Goal: Task Accomplishment & Management: Complete application form

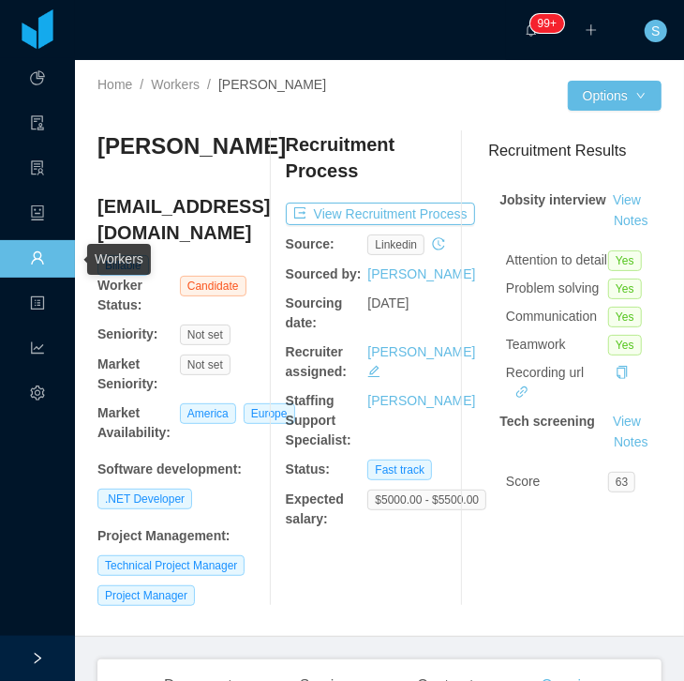
click at [34, 264] on link "Workers" at bounding box center [37, 259] width 15 height 39
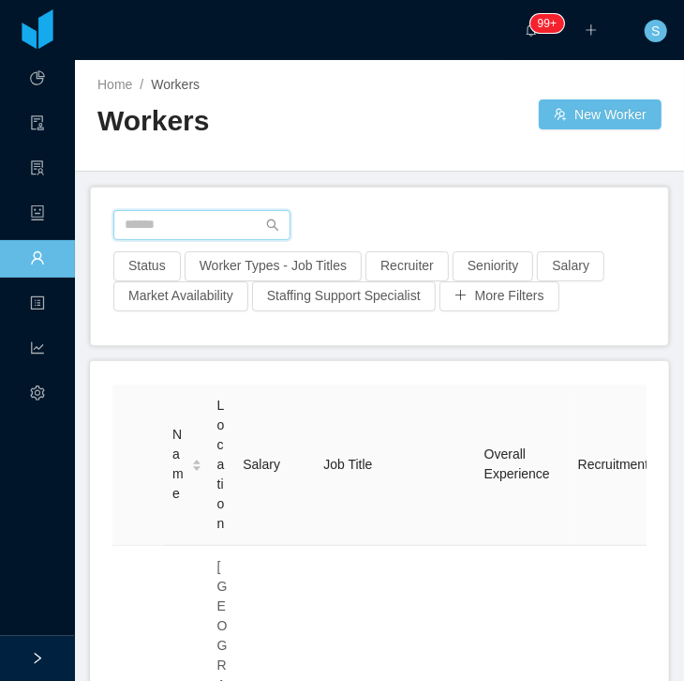
click at [210, 230] on input "text" at bounding box center [201, 225] width 177 height 30
paste input "**********"
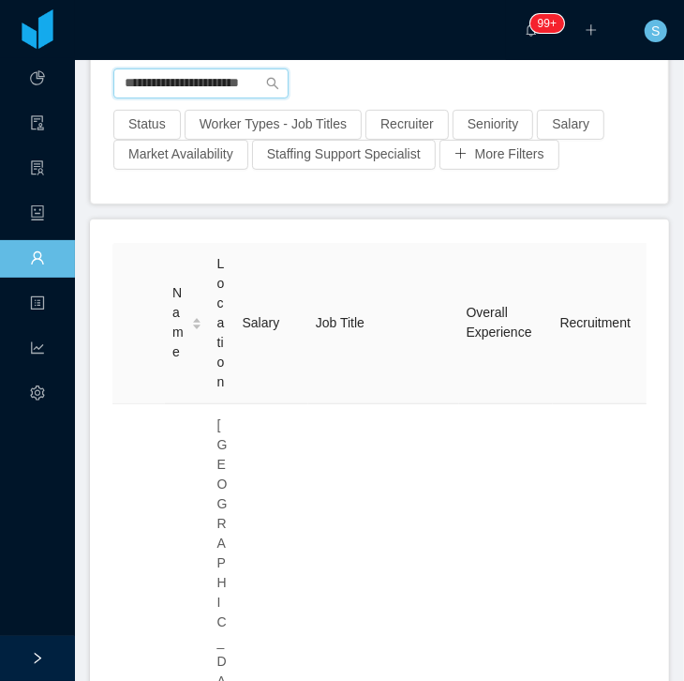
scroll to position [267, 0]
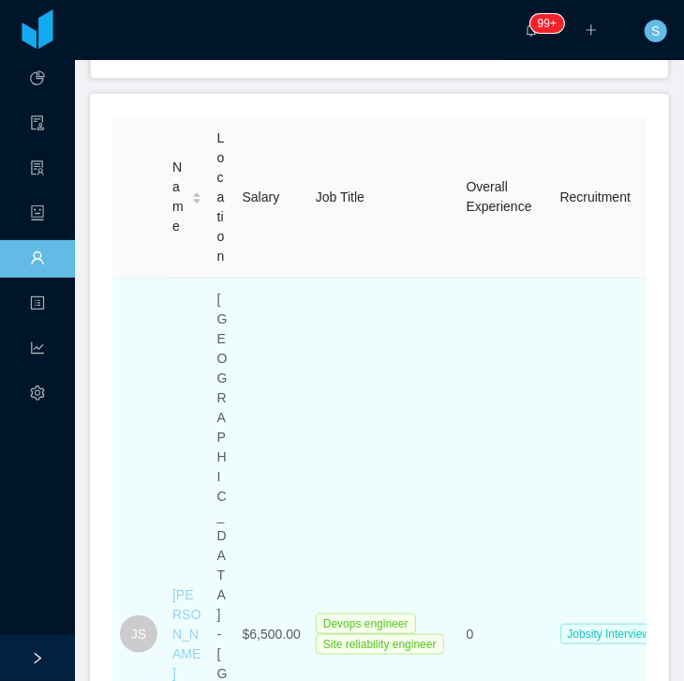
type input "**********"
click at [187, 587] on link "Julio Saraiva" at bounding box center [186, 634] width 28 height 94
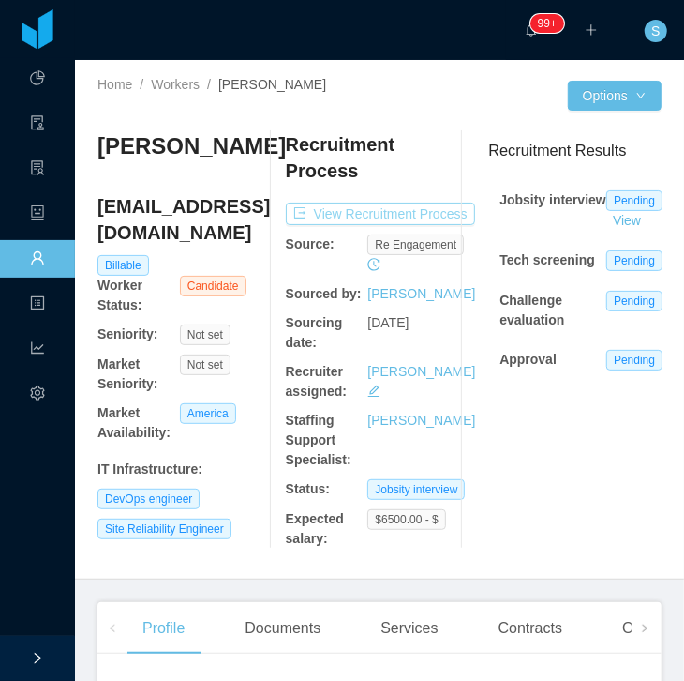
click at [420, 219] on button "View Recruitment Process" at bounding box center [380, 213] width 189 height 22
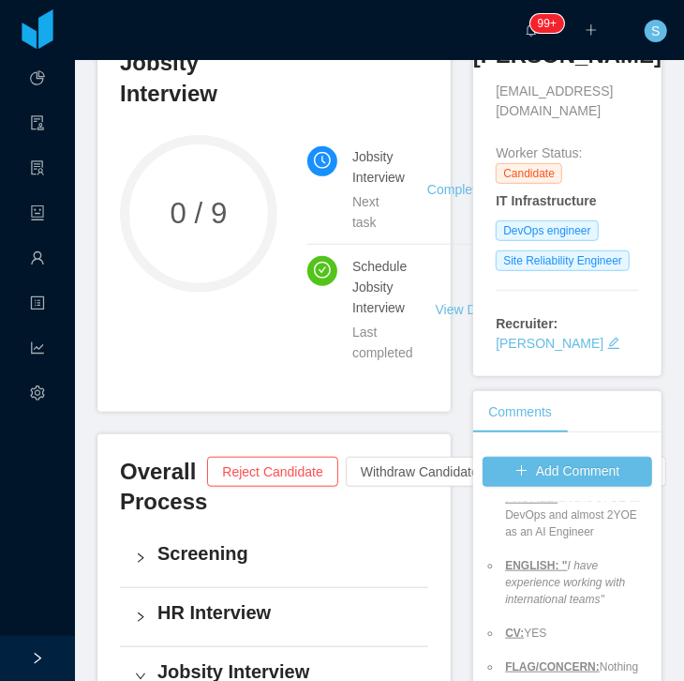
scroll to position [187, 0]
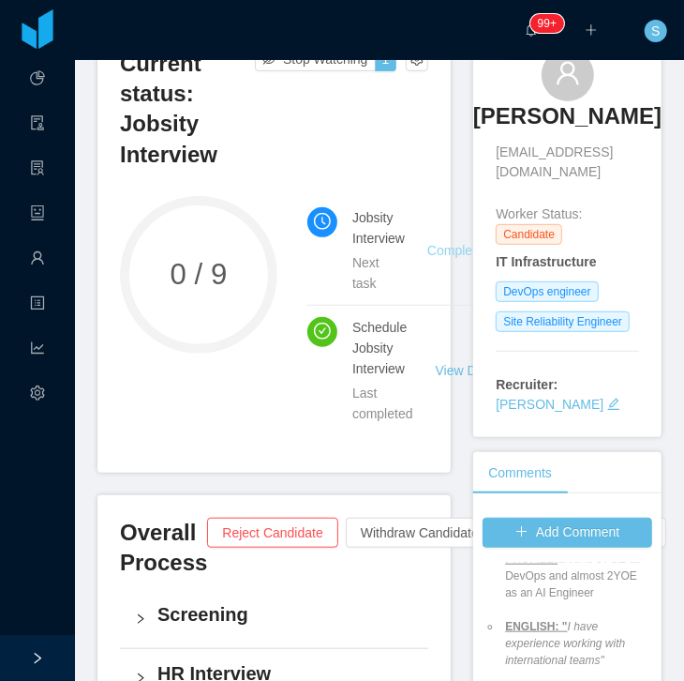
click at [444, 244] on link "Complete Task" at bounding box center [470, 250] width 86 height 15
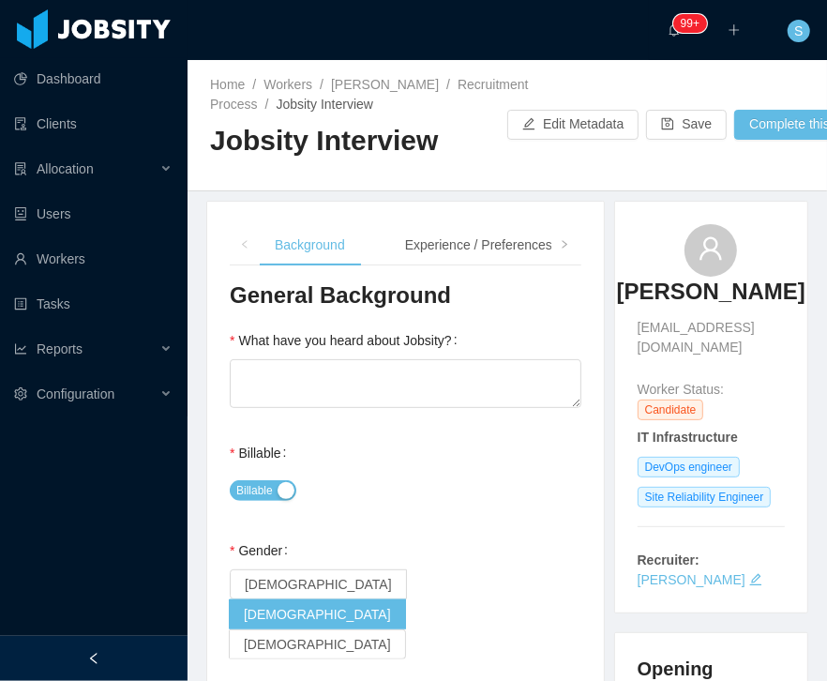
click at [108, 653] on div at bounding box center [93, 658] width 187 height 45
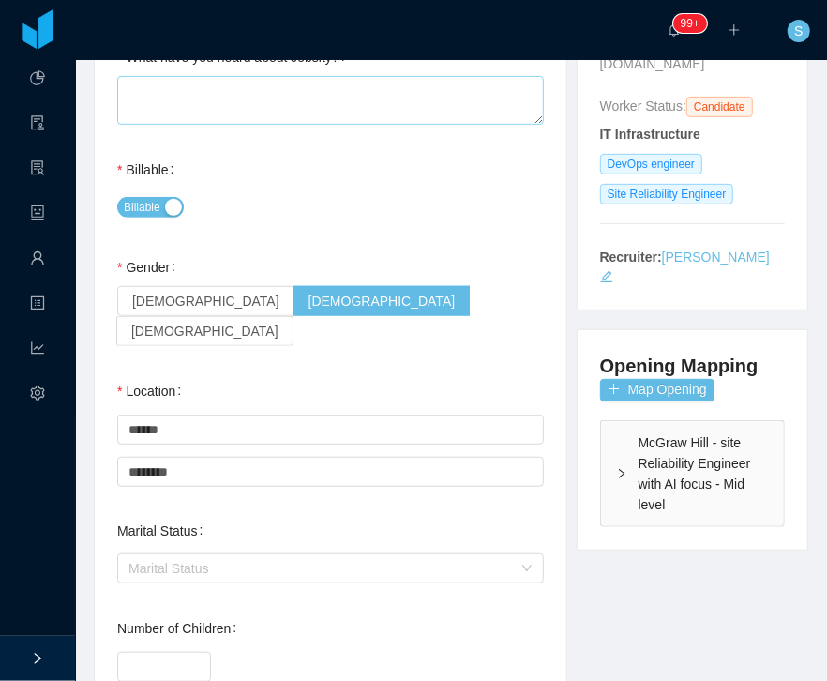
scroll to position [107, 0]
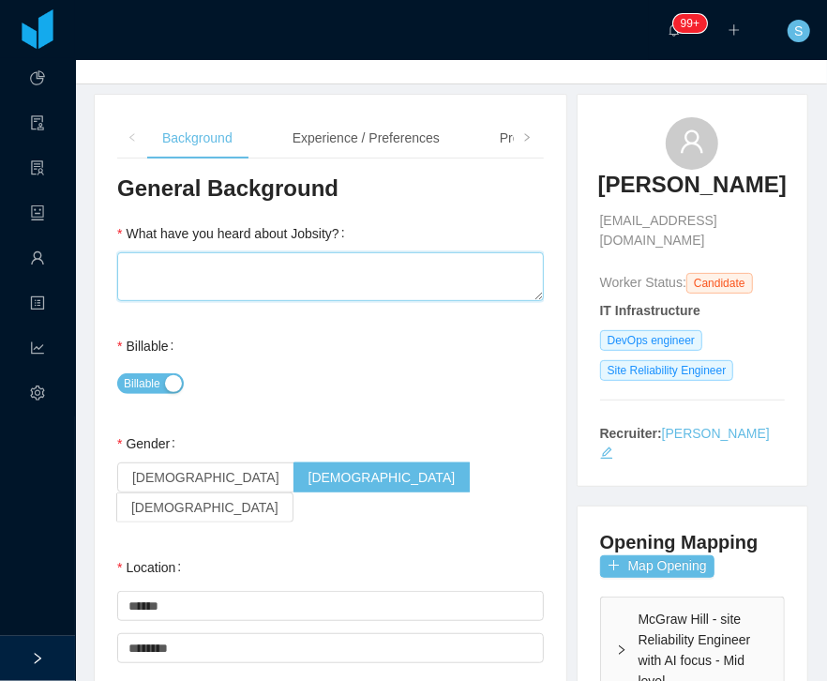
drag, startPoint x: 252, startPoint y: 278, endPoint x: 256, endPoint y: 291, distance: 12.8
click at [252, 278] on textarea "What have you heard about Jobsity?" at bounding box center [330, 276] width 427 height 49
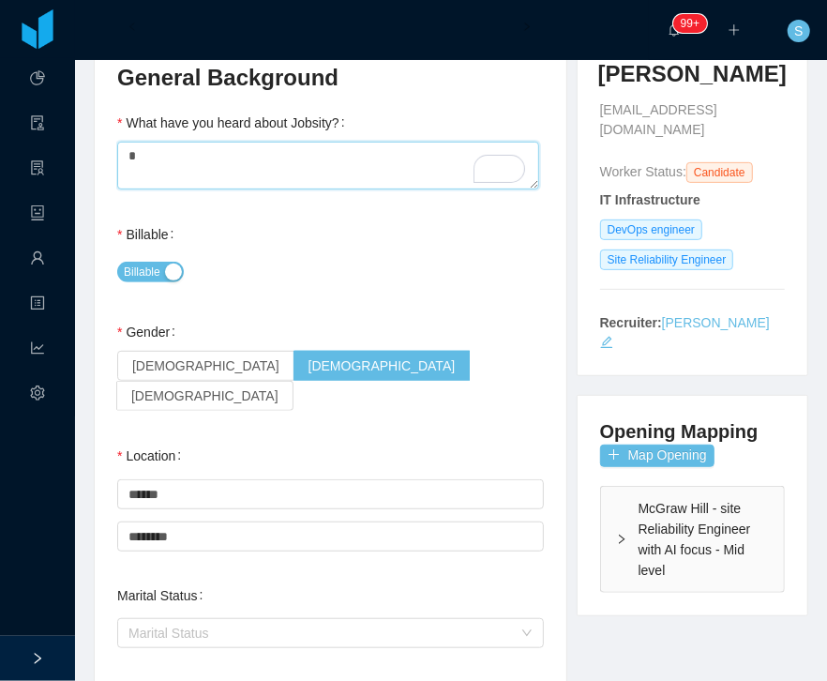
scroll to position [267, 0]
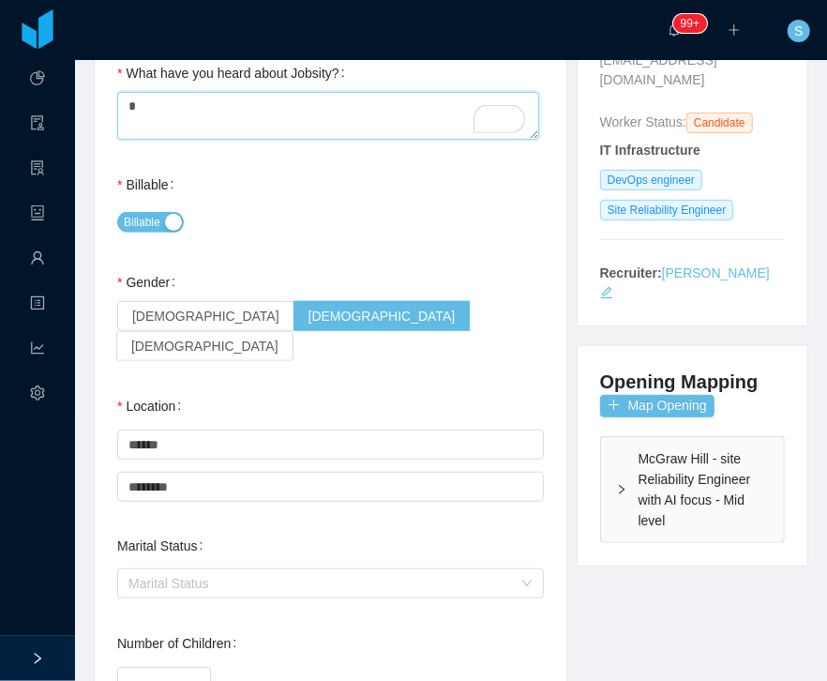
type textarea "*"
click at [511, 527] on div "Marital Status Marital Status" at bounding box center [330, 564] width 427 height 75
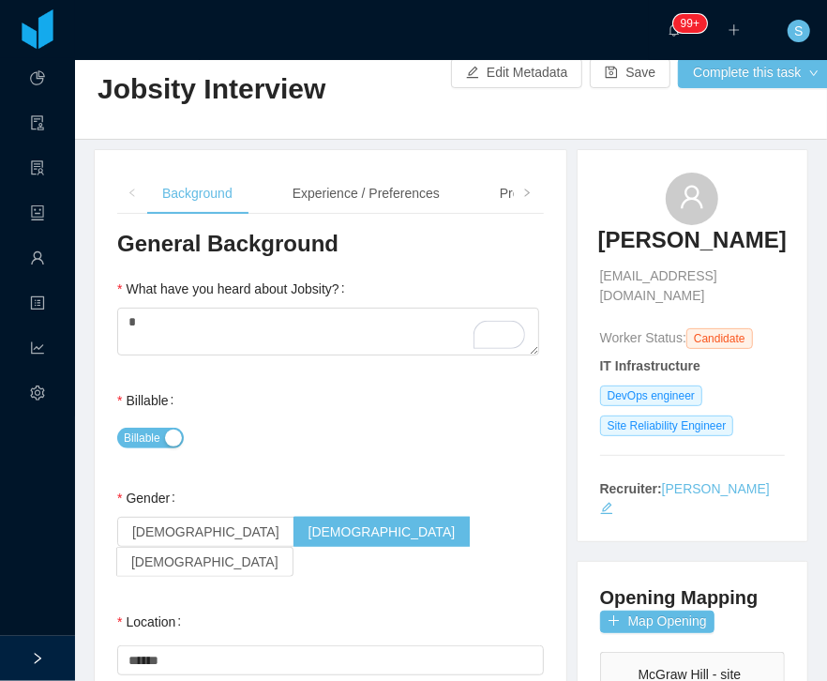
scroll to position [0, 0]
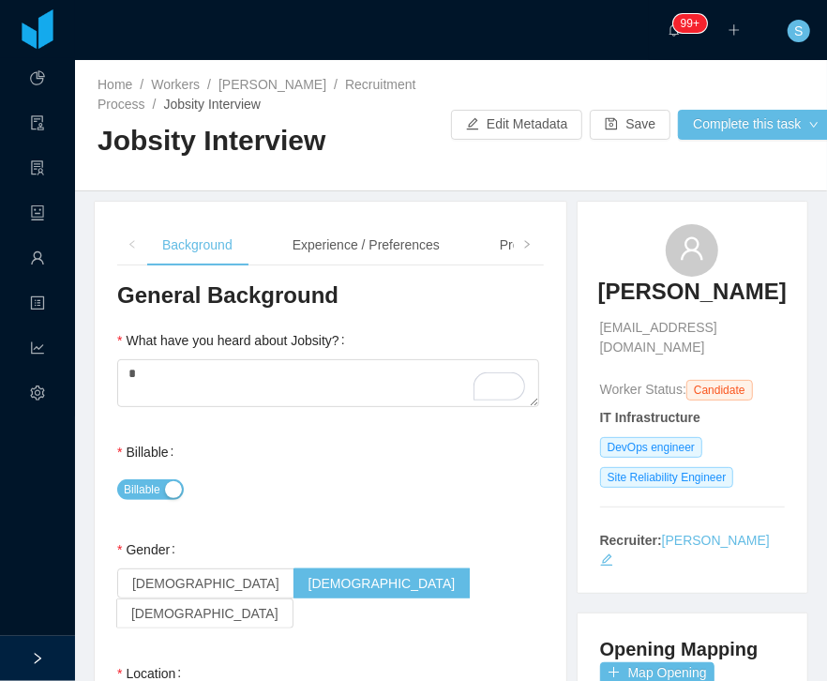
drag, startPoint x: 342, startPoint y: 247, endPoint x: 481, endPoint y: 261, distance: 139.4
click at [342, 246] on div "Experience / Preferences" at bounding box center [365, 245] width 177 height 42
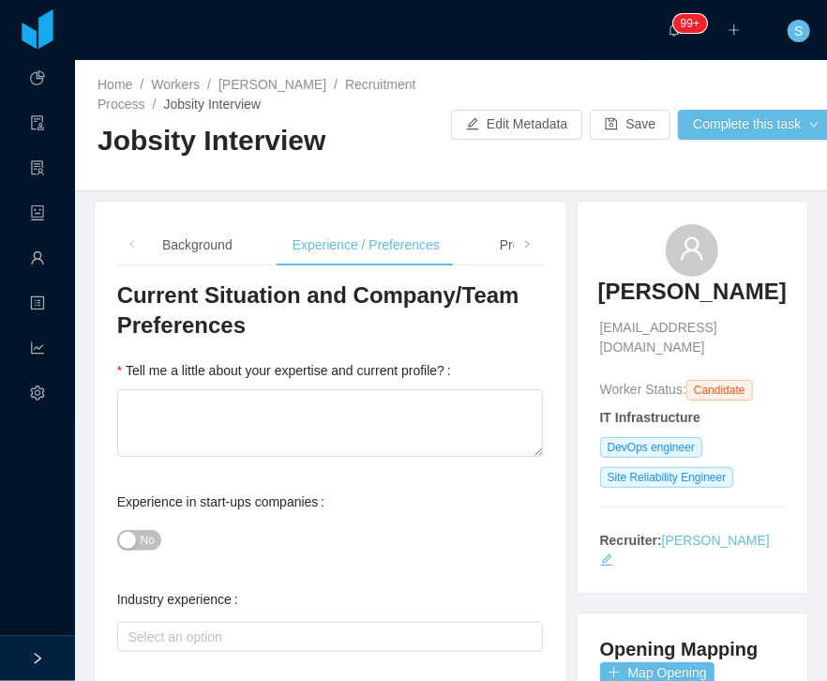
click at [478, 255] on div "Background Experience / Preferences Profile Soft Skills Language Notes" at bounding box center [514, 245] width 735 height 42
click at [493, 247] on div "Profile" at bounding box center [518, 245] width 67 height 42
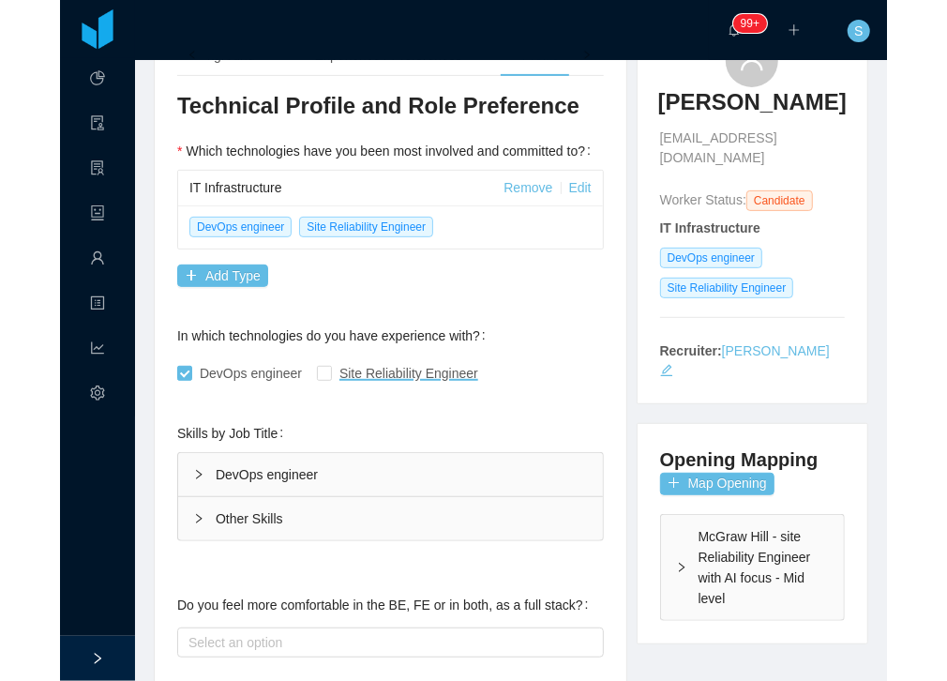
scroll to position [321, 0]
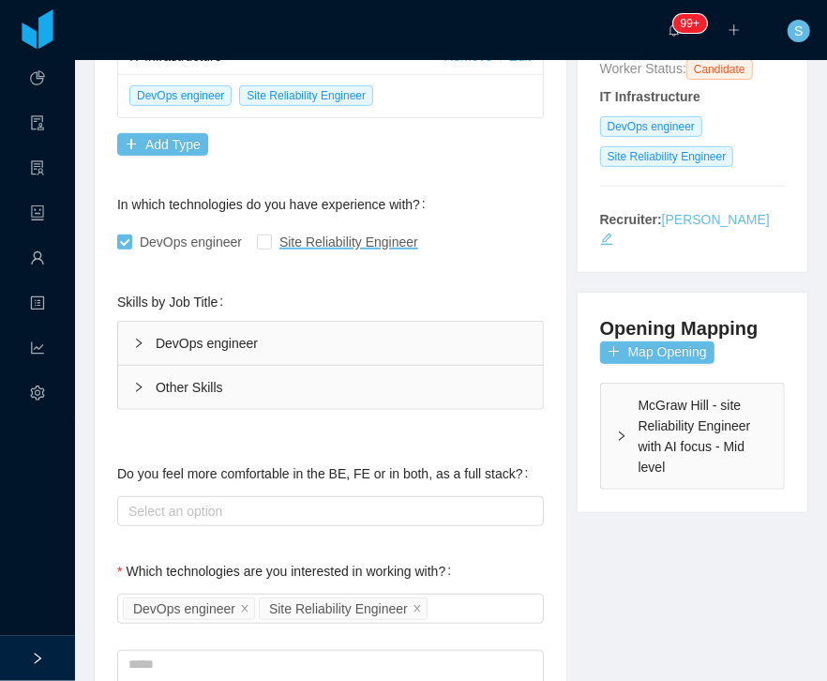
click at [175, 336] on div "DevOps engineer" at bounding box center [330, 343] width 425 height 43
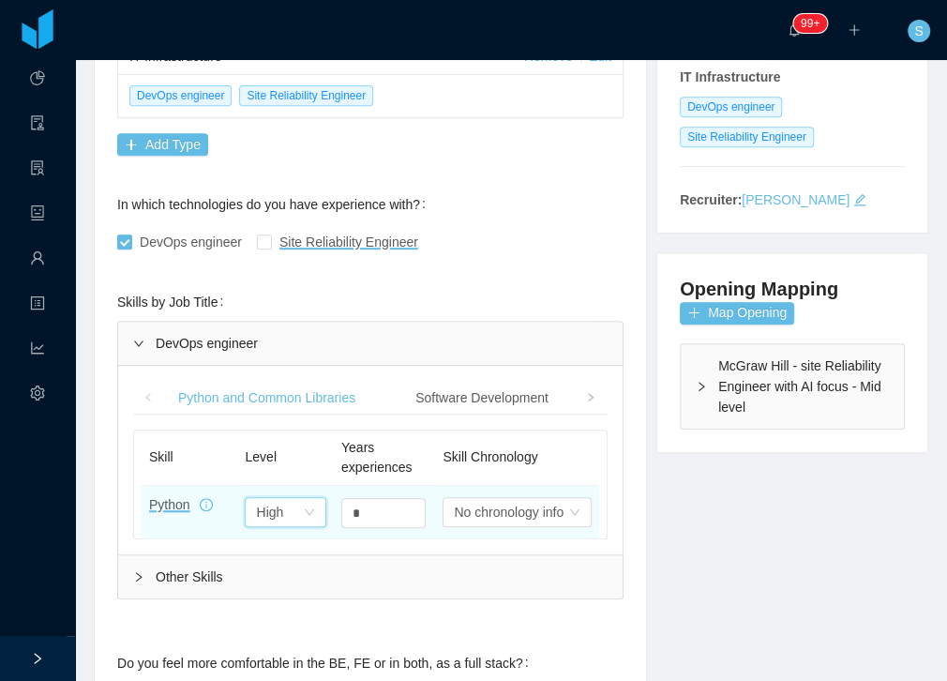
click at [289, 503] on div "Select one High" at bounding box center [279, 512] width 46 height 28
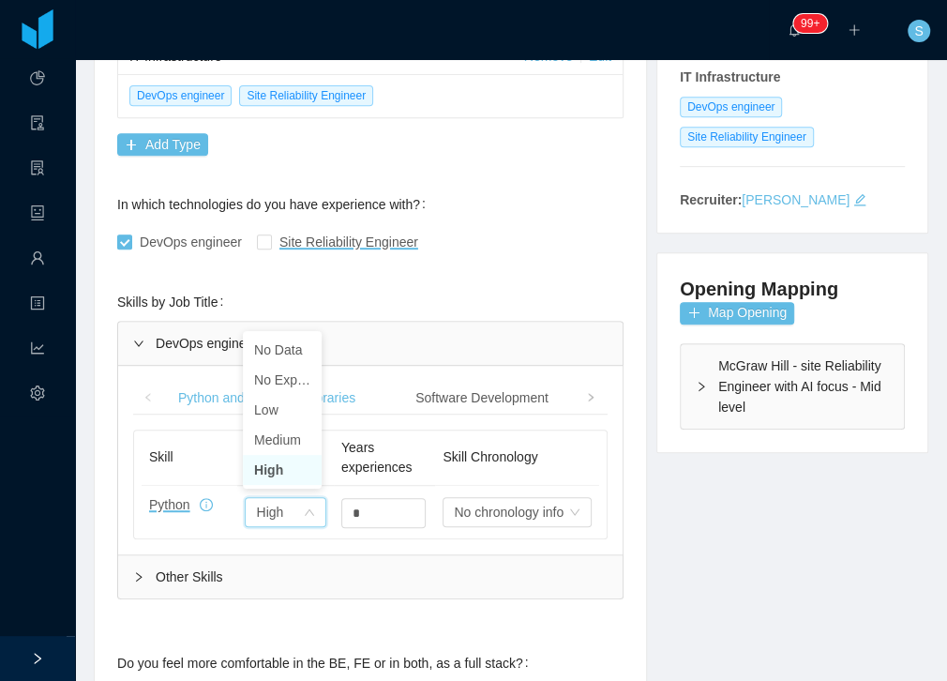
click at [297, 478] on li "High" at bounding box center [282, 470] width 79 height 30
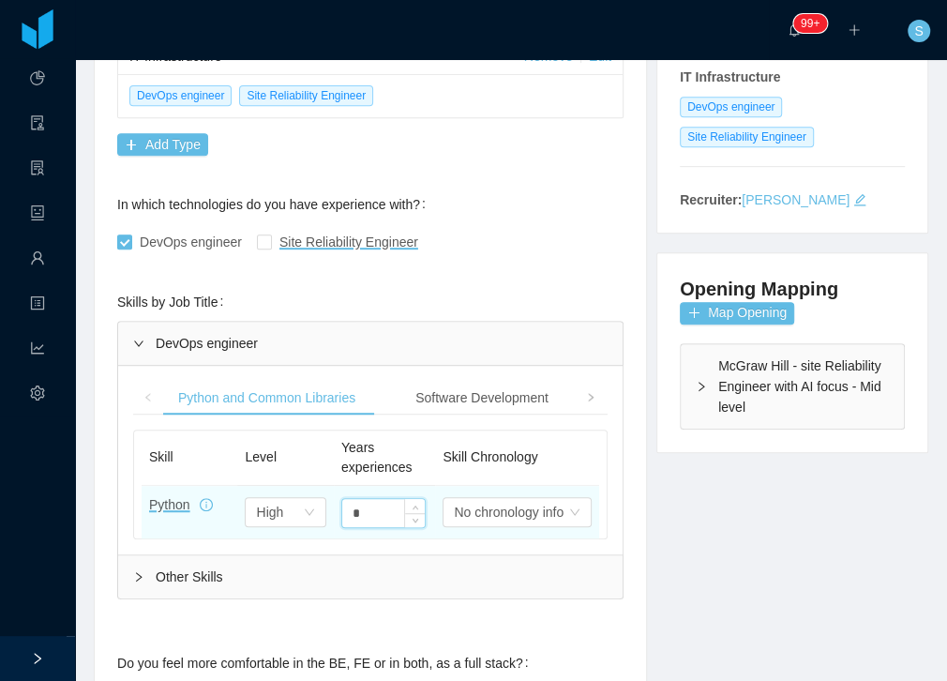
click at [347, 508] on input "*" at bounding box center [383, 513] width 82 height 28
click at [397, 512] on input "*" at bounding box center [383, 513] width 82 height 28
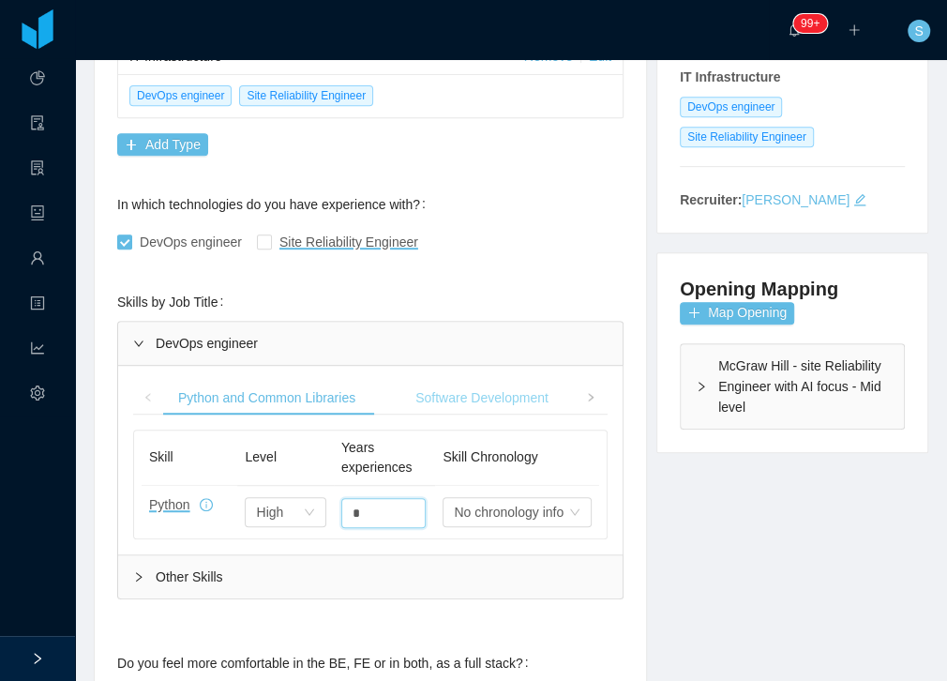
type input "*"
click at [463, 386] on div "Software Development" at bounding box center [481, 398] width 163 height 35
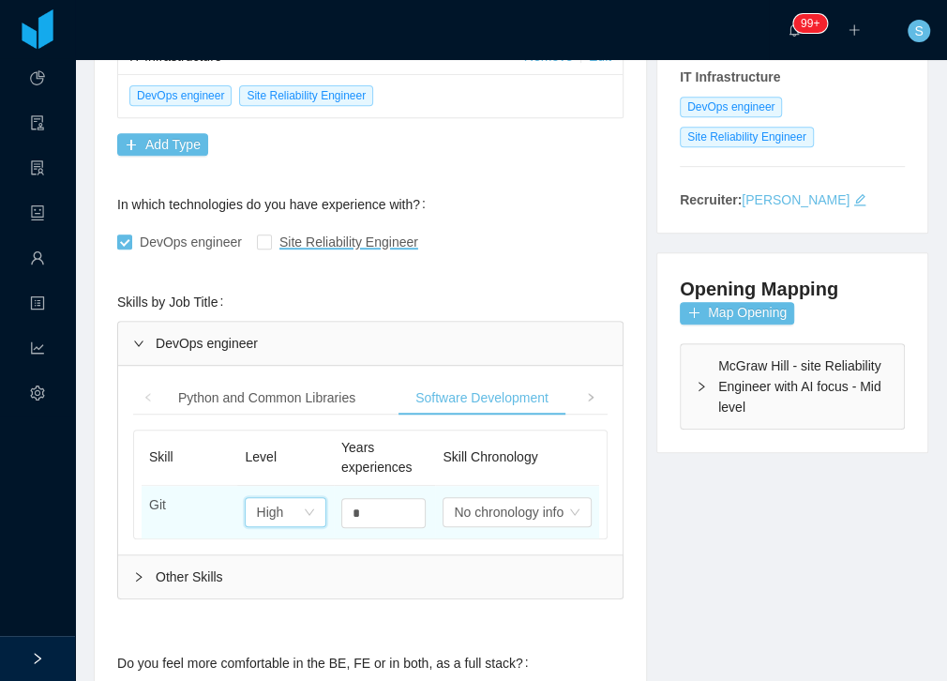
click at [286, 504] on div "Select one High" at bounding box center [279, 512] width 46 height 28
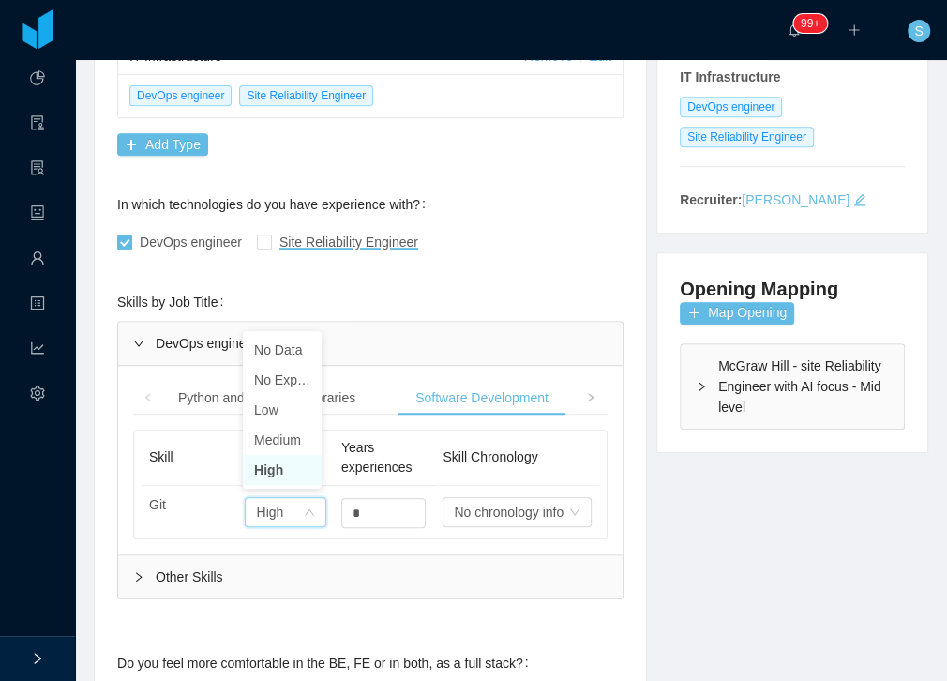
click at [267, 457] on li "High" at bounding box center [282, 470] width 79 height 30
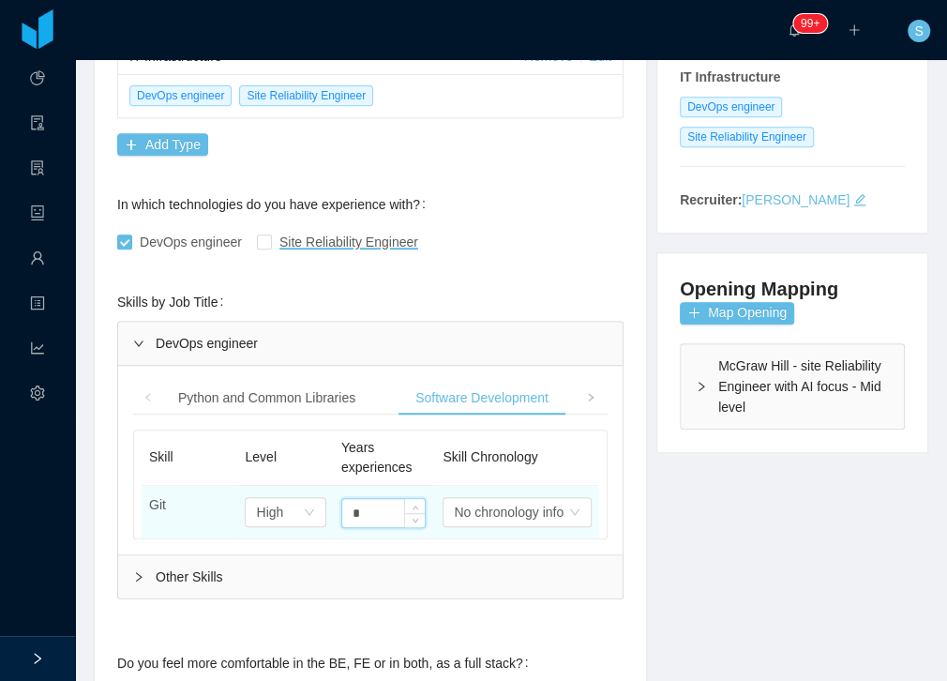
click at [367, 502] on input "*" at bounding box center [383, 513] width 82 height 28
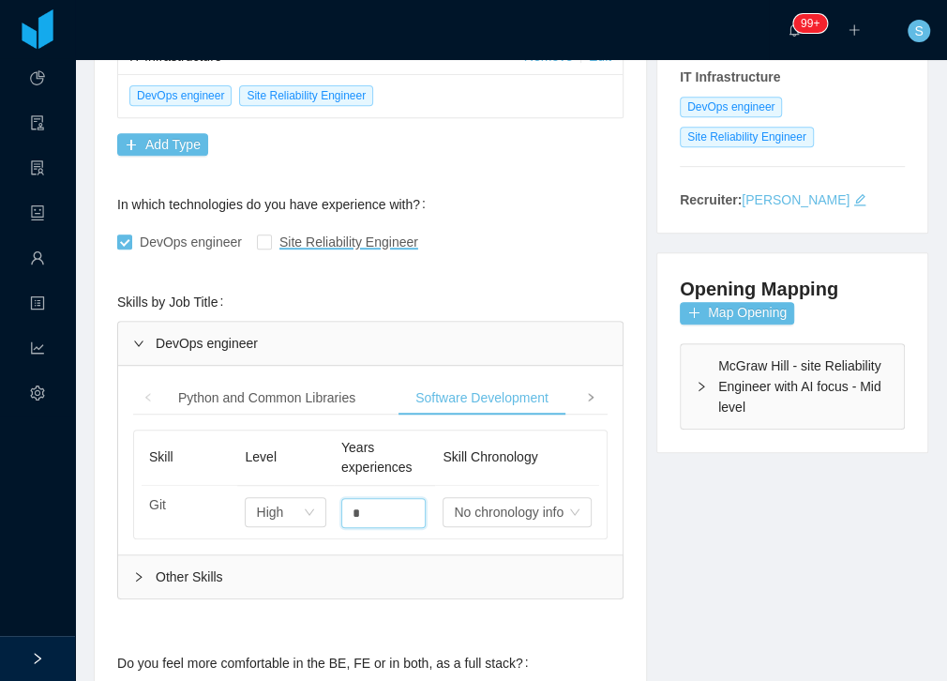
type input "*"
click at [579, 396] on span at bounding box center [591, 398] width 30 height 34
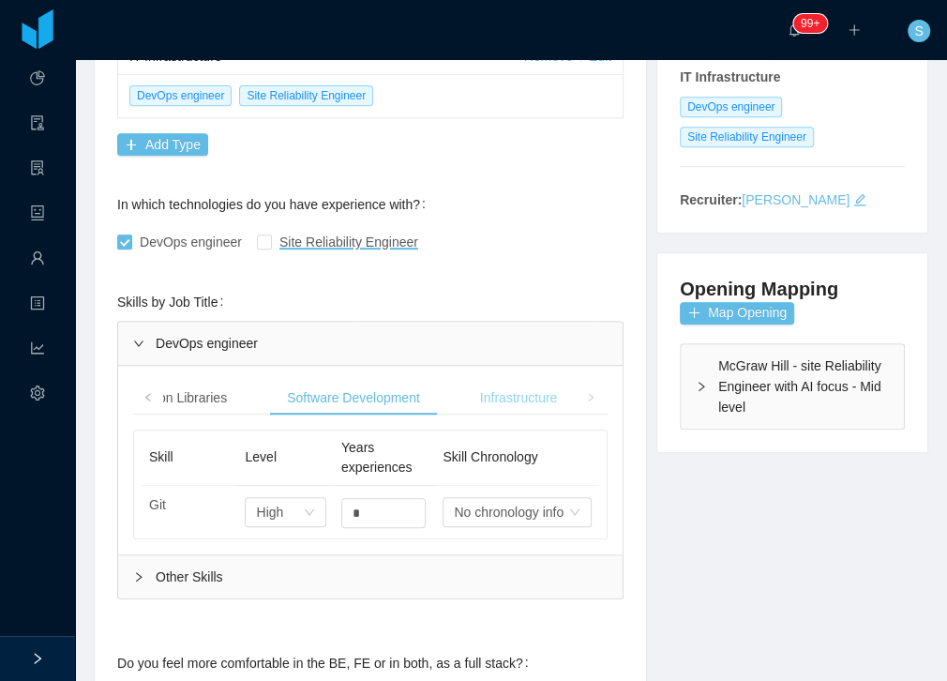
click at [508, 396] on div "Infrastructure" at bounding box center [518, 398] width 107 height 35
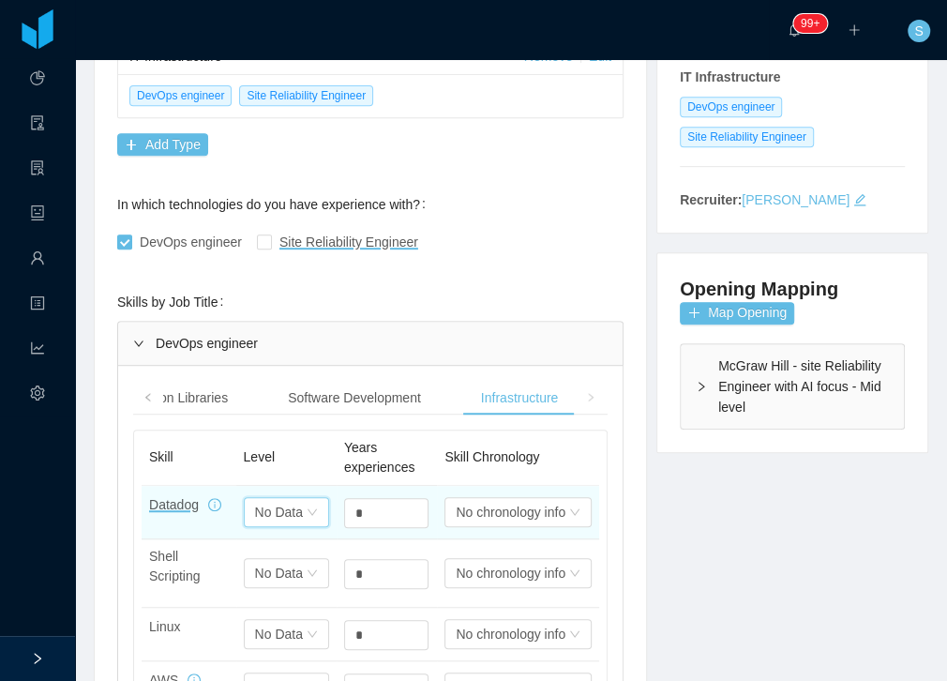
click at [274, 503] on div "No Data" at bounding box center [279, 512] width 48 height 28
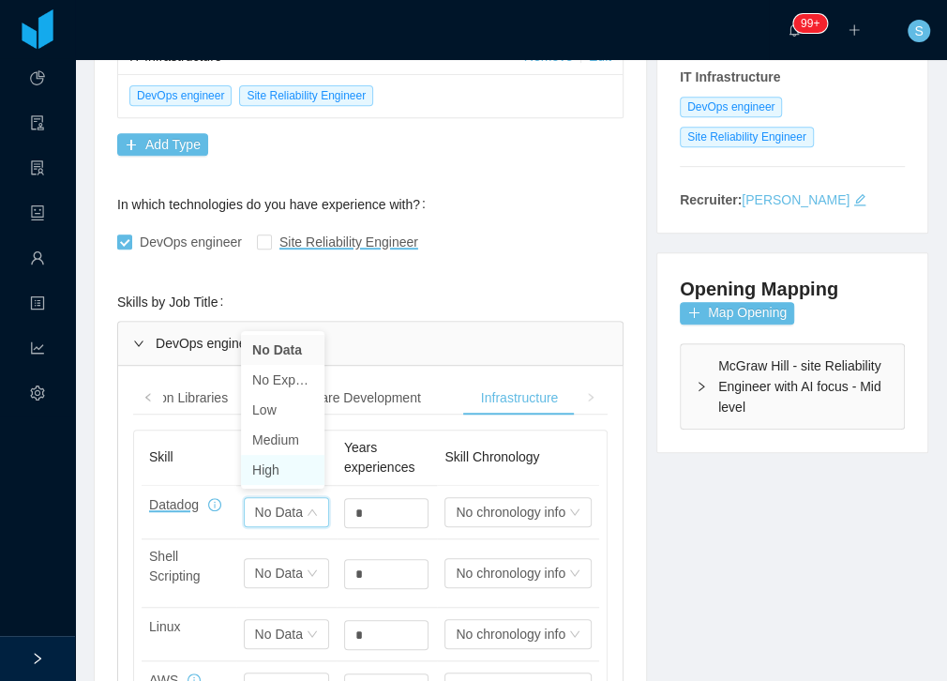
click at [274, 470] on li "High" at bounding box center [282, 470] width 83 height 30
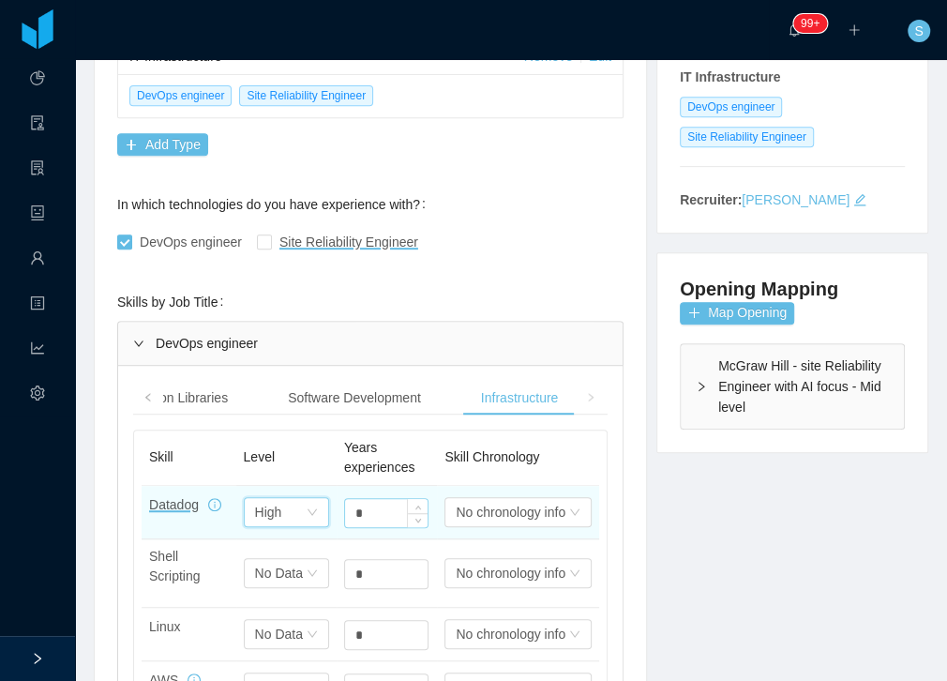
click at [368, 514] on input "*" at bounding box center [386, 513] width 82 height 28
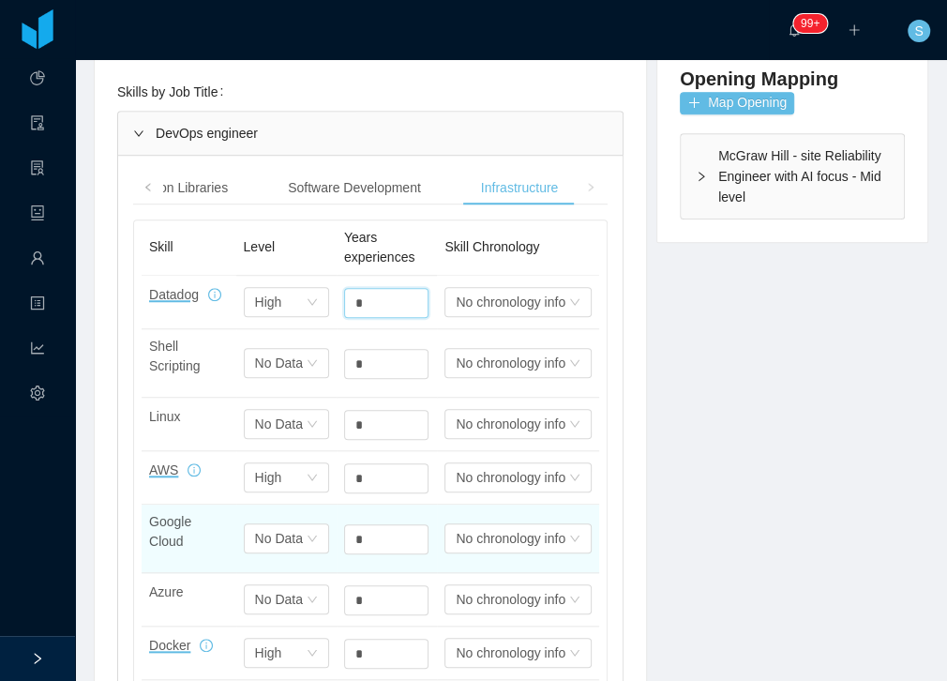
scroll to position [535, 0]
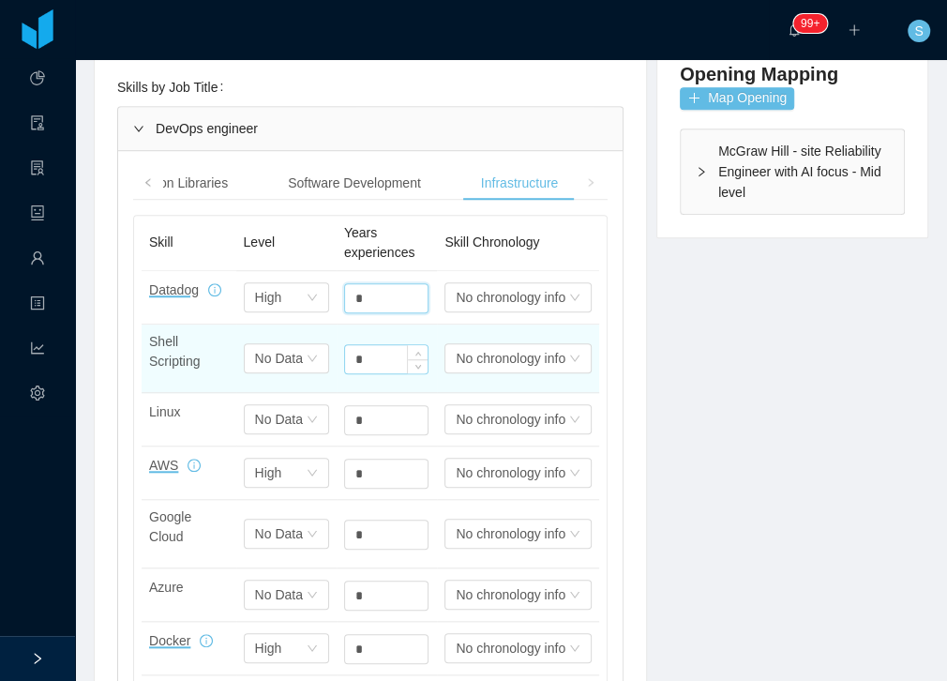
type input "*"
click at [372, 357] on input "*" at bounding box center [386, 359] width 82 height 28
click at [375, 358] on input "*" at bounding box center [386, 359] width 82 height 28
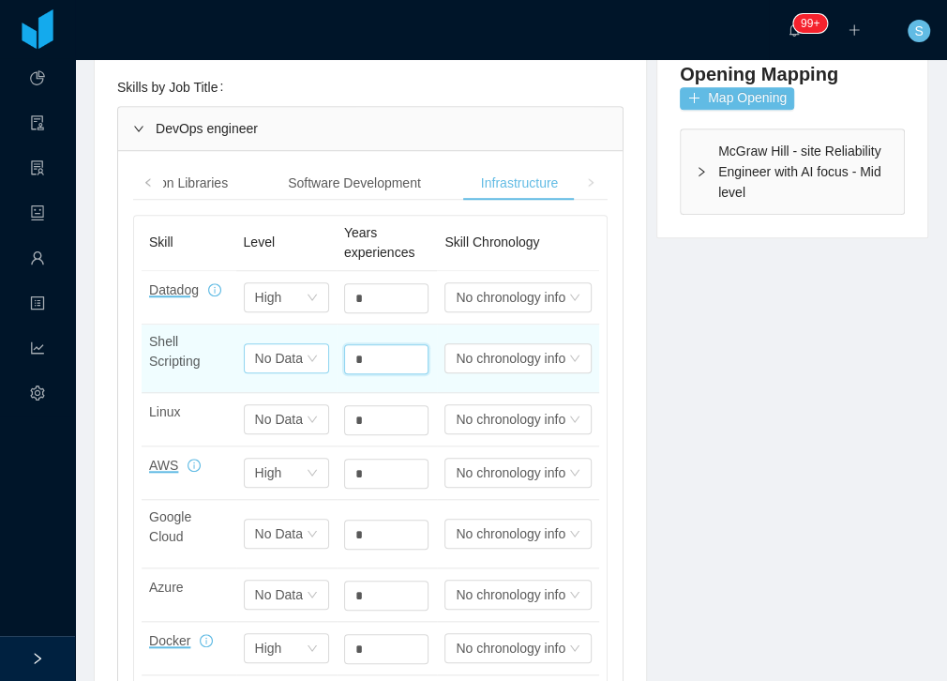
type input "*"
click at [257, 356] on div "No Data" at bounding box center [279, 358] width 48 height 28
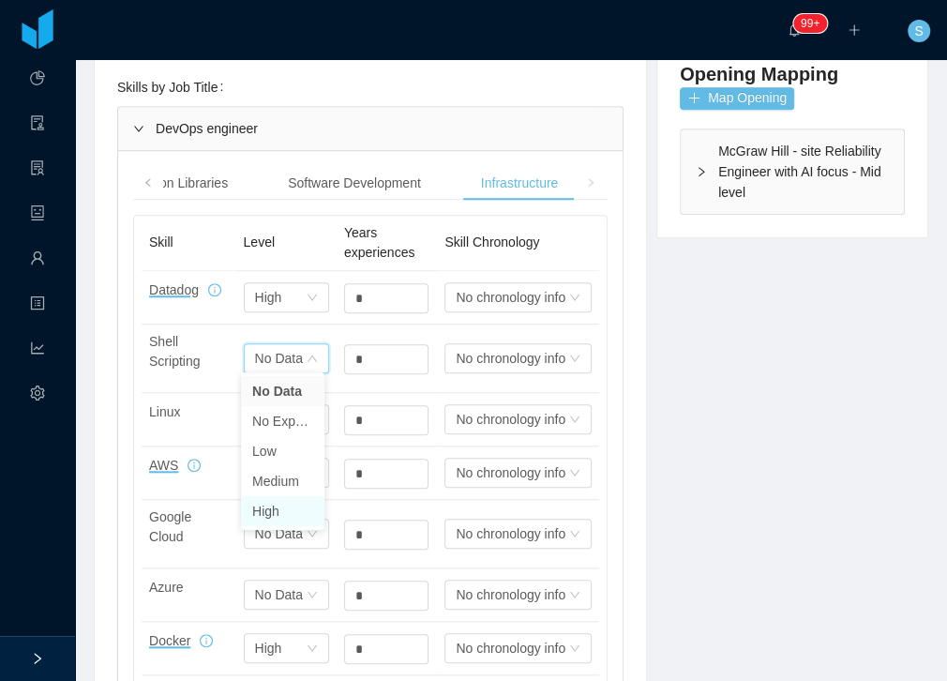
click at [268, 510] on li "High" at bounding box center [282, 511] width 83 height 30
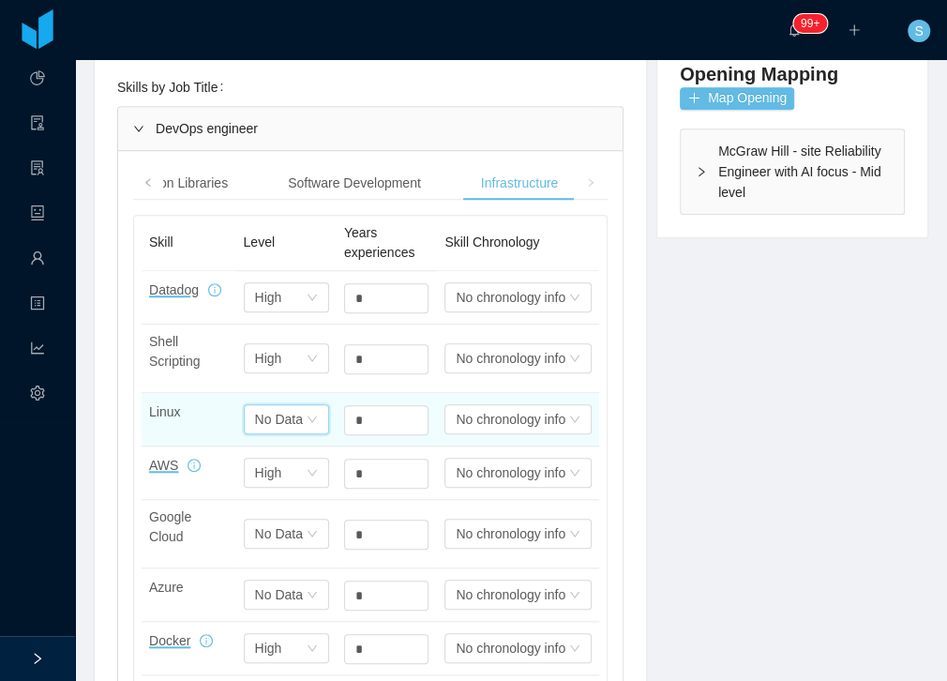
click at [310, 422] on div "Select one No Data" at bounding box center [286, 419] width 85 height 30
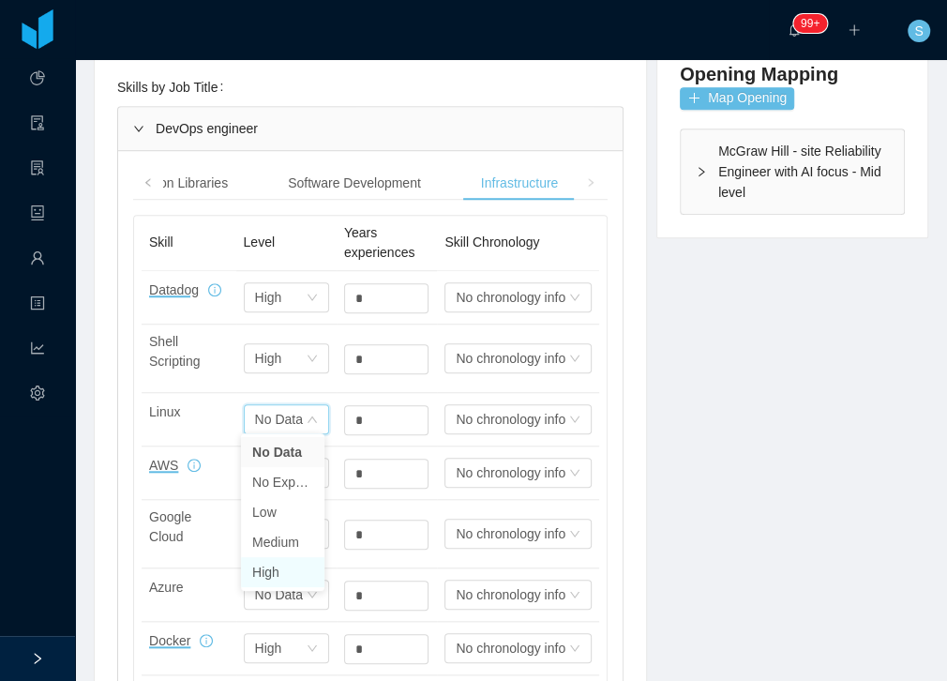
click at [296, 577] on li "High" at bounding box center [282, 572] width 83 height 30
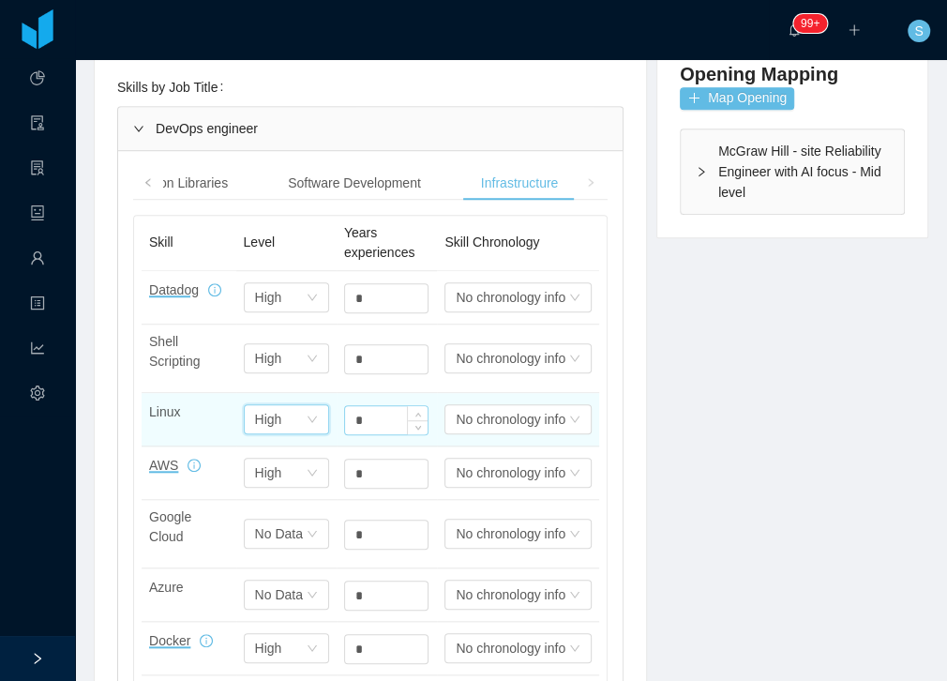
click at [380, 412] on input "*" at bounding box center [386, 420] width 82 height 28
click at [371, 417] on input "*" at bounding box center [386, 420] width 82 height 28
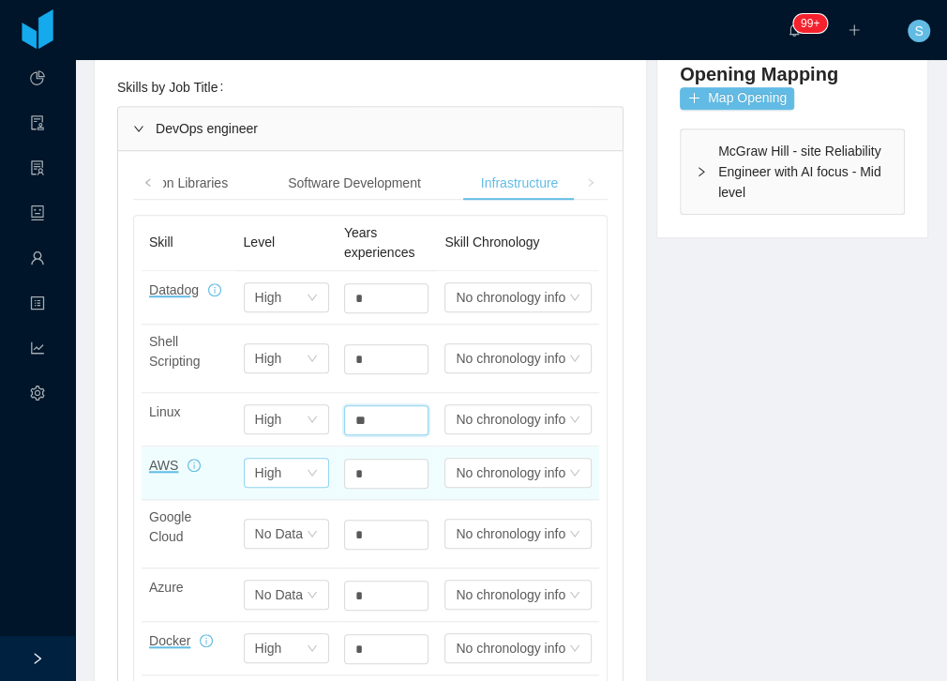
type input "**"
click at [309, 467] on icon "icon: down" at bounding box center [312, 472] width 11 height 11
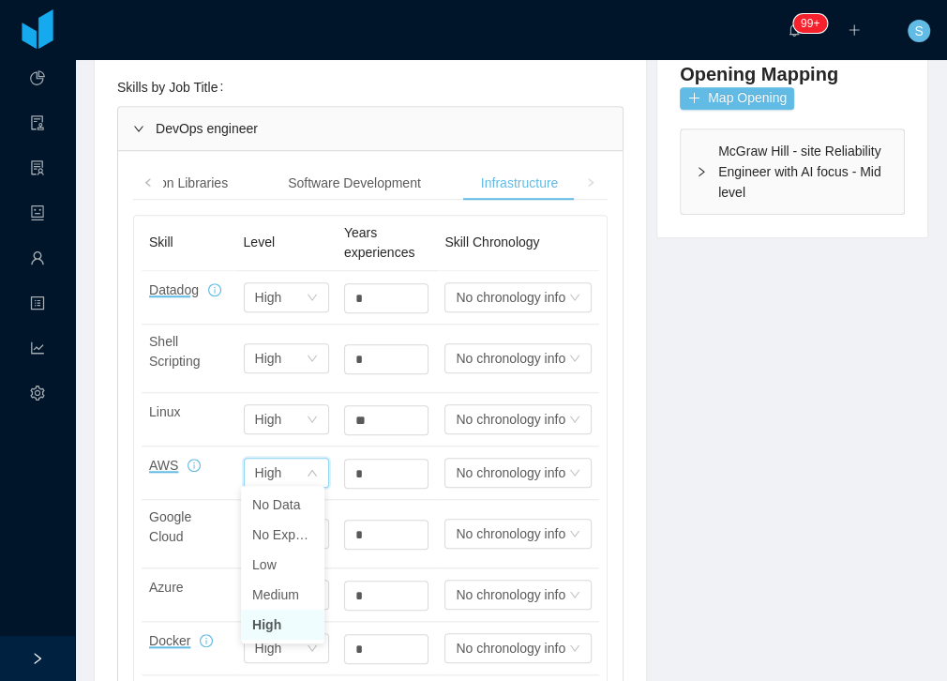
drag, startPoint x: 266, startPoint y: 625, endPoint x: 372, endPoint y: 541, distance: 135.4
click at [266, 624] on li "High" at bounding box center [282, 624] width 83 height 30
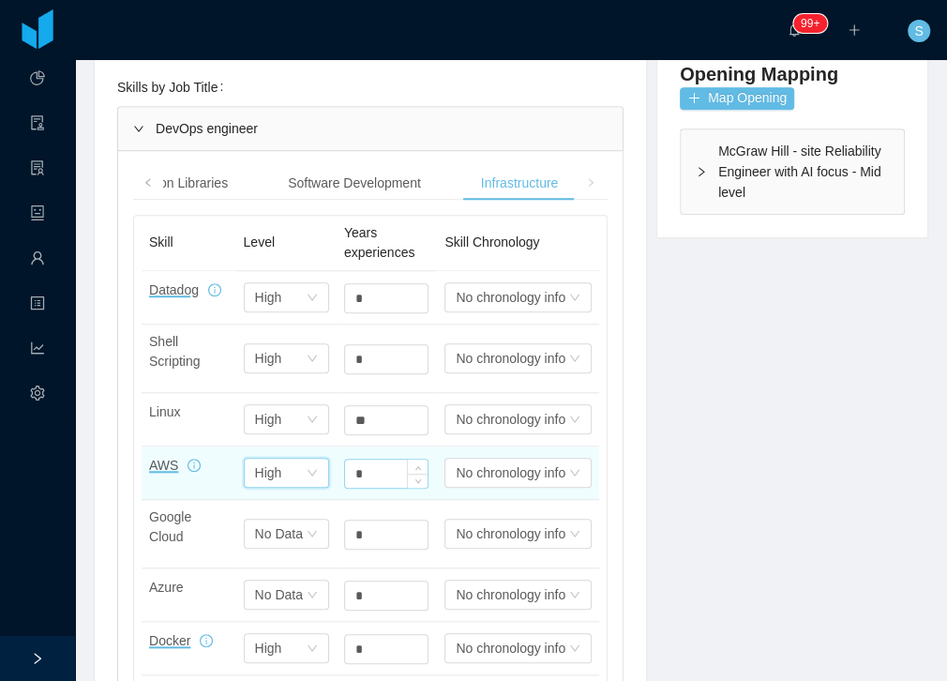
click at [382, 470] on input "*" at bounding box center [386, 473] width 82 height 28
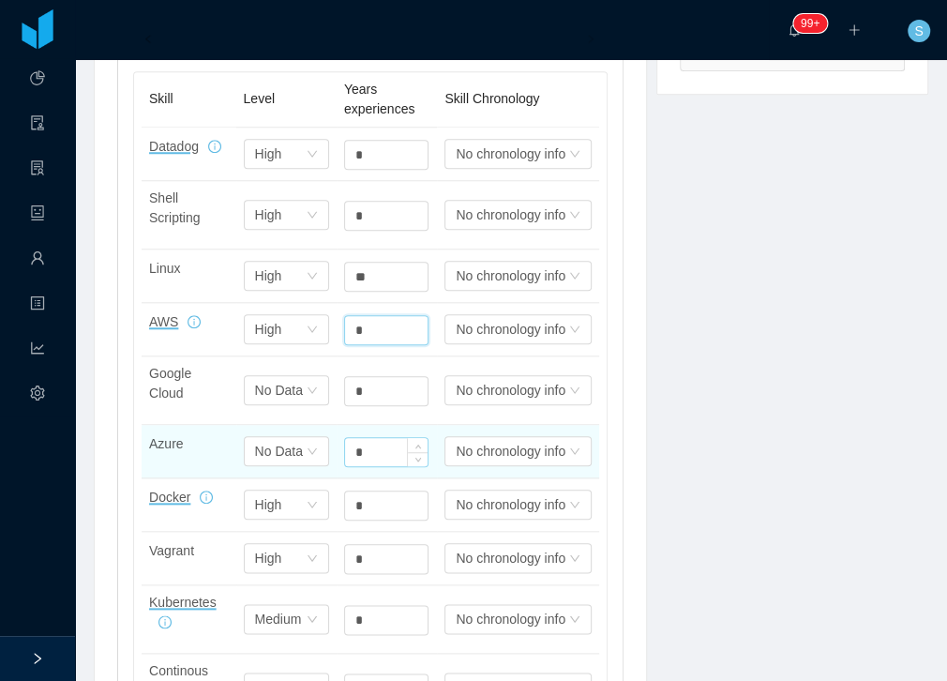
scroll to position [696, 0]
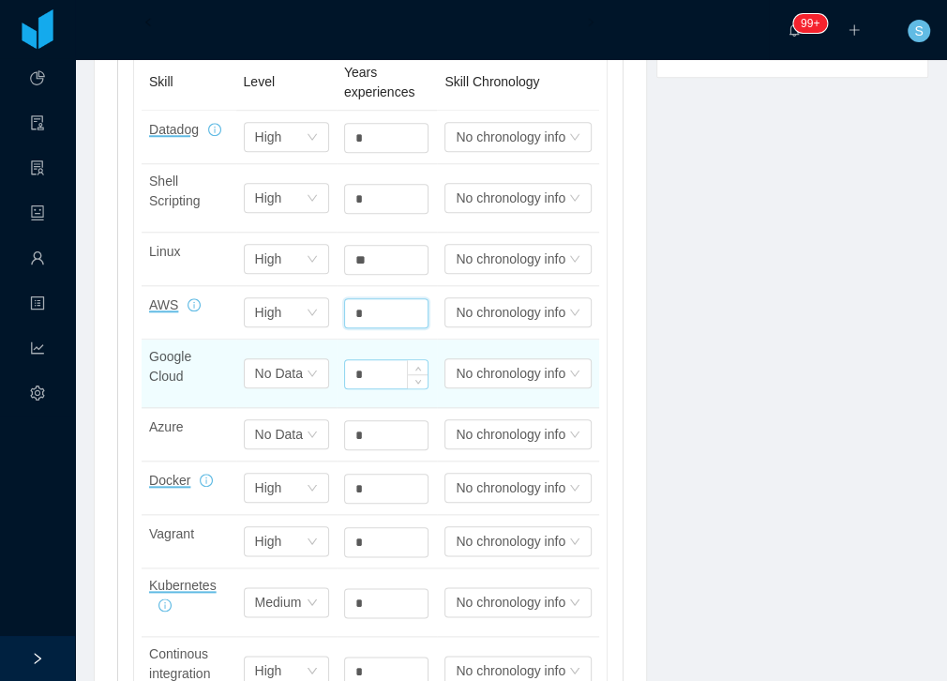
type input "*"
click at [368, 371] on input "*" at bounding box center [386, 374] width 82 height 28
click at [368, 375] on input "*" at bounding box center [386, 374] width 82 height 28
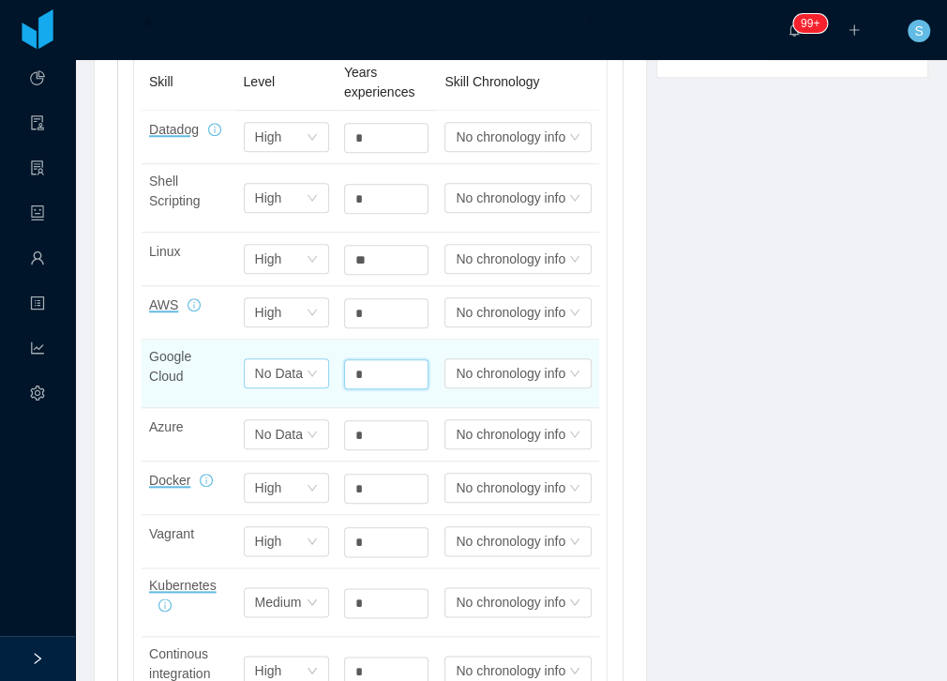
type input "*"
click at [293, 363] on div "No Data" at bounding box center [279, 373] width 48 height 28
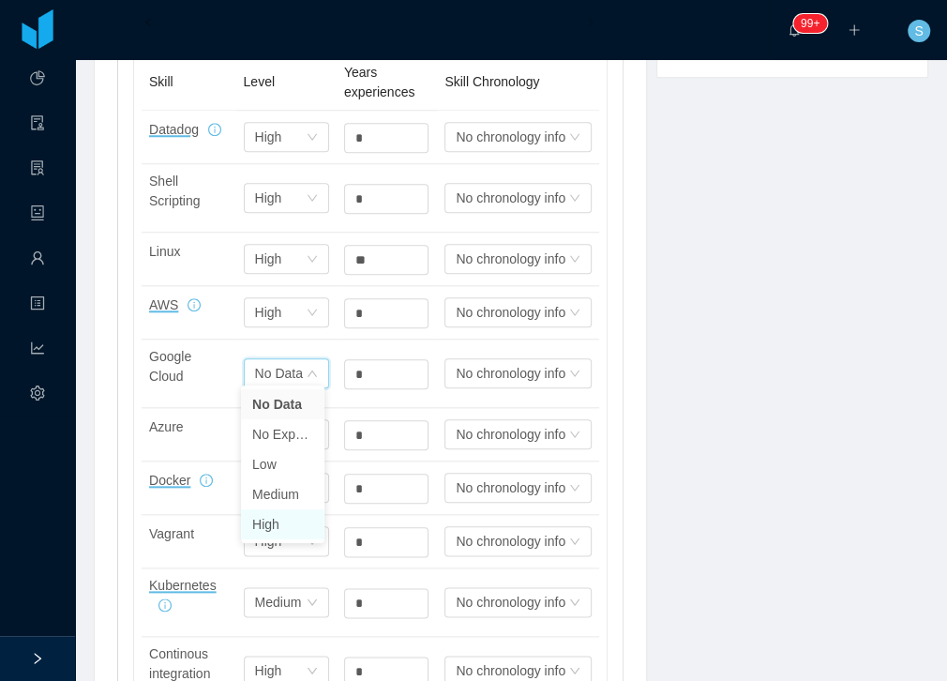
click at [289, 519] on li "High" at bounding box center [282, 524] width 83 height 30
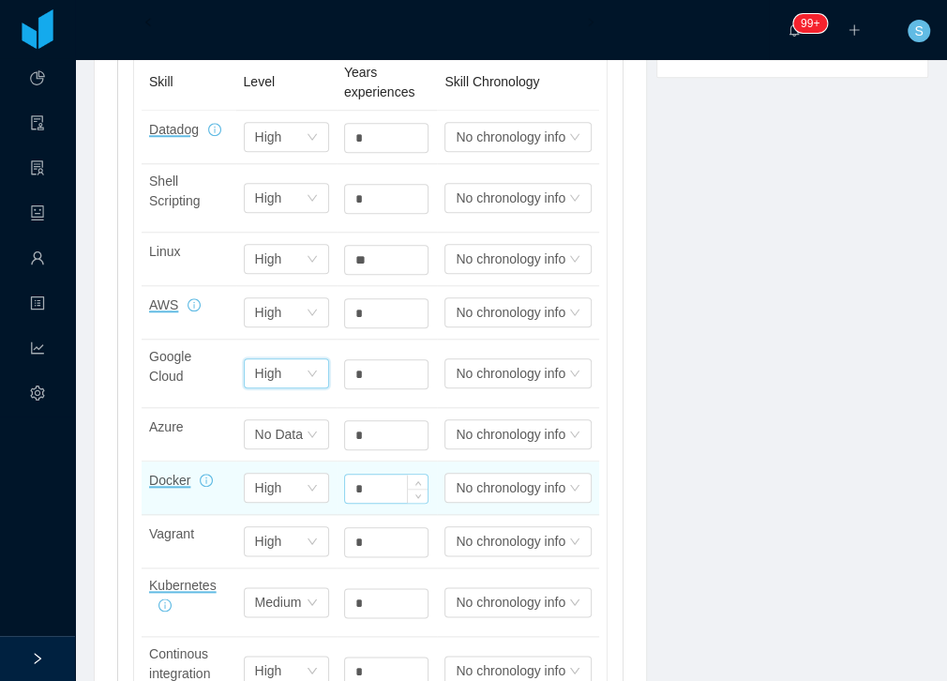
click at [345, 476] on input "*" at bounding box center [386, 488] width 82 height 28
click at [315, 478] on div "Select one High" at bounding box center [286, 487] width 85 height 30
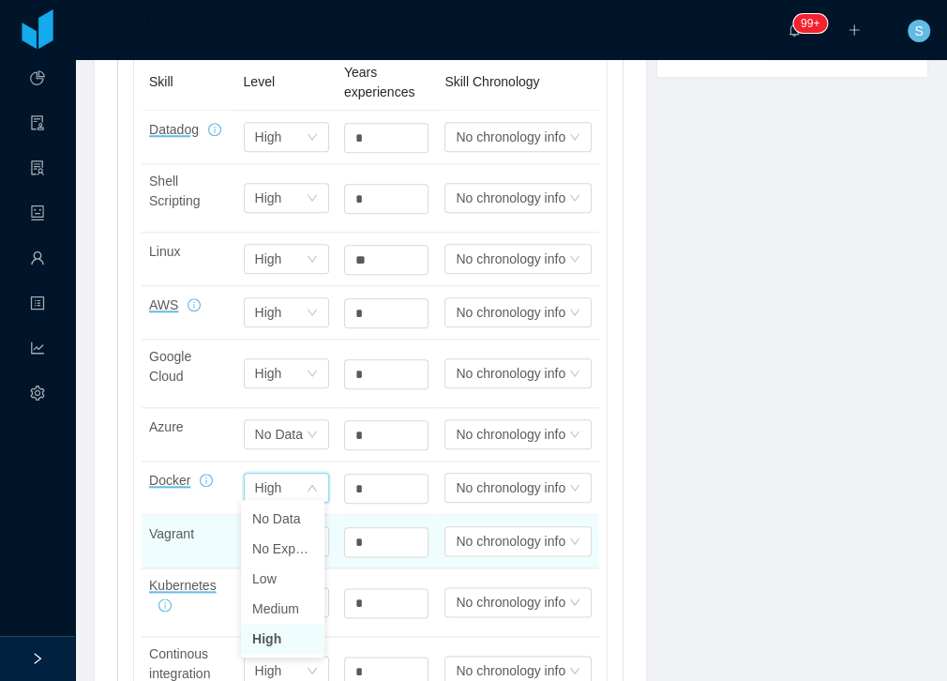
drag, startPoint x: 281, startPoint y: 639, endPoint x: 360, endPoint y: 510, distance: 151.5
click at [281, 638] on li "High" at bounding box center [282, 638] width 83 height 30
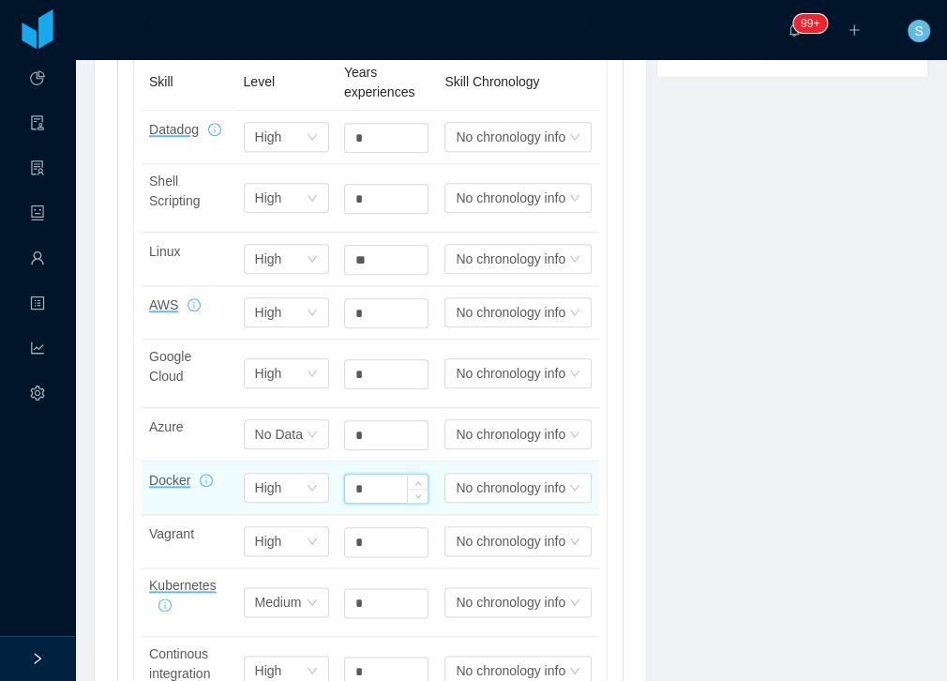
click at [367, 482] on input "*" at bounding box center [386, 488] width 82 height 28
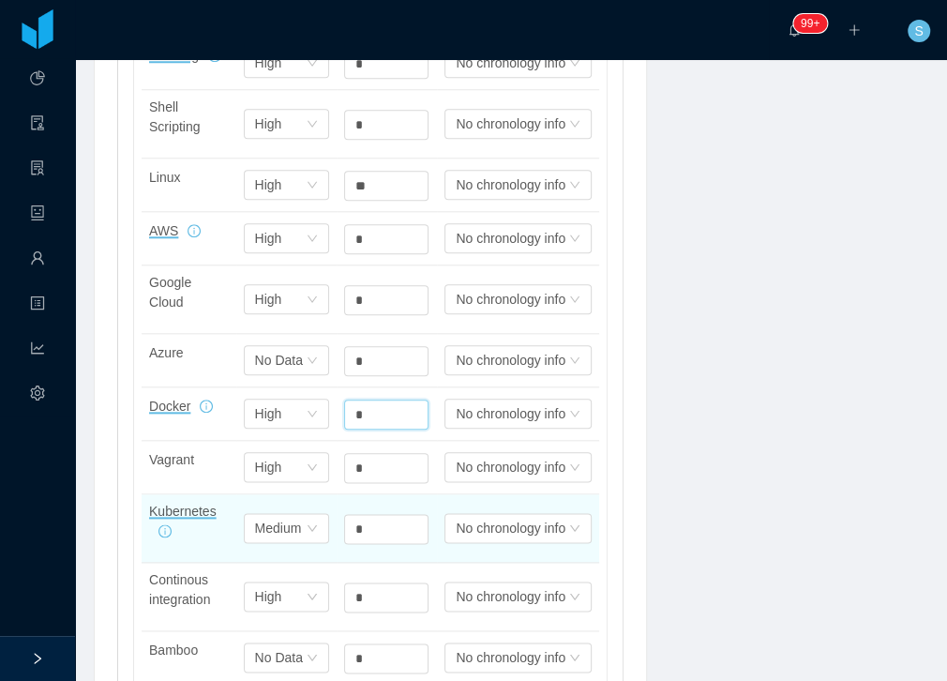
scroll to position [803, 0]
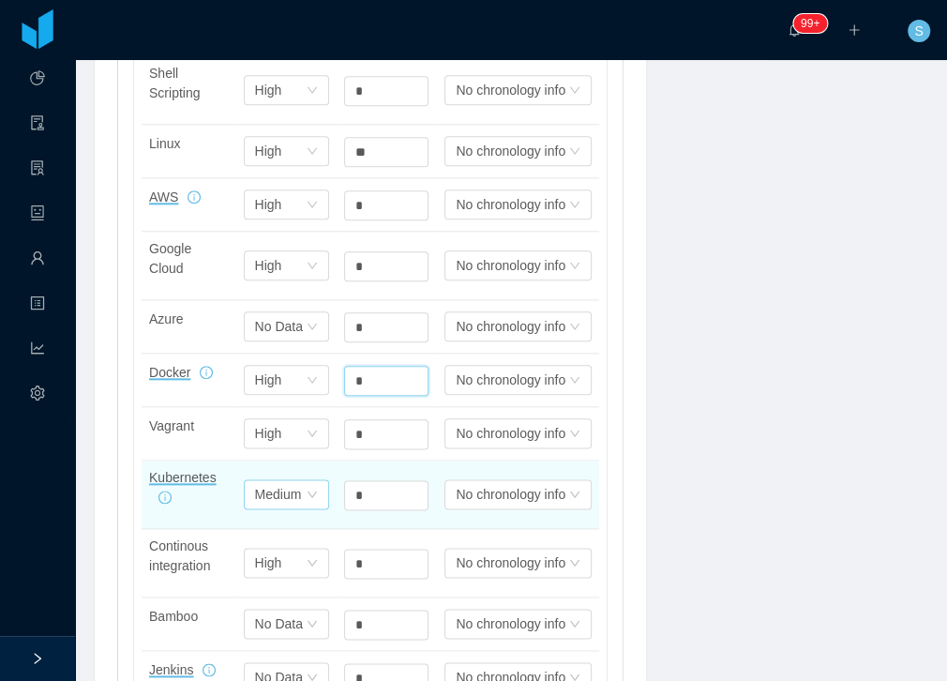
type input "*"
click at [312, 489] on icon "icon: down" at bounding box center [312, 493] width 11 height 11
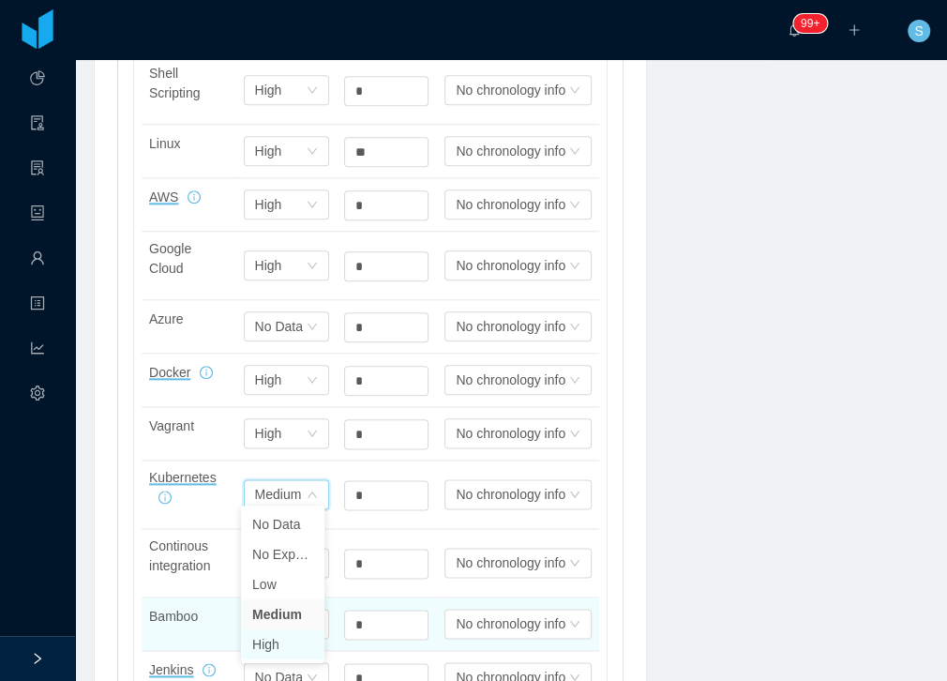
drag, startPoint x: 269, startPoint y: 643, endPoint x: 307, endPoint y: 596, distance: 60.0
click at [269, 642] on li "High" at bounding box center [282, 644] width 83 height 30
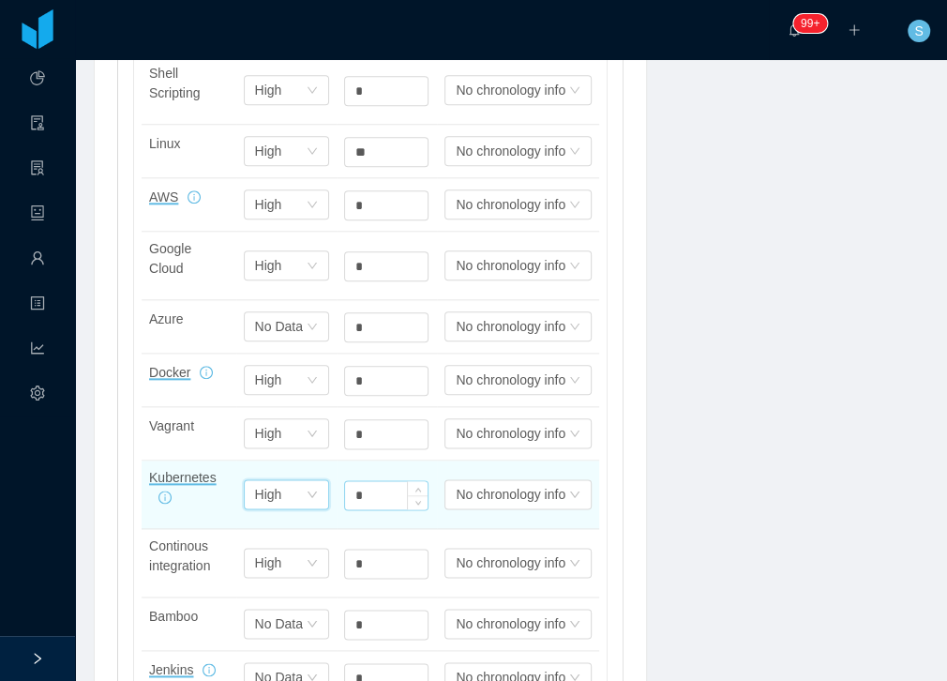
click at [367, 498] on input "*" at bounding box center [386, 495] width 82 height 28
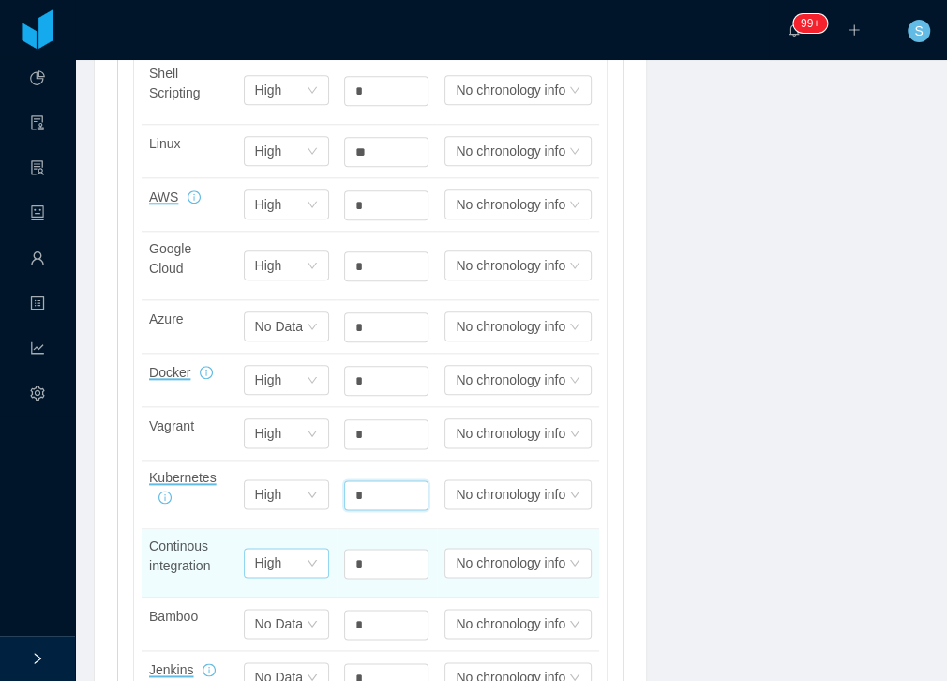
type input "*"
click at [277, 548] on div "High" at bounding box center [268, 562] width 27 height 28
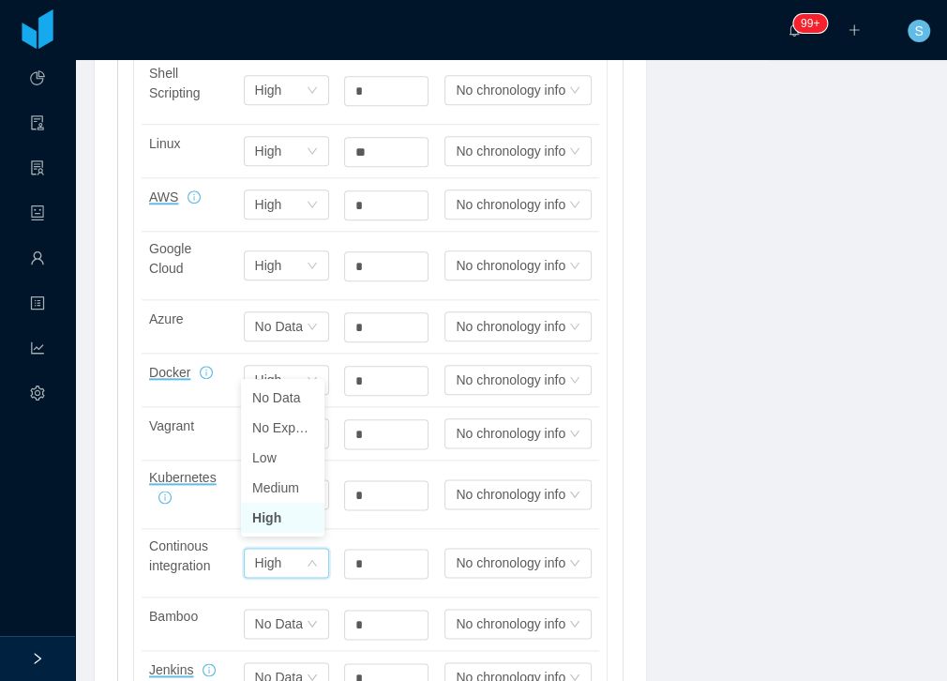
click at [277, 519] on li "High" at bounding box center [282, 517] width 83 height 30
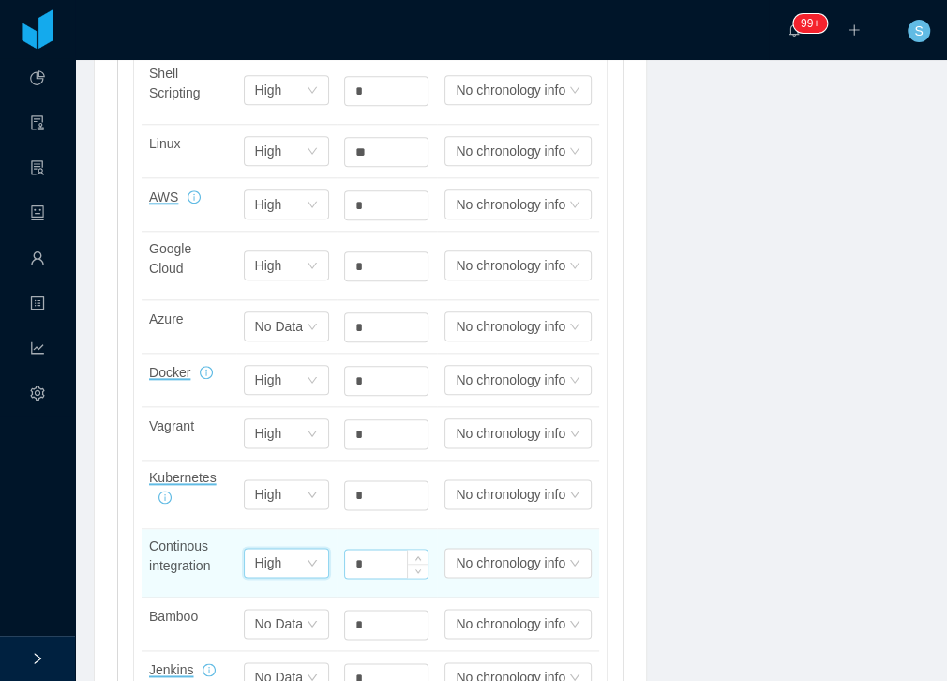
click at [379, 556] on input "*" at bounding box center [386, 563] width 82 height 28
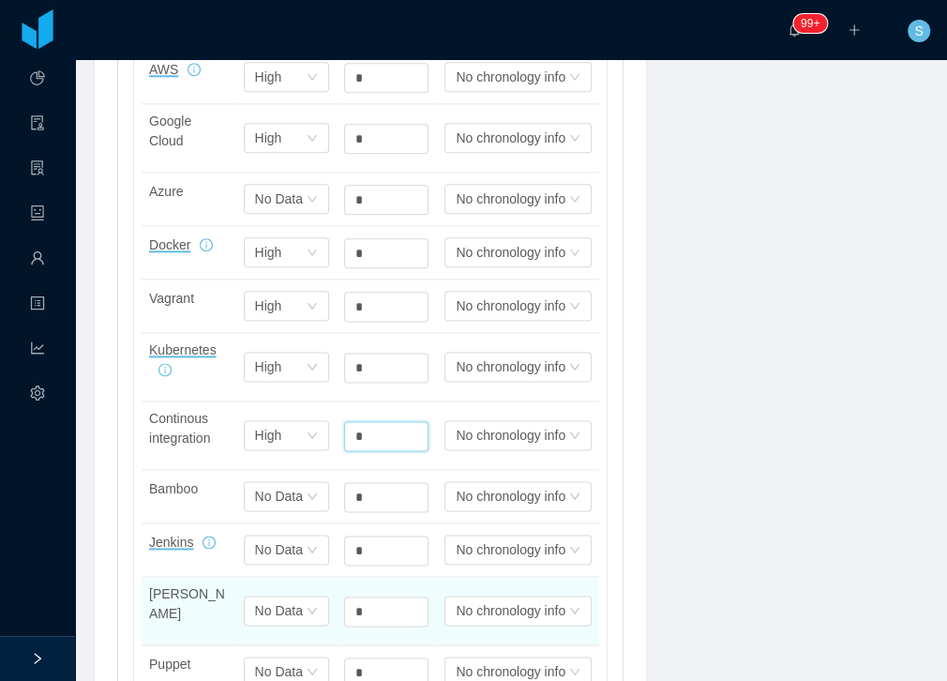
scroll to position [1017, 0]
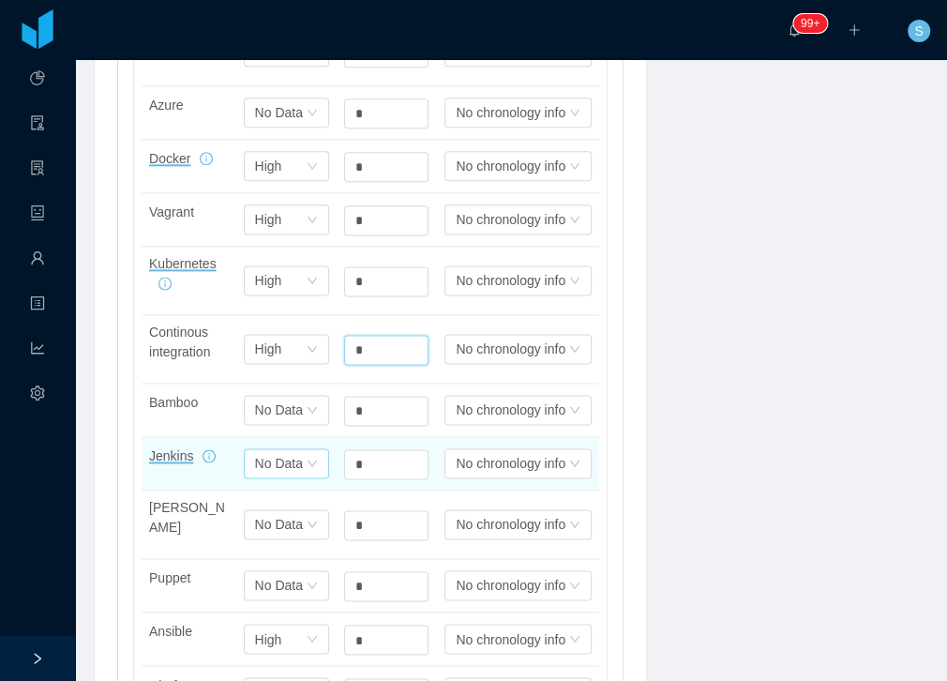
type input "*"
click at [307, 457] on icon "icon: down" at bounding box center [312, 462] width 11 height 11
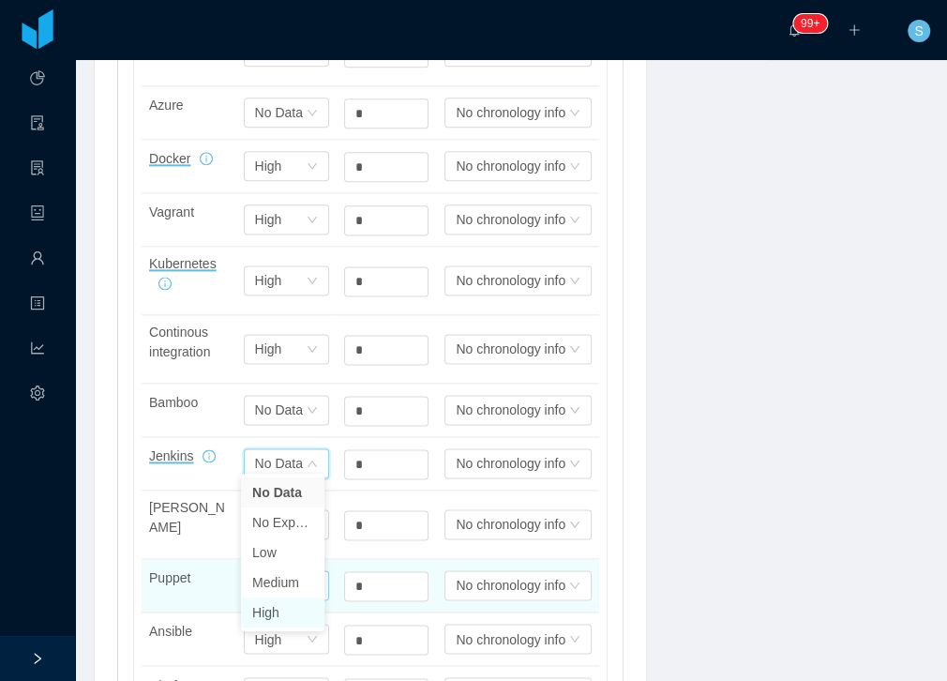
drag, startPoint x: 282, startPoint y: 608, endPoint x: 317, endPoint y: 546, distance: 71.8
click at [283, 607] on li "High" at bounding box center [282, 612] width 83 height 30
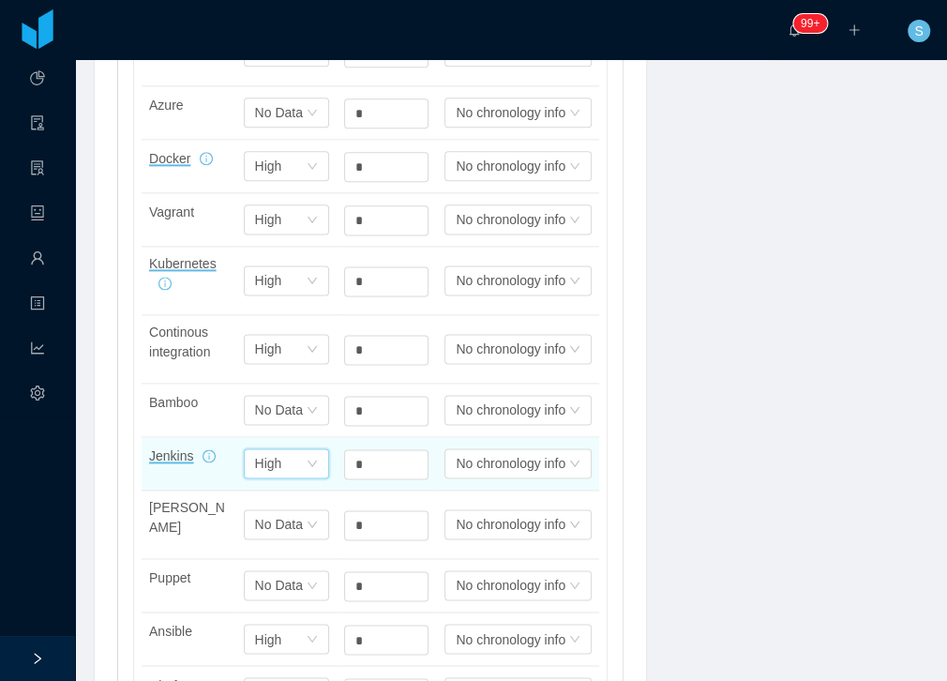
click at [354, 472] on div "*" at bounding box center [386, 462] width 85 height 37
click at [357, 460] on input "*" at bounding box center [386, 464] width 82 height 28
click at [357, 459] on input "*" at bounding box center [386, 464] width 82 height 28
click at [389, 455] on input "*" at bounding box center [386, 464] width 82 height 28
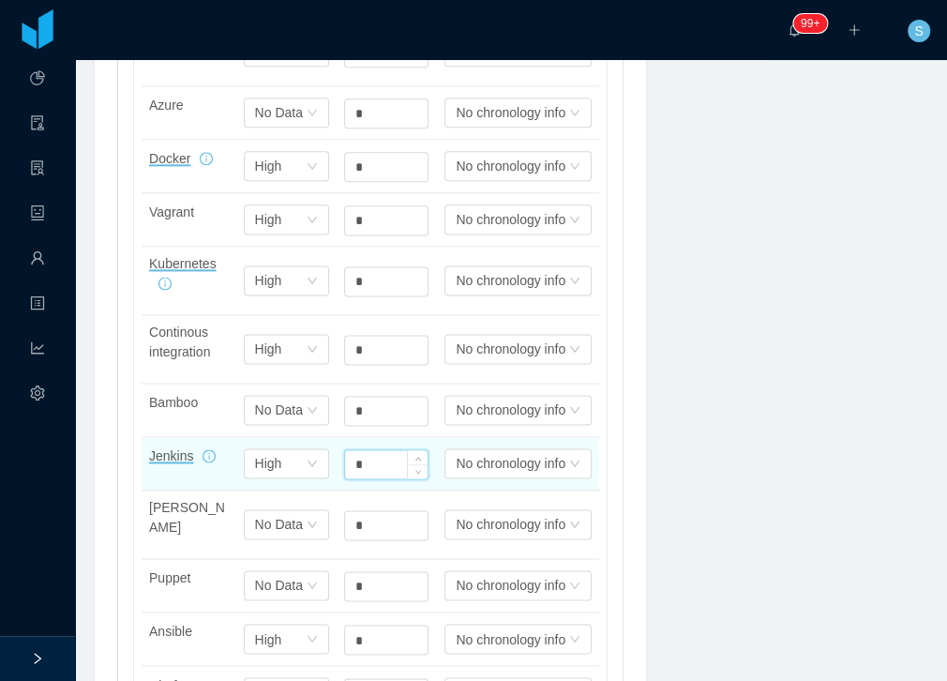
click at [389, 455] on input "*" at bounding box center [386, 464] width 82 height 28
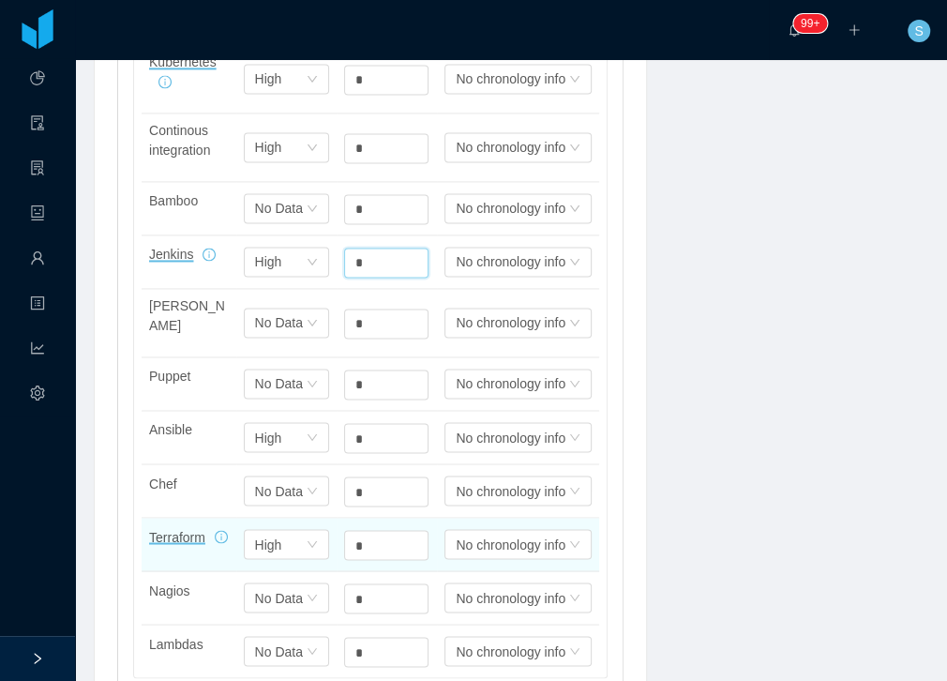
scroll to position [1232, 0]
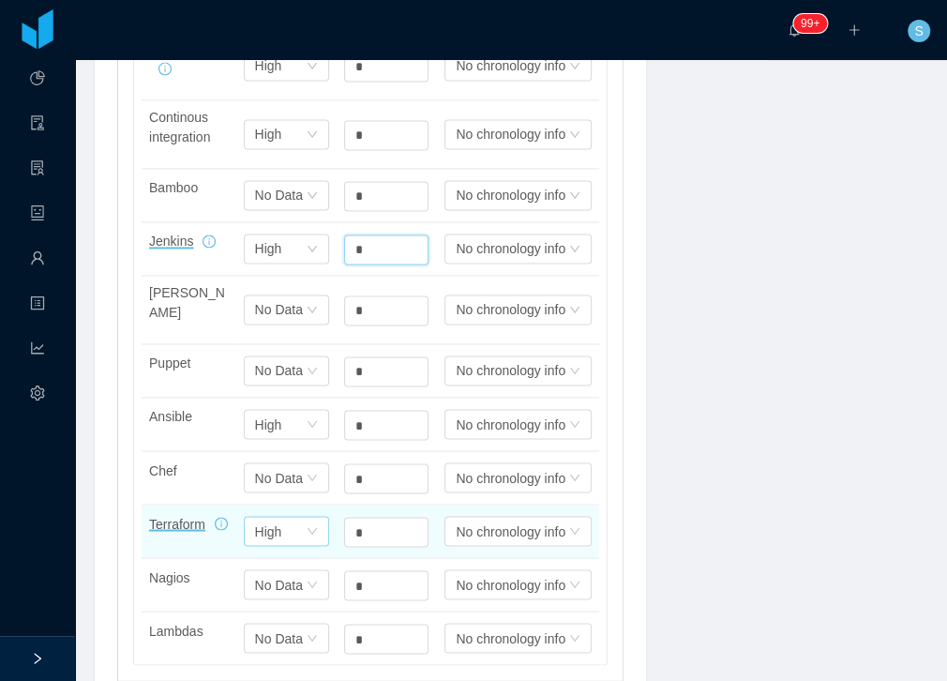
type input "*"
click at [296, 517] on div "Select one High" at bounding box center [280, 531] width 51 height 28
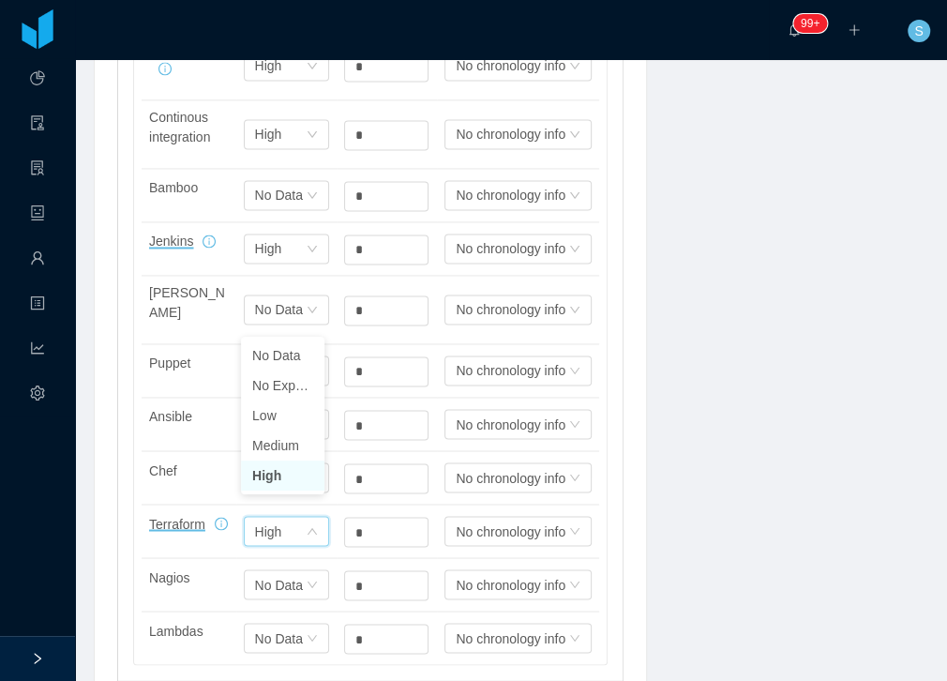
click at [275, 478] on li "High" at bounding box center [282, 475] width 83 height 30
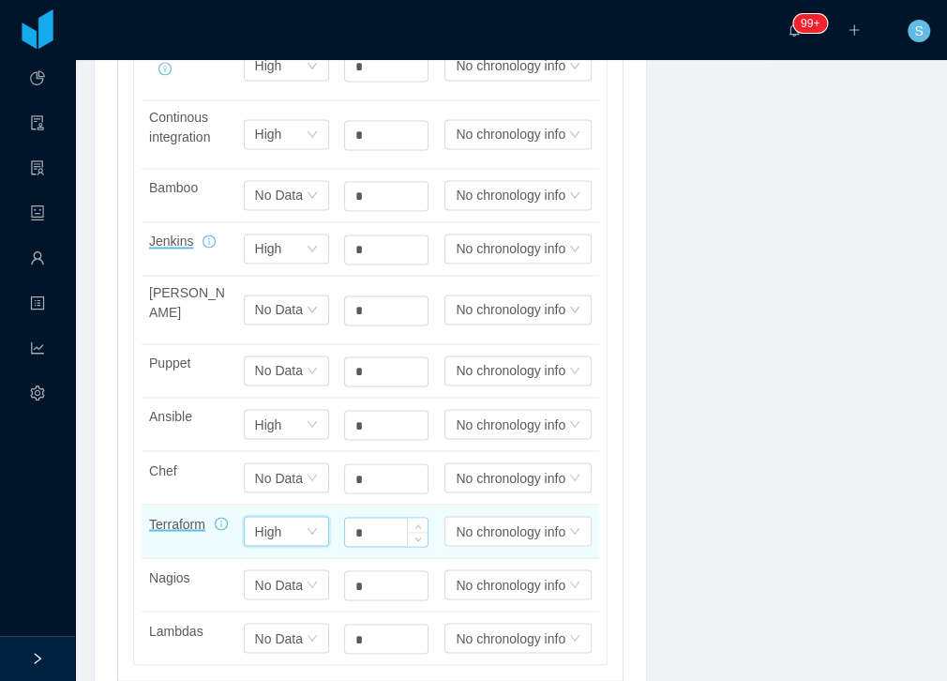
click at [387, 517] on input "*" at bounding box center [386, 531] width 82 height 28
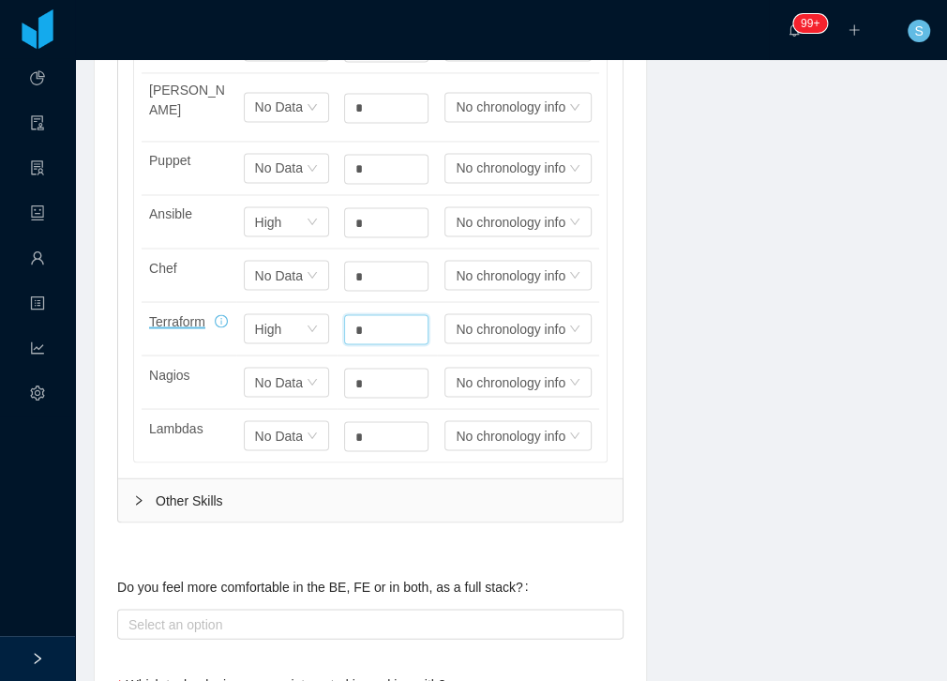
scroll to position [1446, 0]
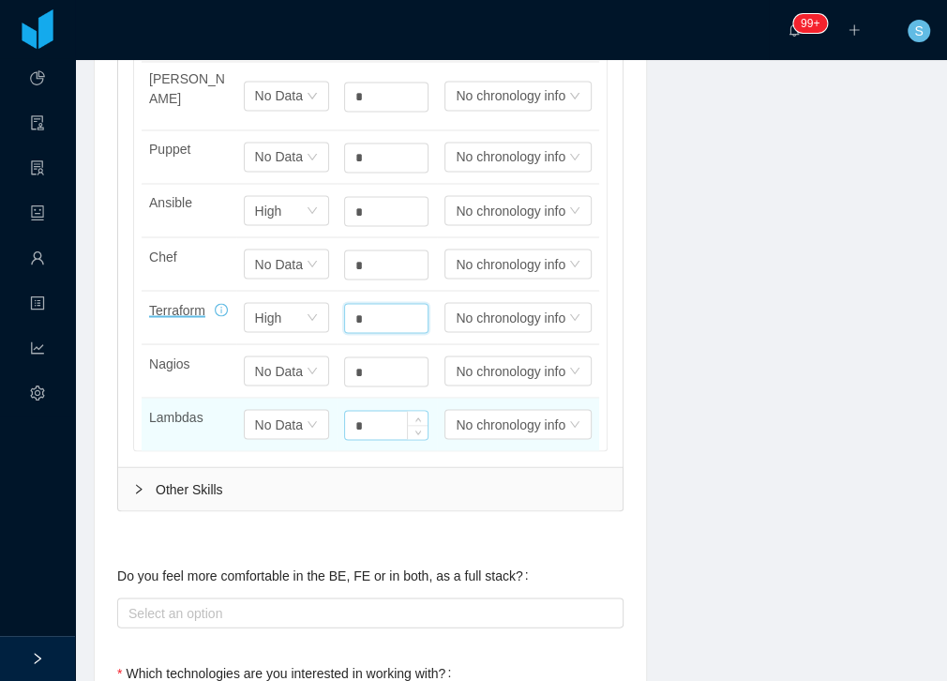
type input "*"
click at [378, 411] on input "*" at bounding box center [386, 425] width 82 height 28
type input "*"
click at [296, 410] on div "Select one No Data" at bounding box center [280, 424] width 51 height 28
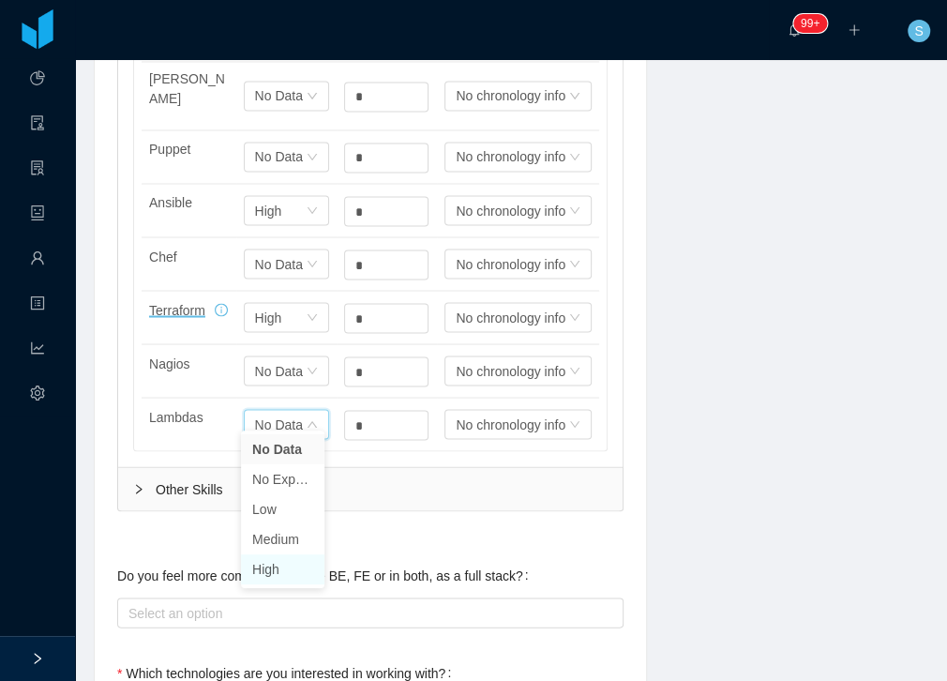
click at [278, 567] on li "High" at bounding box center [282, 569] width 83 height 30
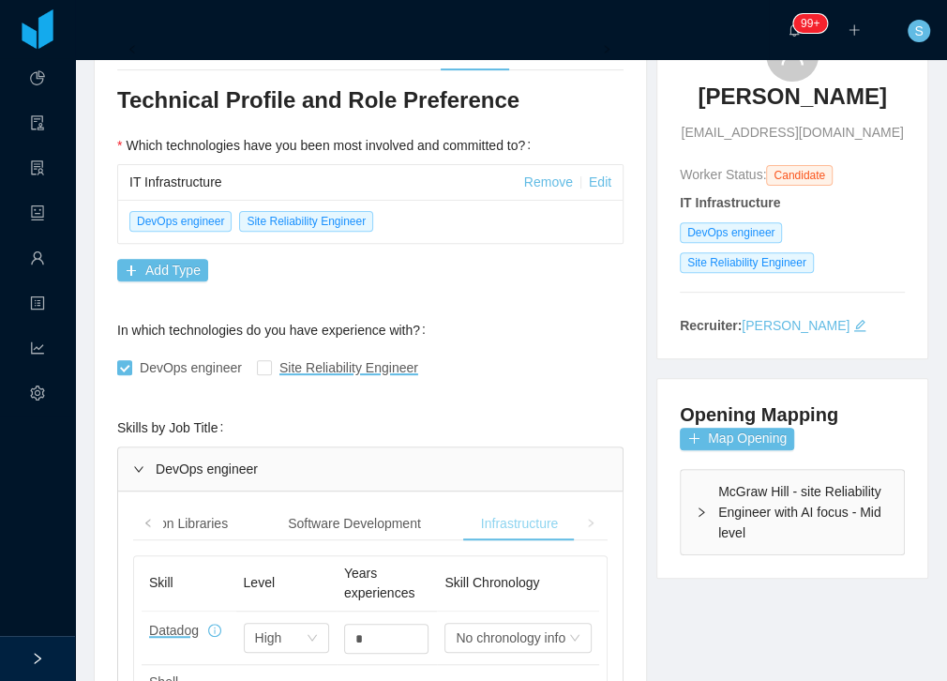
scroll to position [214, 0]
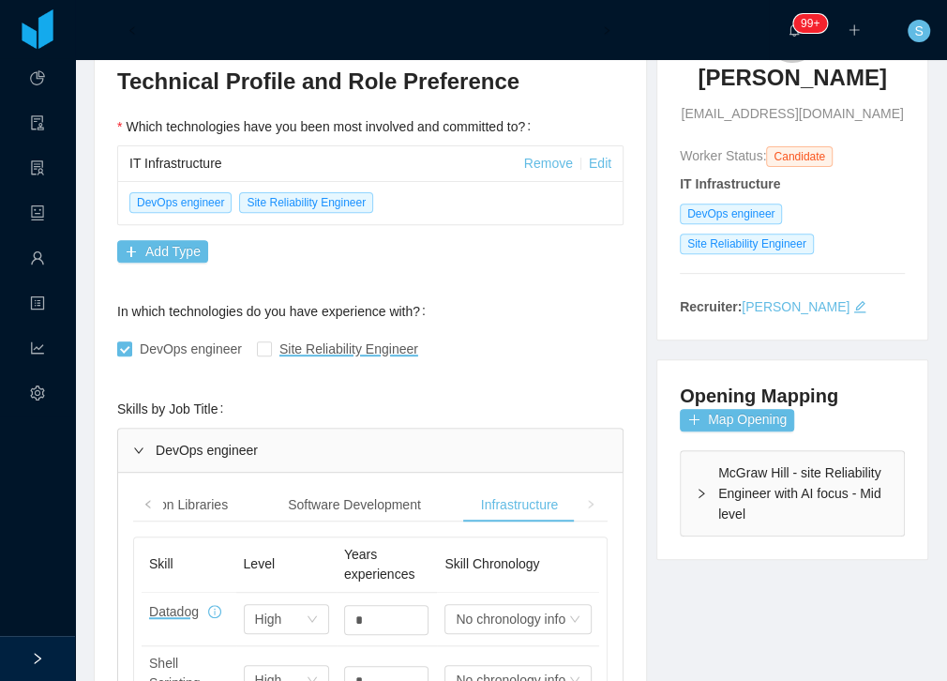
click at [586, 502] on icon "icon: right" at bounding box center [590, 504] width 9 height 9
click at [588, 502] on icon "icon: right" at bounding box center [590, 504] width 9 height 9
click at [536, 497] on div "Infrastructure" at bounding box center [519, 504] width 107 height 35
click at [528, 353] on div "DevOps engineer Site Reliability Engineer" at bounding box center [370, 348] width 506 height 37
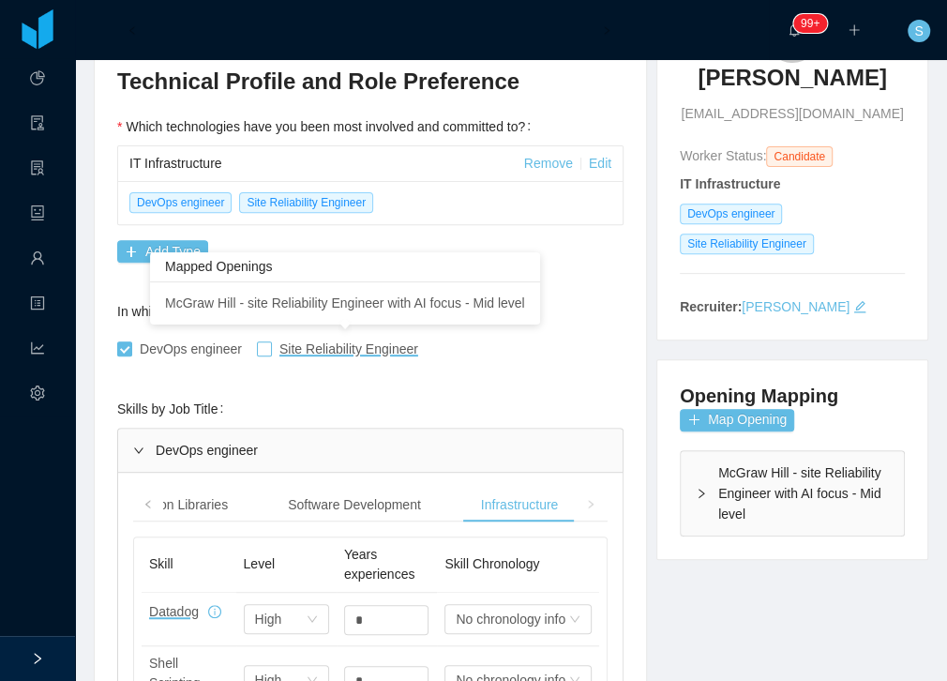
click at [268, 343] on span at bounding box center [264, 348] width 15 height 15
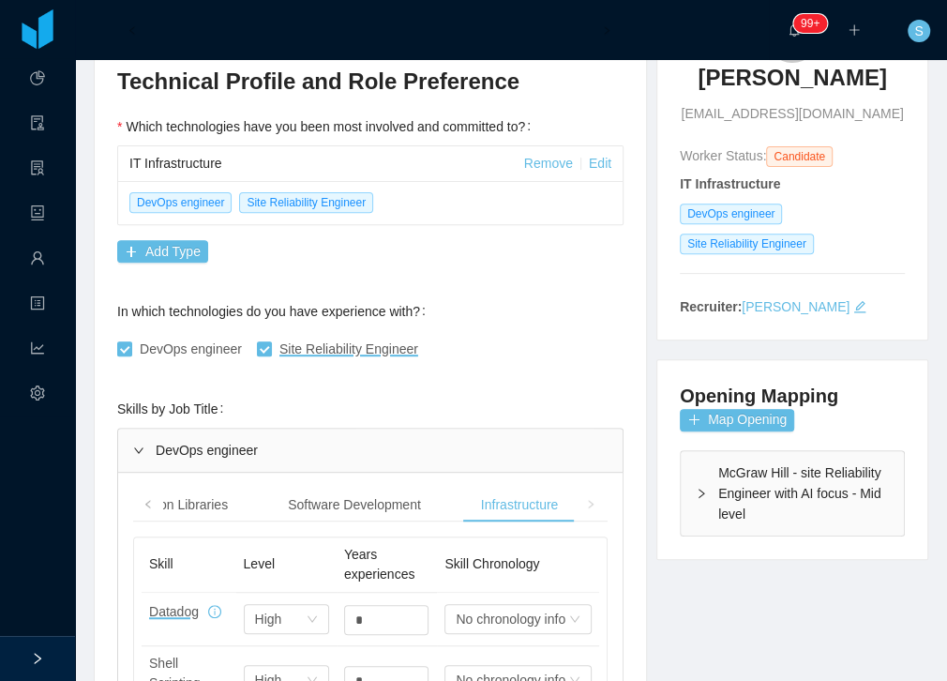
click at [165, 451] on div "DevOps engineer" at bounding box center [370, 449] width 504 height 43
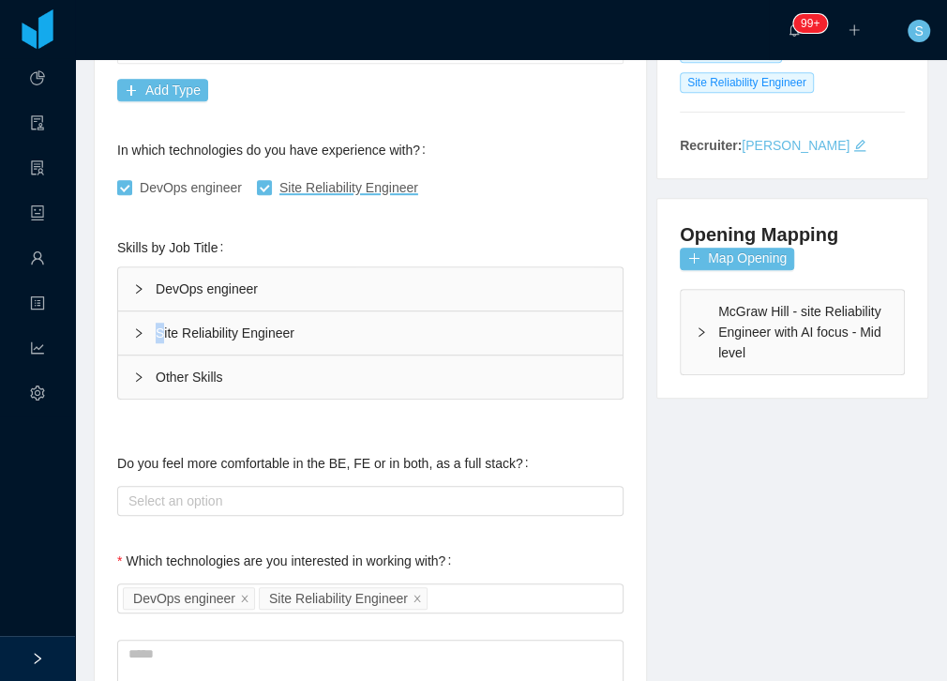
click at [157, 316] on div "Site Reliability Engineer" at bounding box center [370, 332] width 504 height 43
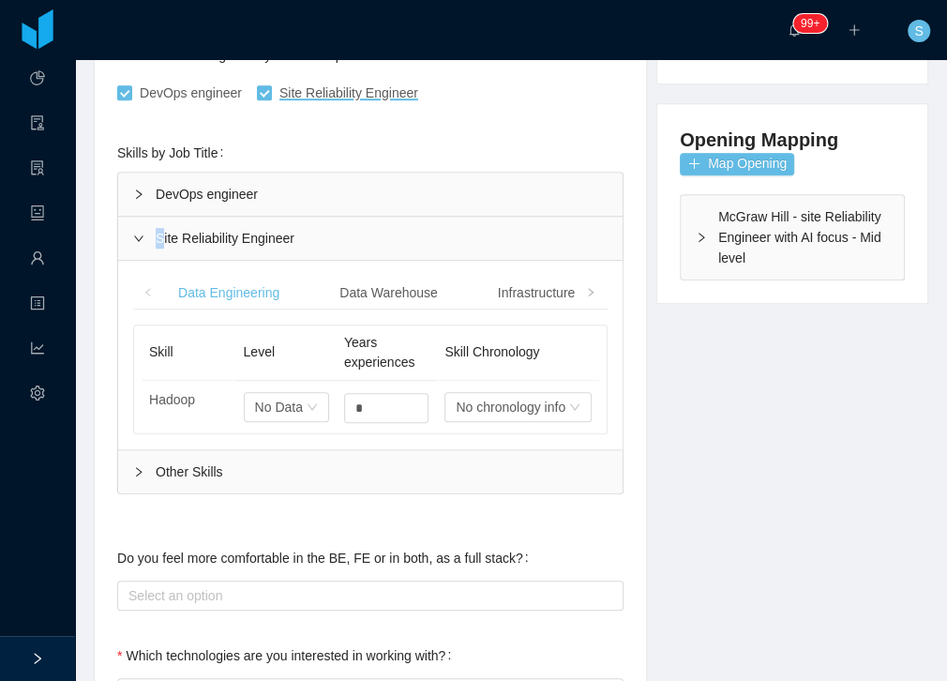
scroll to position [535, 0]
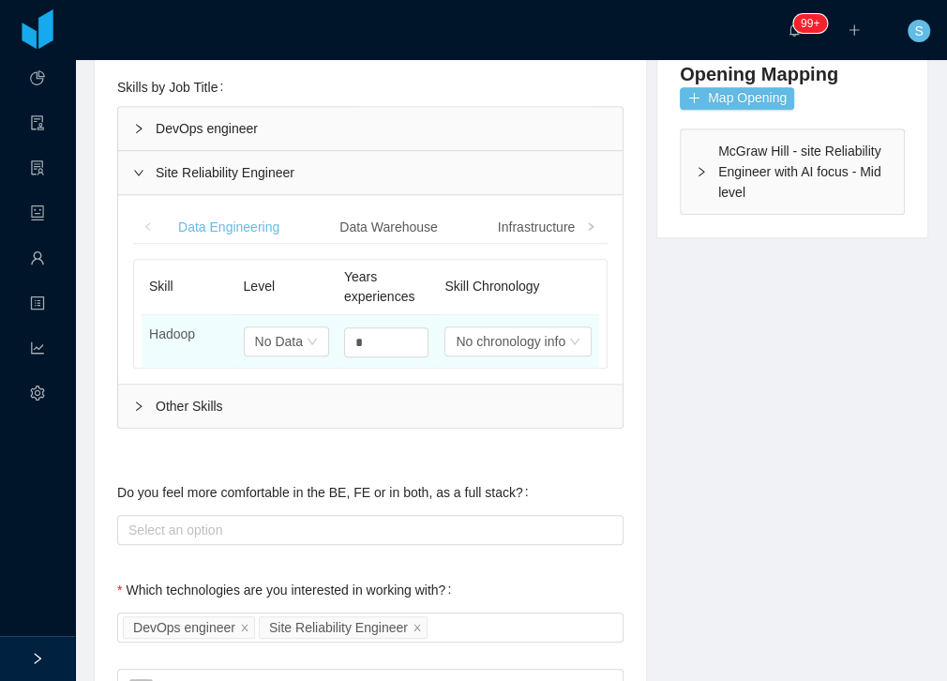
click at [290, 322] on div "Select one No Data" at bounding box center [286, 340] width 85 height 37
click at [295, 332] on div "No Data" at bounding box center [279, 341] width 48 height 28
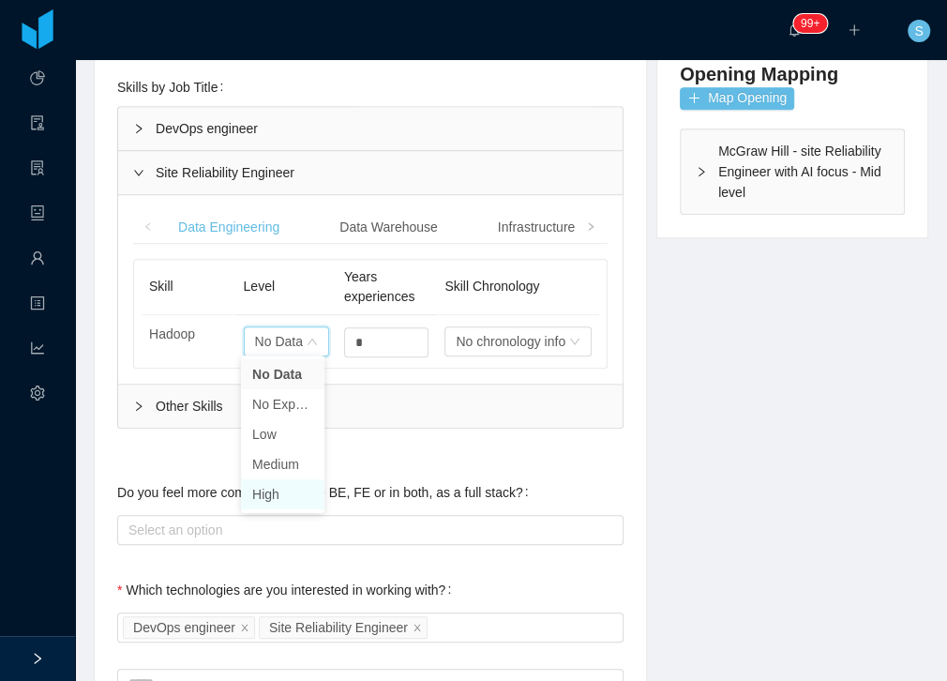
click at [277, 493] on li "High" at bounding box center [282, 494] width 83 height 30
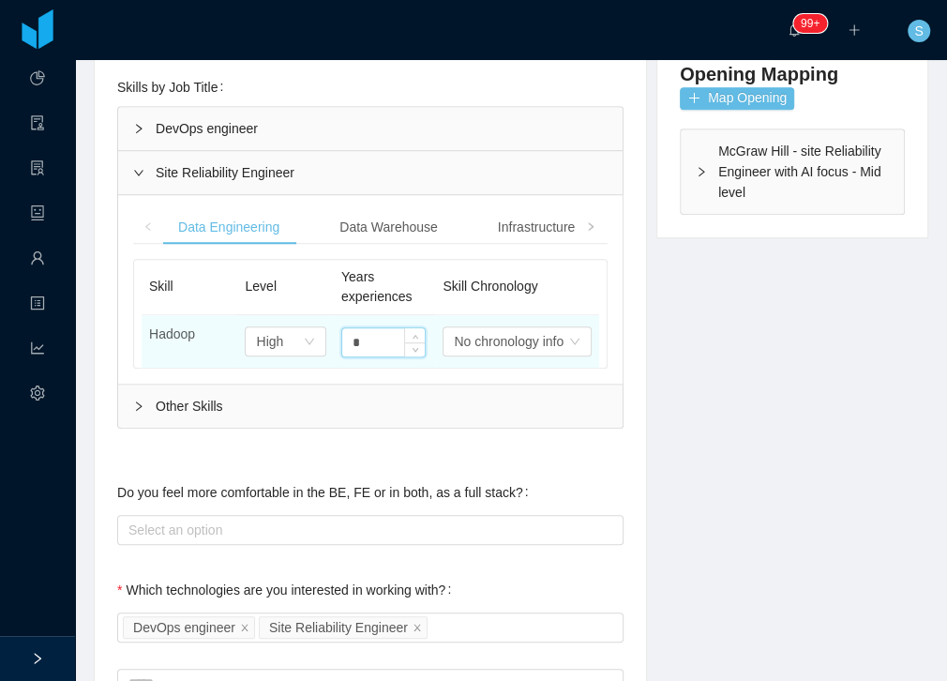
click at [349, 337] on input "*" at bounding box center [383, 342] width 82 height 28
click at [296, 330] on div "Select one High" at bounding box center [279, 341] width 46 height 28
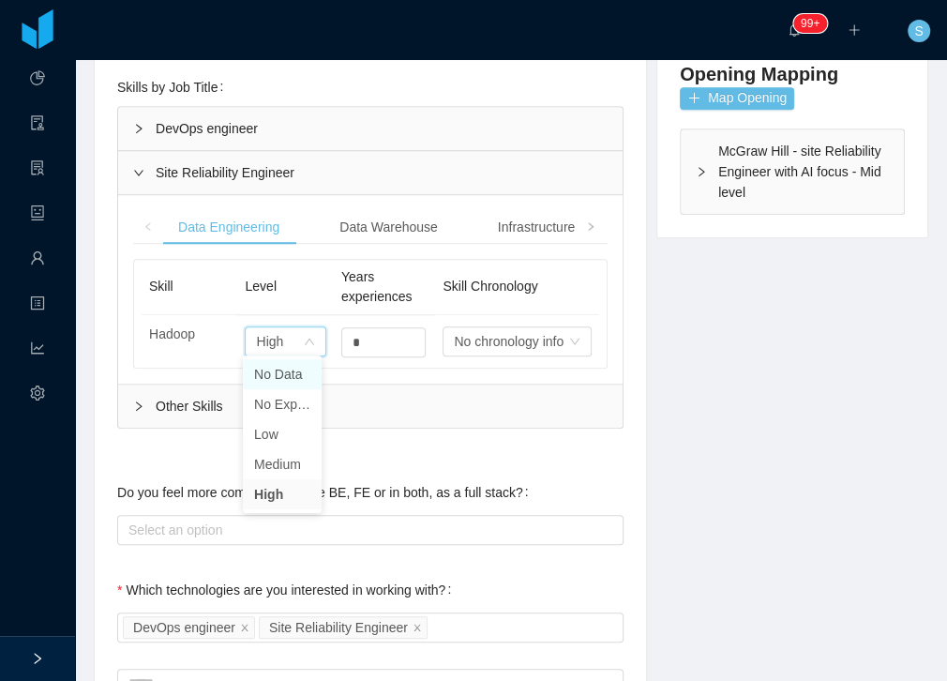
click at [284, 376] on li "No Data" at bounding box center [282, 374] width 79 height 30
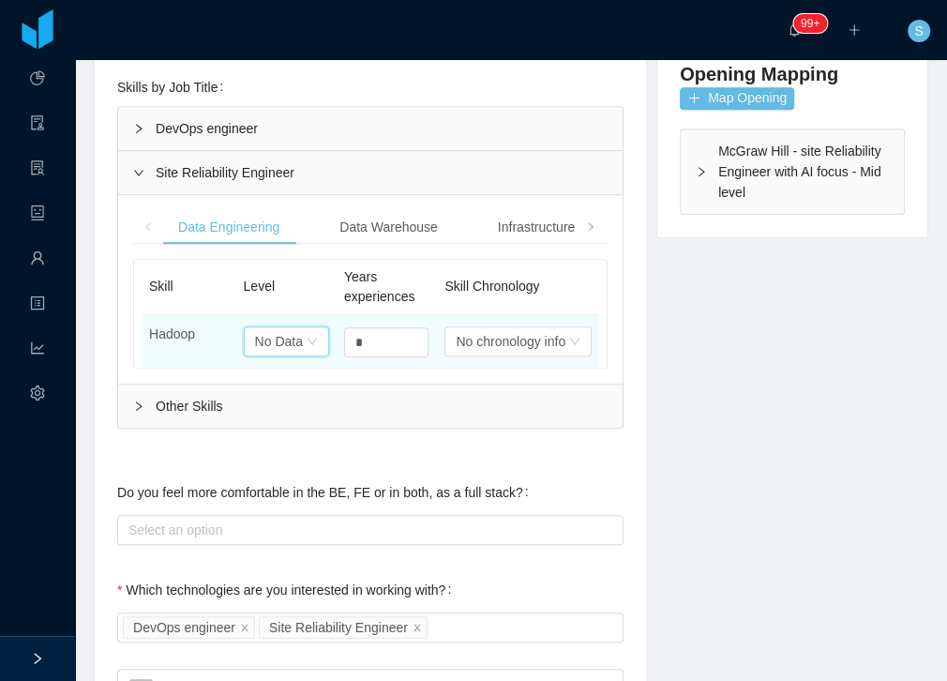
click at [294, 336] on div "No Data" at bounding box center [279, 341] width 48 height 28
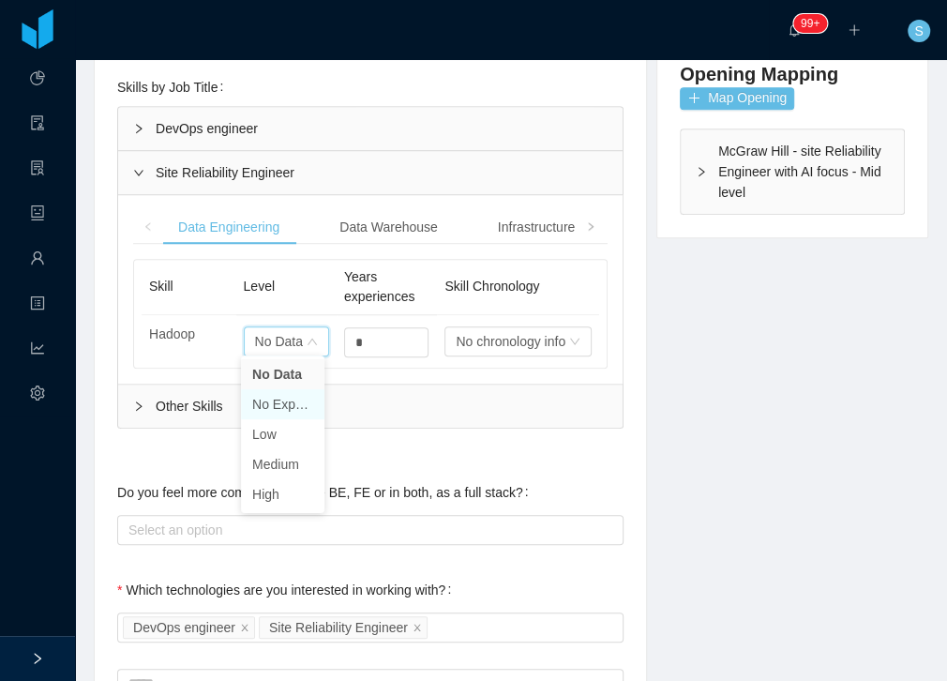
click at [279, 403] on li "No Experience" at bounding box center [282, 404] width 83 height 30
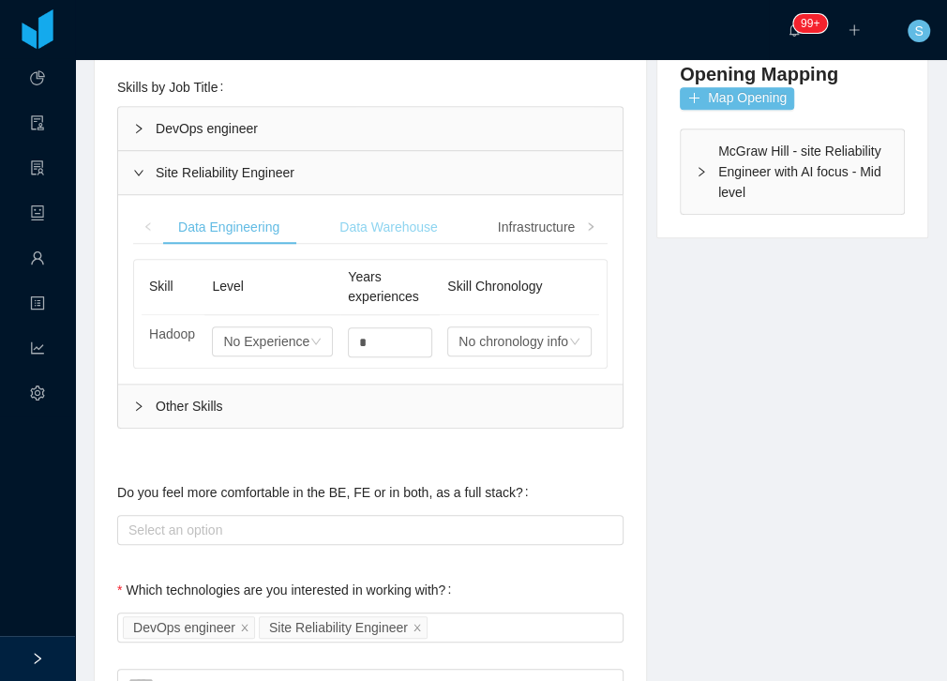
click at [386, 227] on div "Data Warehouse" at bounding box center [388, 227] width 128 height 35
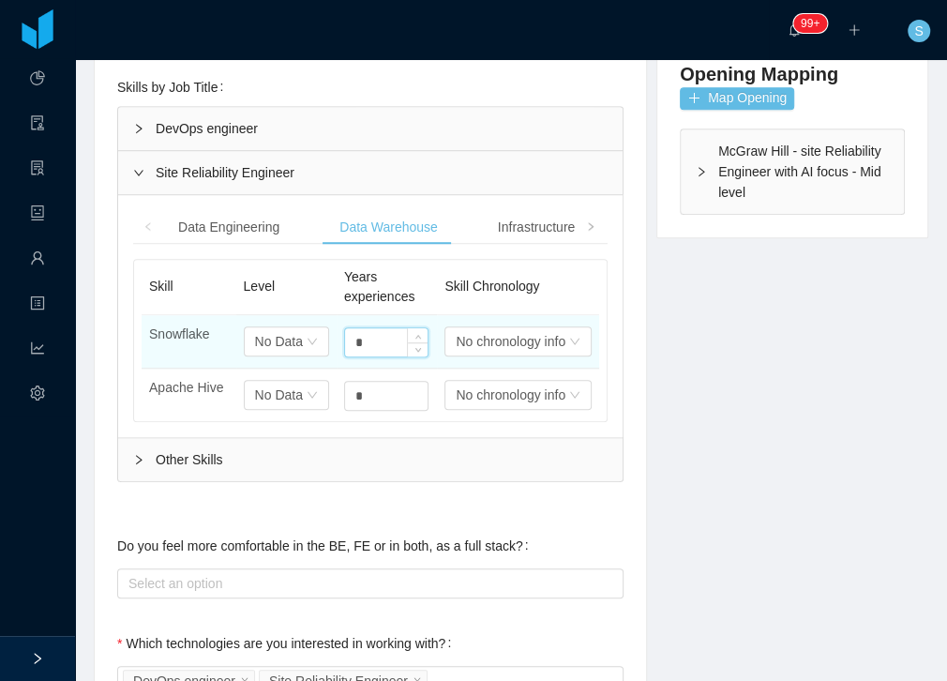
click at [354, 345] on input "*" at bounding box center [386, 342] width 82 height 28
type input "*"
click at [271, 333] on div "No Data" at bounding box center [279, 341] width 48 height 28
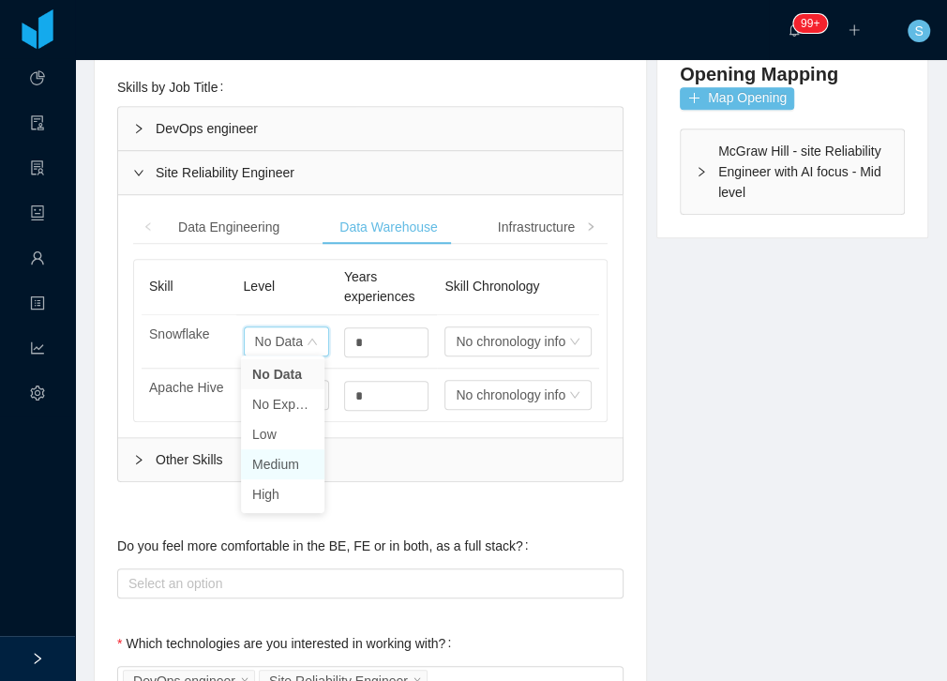
click at [287, 457] on li "Medium" at bounding box center [282, 464] width 83 height 30
click at [542, 227] on div "Infrastructure" at bounding box center [536, 227] width 107 height 35
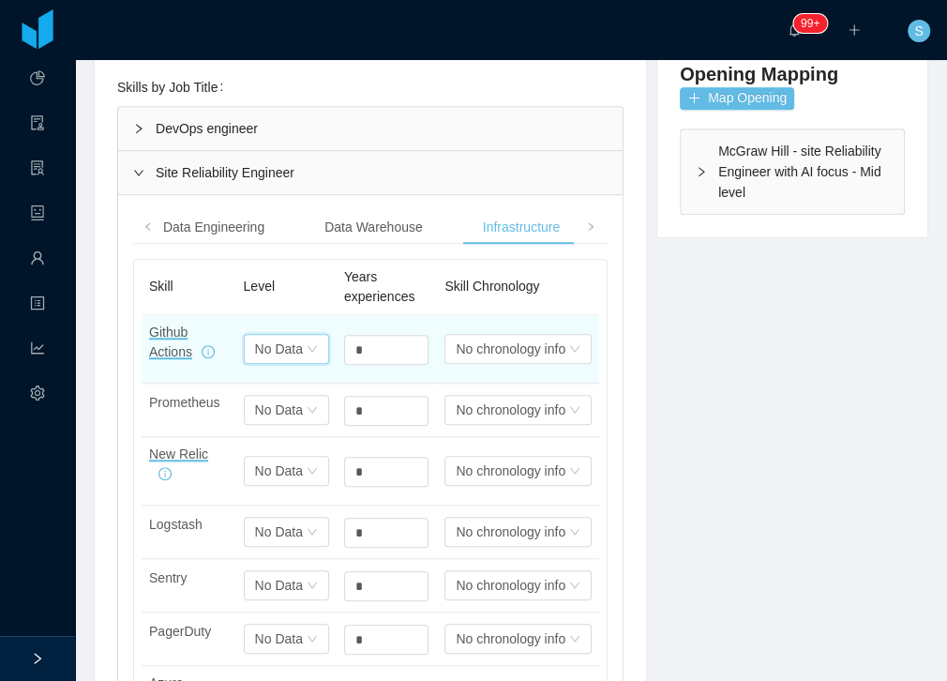
click at [272, 343] on div "No Data" at bounding box center [279, 349] width 48 height 28
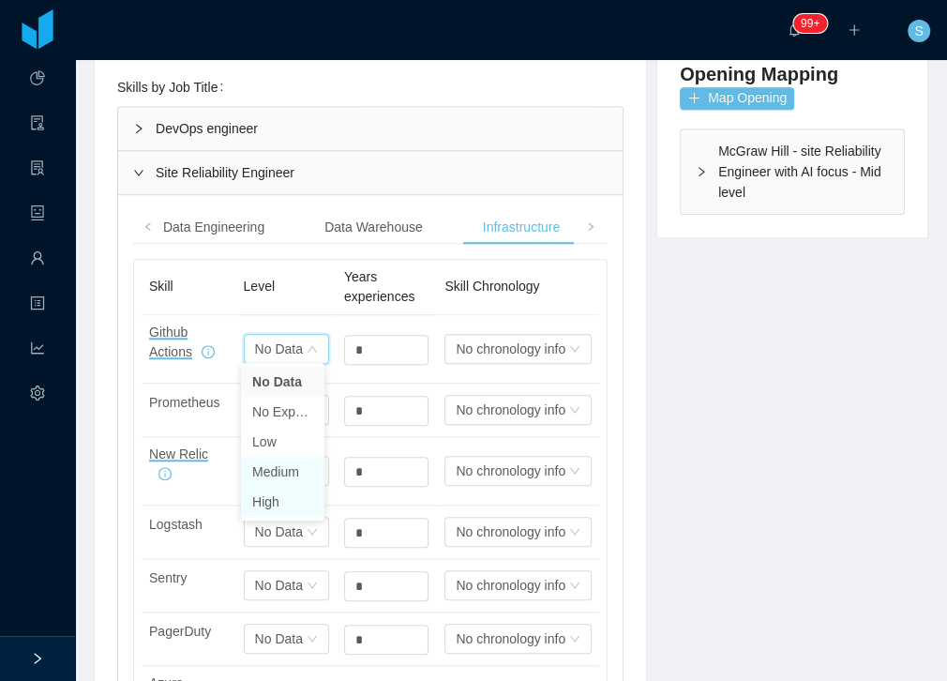
click at [275, 487] on li "High" at bounding box center [282, 502] width 83 height 30
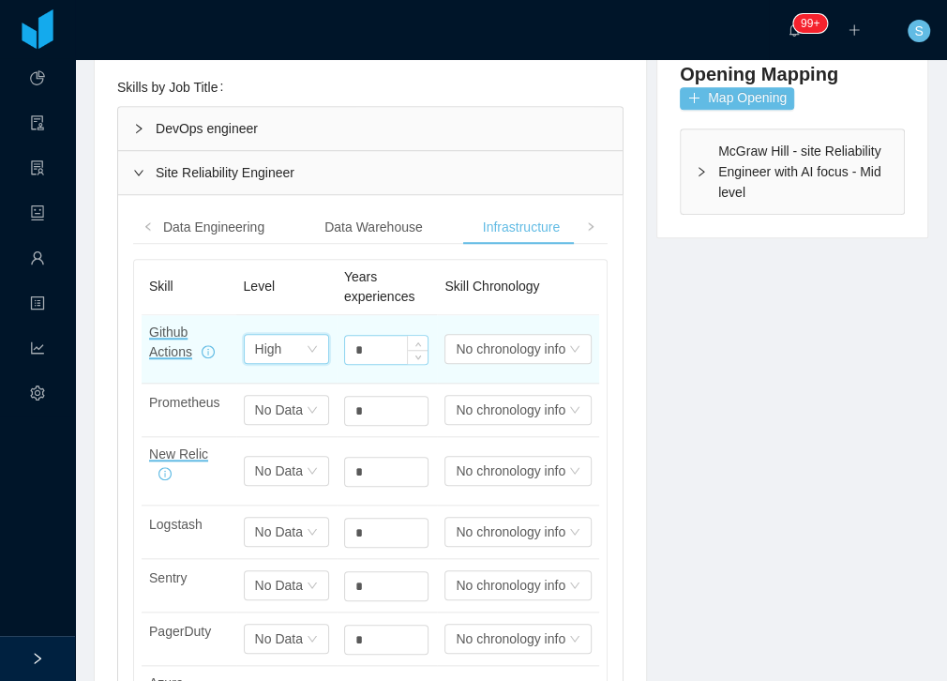
click at [376, 343] on input "*" at bounding box center [386, 350] width 82 height 28
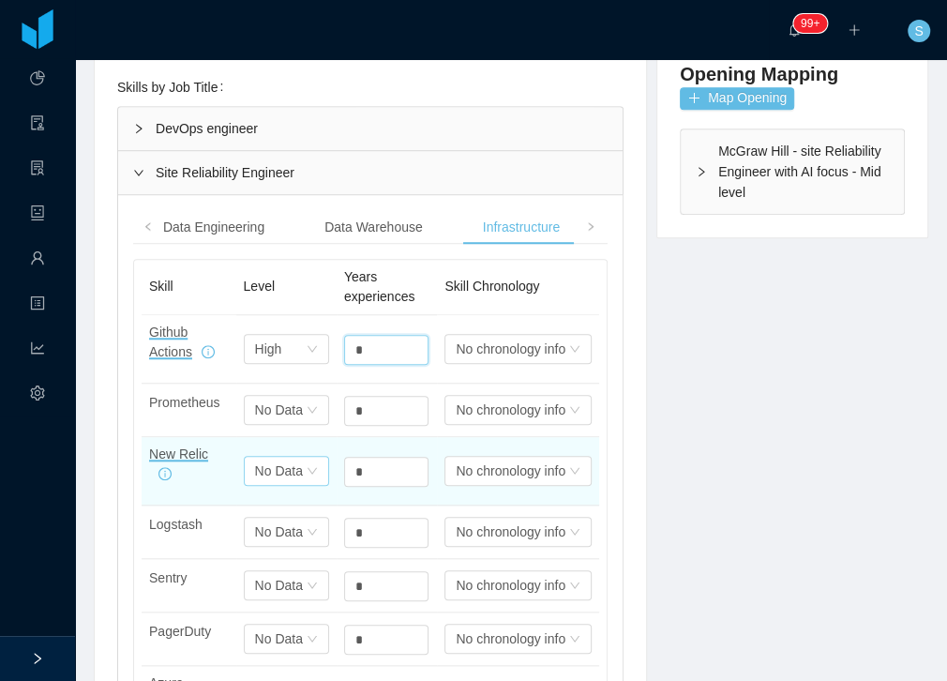
type input "*"
click at [307, 467] on icon "icon: down" at bounding box center [311, 470] width 9 height 7
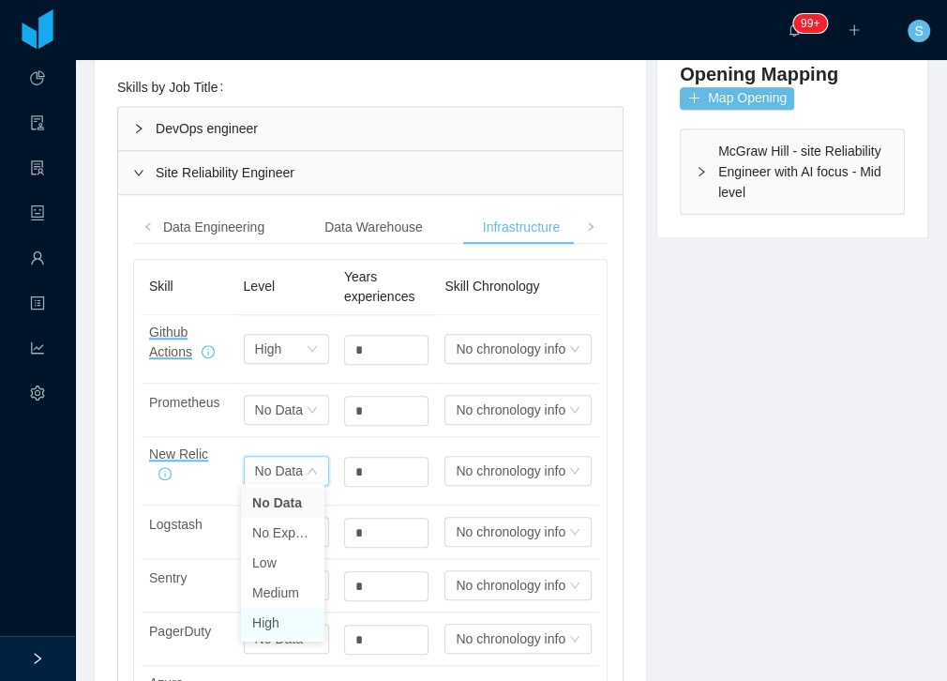
click at [279, 620] on li "High" at bounding box center [282, 622] width 83 height 30
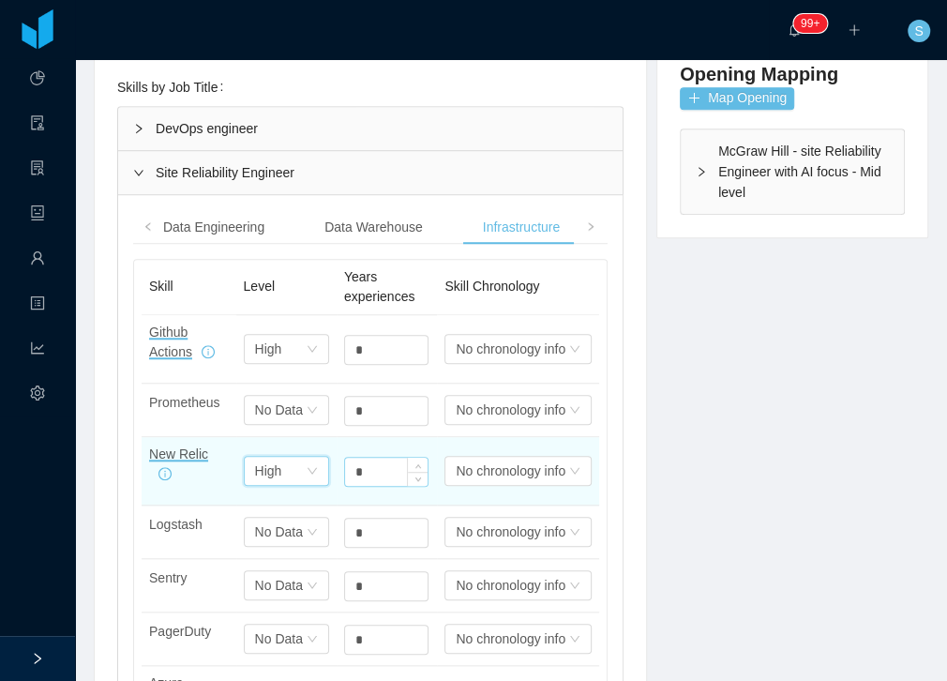
click at [367, 465] on input "*" at bounding box center [386, 471] width 82 height 28
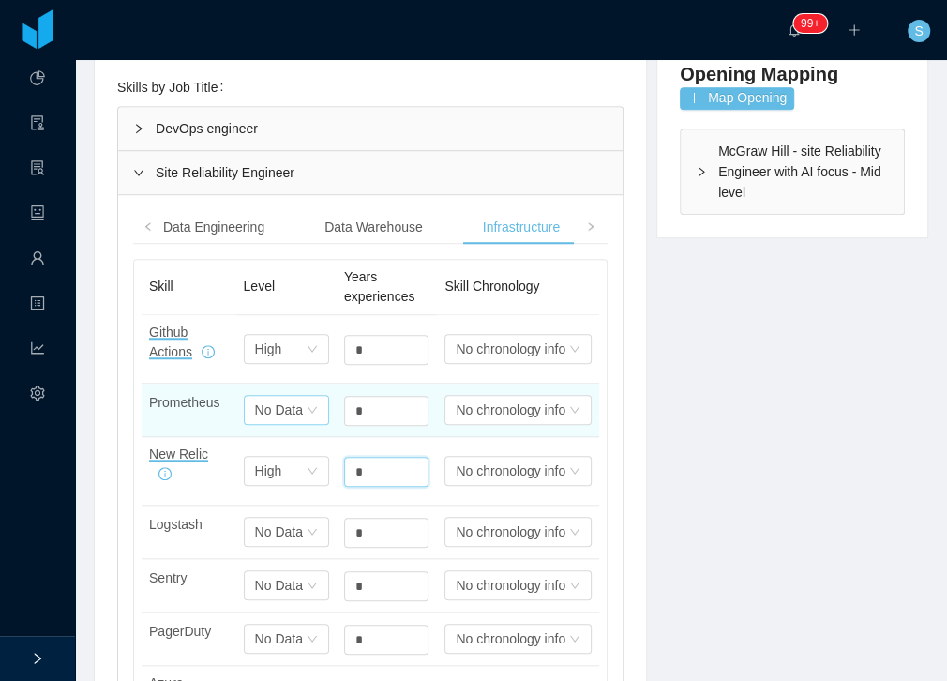
type input "*"
click at [267, 414] on div "No Data" at bounding box center [279, 410] width 48 height 28
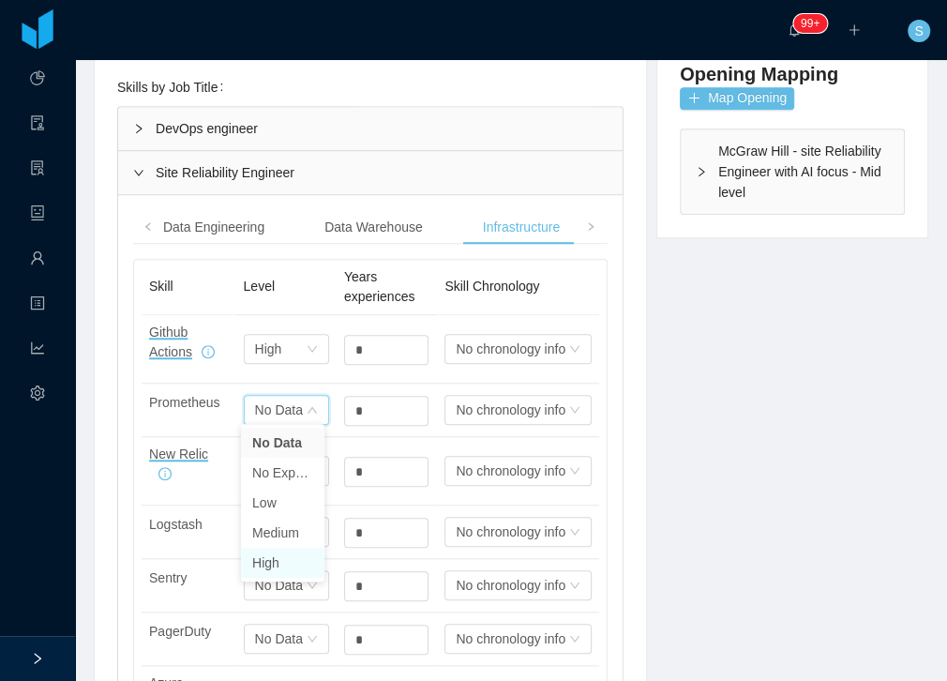
click at [277, 572] on li "High" at bounding box center [282, 562] width 83 height 30
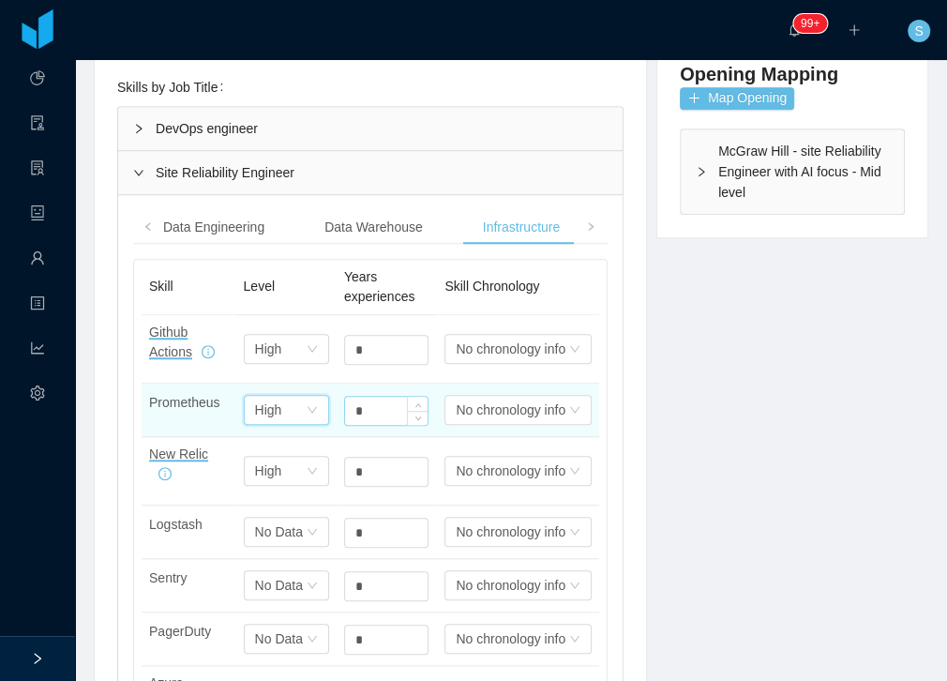
click at [357, 409] on input "*" at bounding box center [386, 411] width 82 height 28
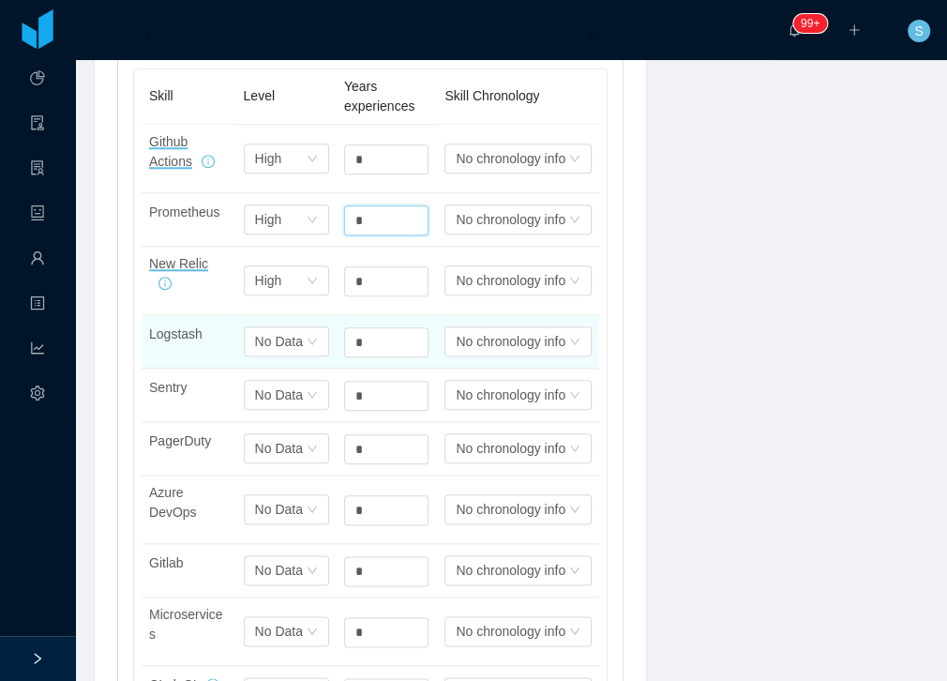
scroll to position [750, 0]
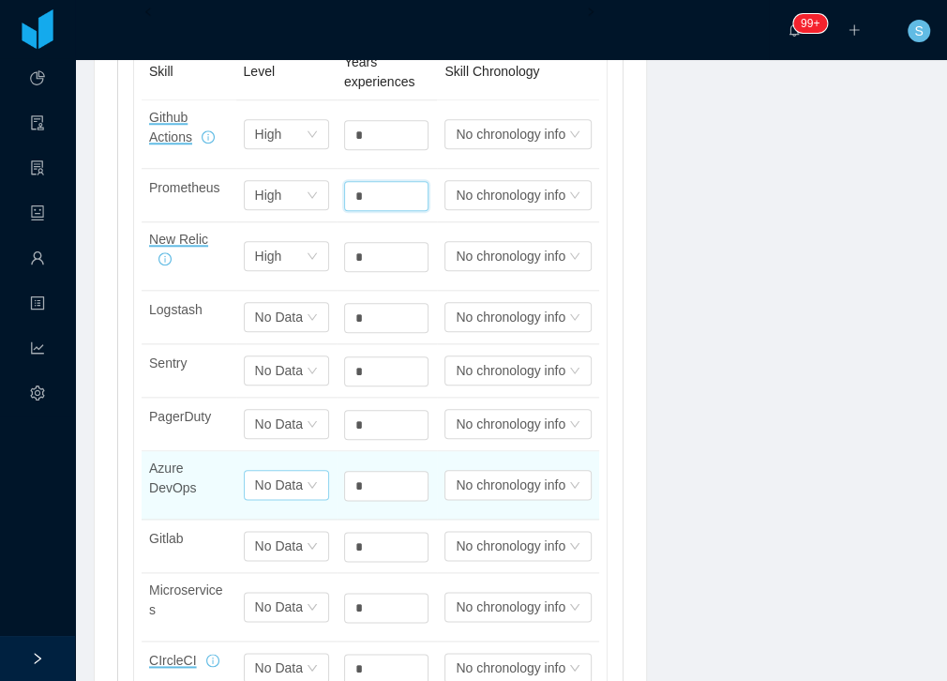
type input "*"
click at [307, 481] on icon "icon: down" at bounding box center [312, 484] width 11 height 11
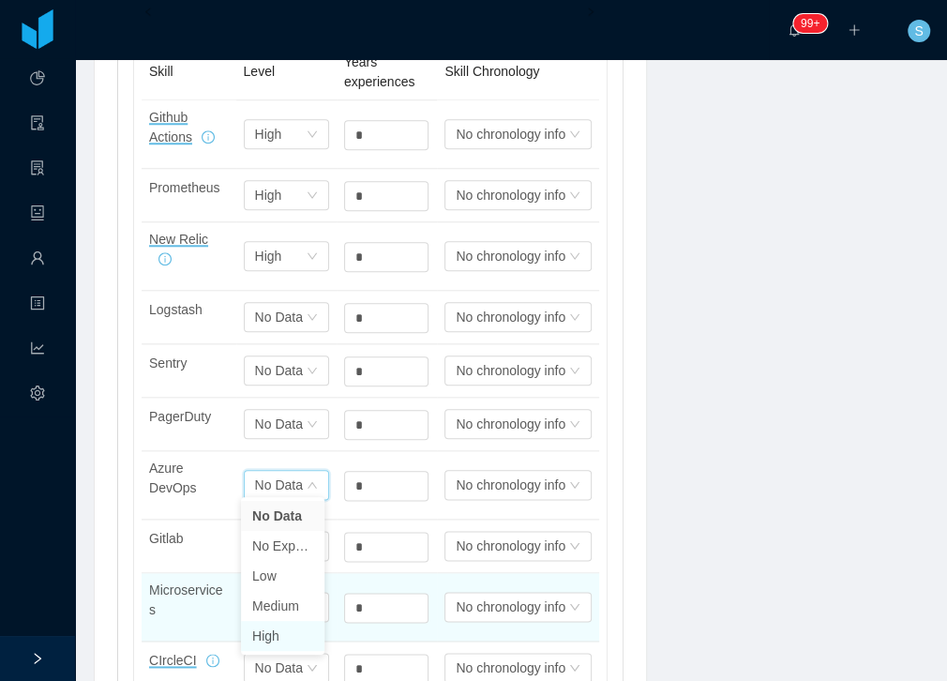
drag, startPoint x: 286, startPoint y: 636, endPoint x: 320, endPoint y: 582, distance: 63.2
click at [286, 636] on li "High" at bounding box center [282, 636] width 83 height 30
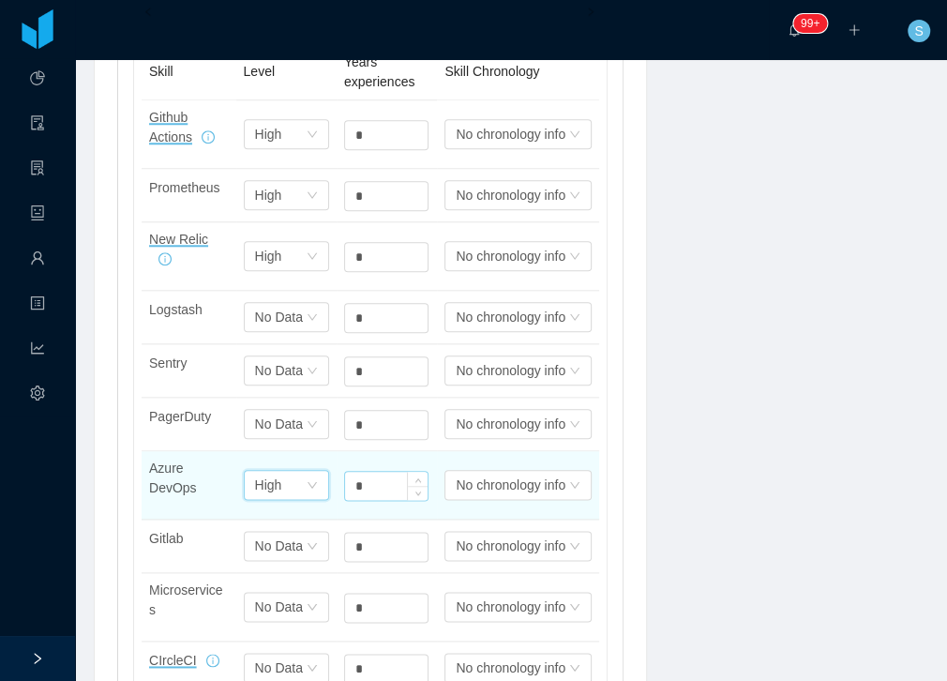
click at [351, 480] on input "*" at bounding box center [386, 486] width 82 height 28
type input "*"
click at [318, 478] on div "Select one High" at bounding box center [286, 485] width 85 height 30
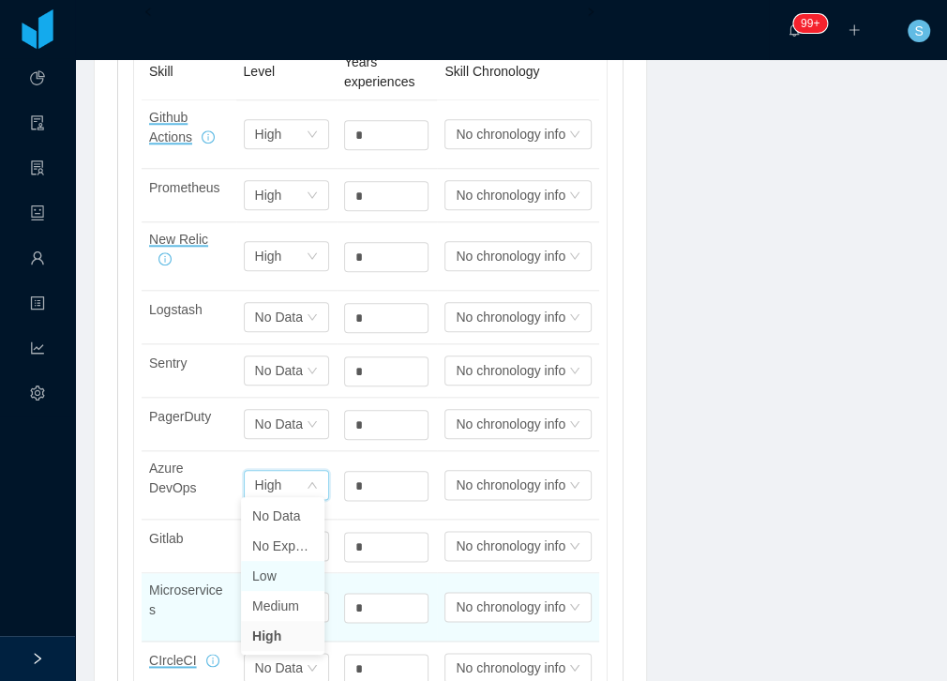
click at [282, 581] on li "Low" at bounding box center [282, 576] width 83 height 30
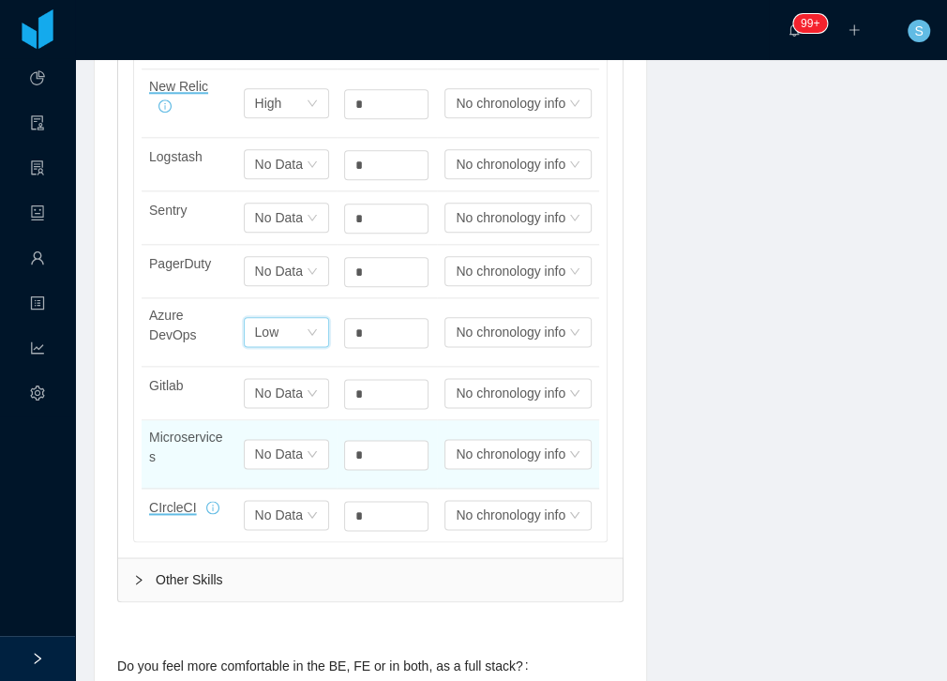
scroll to position [910, 0]
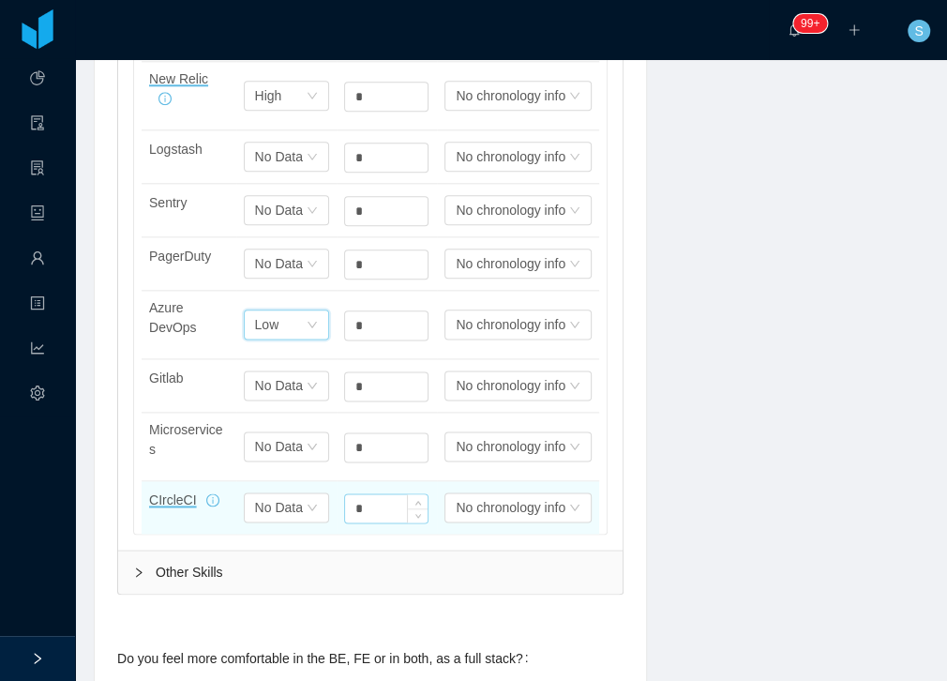
click at [356, 503] on input "*" at bounding box center [386, 508] width 82 height 28
type input "*"
click at [316, 498] on div "Select one No Data" at bounding box center [286, 507] width 85 height 30
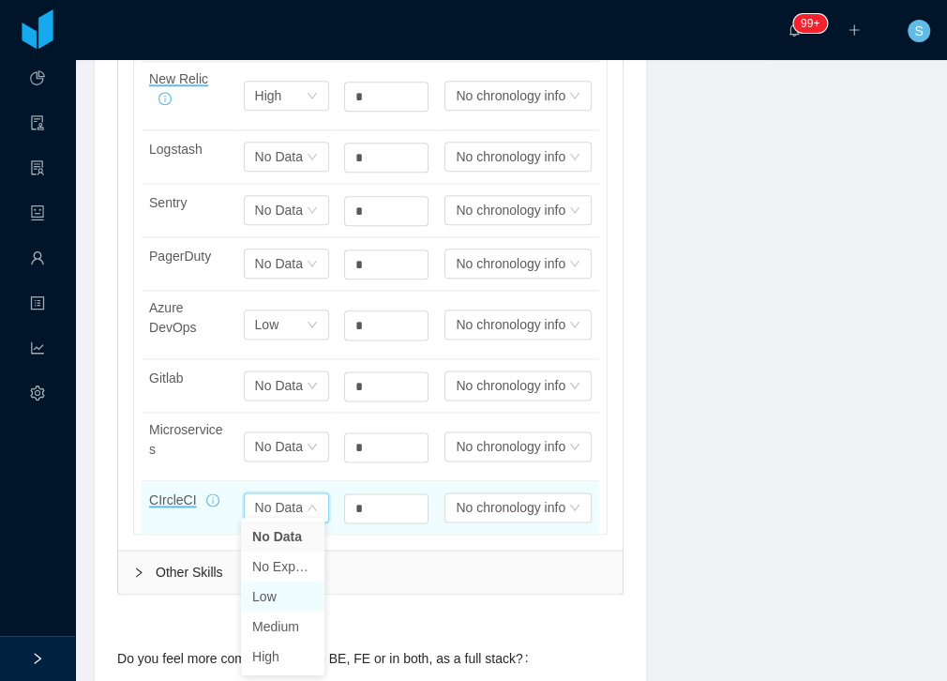
drag, startPoint x: 283, startPoint y: 600, endPoint x: 337, endPoint y: 519, distance: 96.7
click at [283, 600] on li "Low" at bounding box center [282, 596] width 83 height 30
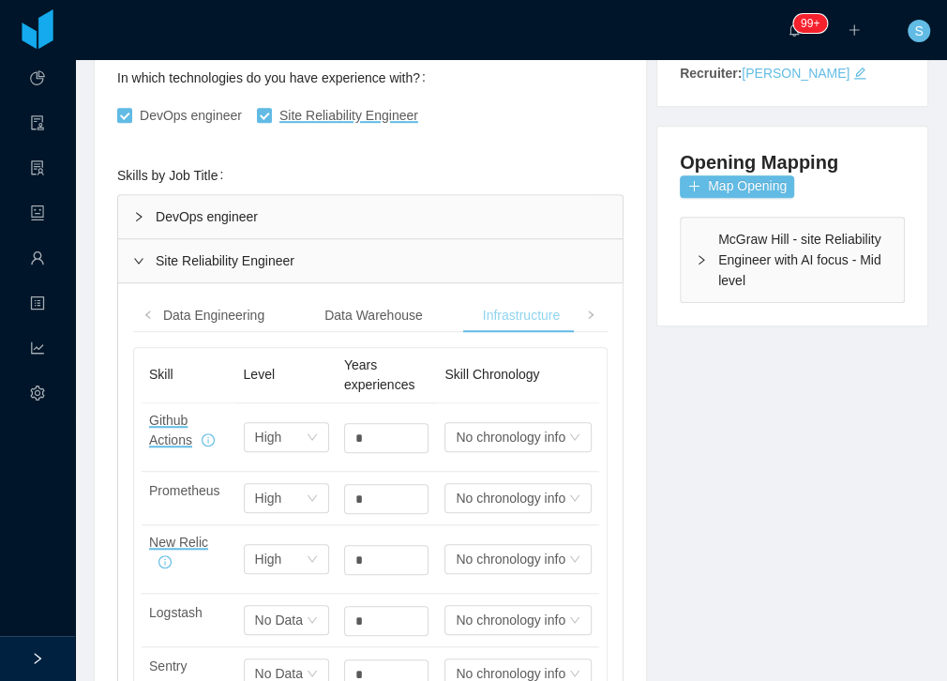
scroll to position [375, 0]
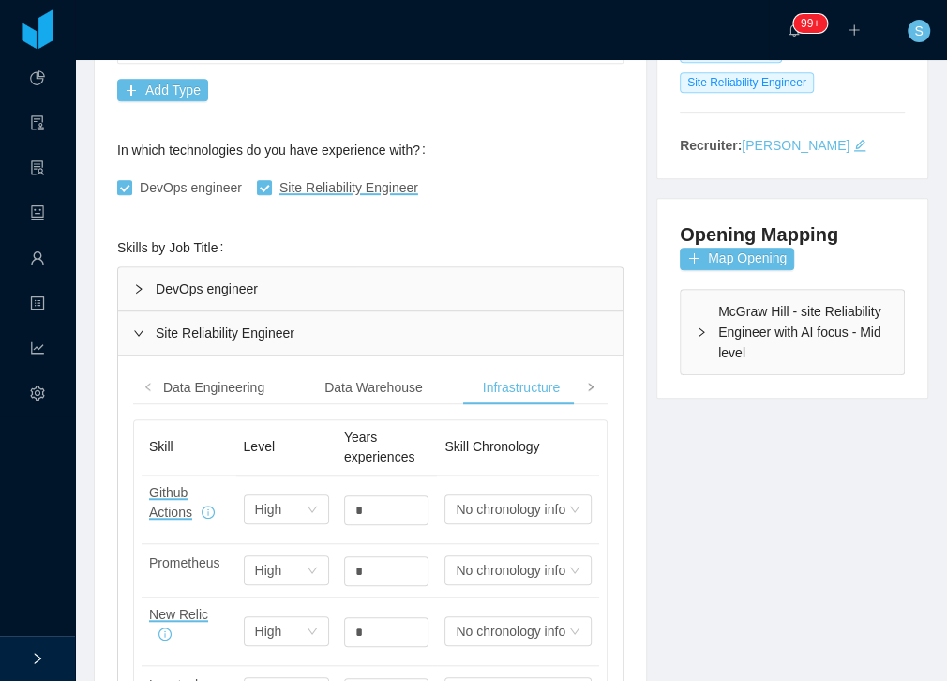
click at [590, 389] on span at bounding box center [590, 387] width 11 height 20
click at [500, 387] on div "Databases" at bounding box center [531, 387] width 93 height 35
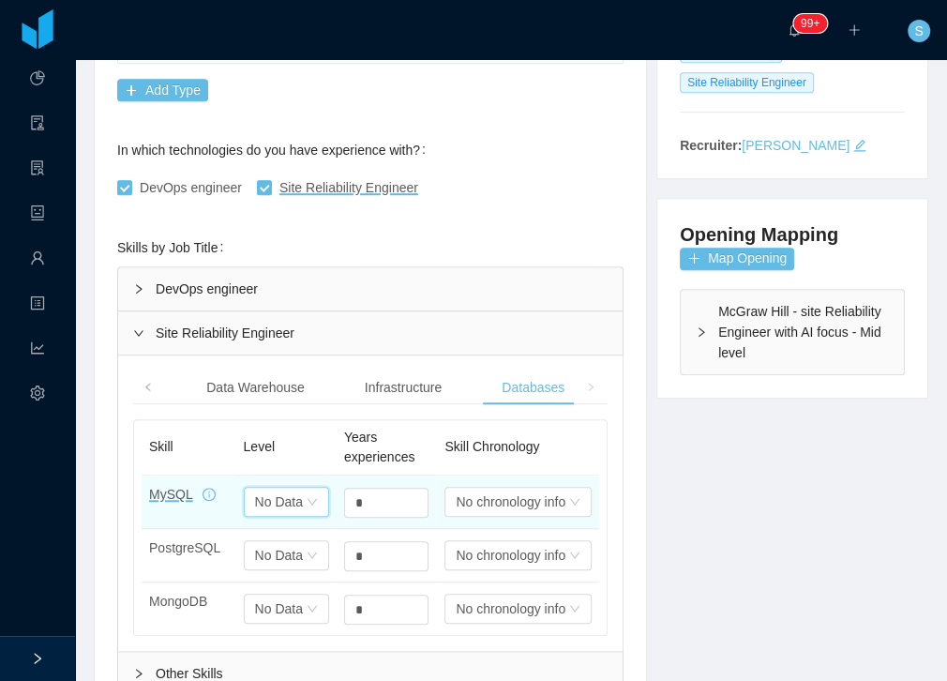
click at [294, 487] on div "No Data" at bounding box center [279, 501] width 48 height 28
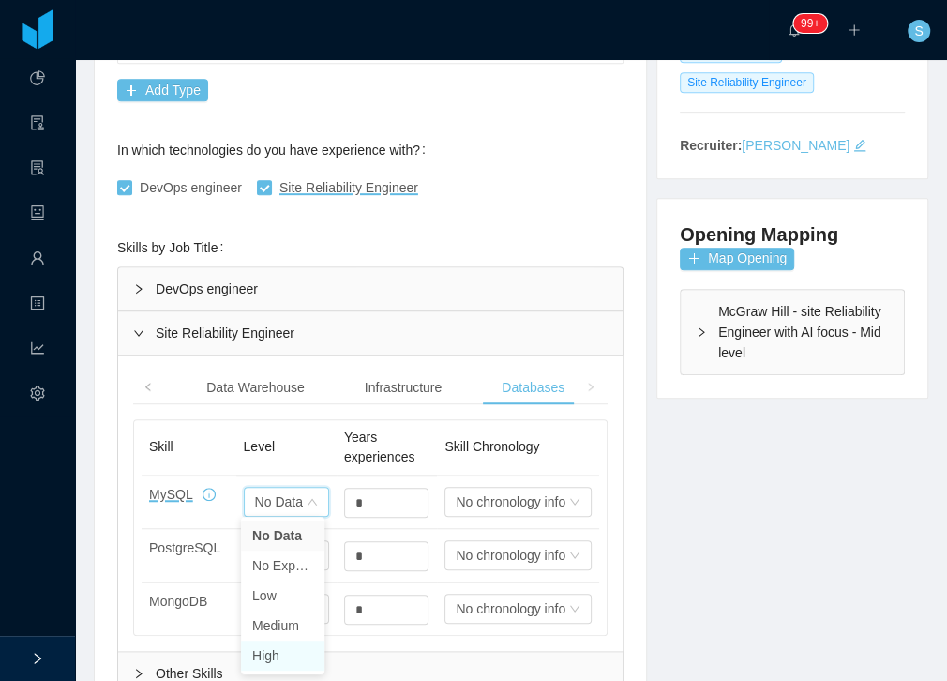
click at [264, 641] on li "High" at bounding box center [282, 655] width 83 height 30
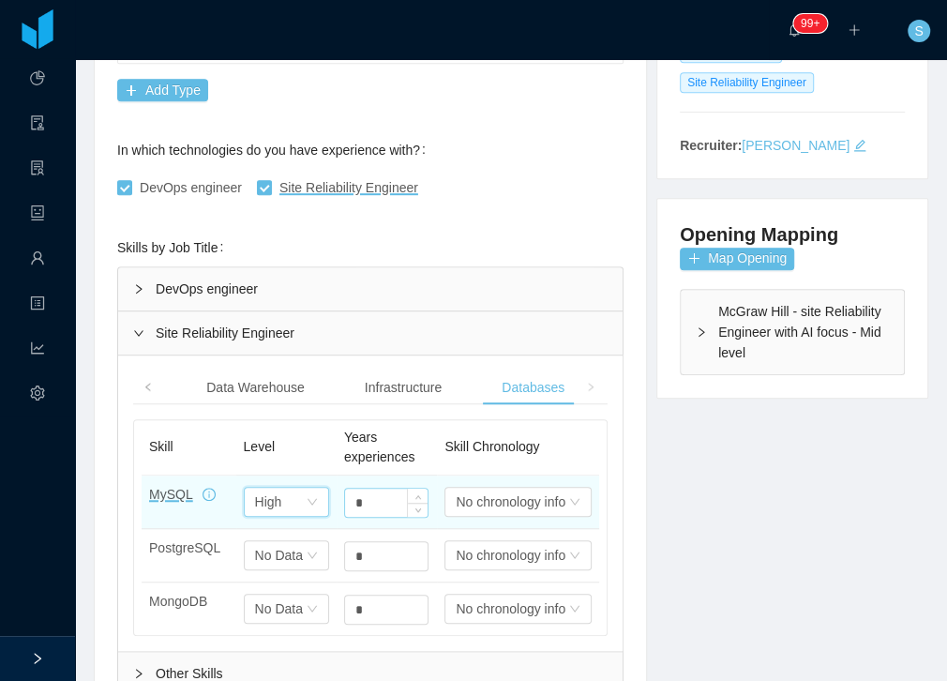
click at [375, 487] on div "*" at bounding box center [386, 502] width 84 height 30
click at [367, 496] on input "*" at bounding box center [386, 502] width 82 height 28
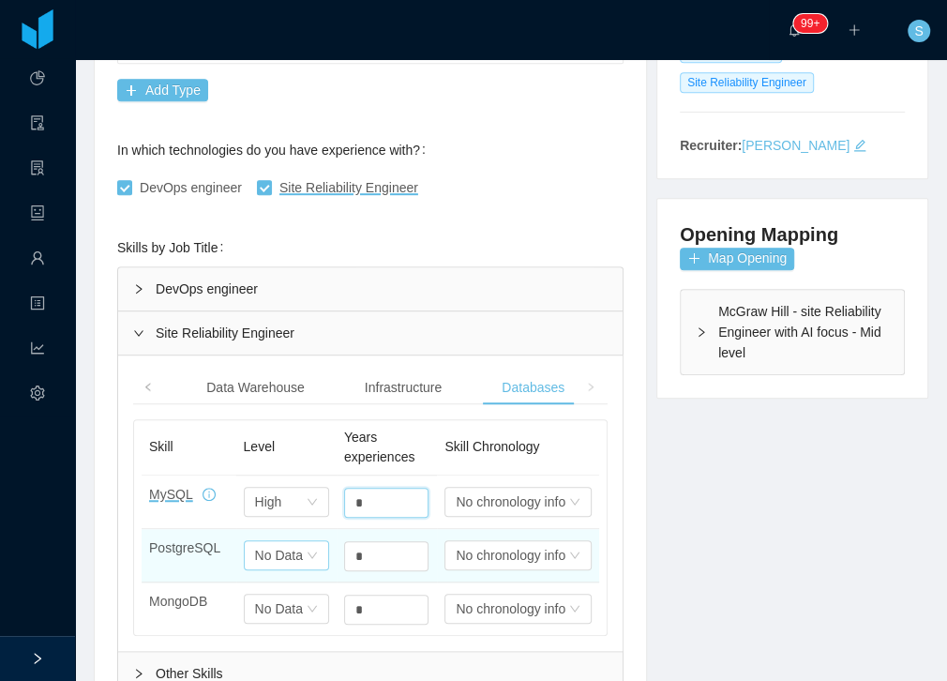
type input "*"
click at [271, 545] on div "No Data" at bounding box center [279, 555] width 48 height 28
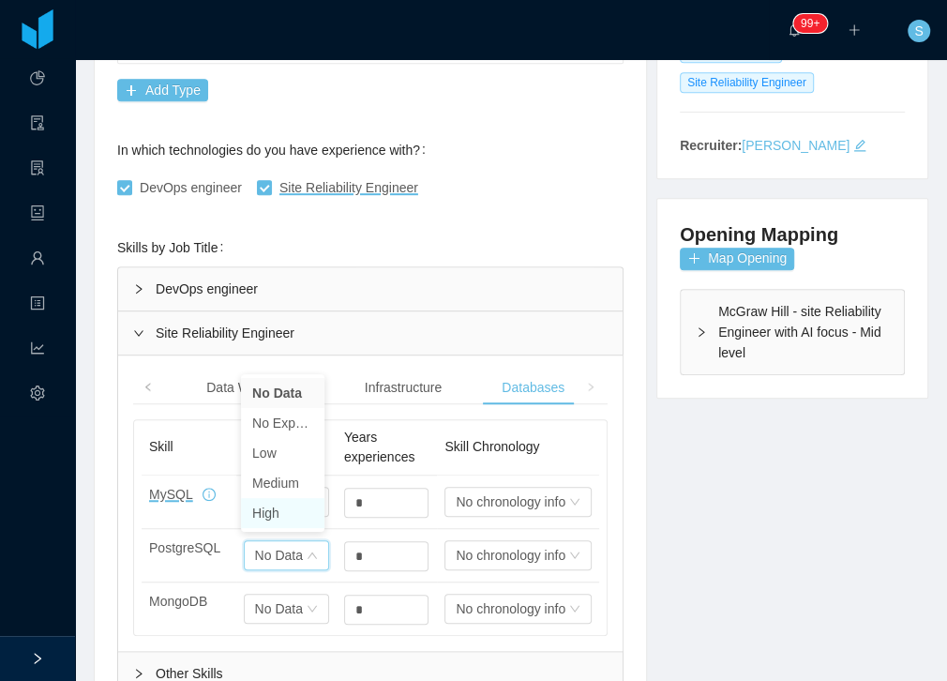
click at [264, 516] on li "High" at bounding box center [282, 513] width 83 height 30
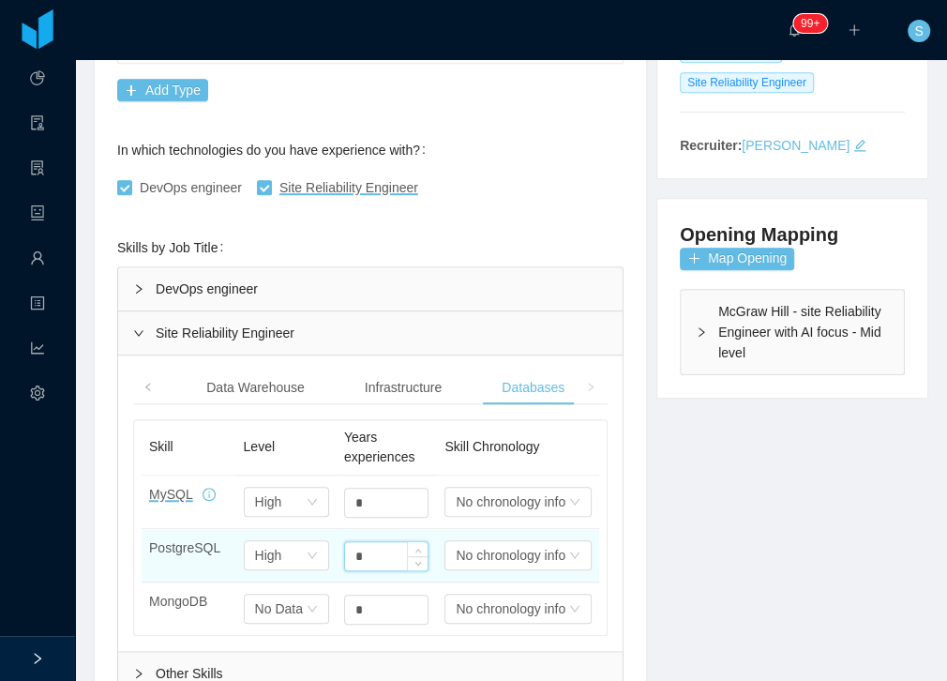
click at [392, 552] on input "*" at bounding box center [386, 556] width 82 height 28
click at [391, 552] on input "*" at bounding box center [386, 556] width 82 height 28
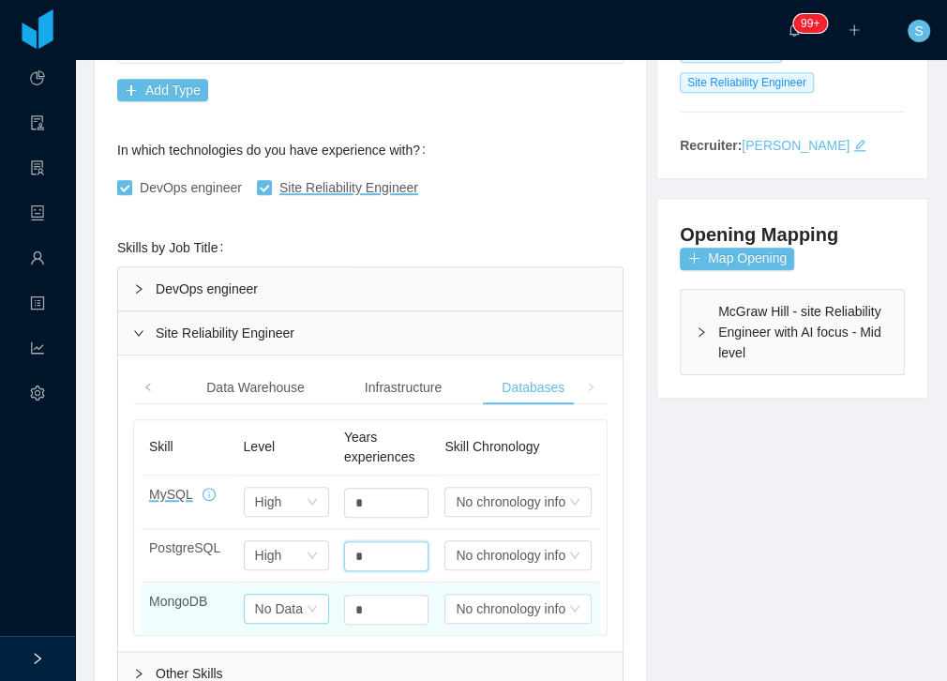
type input "*"
click at [301, 598] on div "Select one No Data" at bounding box center [286, 608] width 85 height 30
drag, startPoint x: 293, startPoint y: 567, endPoint x: 406, endPoint y: 590, distance: 114.7
click at [294, 567] on li "High" at bounding box center [282, 566] width 83 height 30
click at [361, 595] on input "*" at bounding box center [383, 609] width 82 height 28
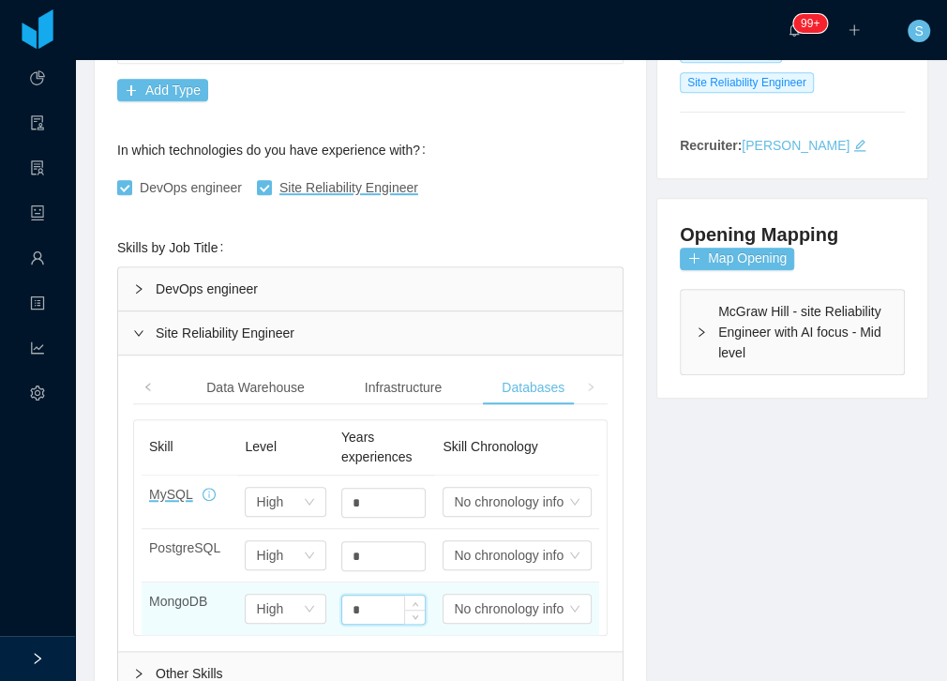
click at [361, 595] on input "*" at bounding box center [383, 609] width 82 height 28
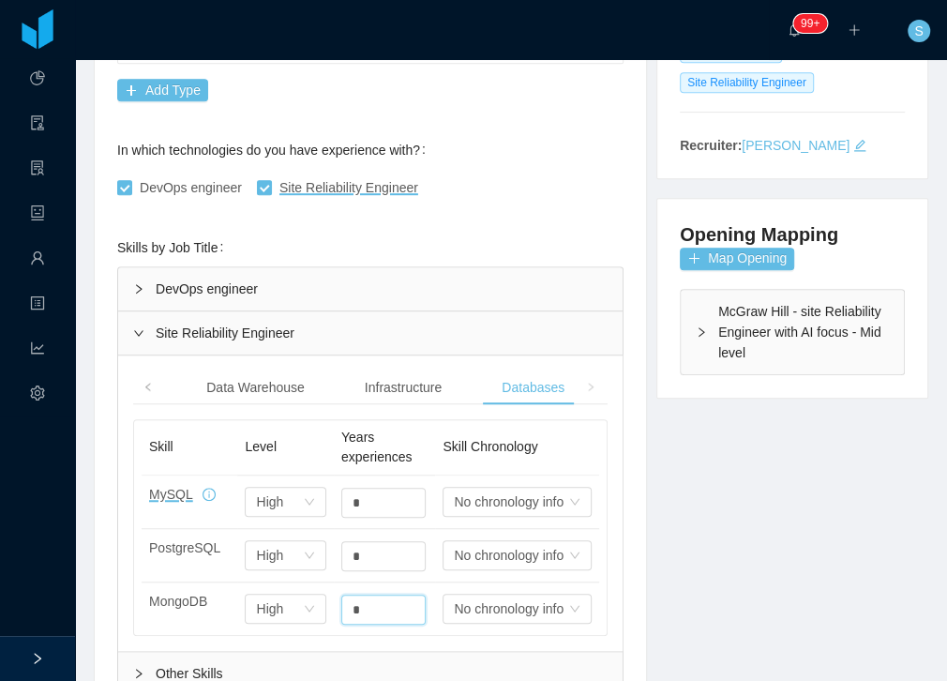
type input "*"
click at [151, 322] on div "Site Reliability Engineer" at bounding box center [370, 332] width 504 height 43
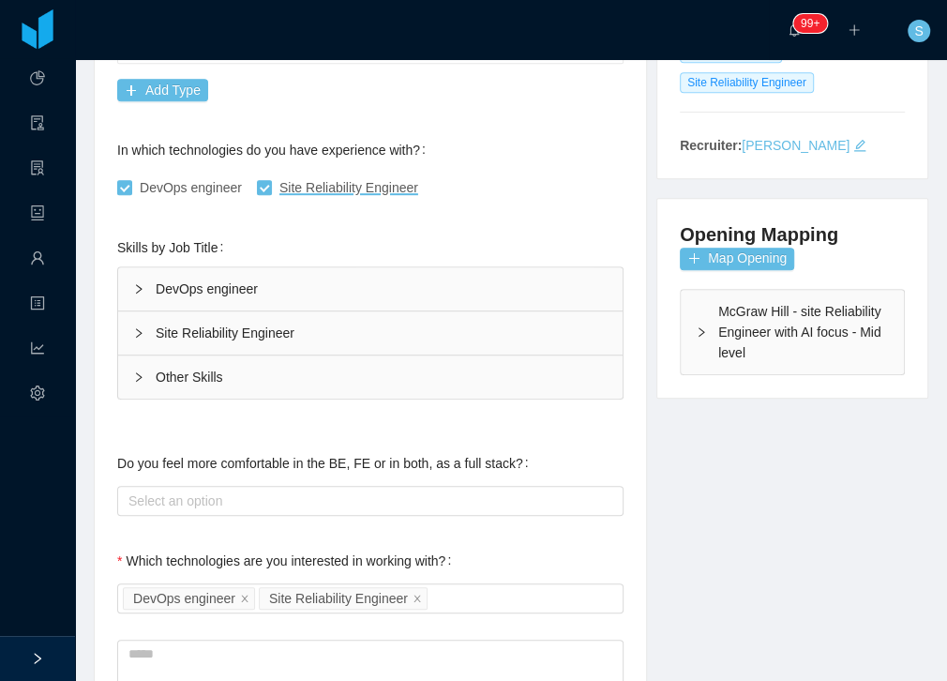
click at [150, 375] on div "Other Skills" at bounding box center [370, 376] width 504 height 43
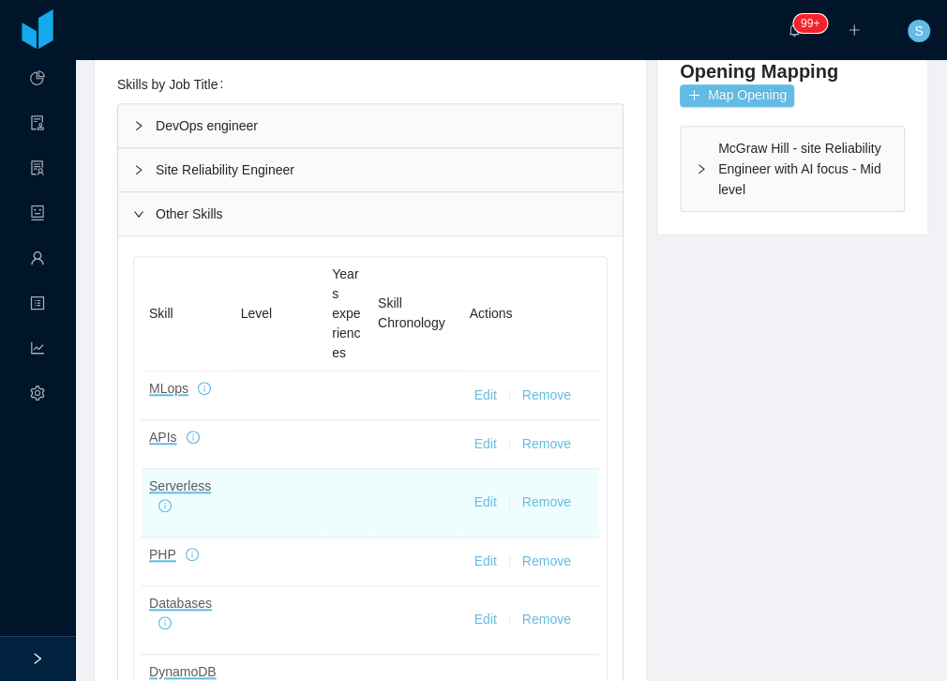
scroll to position [589, 0]
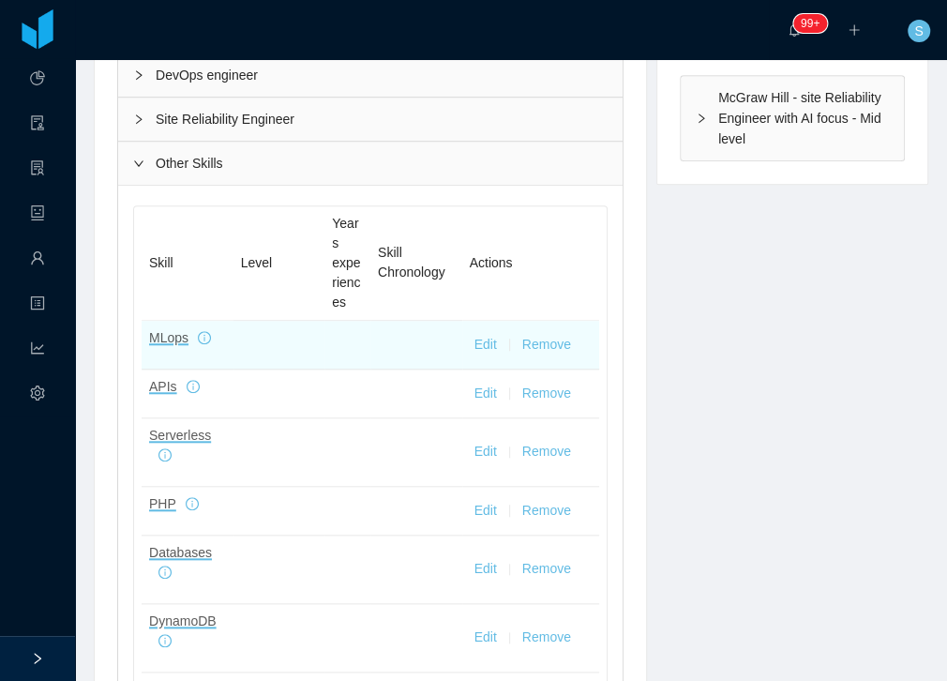
click at [481, 338] on button "Edit" at bounding box center [485, 345] width 22 height 20
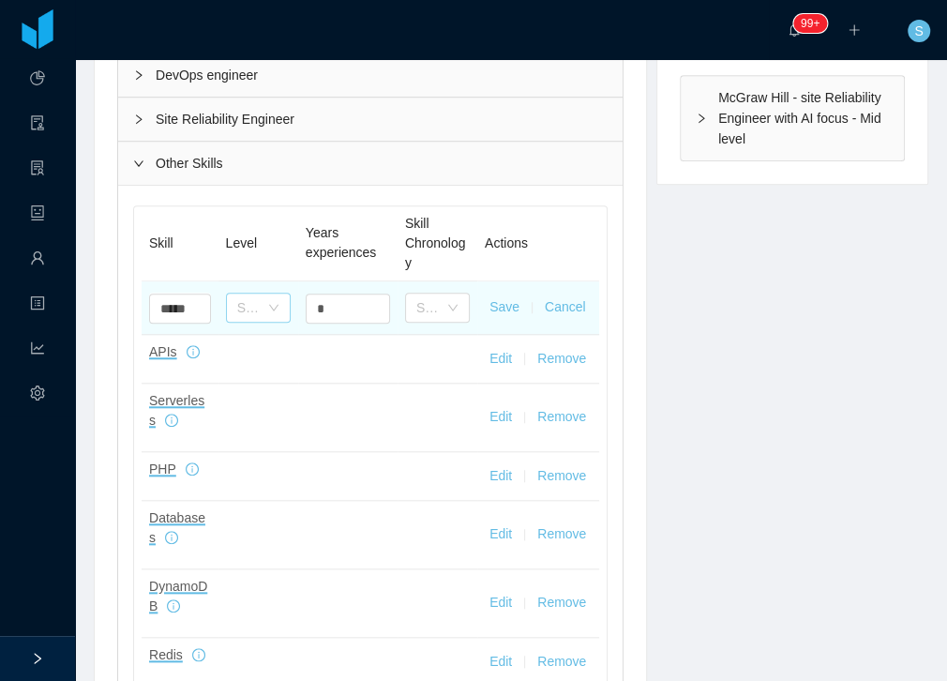
click at [240, 307] on div "Select one" at bounding box center [248, 307] width 22 height 19
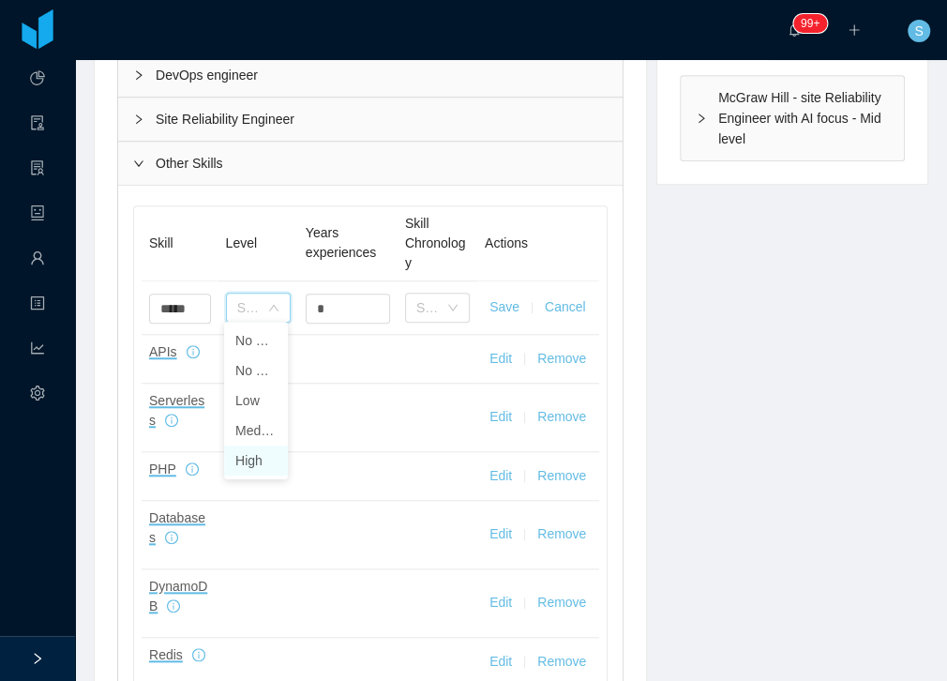
click at [271, 462] on li "High" at bounding box center [256, 460] width 64 height 30
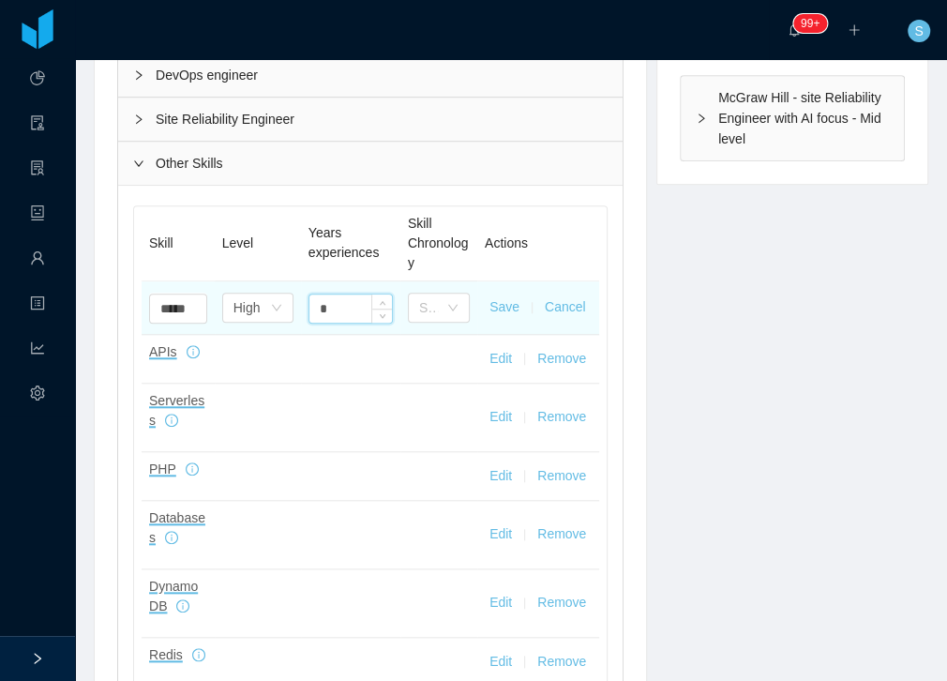
click at [346, 311] on input "*" at bounding box center [350, 308] width 82 height 28
click at [346, 296] on input "*" at bounding box center [350, 308] width 82 height 28
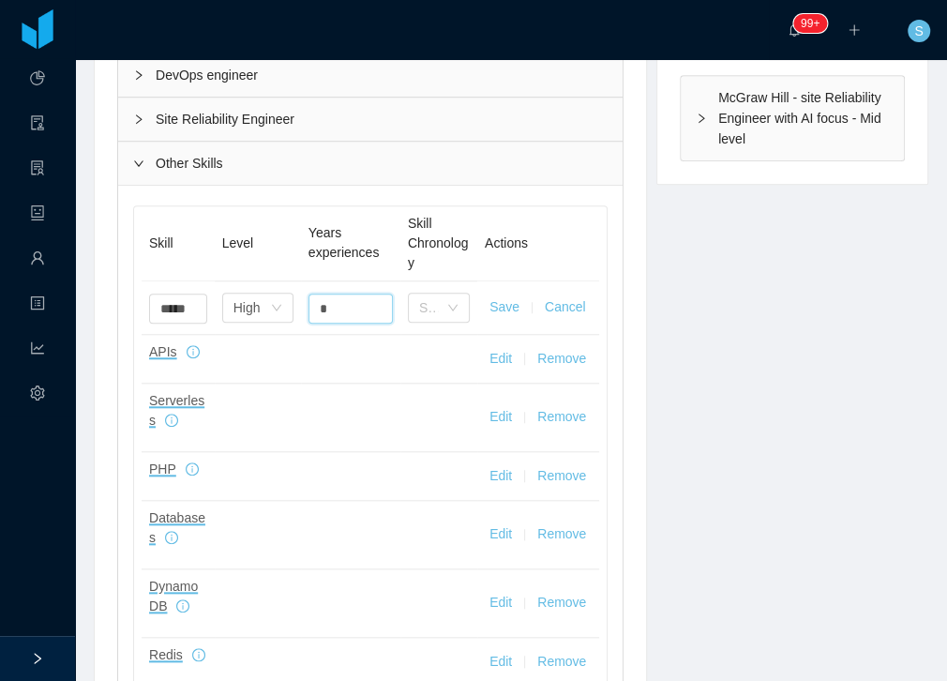
type input "*"
click at [506, 302] on button "Save" at bounding box center [504, 307] width 30 height 20
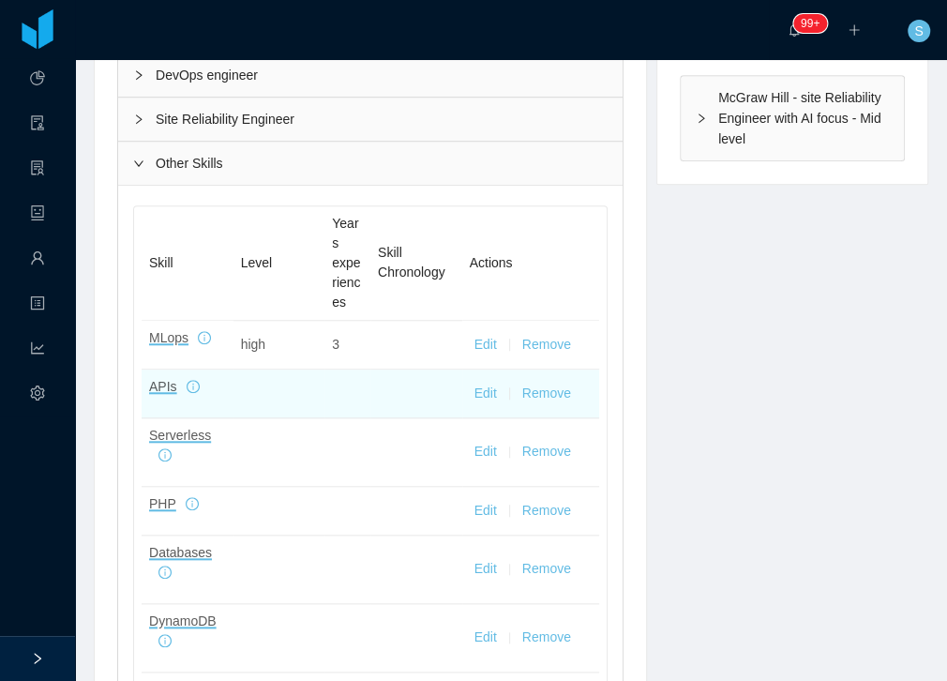
click at [489, 383] on button "Edit" at bounding box center [485, 393] width 22 height 20
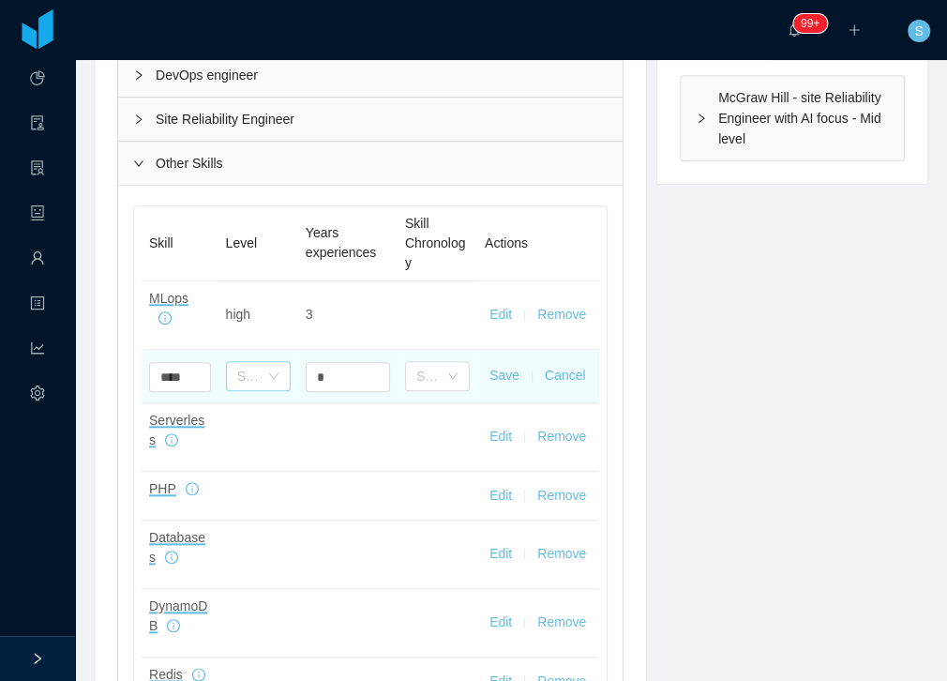
click at [239, 367] on div "Select one" at bounding box center [248, 376] width 22 height 19
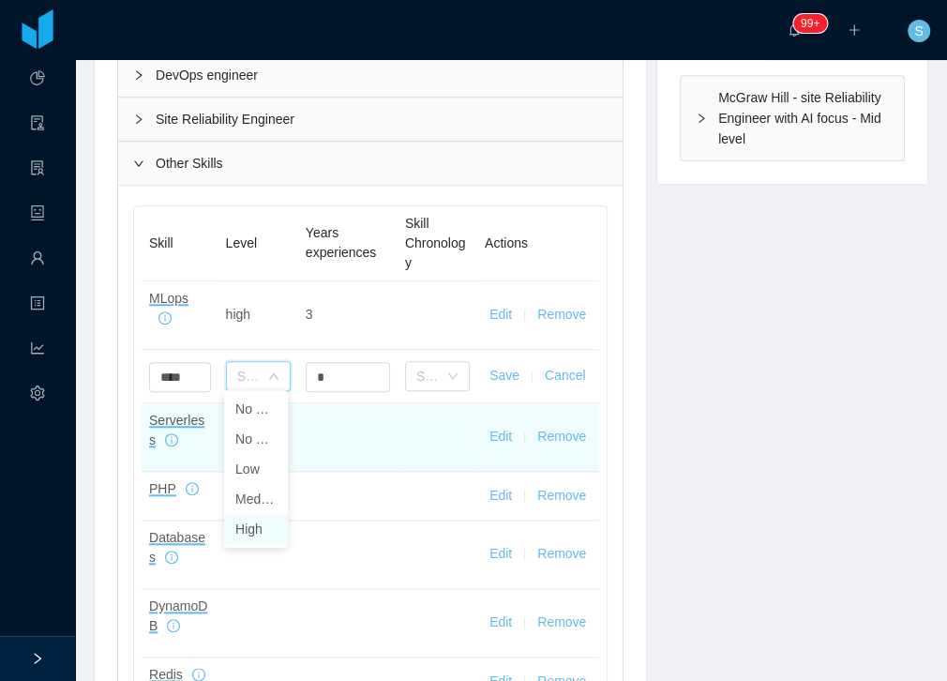
drag, startPoint x: 244, startPoint y: 534, endPoint x: 302, endPoint y: 461, distance: 93.4
click at [247, 531] on li "High" at bounding box center [256, 529] width 64 height 30
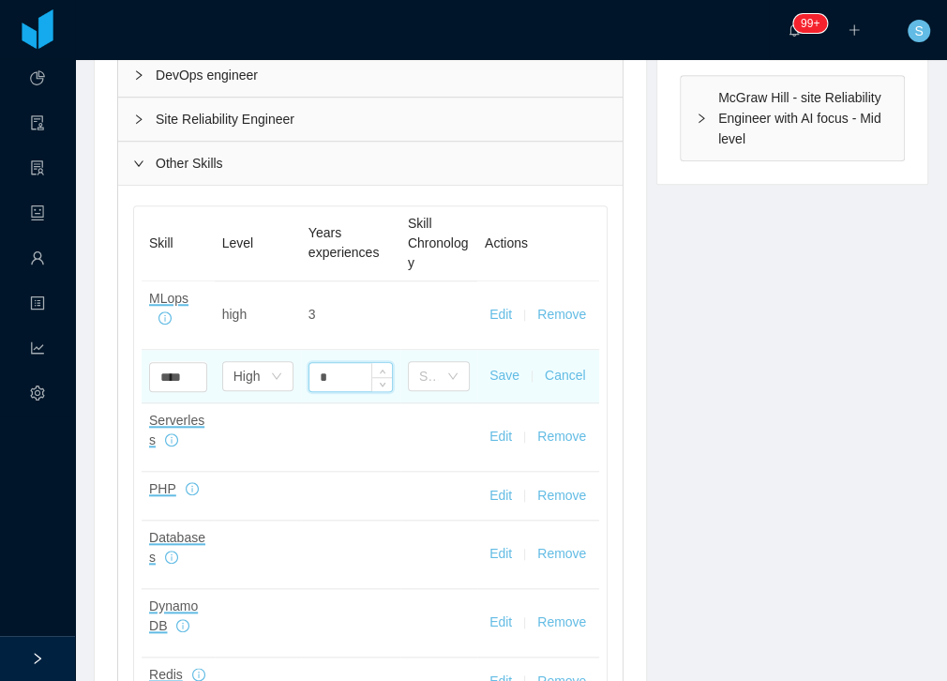
click at [332, 369] on input "*" at bounding box center [350, 377] width 82 height 28
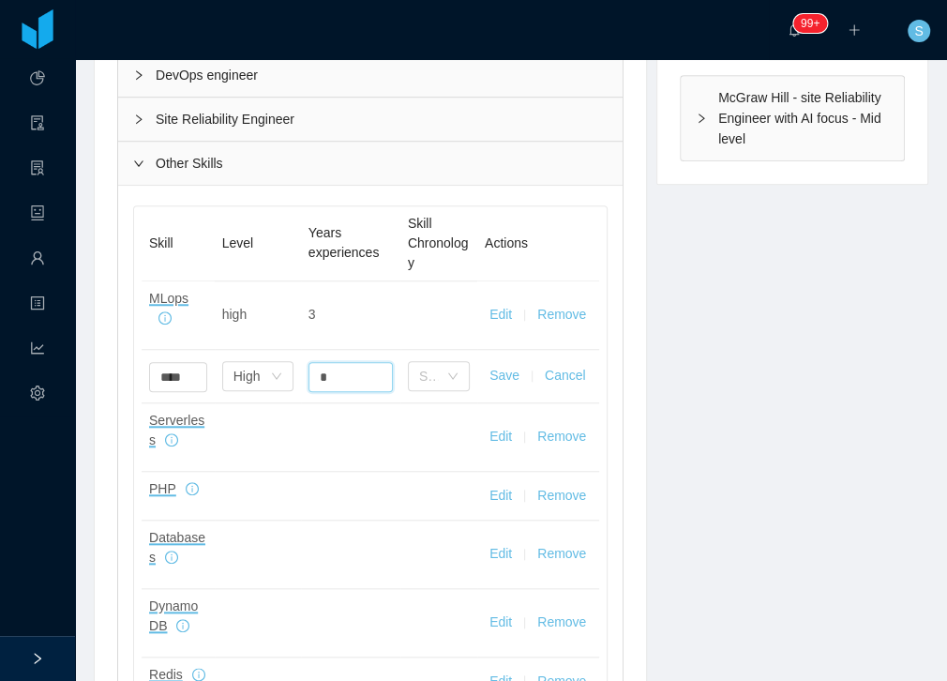
type input "*"
click at [494, 372] on button "Save" at bounding box center [504, 376] width 30 height 20
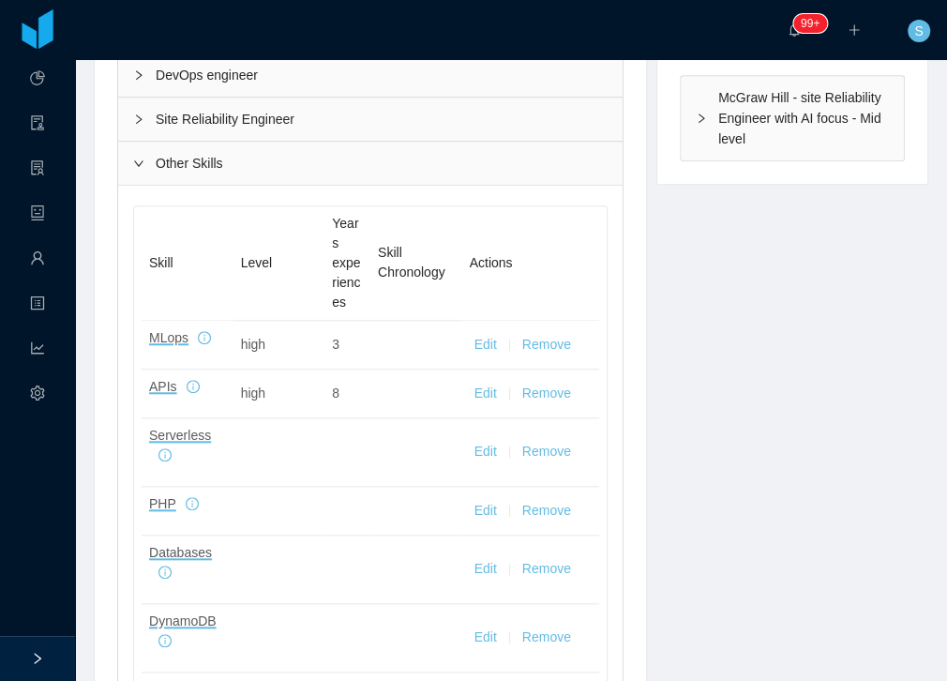
click at [485, 385] on button "Edit" at bounding box center [485, 393] width 22 height 20
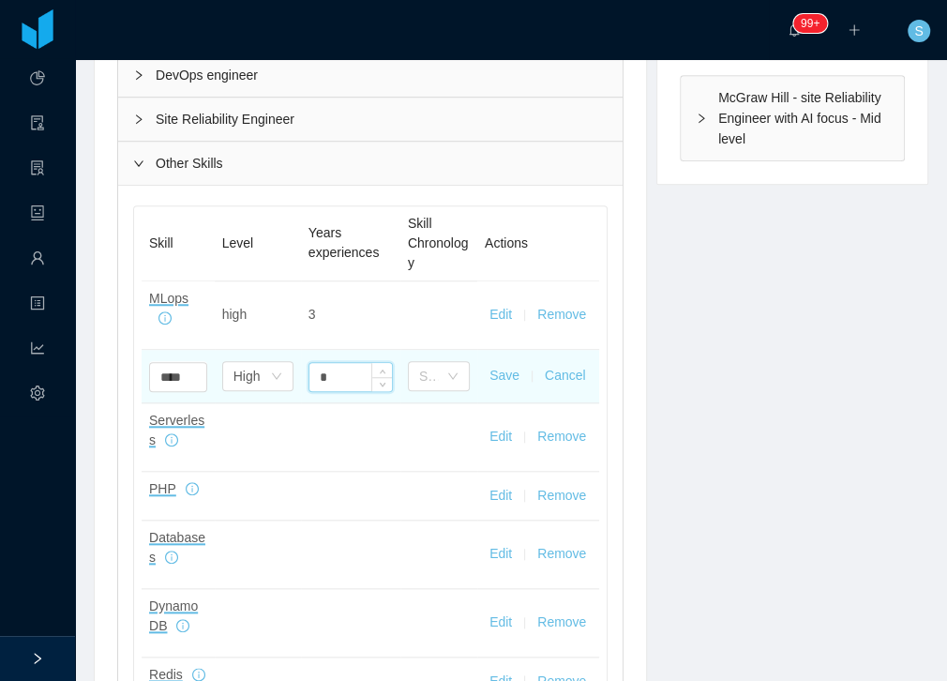
click at [357, 364] on input "*" at bounding box center [350, 377] width 82 height 28
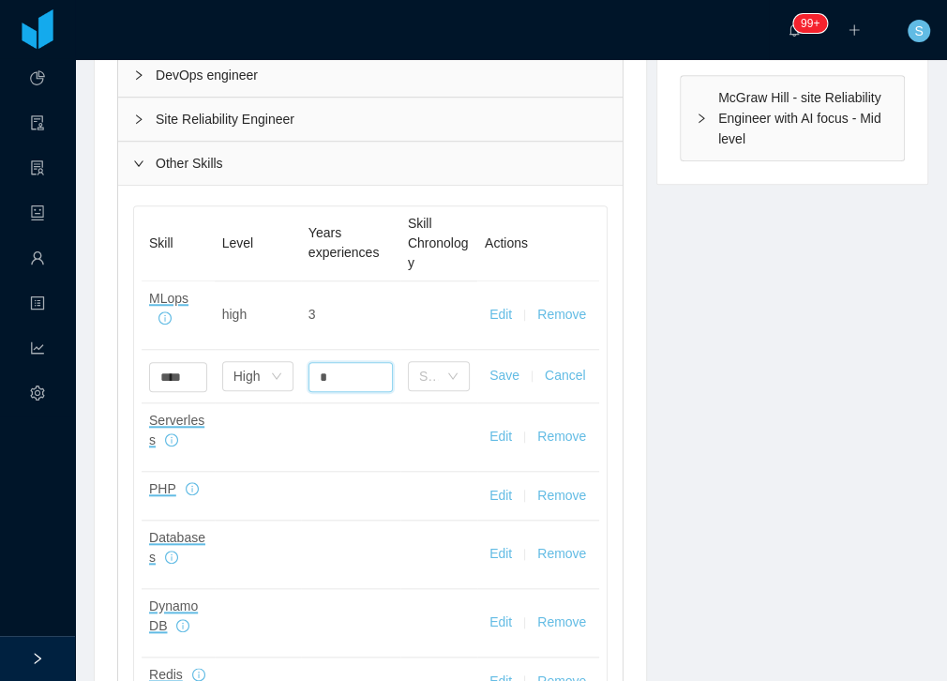
type input "*"
click at [489, 366] on button "Save" at bounding box center [504, 376] width 30 height 20
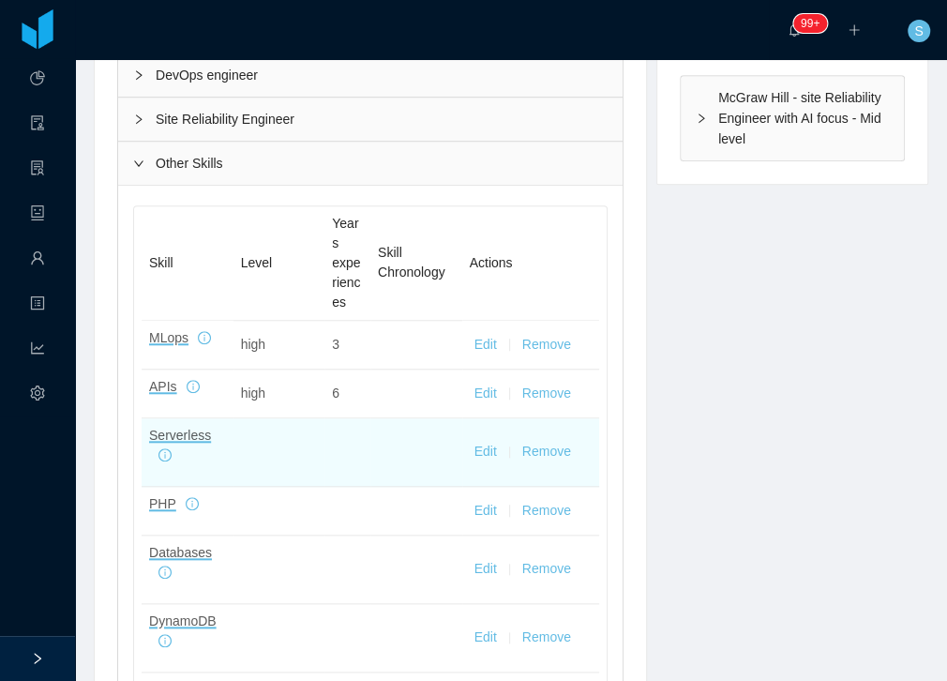
click at [486, 443] on button "Edit" at bounding box center [485, 452] width 22 height 20
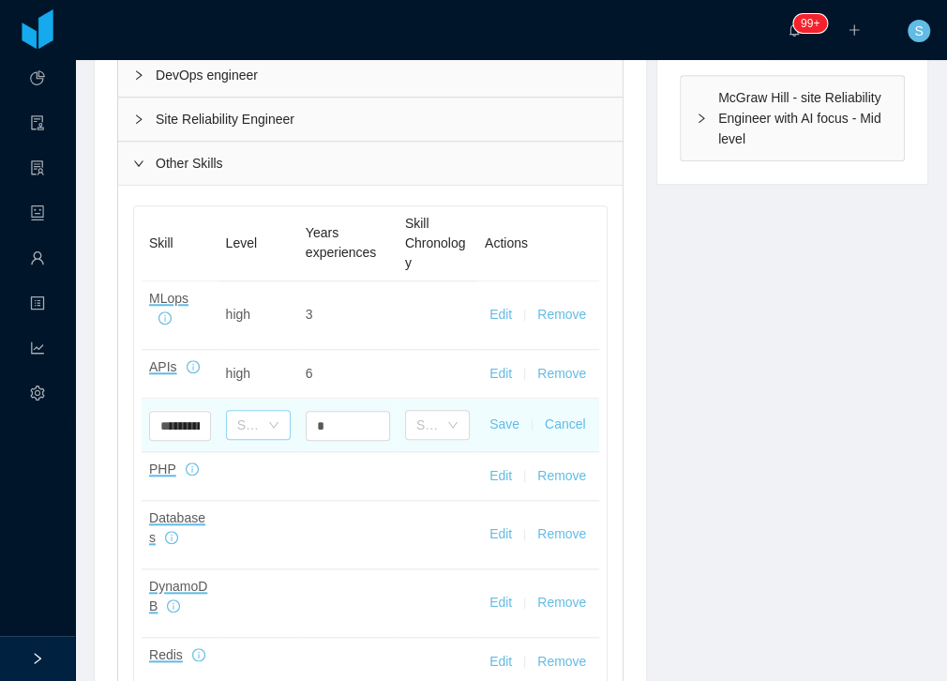
click at [245, 422] on div "Select one" at bounding box center [248, 424] width 22 height 19
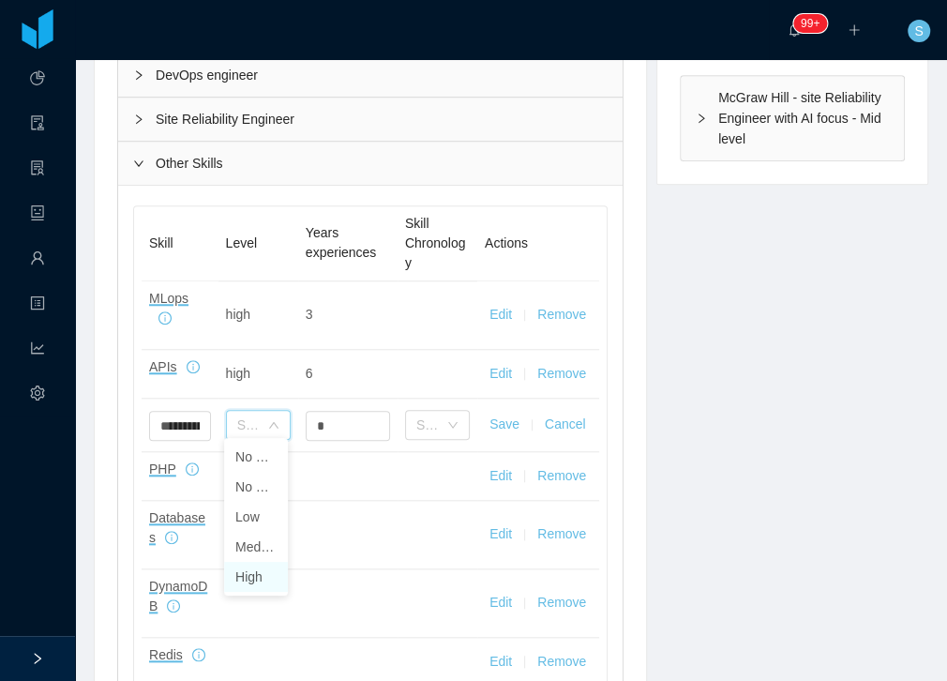
drag, startPoint x: 248, startPoint y: 573, endPoint x: 254, endPoint y: 563, distance: 10.9
click at [248, 572] on li "High" at bounding box center [256, 577] width 64 height 30
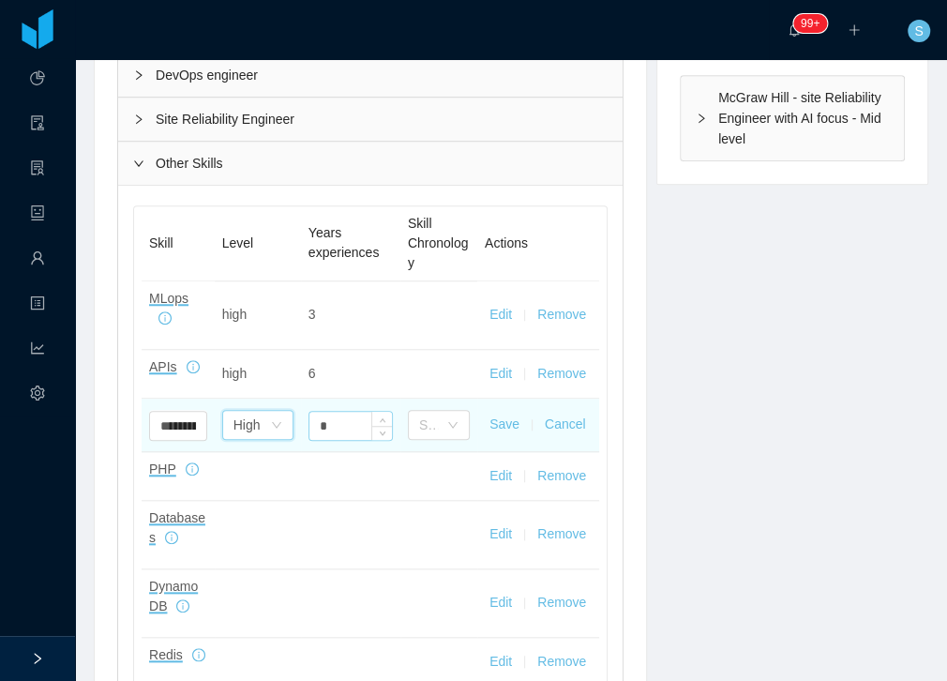
click at [332, 412] on input "*" at bounding box center [350, 426] width 82 height 28
click at [358, 414] on input "*" at bounding box center [350, 426] width 82 height 28
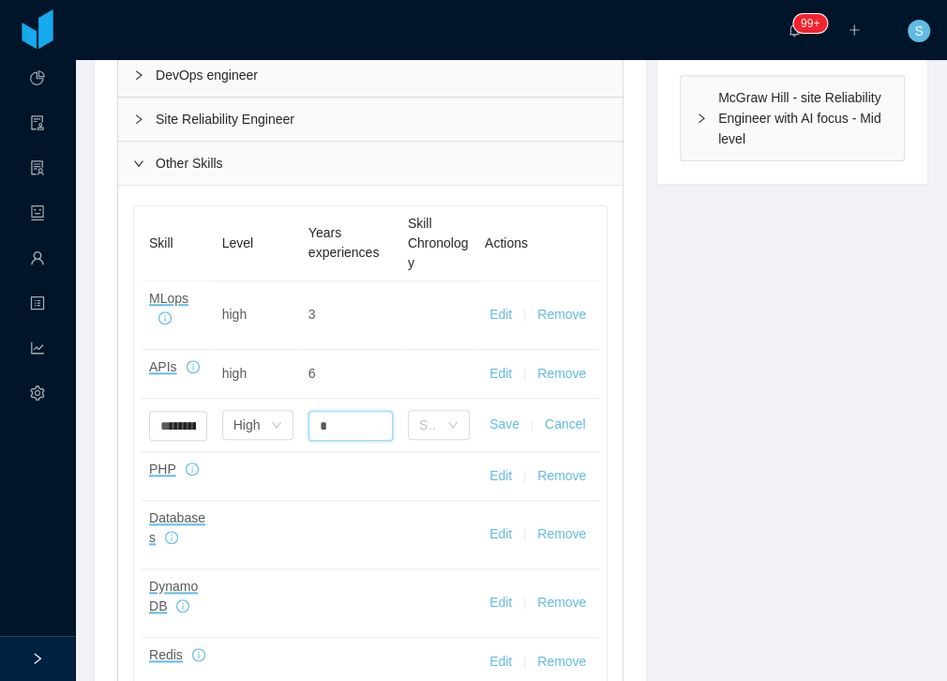
type input "*"
click at [495, 422] on button "Save" at bounding box center [504, 424] width 30 height 20
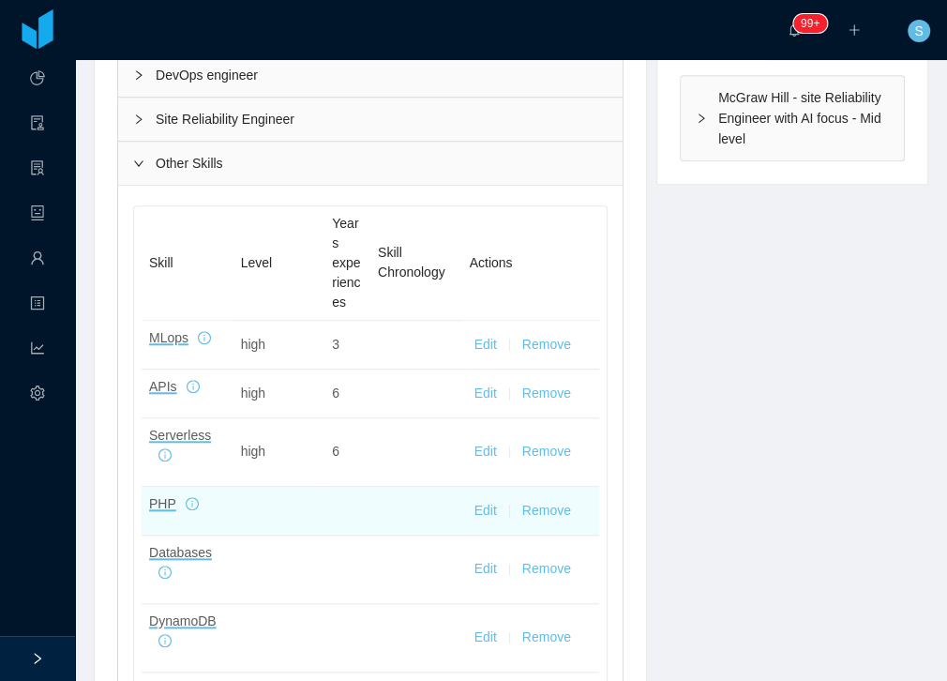
click at [482, 508] on button "Edit" at bounding box center [485, 511] width 22 height 20
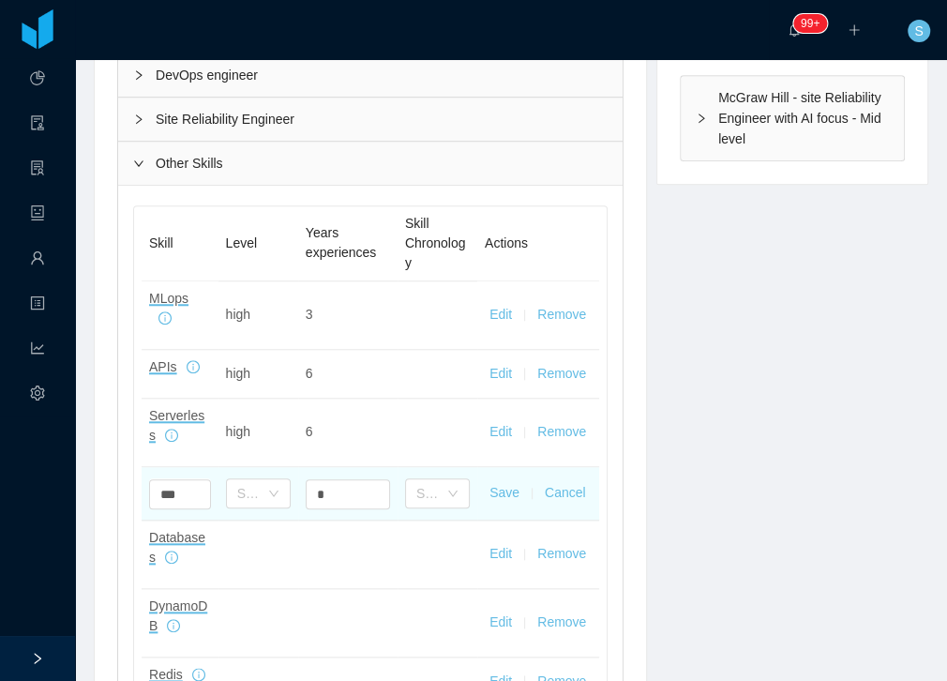
click at [556, 489] on button "Cancel" at bounding box center [565, 493] width 41 height 20
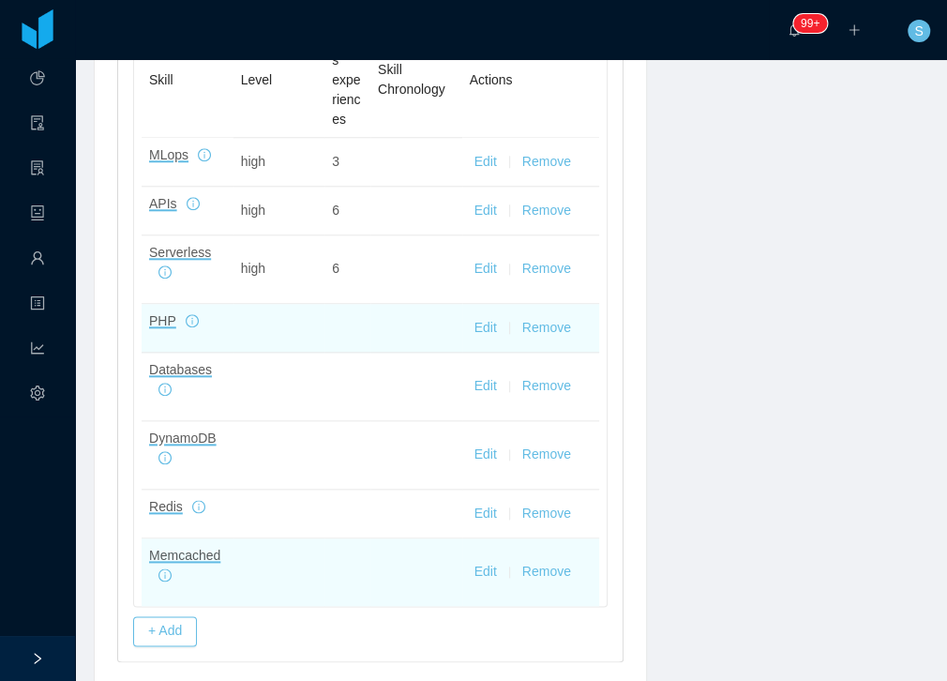
scroll to position [857, 0]
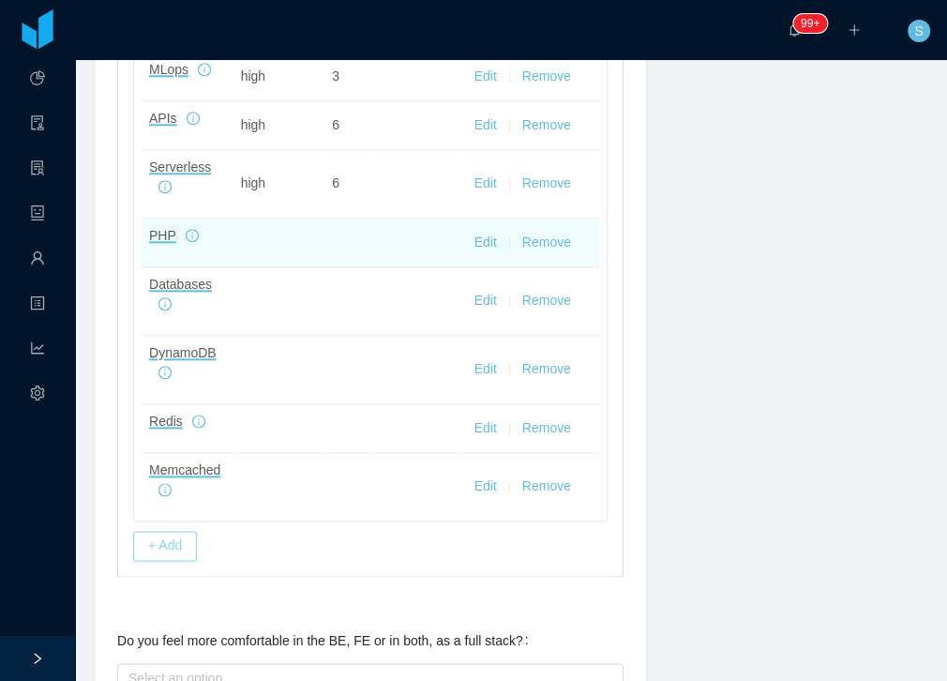
click at [161, 536] on button "+ Add" at bounding box center [165, 546] width 64 height 30
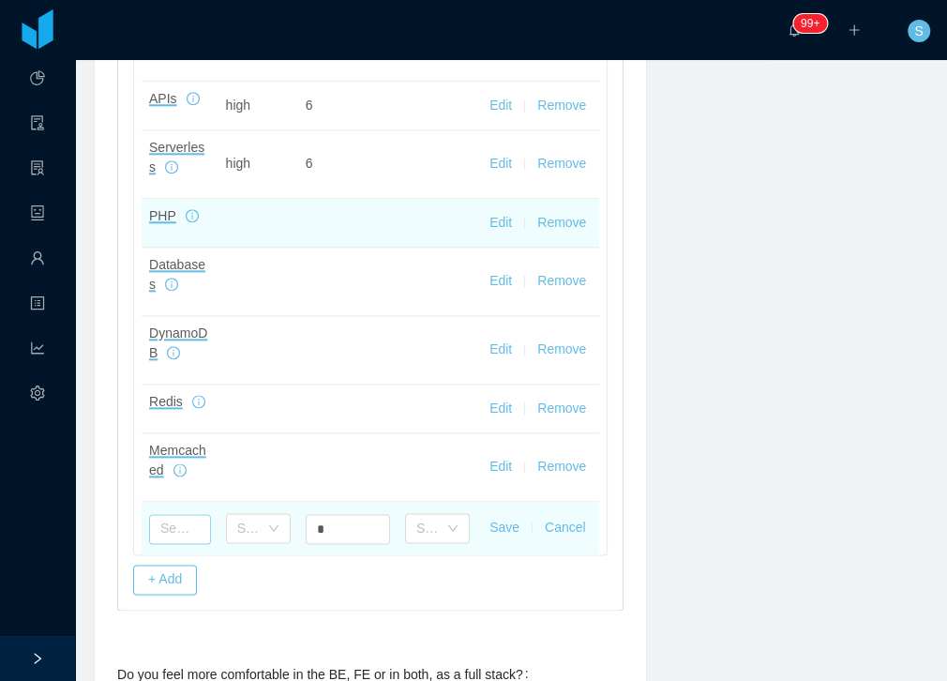
click at [180, 522] on input "text" at bounding box center [180, 529] width 62 height 30
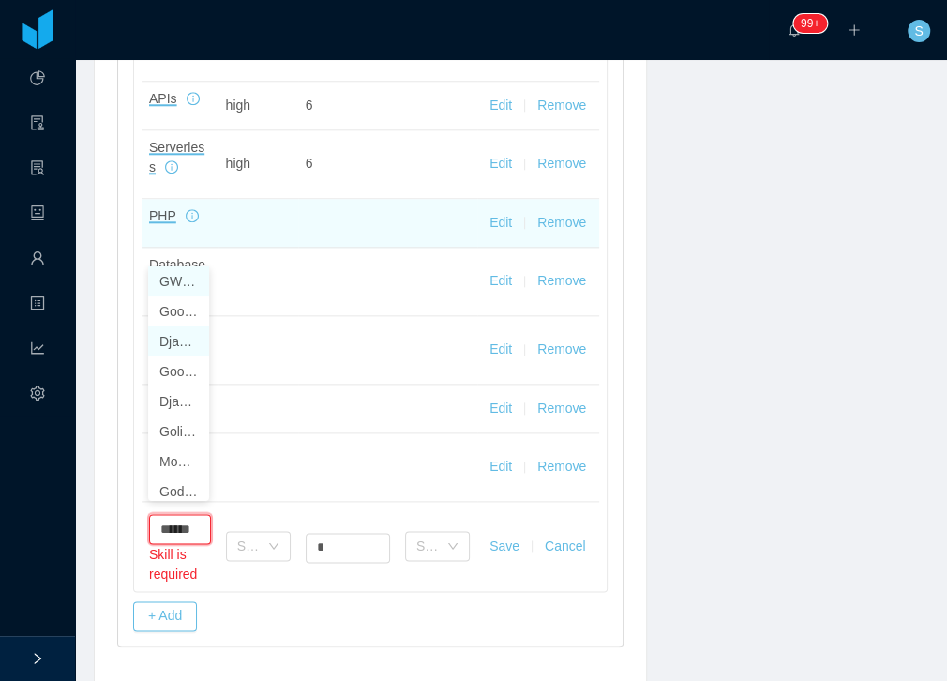
scroll to position [0, 8]
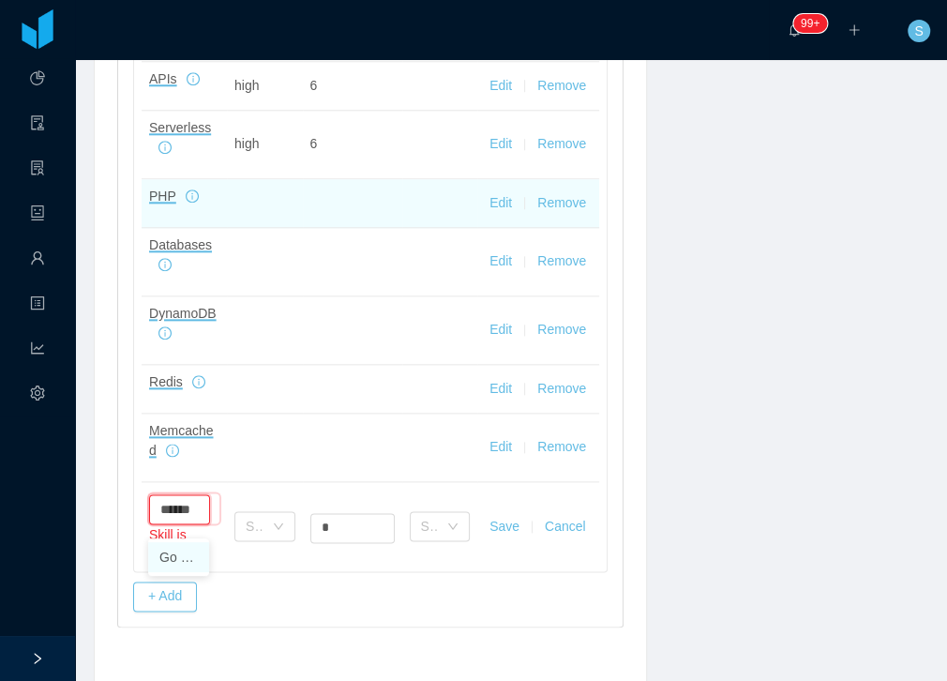
click at [182, 555] on li "Go Lang" at bounding box center [178, 557] width 61 height 30
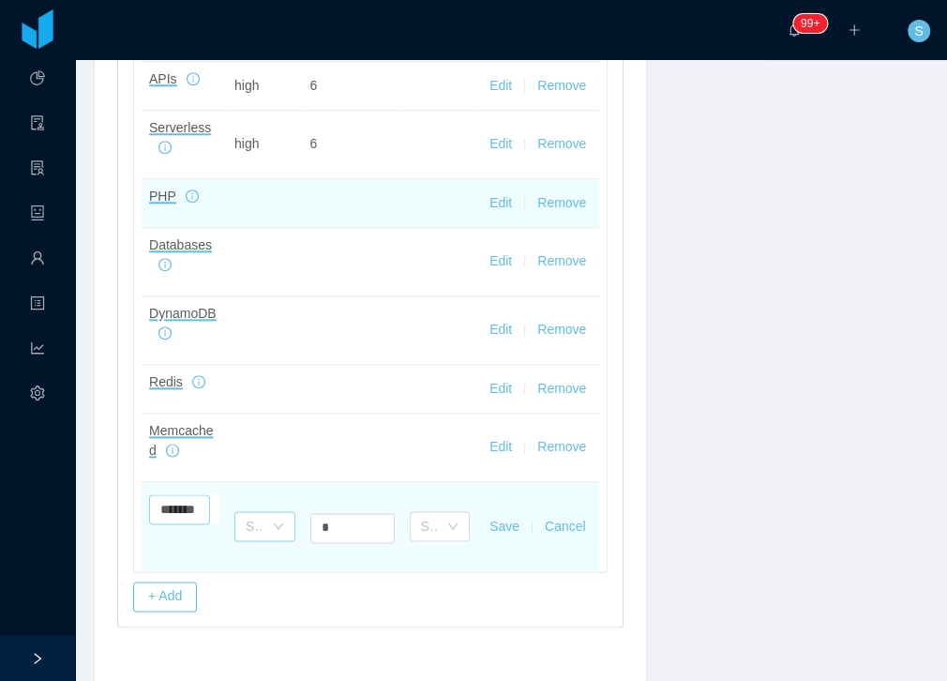
type input "*******"
click at [259, 533] on div "Select one" at bounding box center [264, 526] width 60 height 30
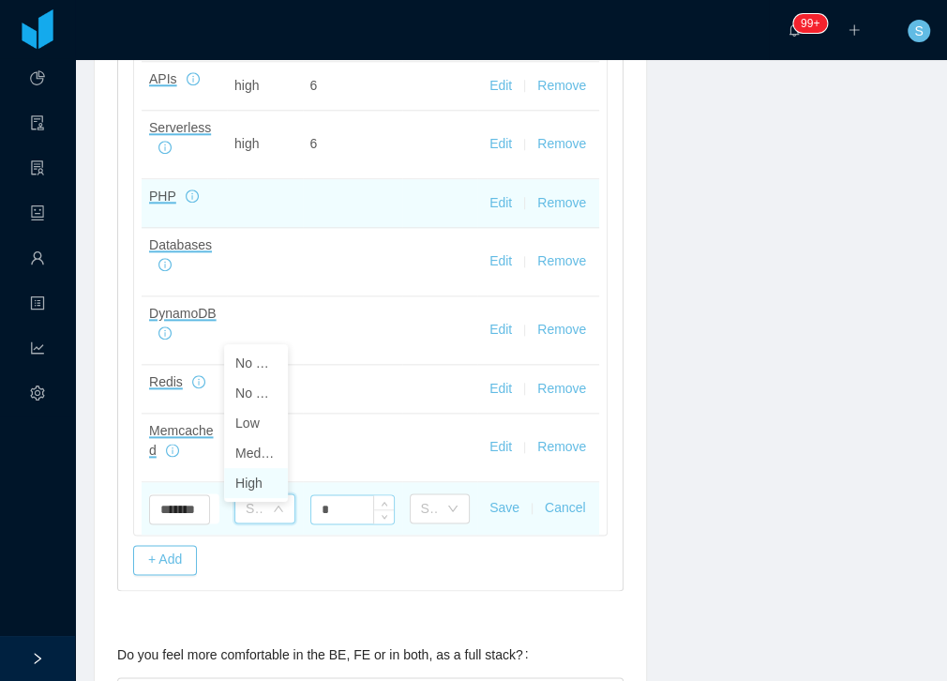
drag, startPoint x: 256, startPoint y: 488, endPoint x: 345, endPoint y: 528, distance: 97.4
click at [260, 488] on li "High" at bounding box center [256, 483] width 64 height 30
click at [345, 523] on input "*" at bounding box center [357, 509] width 82 height 28
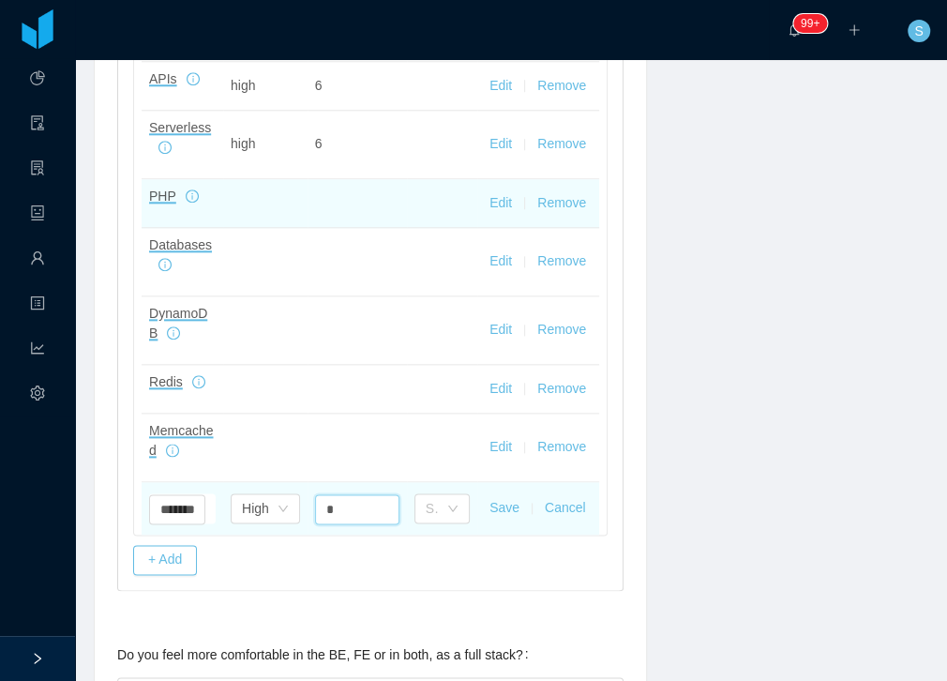
type input "*"
click at [499, 517] on button "Save" at bounding box center [504, 508] width 30 height 20
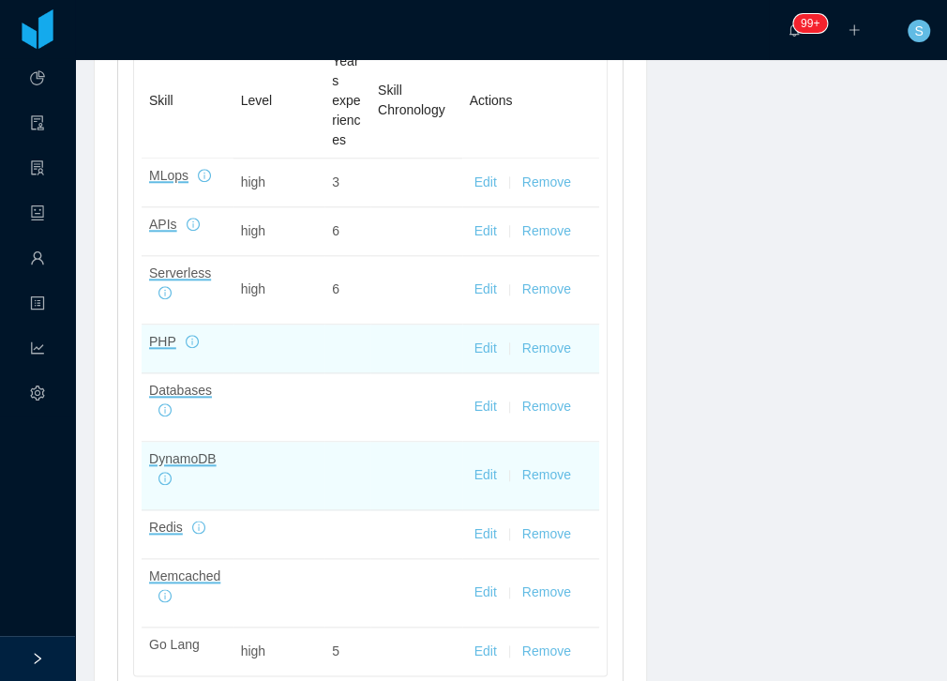
scroll to position [750, 0]
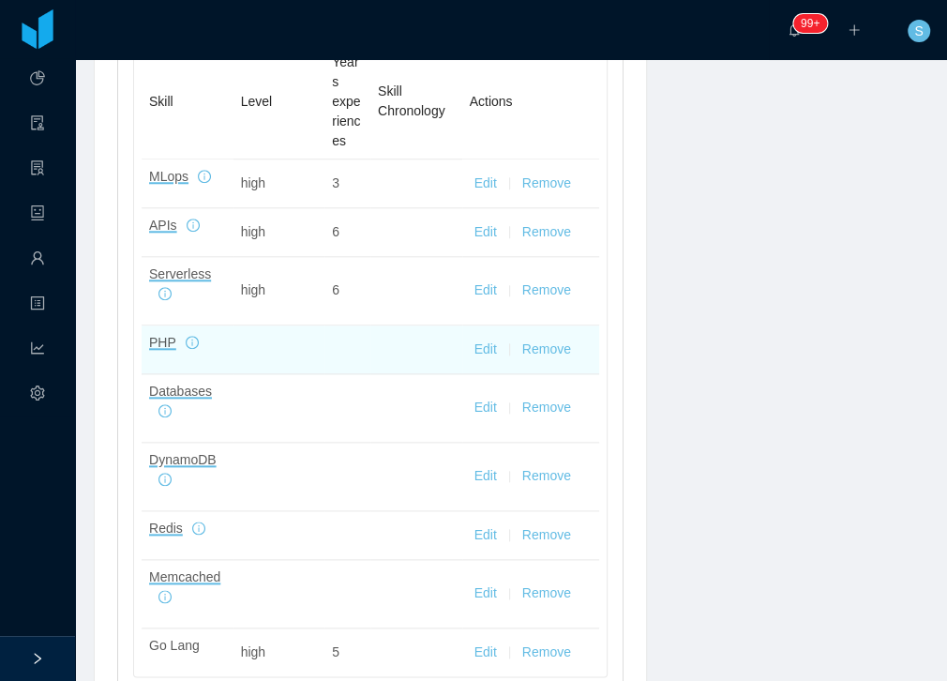
drag, startPoint x: 480, startPoint y: 343, endPoint x: 292, endPoint y: 336, distance: 187.6
click at [478, 344] on button "Edit" at bounding box center [485, 349] width 22 height 20
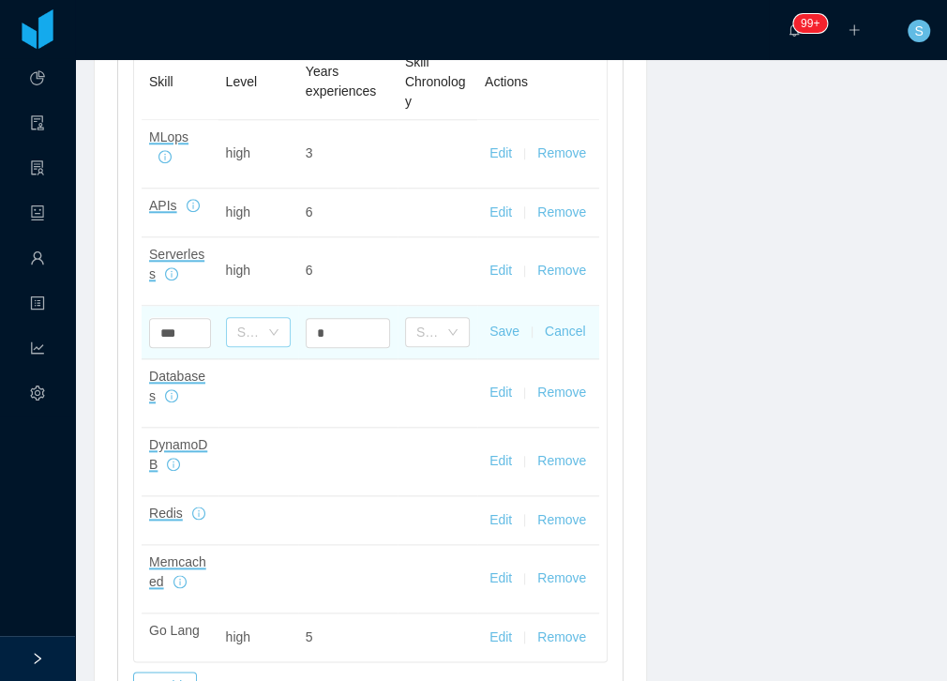
click at [249, 328] on div "Select one" at bounding box center [248, 331] width 22 height 19
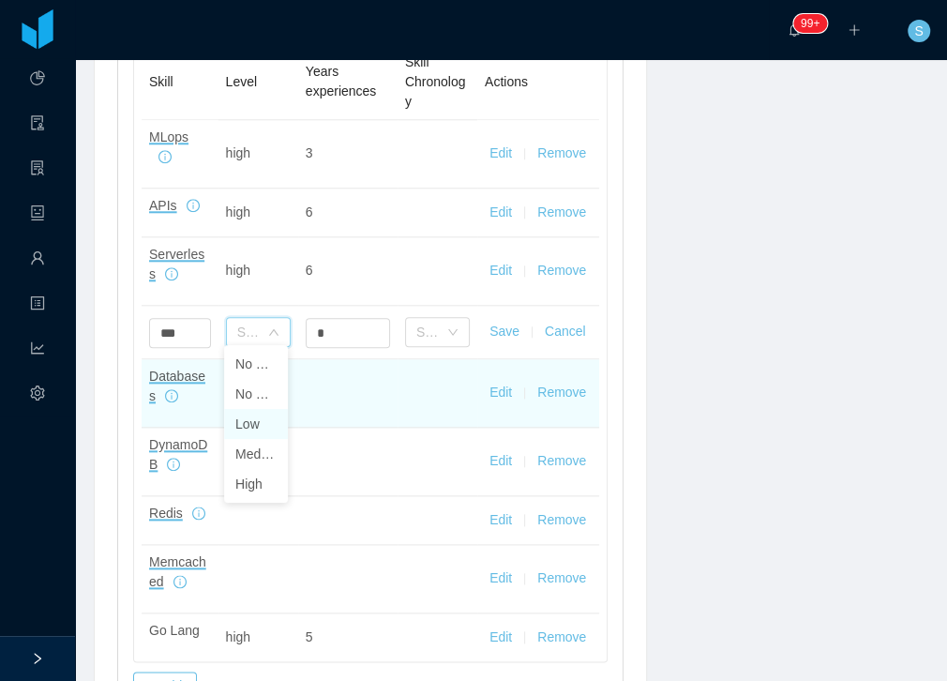
drag, startPoint x: 256, startPoint y: 425, endPoint x: 281, endPoint y: 397, distance: 37.1
click at [256, 423] on li "Low" at bounding box center [256, 424] width 64 height 30
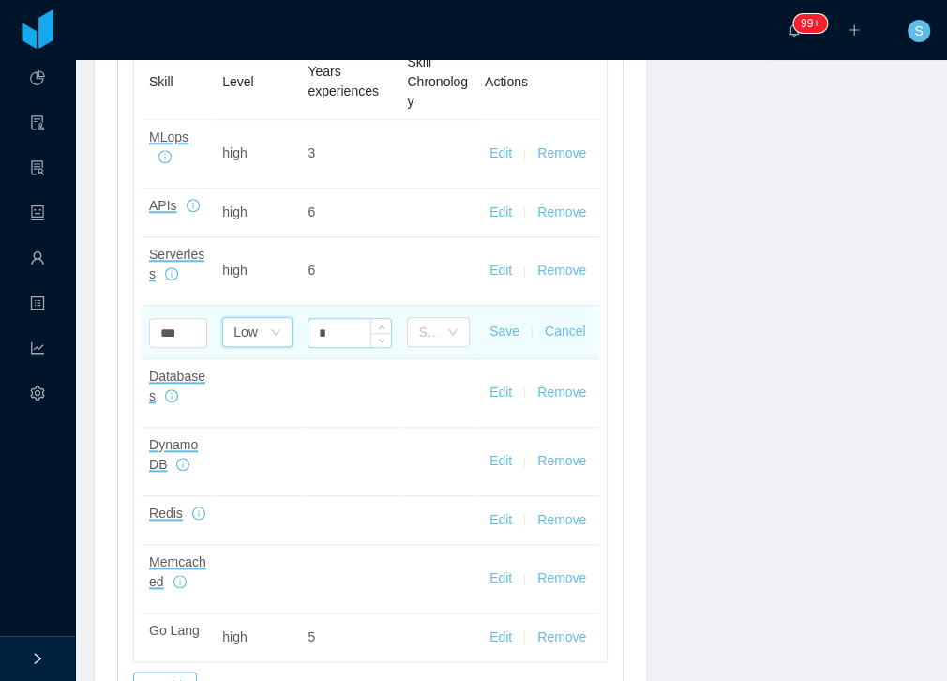
click at [326, 324] on input "*" at bounding box center [349, 333] width 82 height 28
type input "*"
click at [495, 326] on button "Save" at bounding box center [504, 332] width 30 height 20
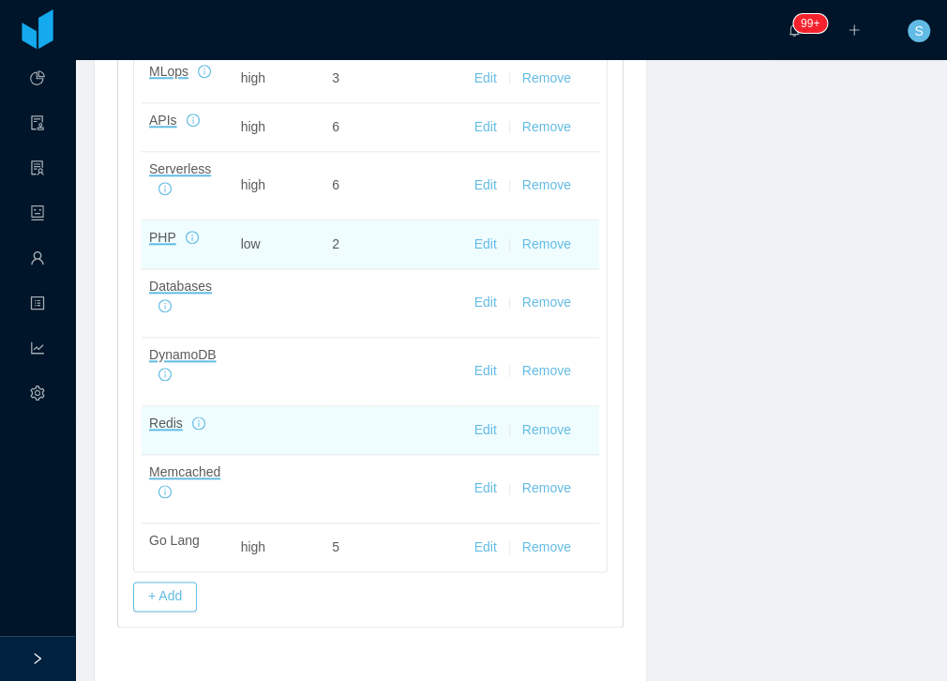
scroll to position [857, 0]
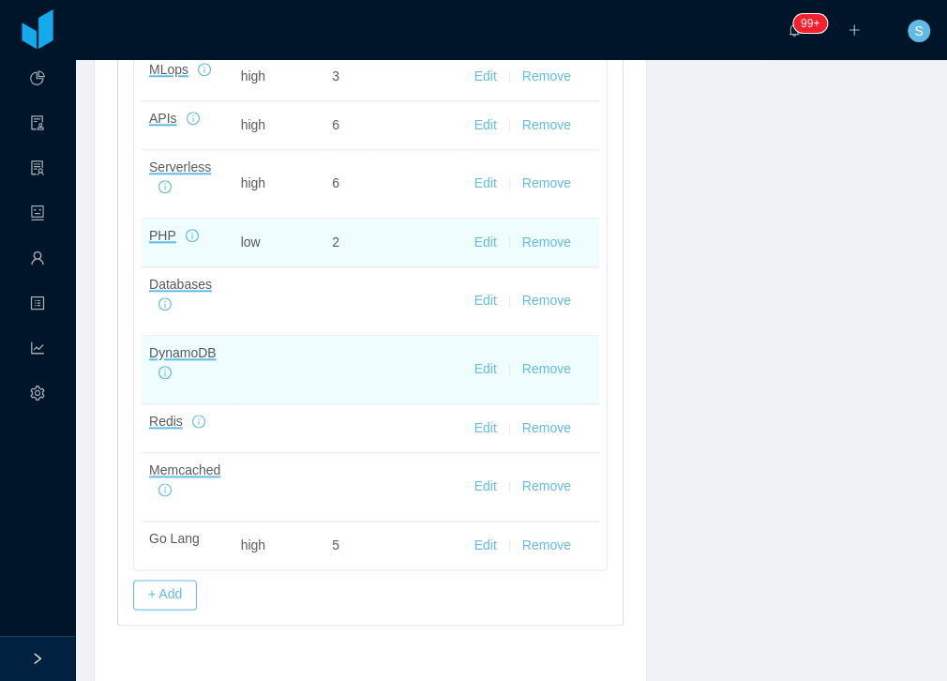
click at [490, 361] on button "Edit" at bounding box center [485, 369] width 22 height 20
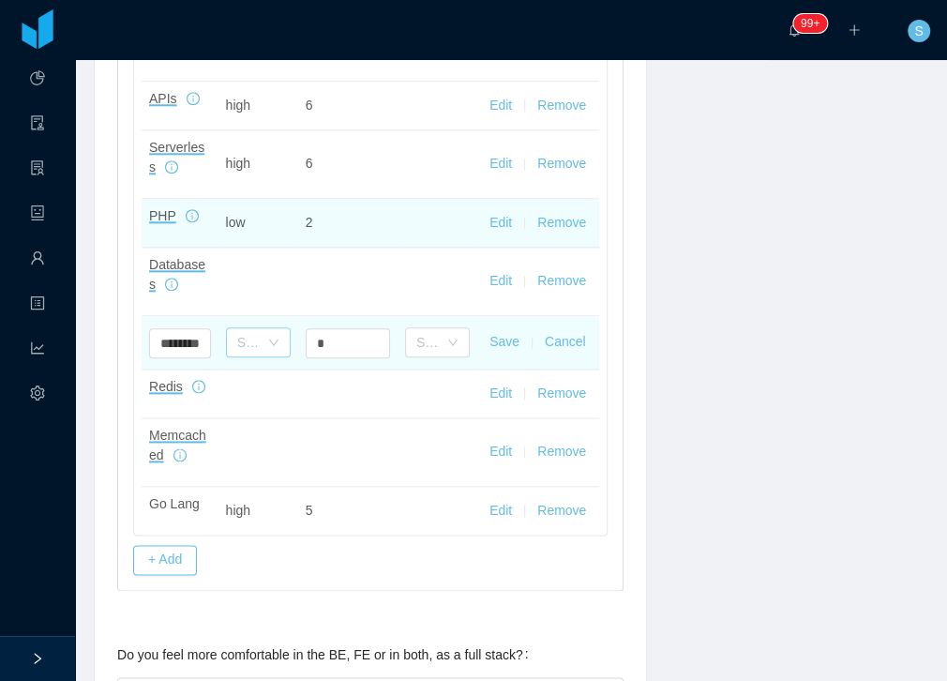
click at [248, 340] on div "Select one" at bounding box center [248, 342] width 22 height 19
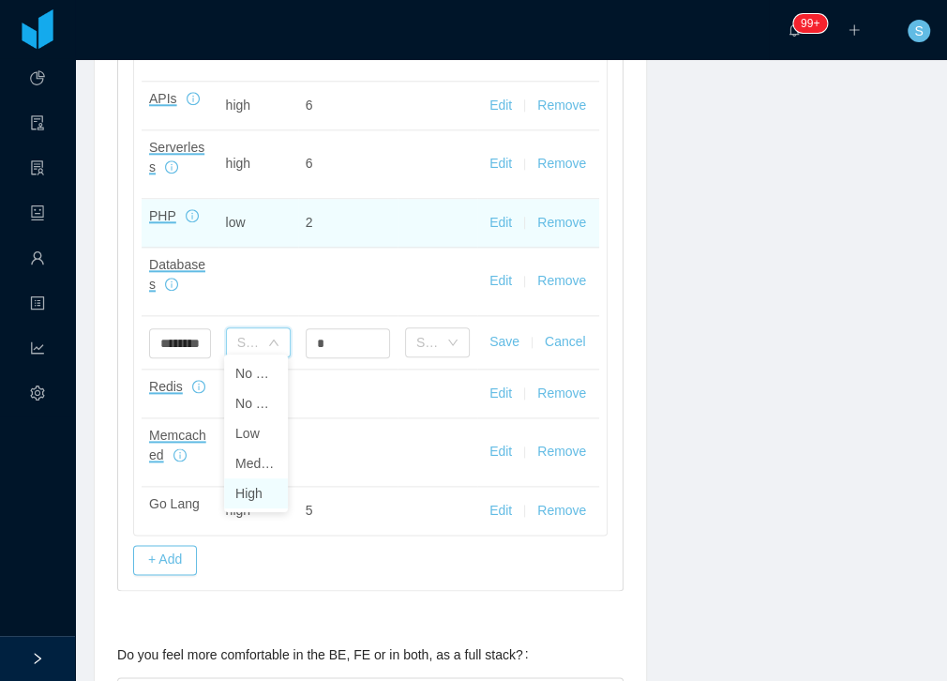
click at [246, 487] on li "High" at bounding box center [256, 493] width 64 height 30
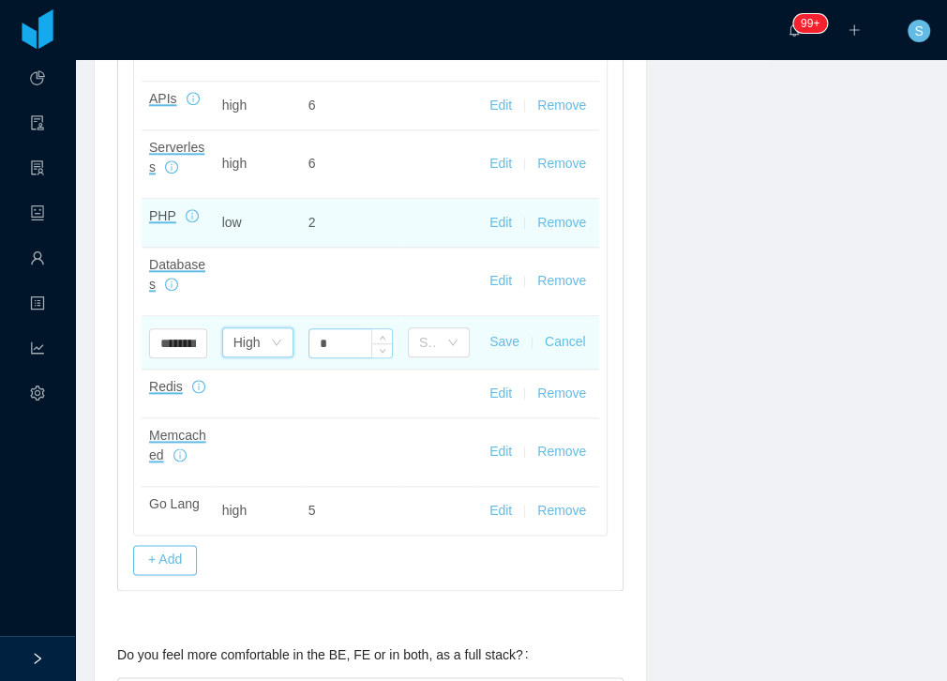
click at [340, 331] on input "*" at bounding box center [350, 343] width 82 height 28
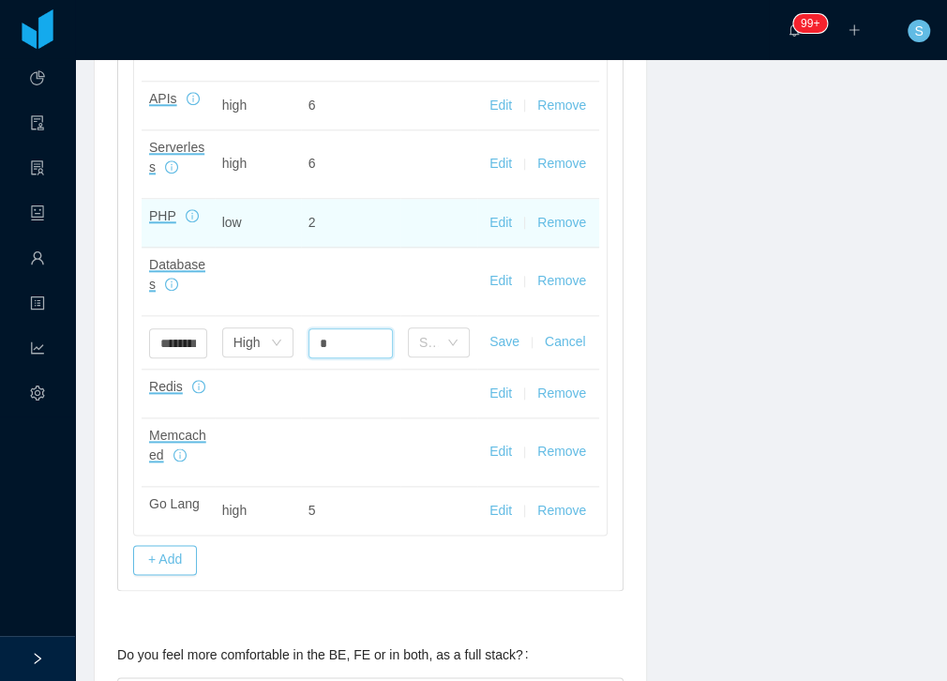
type input "*"
click at [508, 341] on button "Save" at bounding box center [504, 342] width 30 height 20
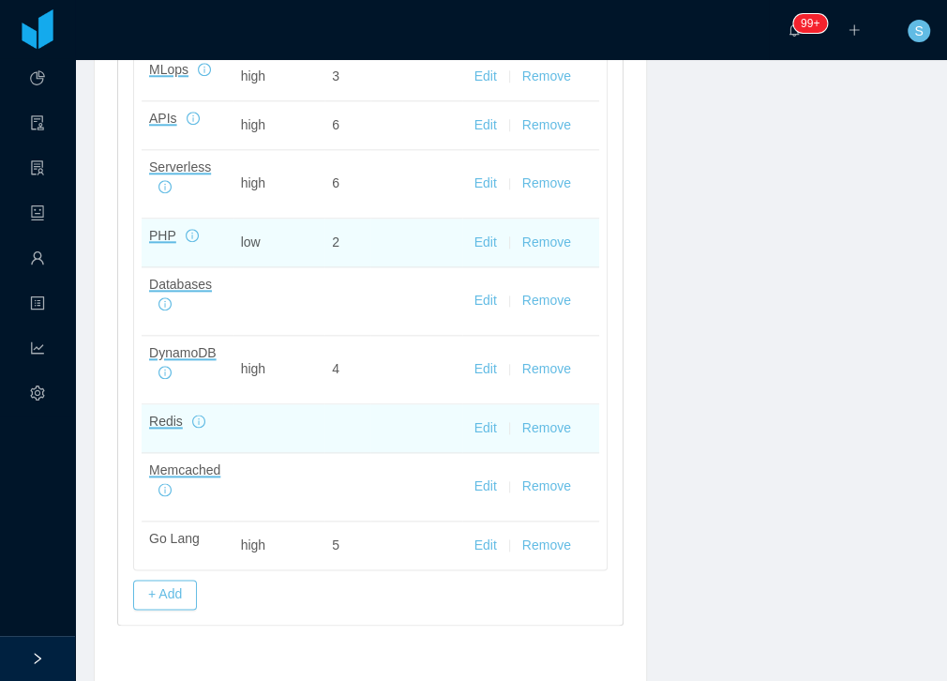
click at [480, 423] on button "Edit" at bounding box center [485, 428] width 22 height 20
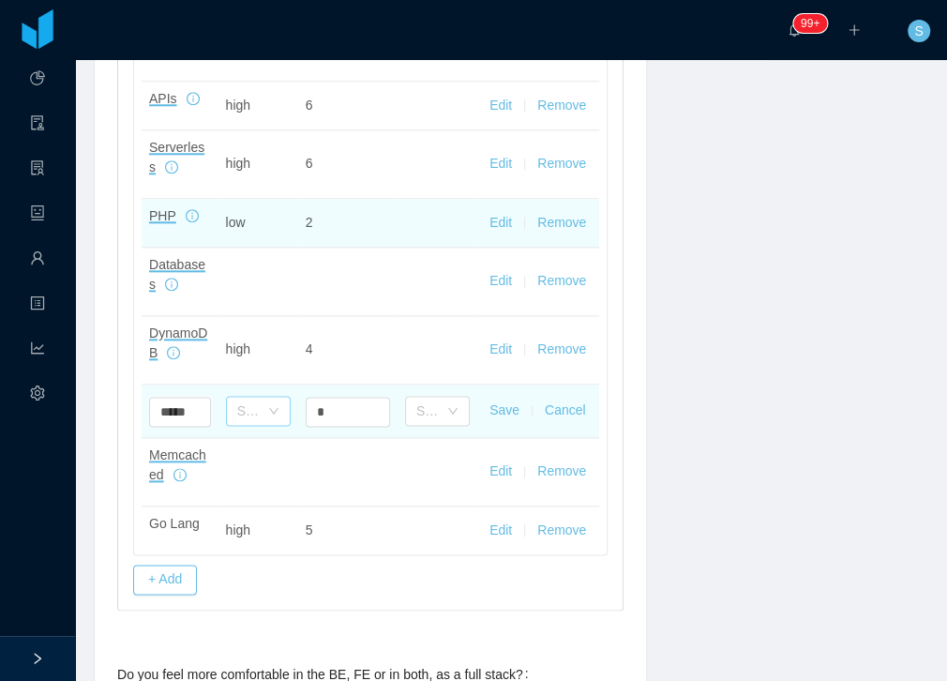
click at [248, 401] on div "Select one" at bounding box center [248, 410] width 22 height 19
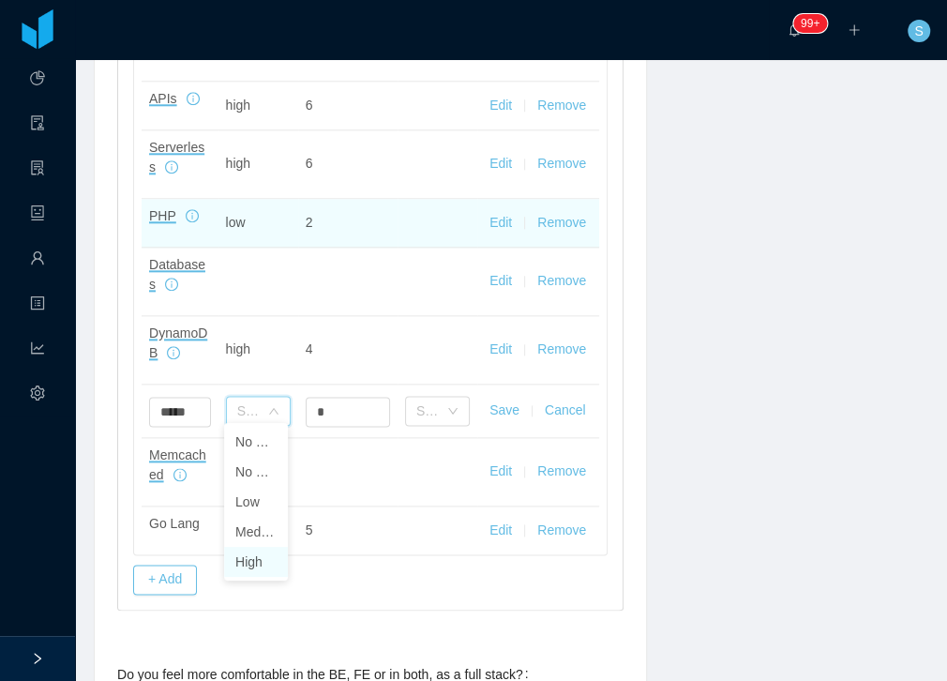
click at [244, 564] on li "High" at bounding box center [256, 562] width 64 height 30
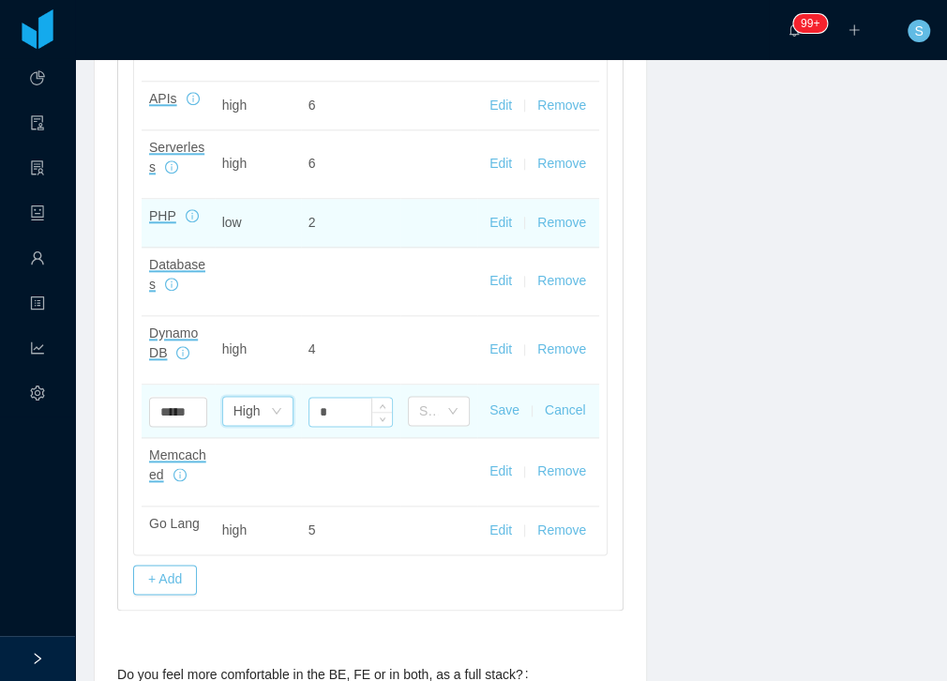
click at [338, 406] on input "*" at bounding box center [350, 411] width 82 height 28
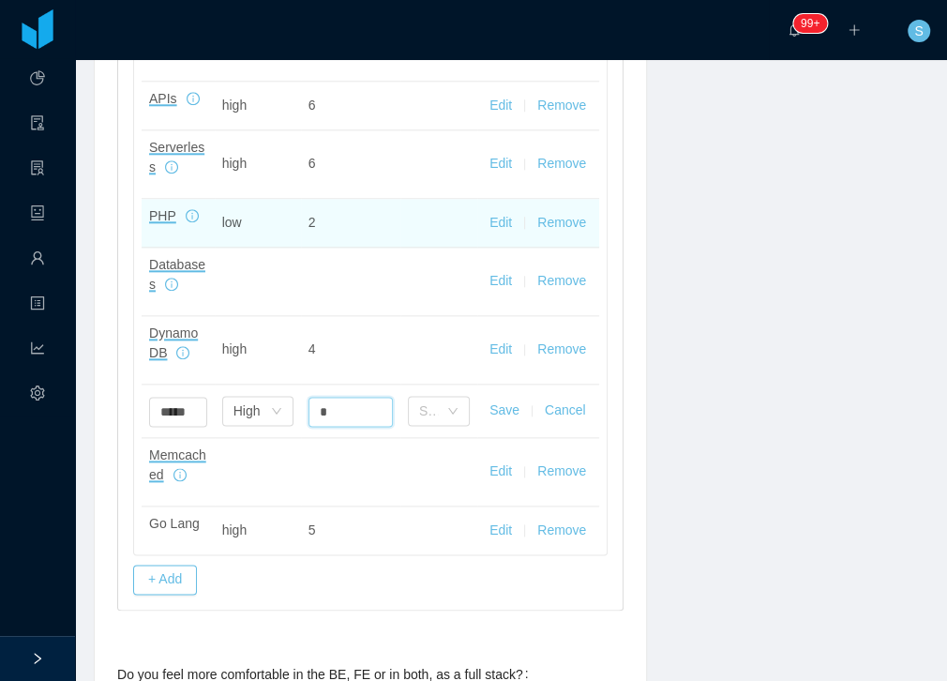
type input "*"
click at [506, 400] on button "Save" at bounding box center [504, 410] width 30 height 20
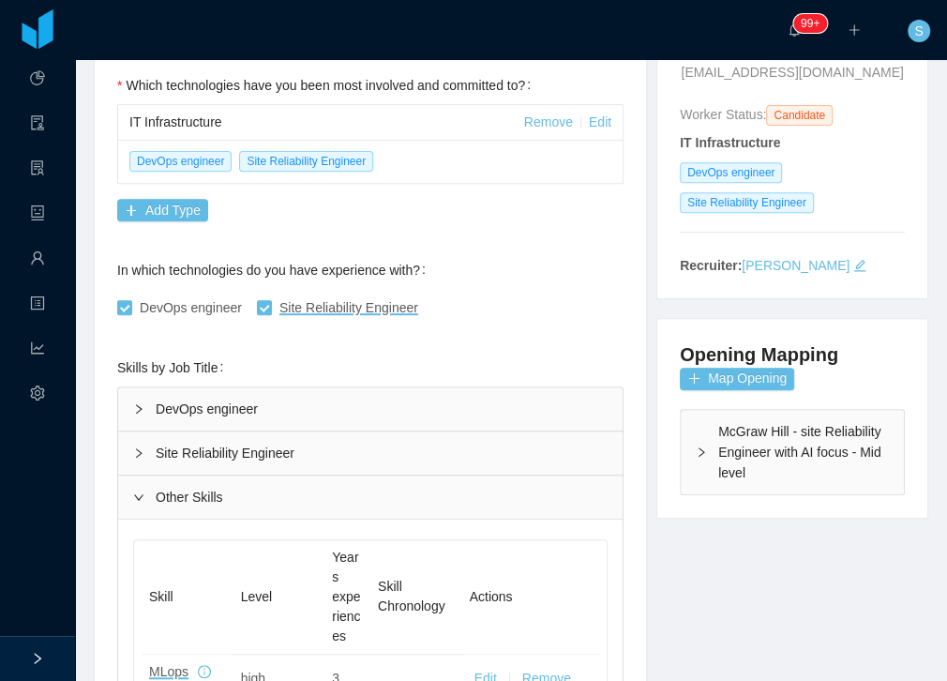
scroll to position [0, 0]
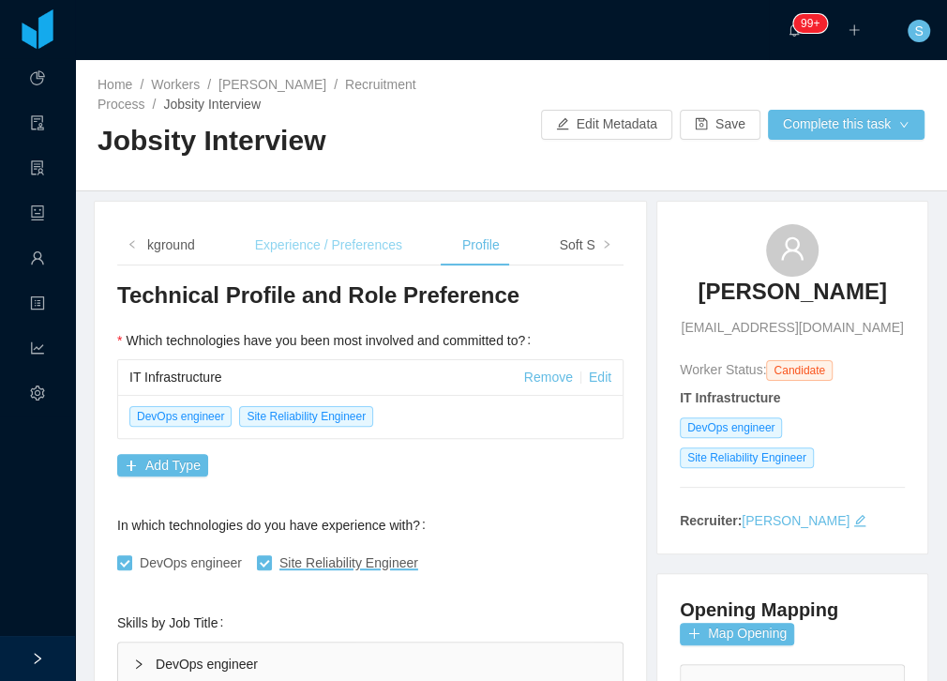
click at [351, 238] on div "Experience / Preferences" at bounding box center [328, 245] width 177 height 42
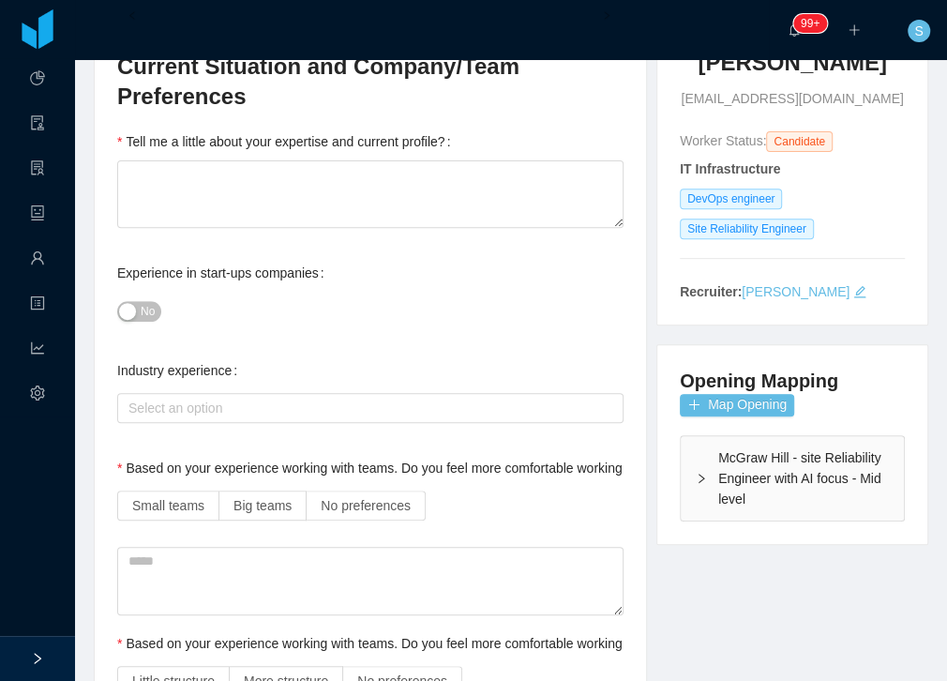
scroll to position [160, 0]
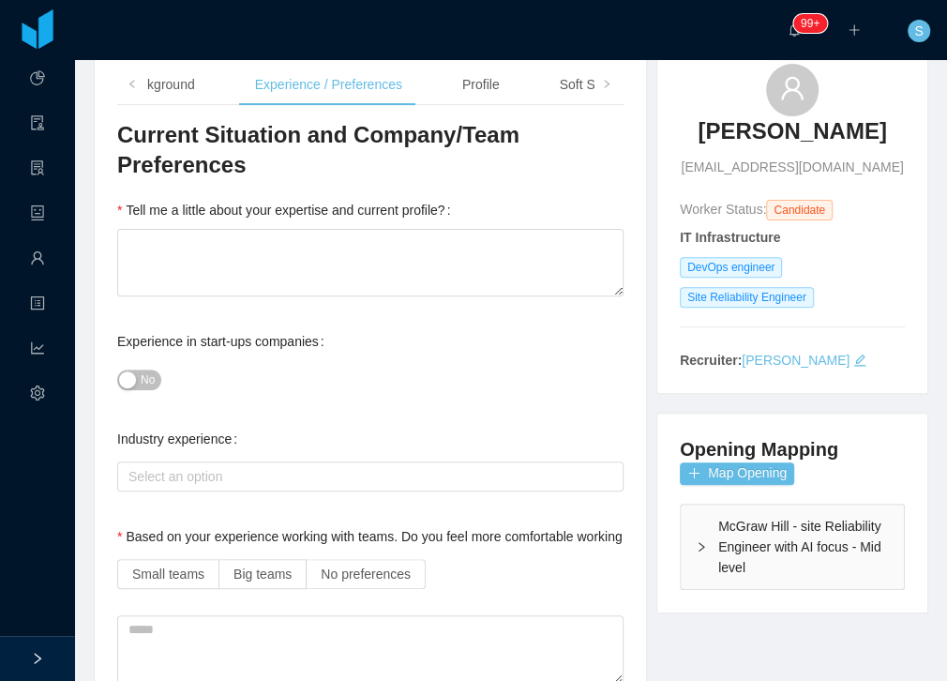
click at [138, 372] on button "No" at bounding box center [139, 379] width 44 height 21
click at [293, 467] on div "Select an option" at bounding box center [365, 476] width 475 height 19
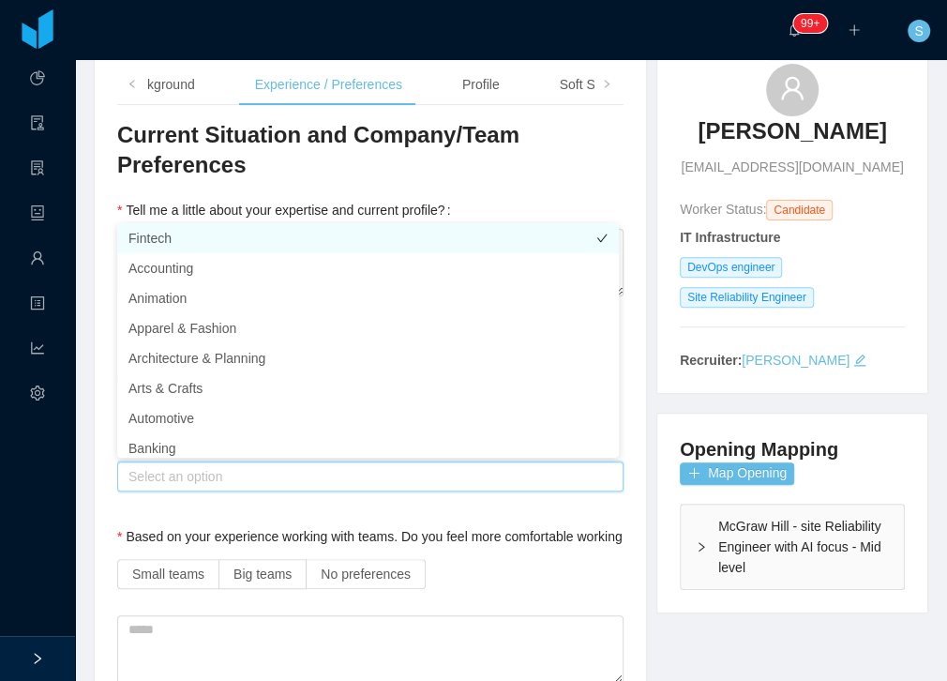
click at [185, 237] on li "Fintech" at bounding box center [368, 238] width 502 height 30
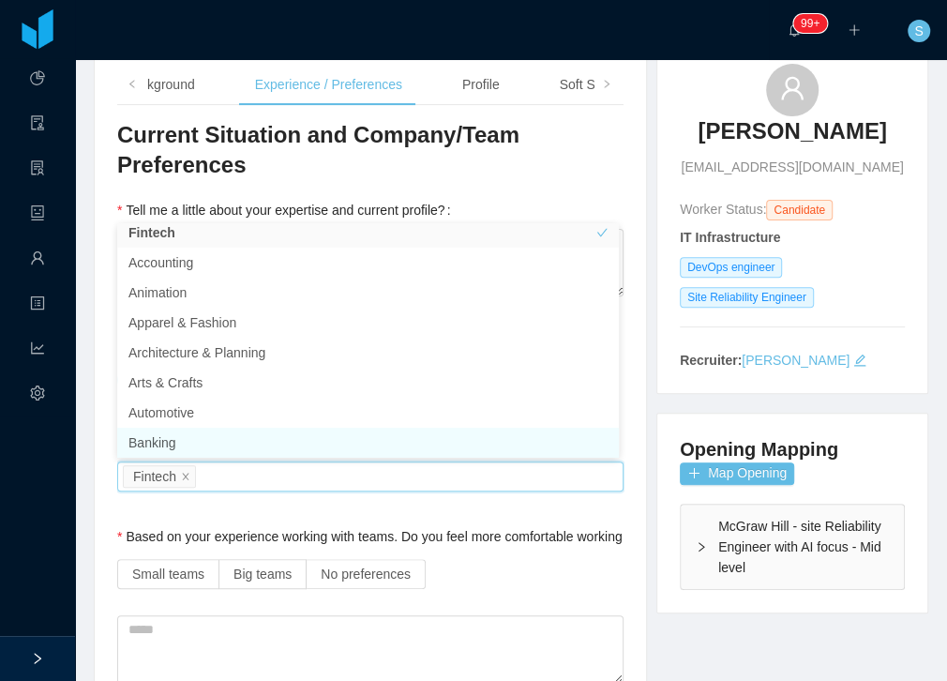
scroll to position [38, 0]
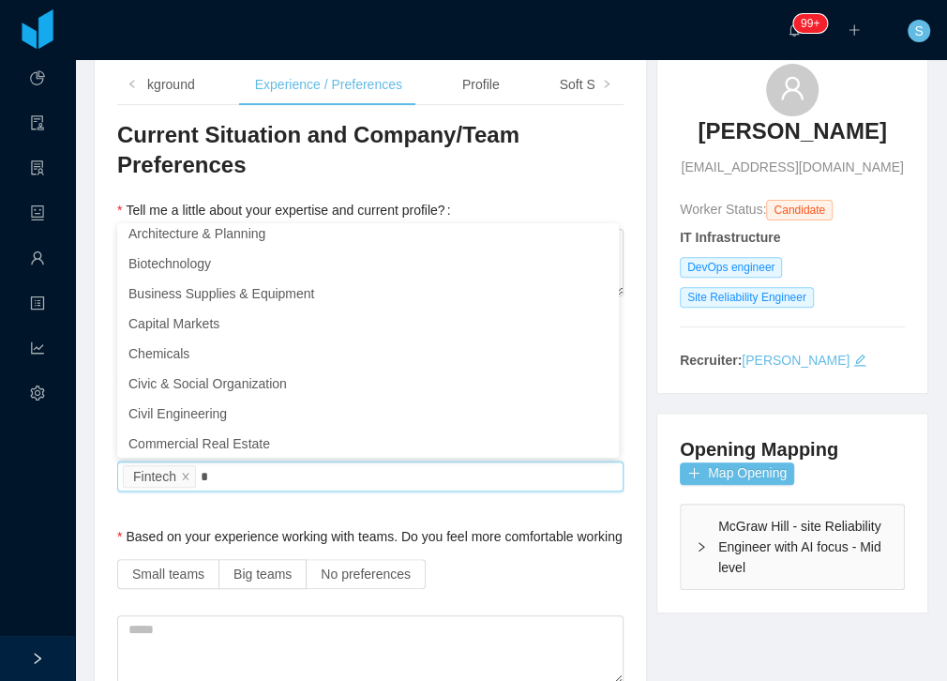
type input "**"
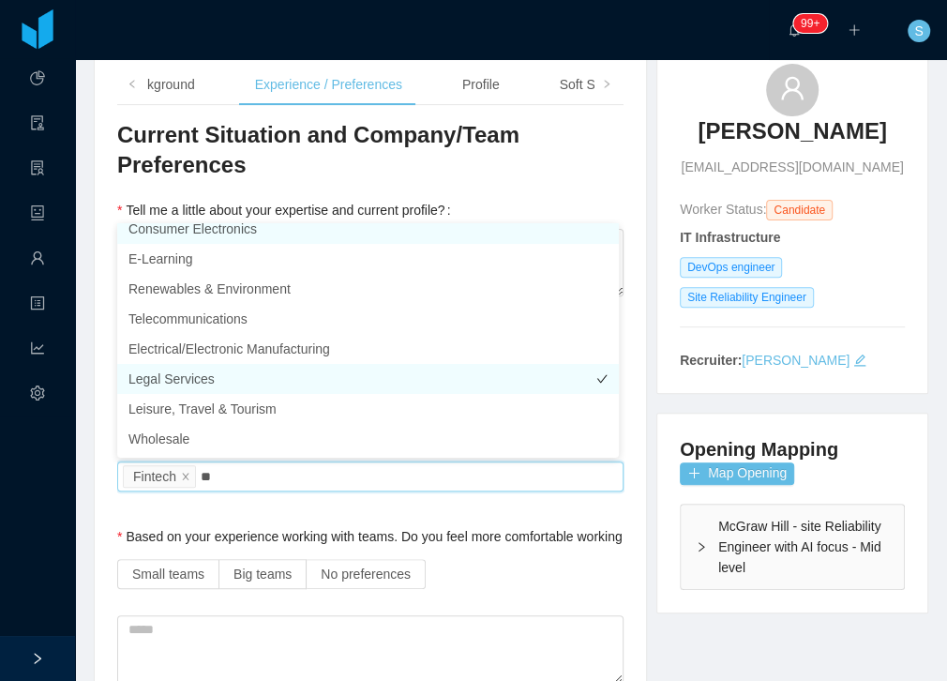
scroll to position [9, 0]
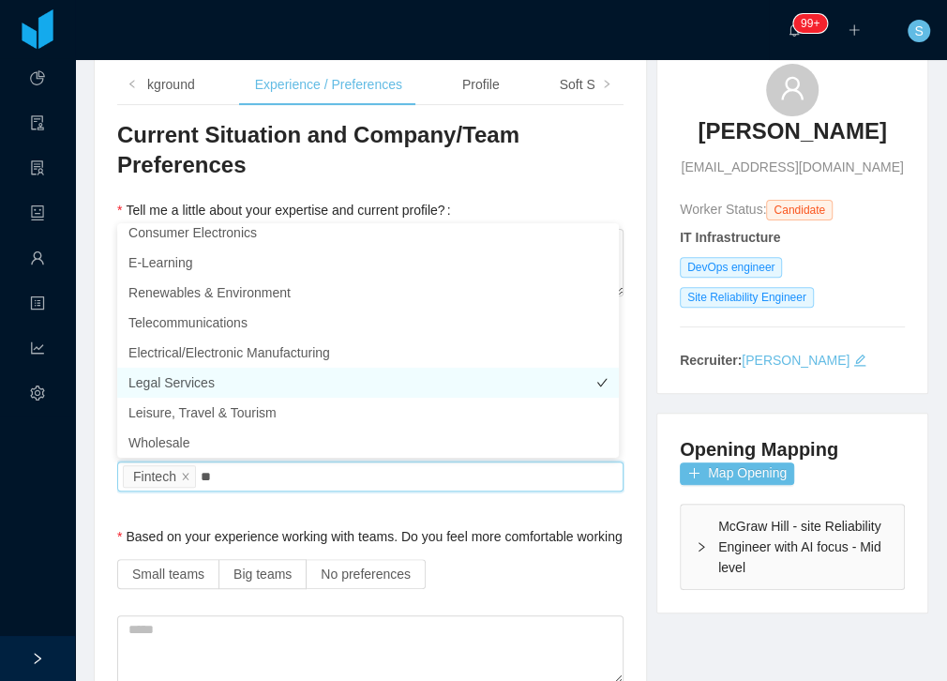
click at [204, 389] on li "Legal Services" at bounding box center [368, 382] width 502 height 30
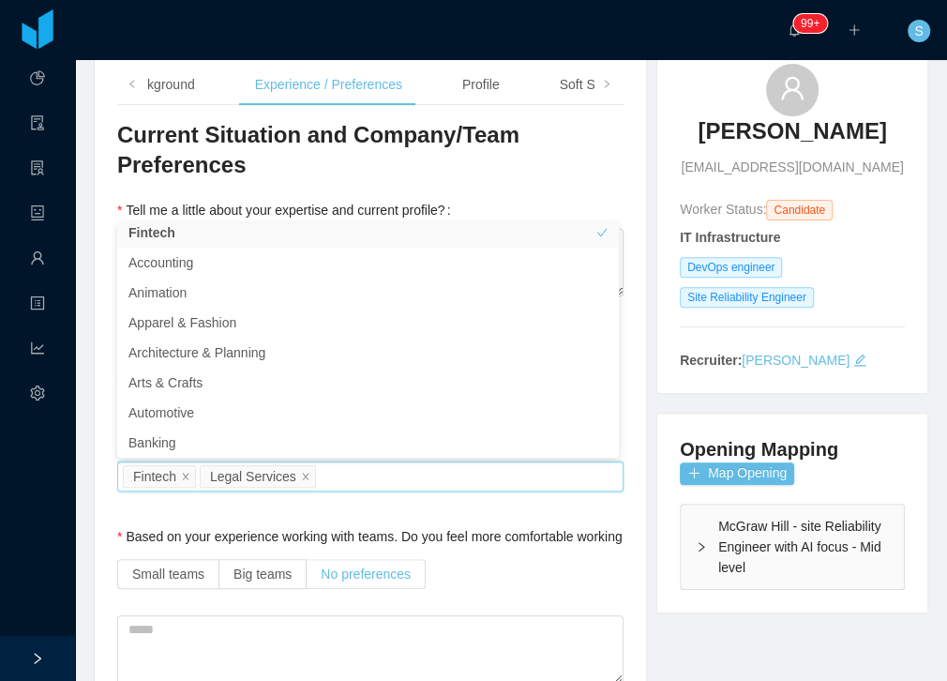
click at [372, 568] on span "No preferences" at bounding box center [366, 573] width 90 height 15
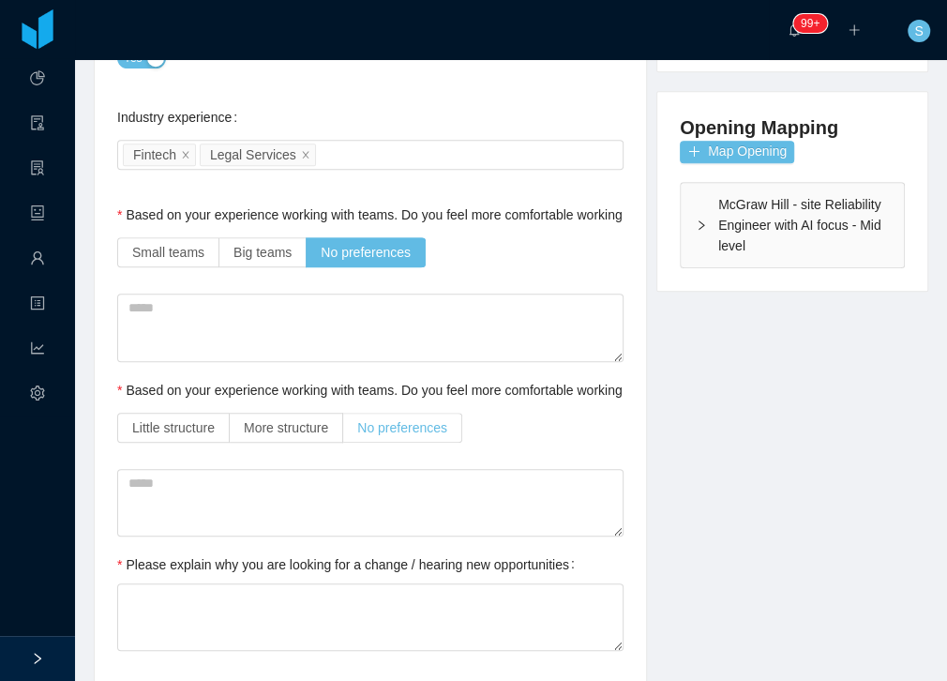
click at [419, 431] on span "No preferences" at bounding box center [402, 427] width 90 height 15
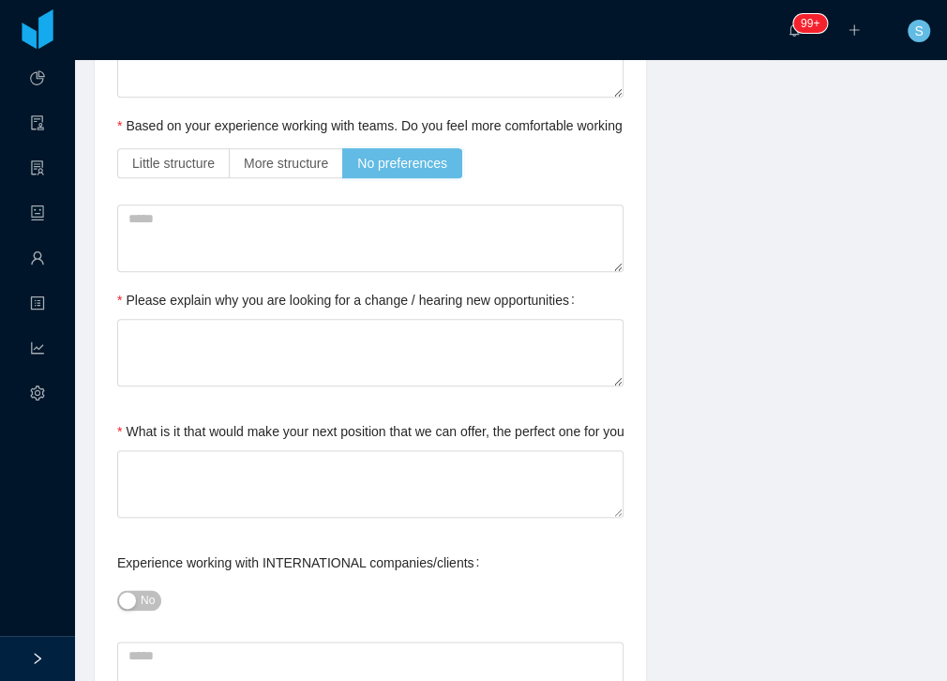
scroll to position [750, 0]
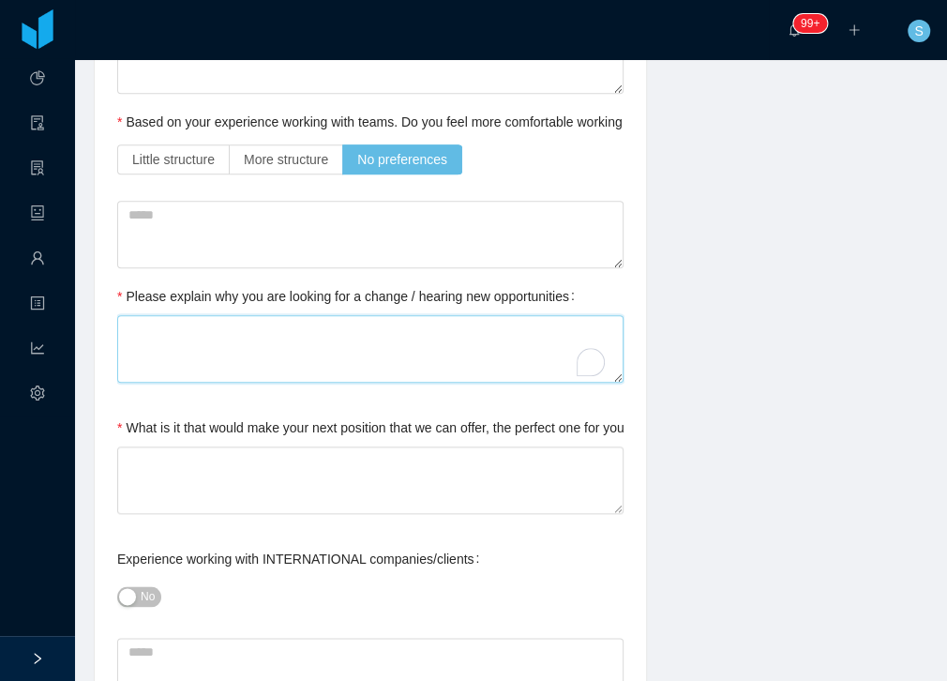
click at [277, 349] on textarea "Please explain why you are looking for a change / hearing new opportunities" at bounding box center [370, 348] width 506 height 67
type textarea "*"
type textarea "**"
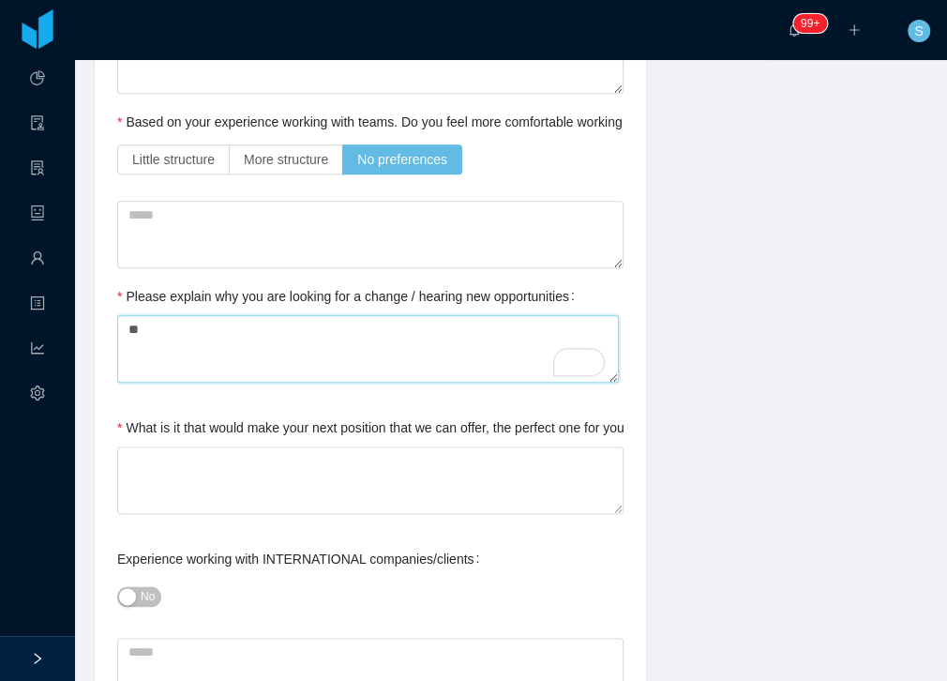
type textarea "*"
type textarea "**"
type textarea "****"
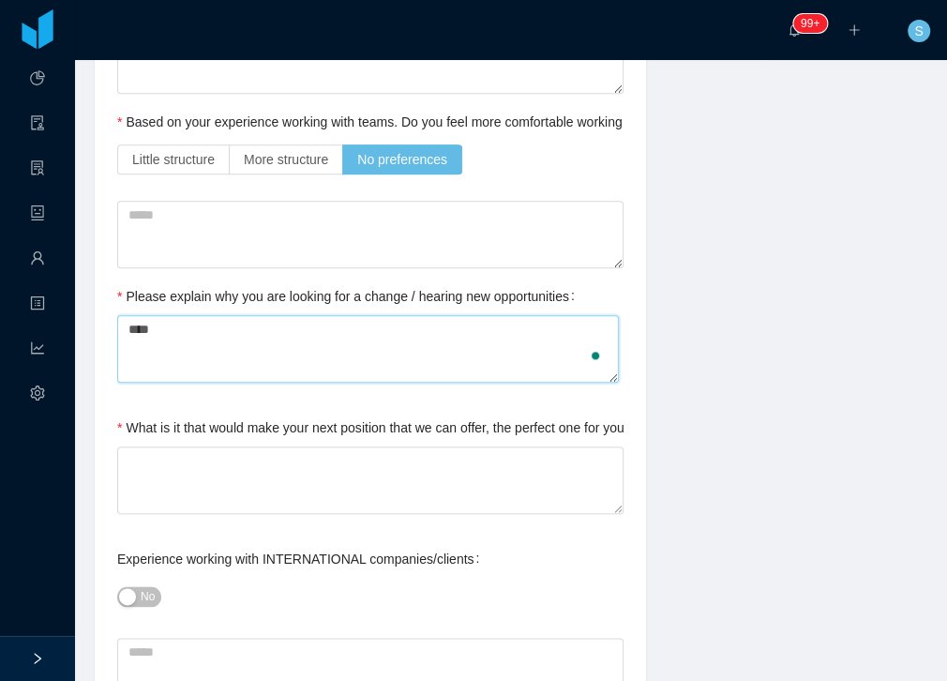
type textarea "*****"
type textarea "*******"
type textarea "********"
type textarea "*********"
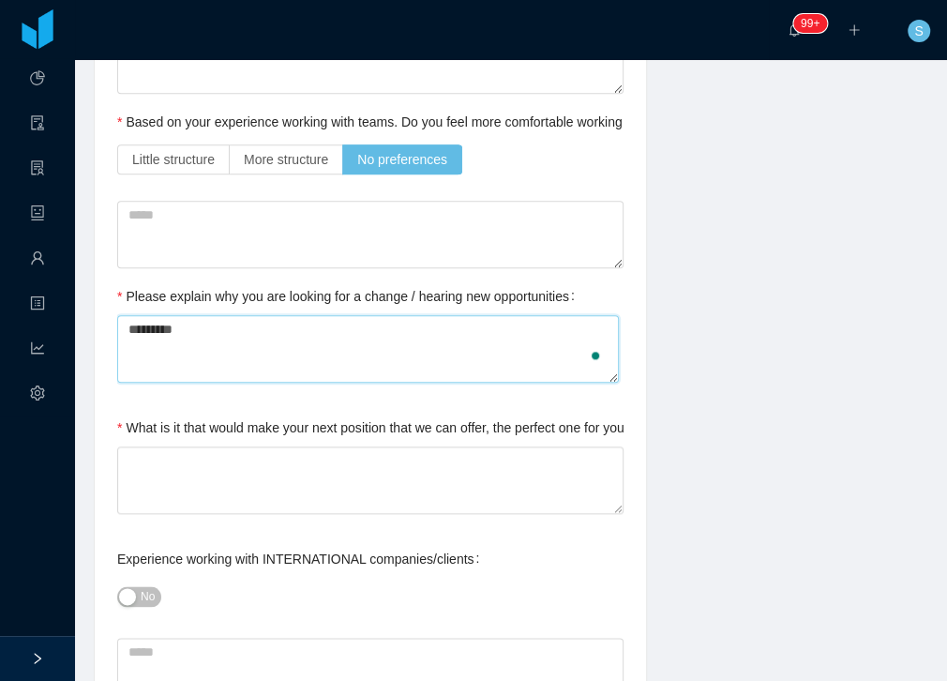
type textarea "**********"
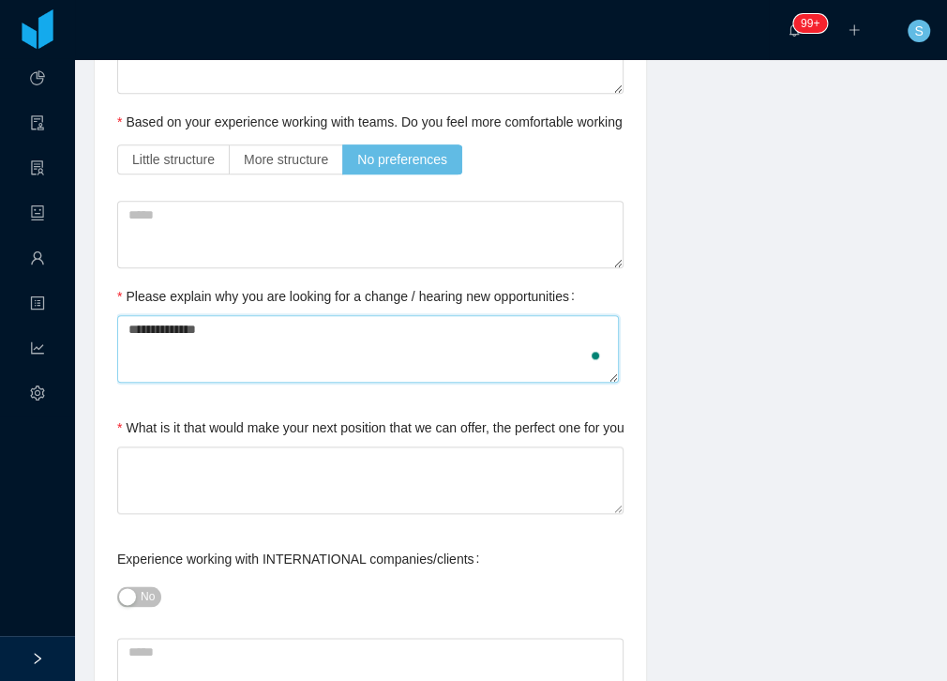
type textarea "**********"
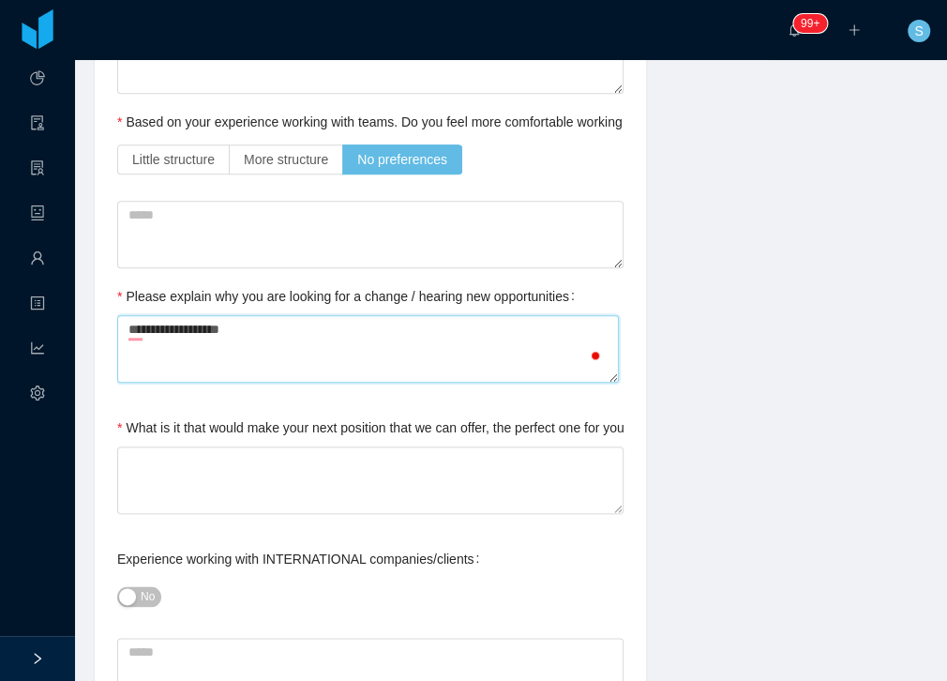
type textarea "**********"
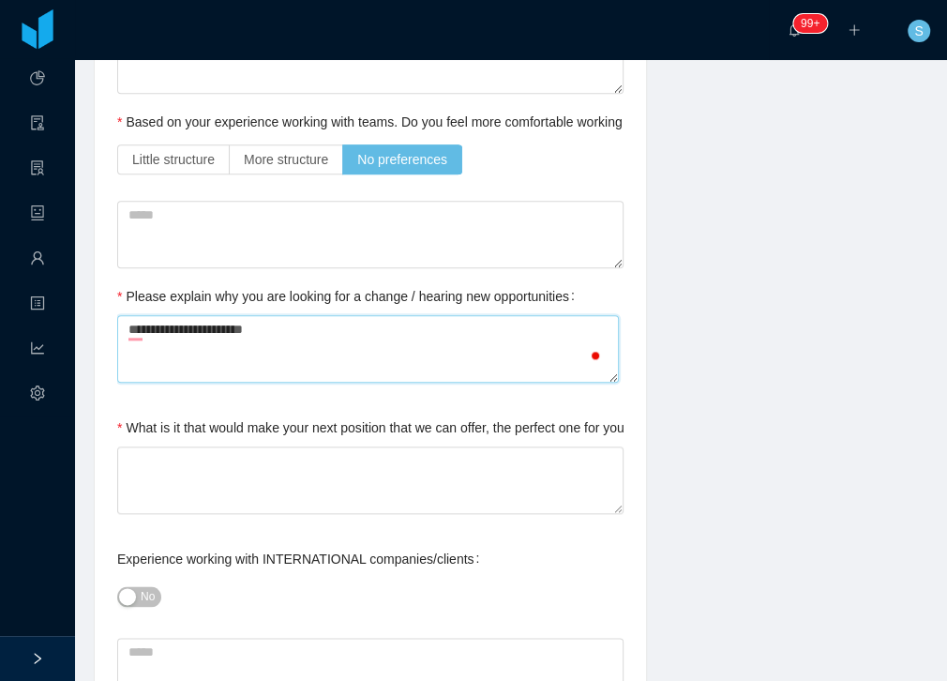
type textarea "**********"
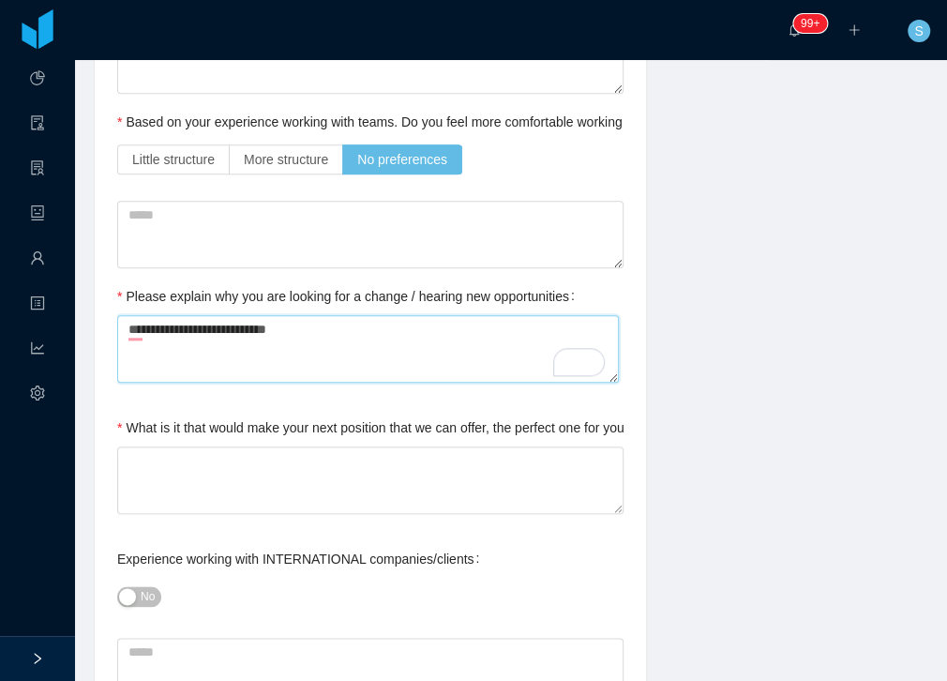
type textarea "**********"
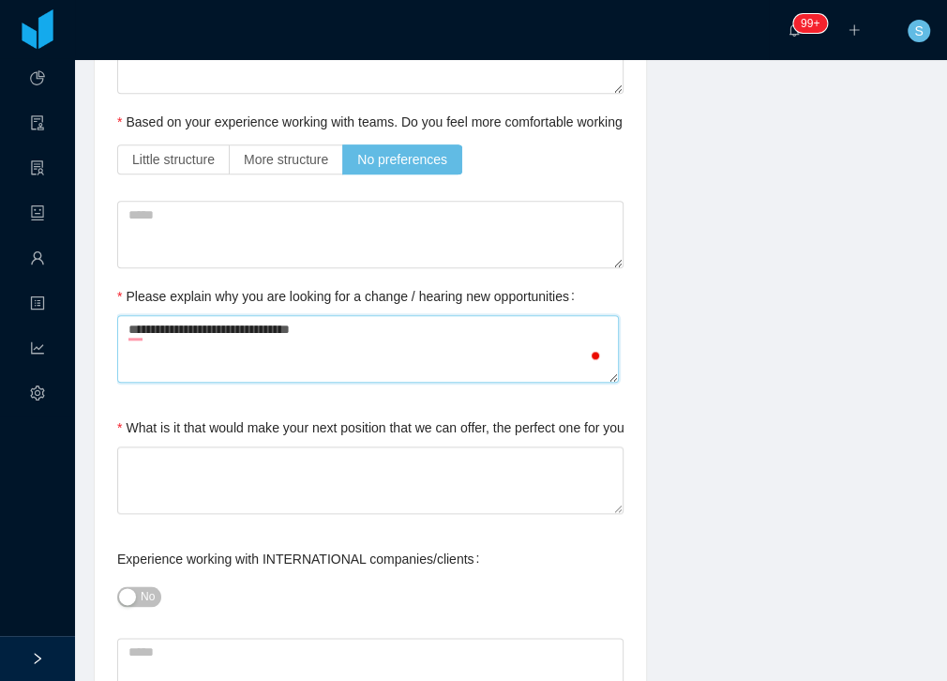
type textarea "**********"
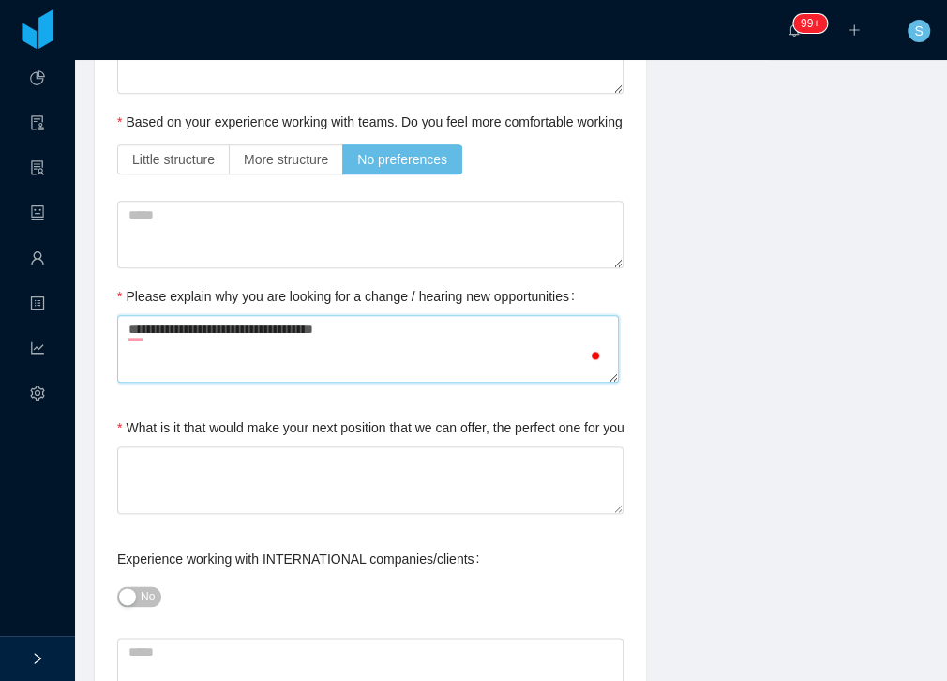
type textarea "**********"
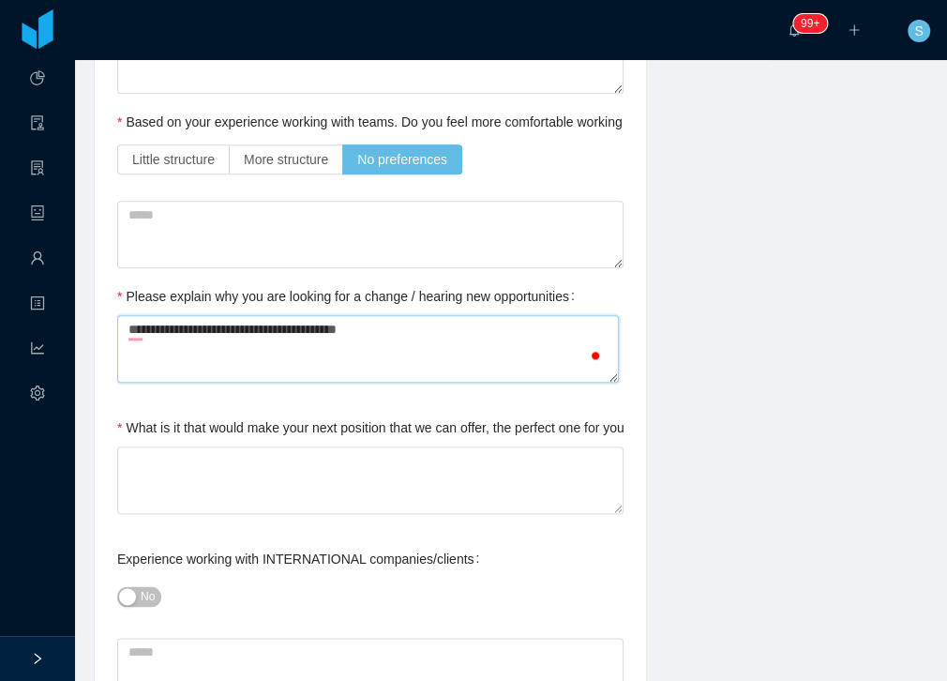
type textarea "**********"
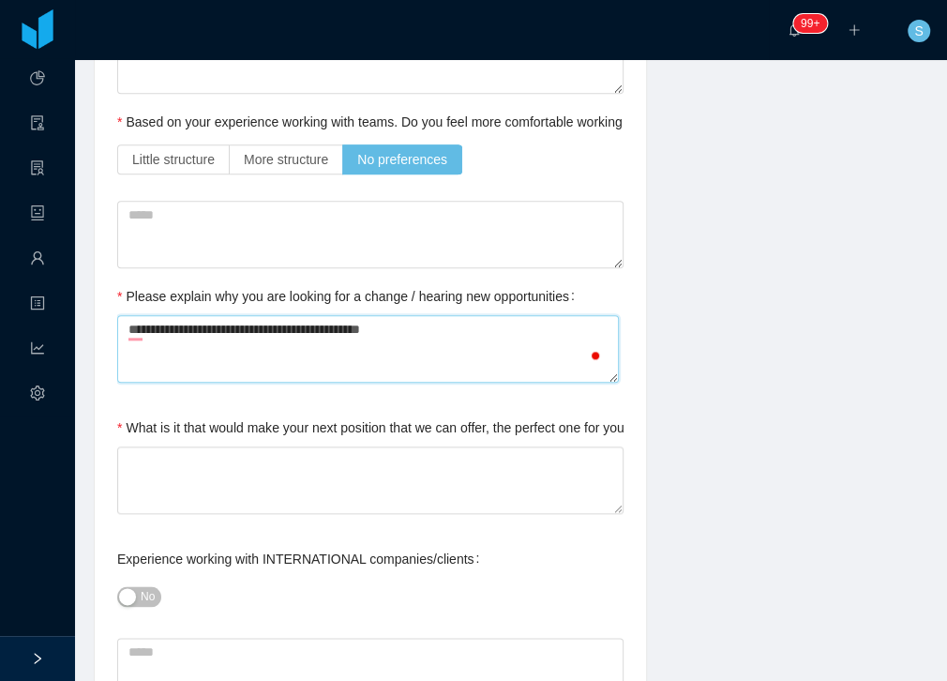
type textarea "**********"
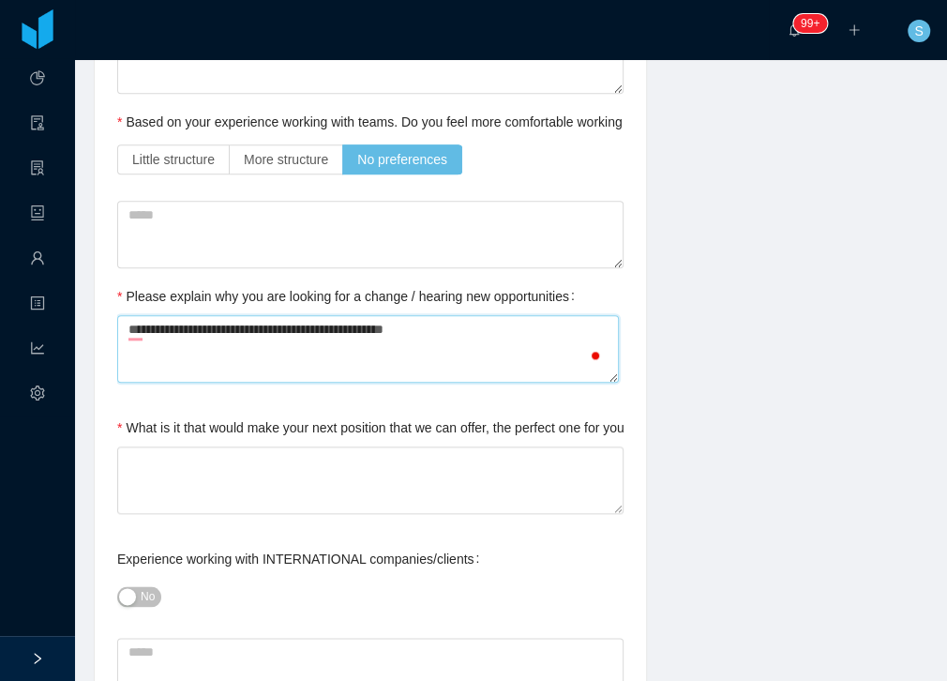
type textarea "**********"
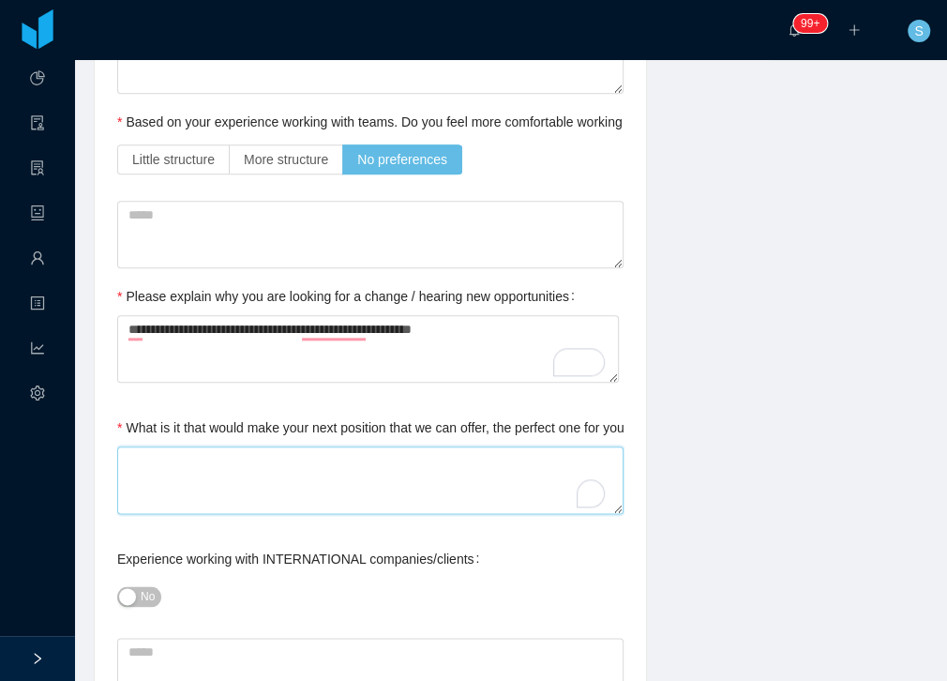
click at [292, 488] on textarea "What is it that would make your next position that we can offer, the perfect on…" at bounding box center [370, 479] width 506 height 67
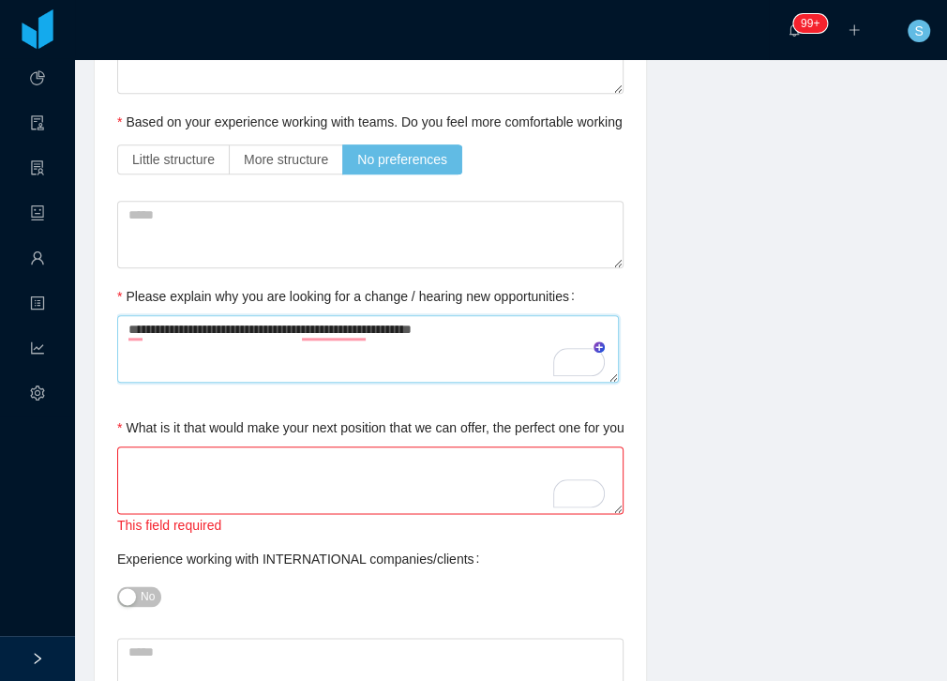
click at [472, 344] on textarea "**********" at bounding box center [368, 348] width 502 height 67
type textarea "**********"
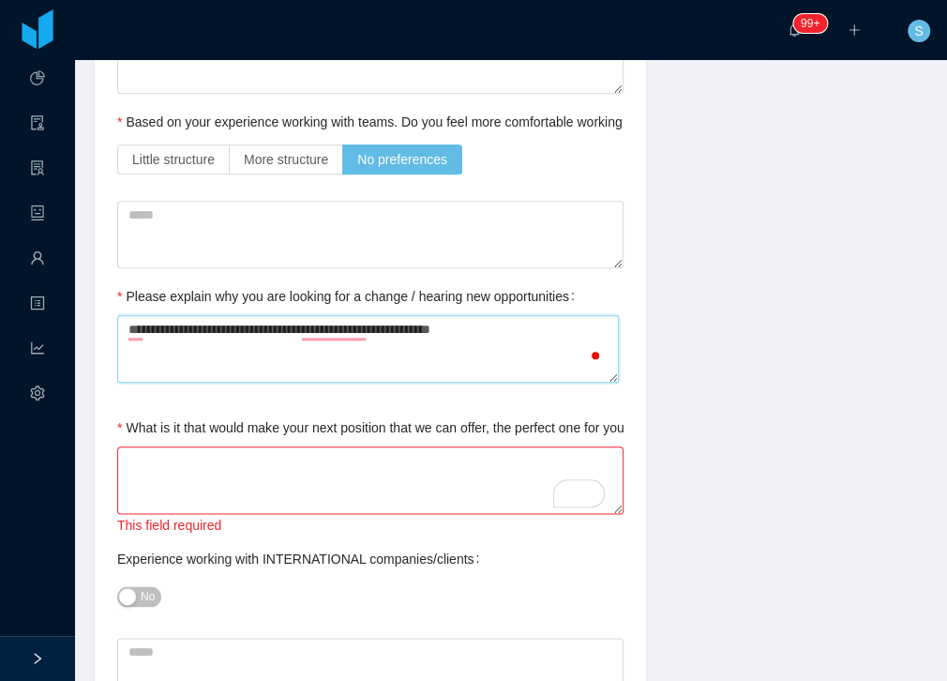
type textarea "**********"
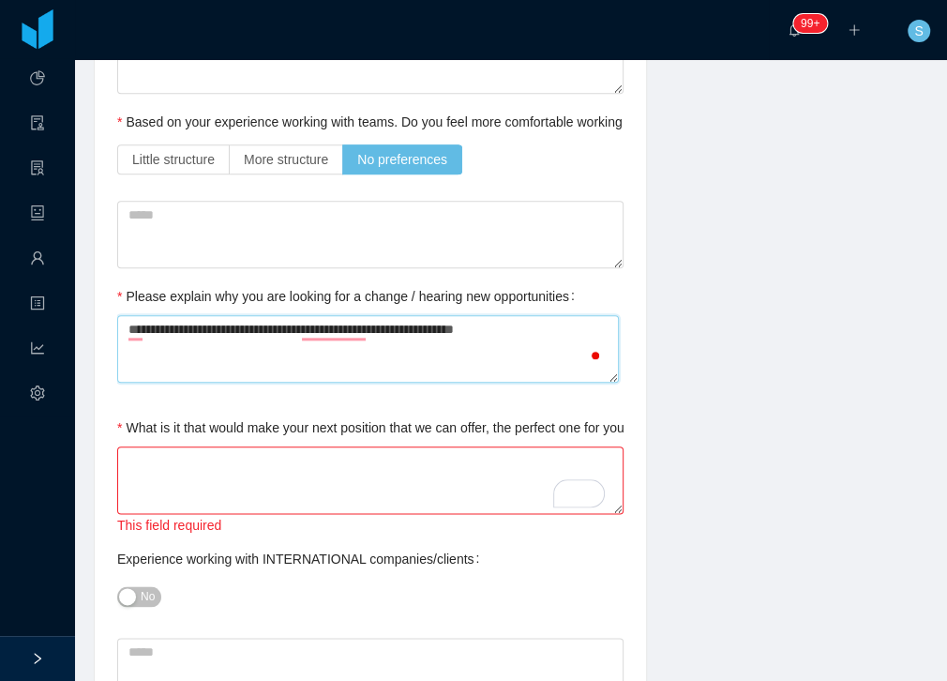
type textarea "**********"
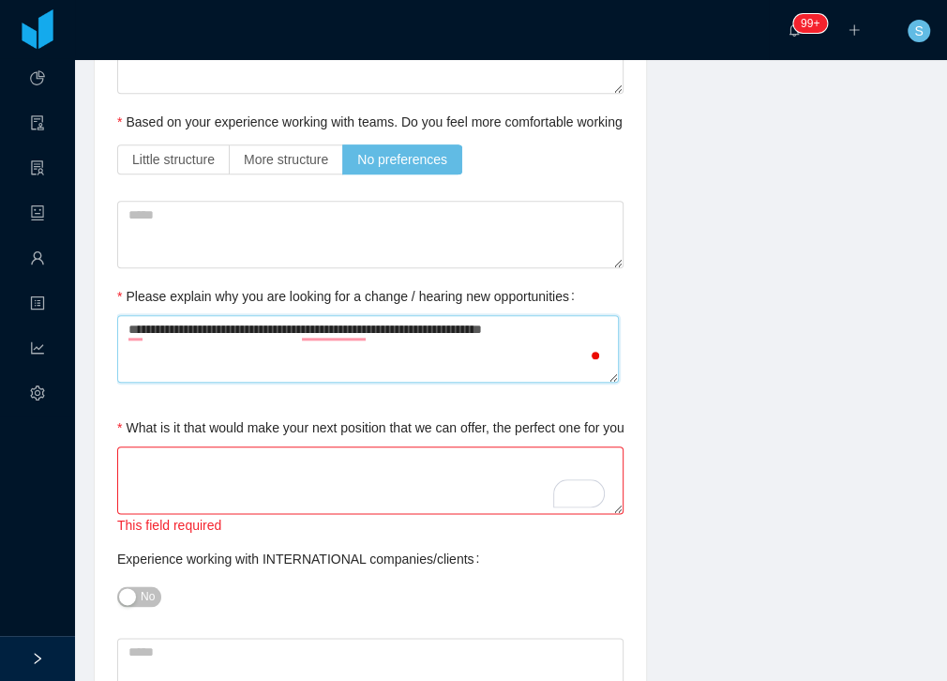
type textarea "**********"
click at [142, 586] on button "No" at bounding box center [139, 596] width 44 height 21
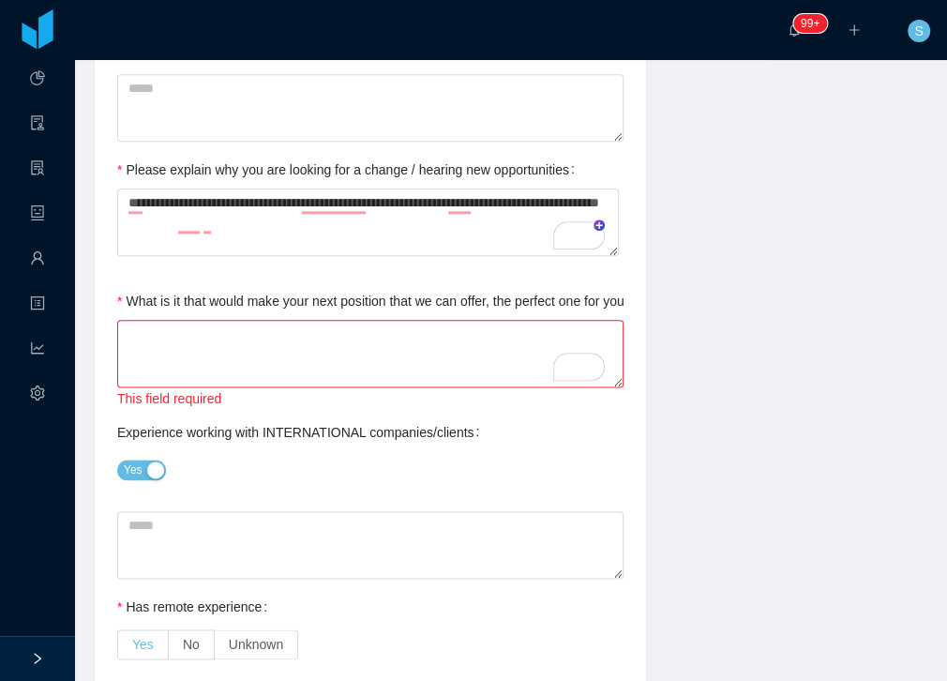
scroll to position [964, 0]
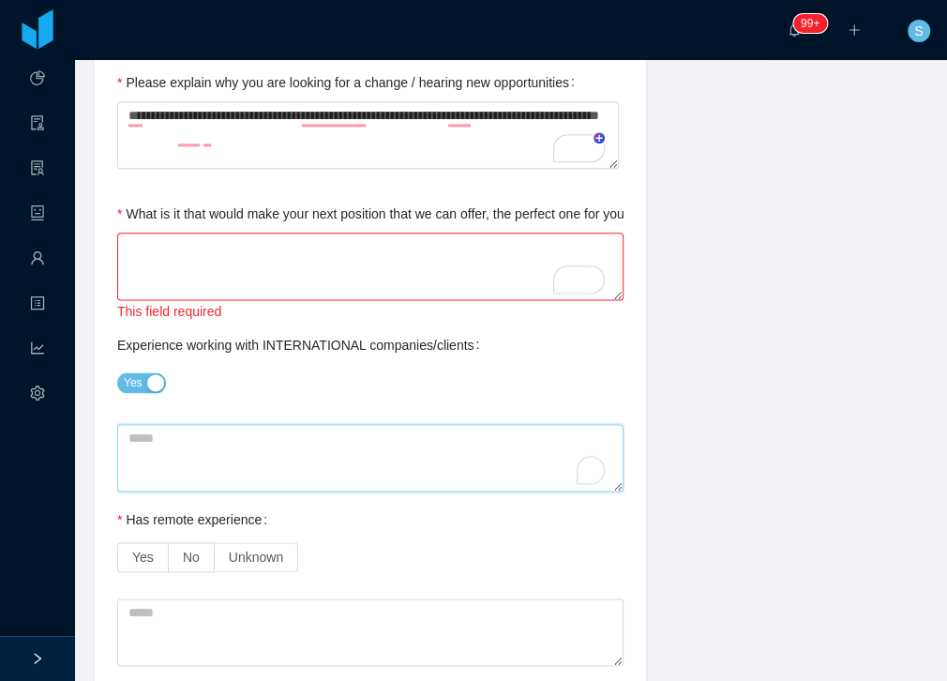
click at [186, 455] on textarea "To enrich screen reader interactions, please activate Accessibility in Grammarl…" at bounding box center [370, 457] width 506 height 67
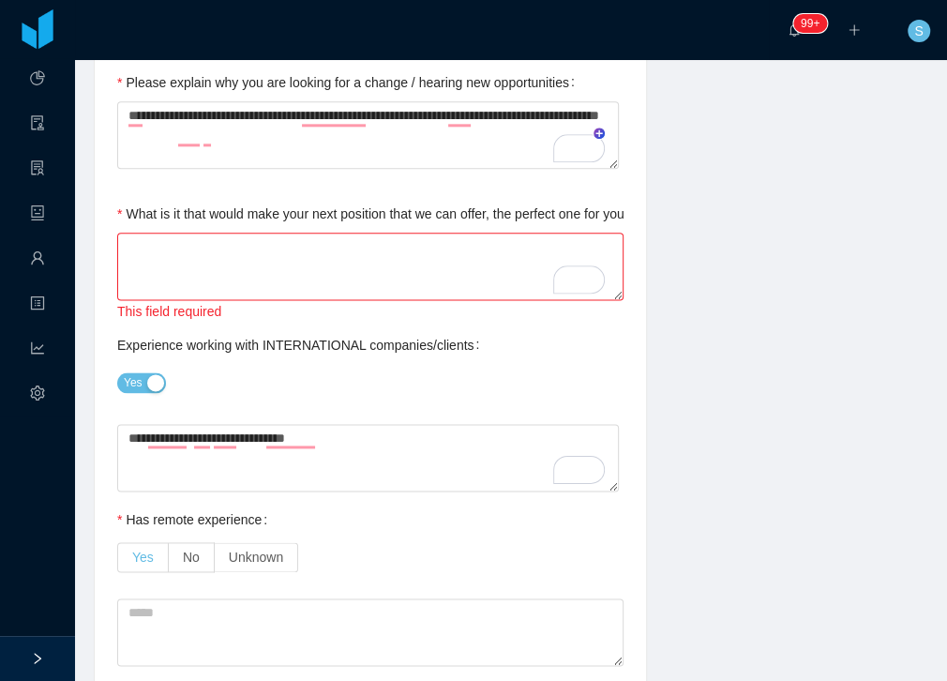
click at [137, 550] on span "Yes" at bounding box center [143, 556] width 22 height 15
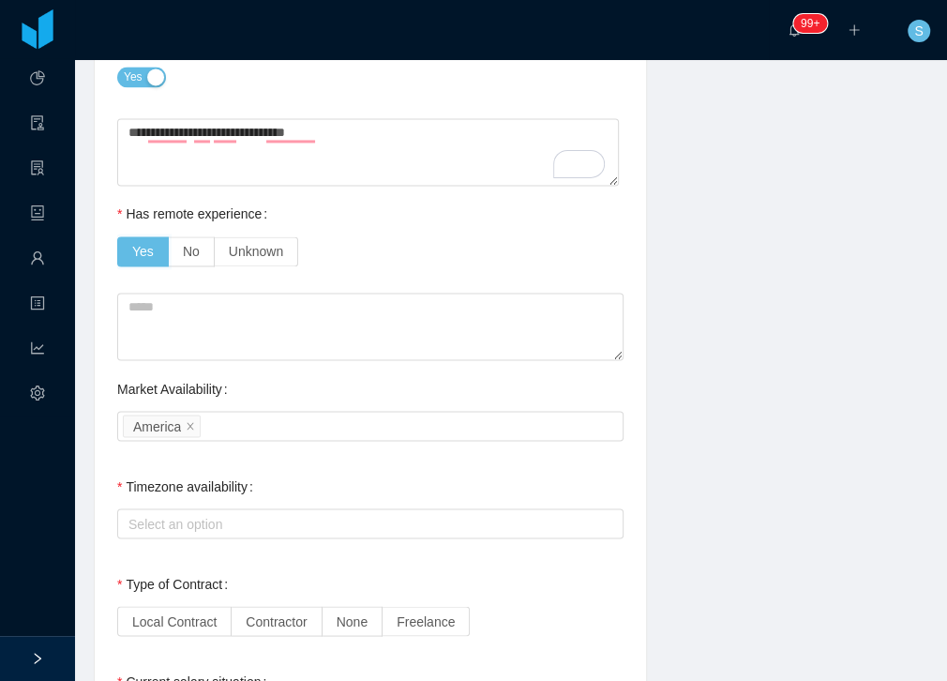
scroll to position [1285, 0]
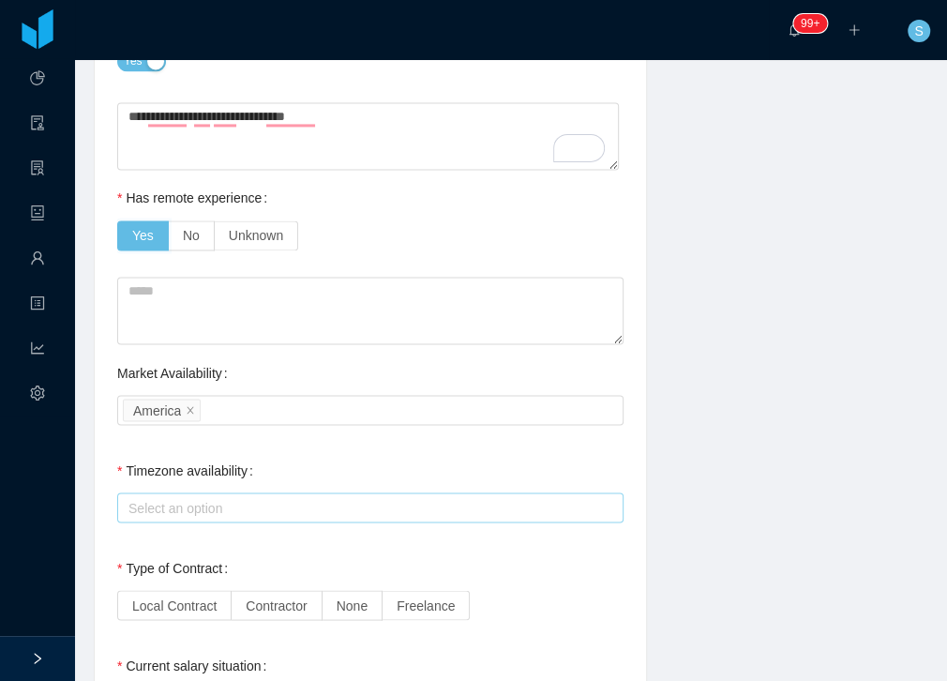
click at [173, 498] on div "Select an option" at bounding box center [365, 507] width 475 height 19
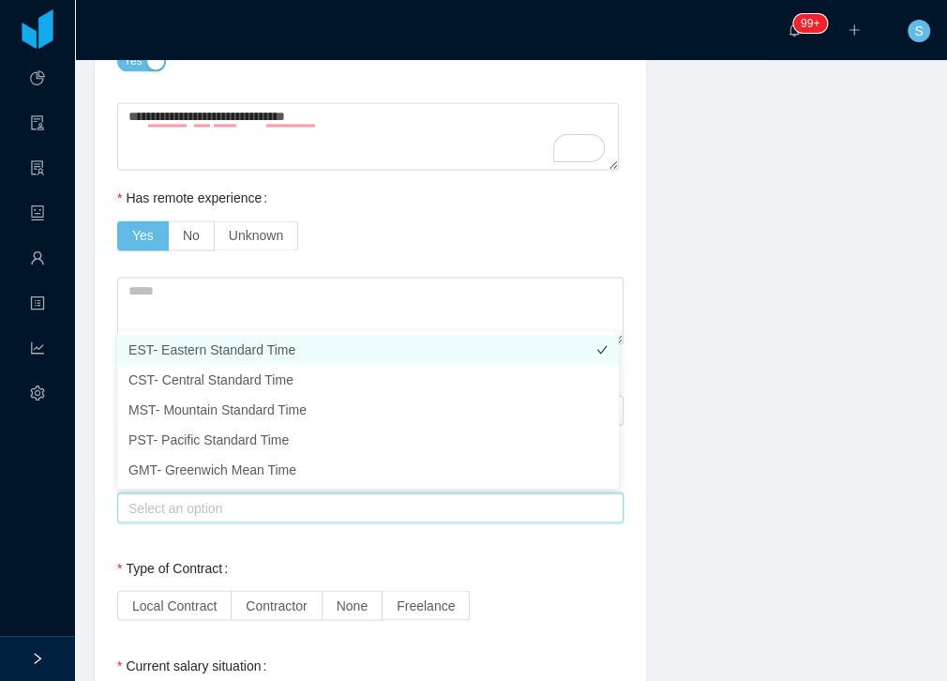
click at [171, 340] on li "EST- Eastern Standard Time" at bounding box center [368, 350] width 502 height 30
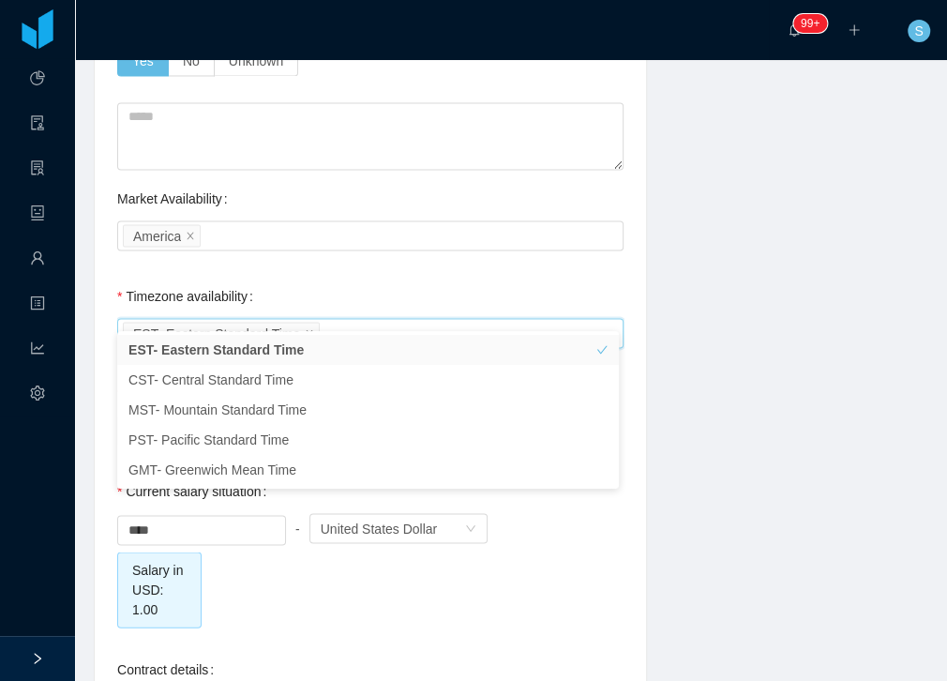
scroll to position [1500, 0]
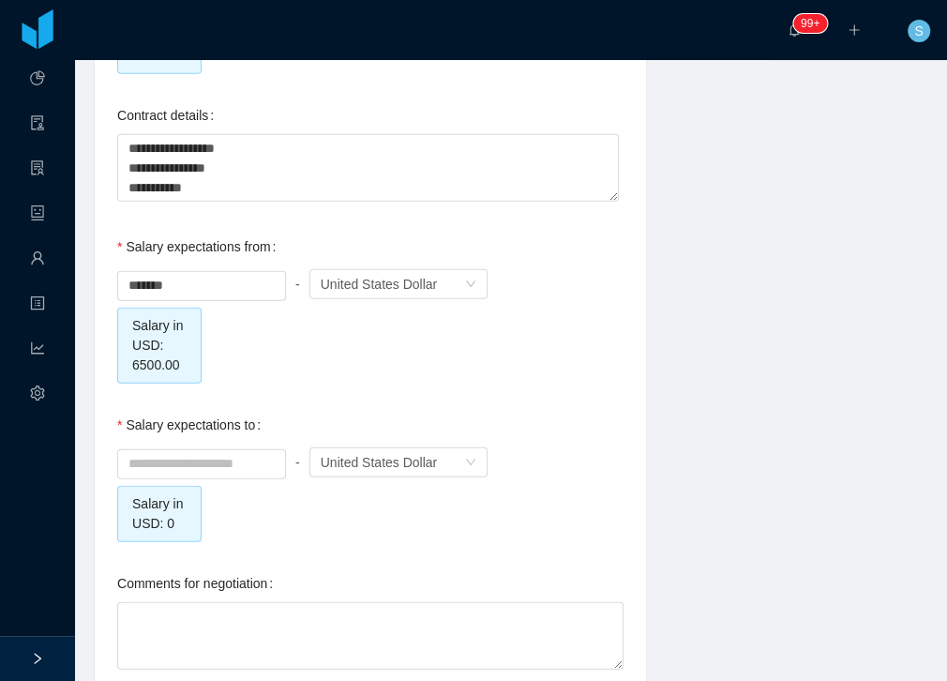
scroll to position [1953, 0]
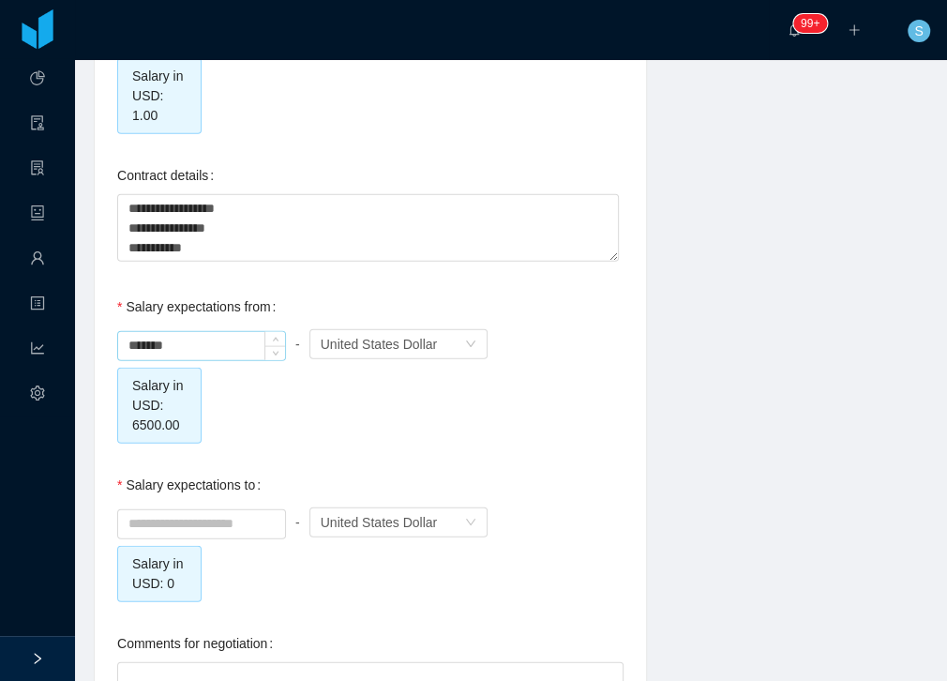
click at [178, 337] on input "*******" at bounding box center [201, 346] width 167 height 28
click at [217, 523] on input at bounding box center [201, 524] width 167 height 28
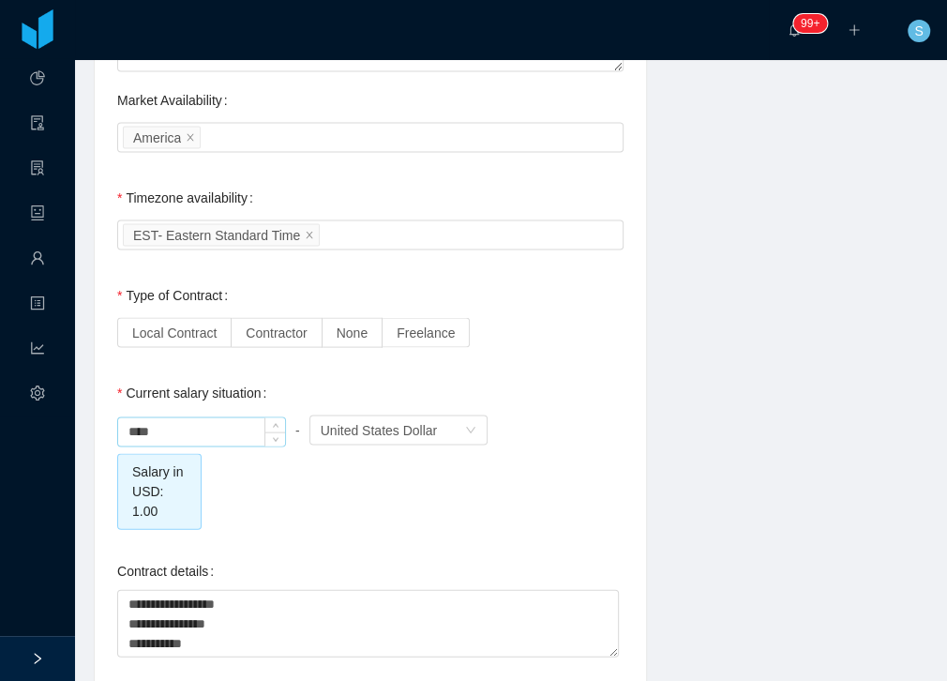
scroll to position [1597, 0]
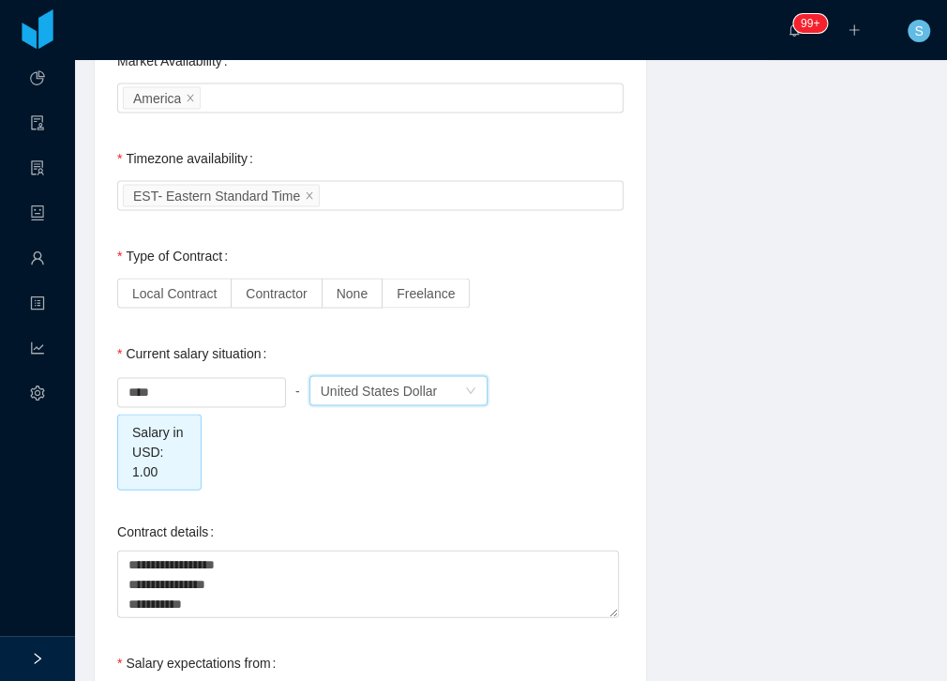
click at [405, 390] on div "United States Dollar" at bounding box center [379, 390] width 117 height 28
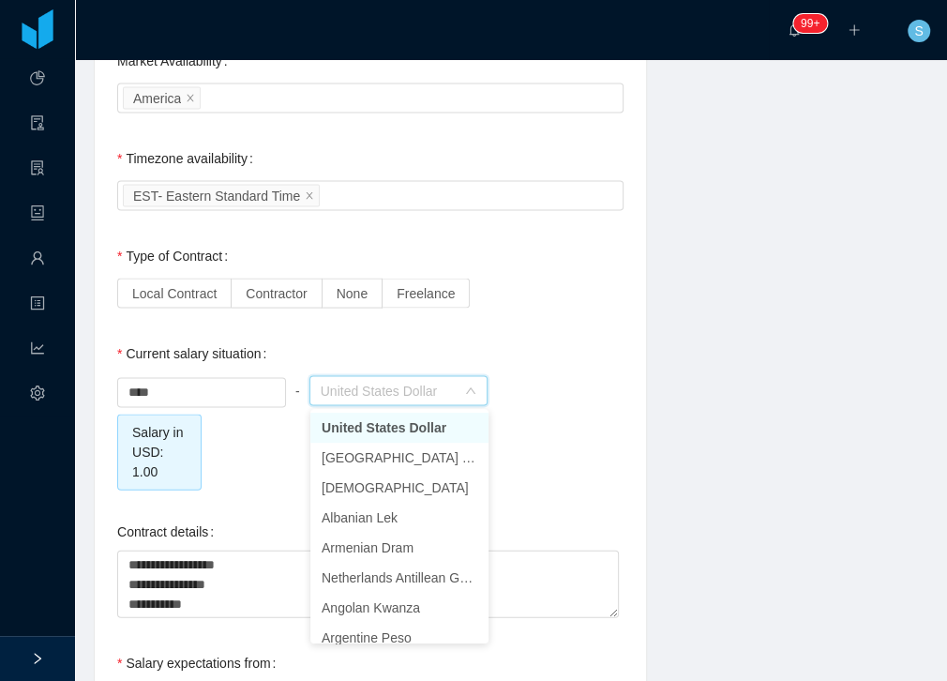
click at [504, 335] on div "Current salary situation **** - Currency United States Dollar Salary in USD: 1.…" at bounding box center [370, 412] width 506 height 156
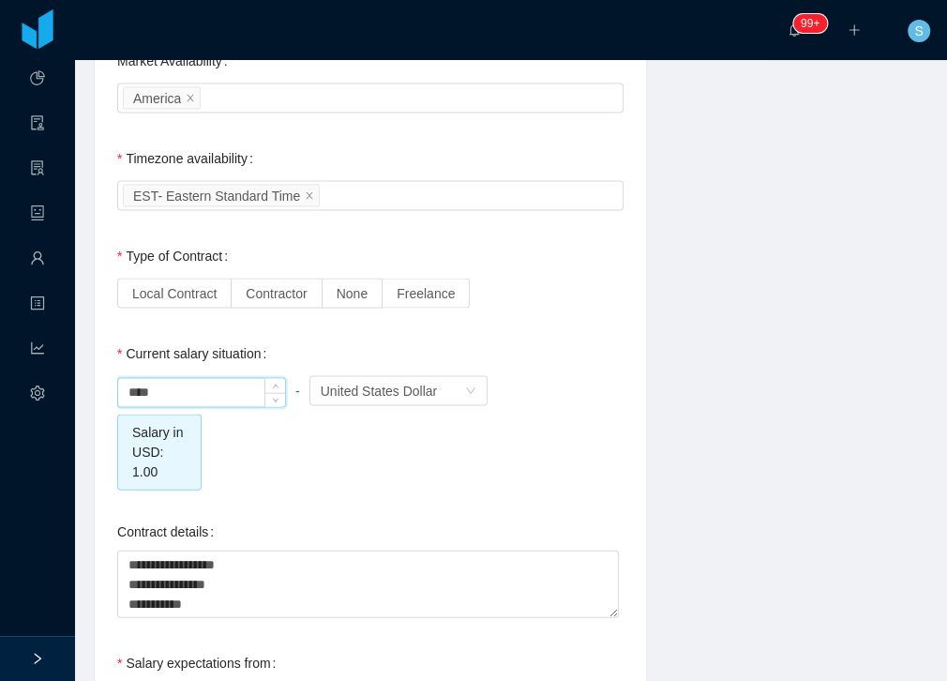
click at [237, 386] on input "****" at bounding box center [201, 392] width 167 height 28
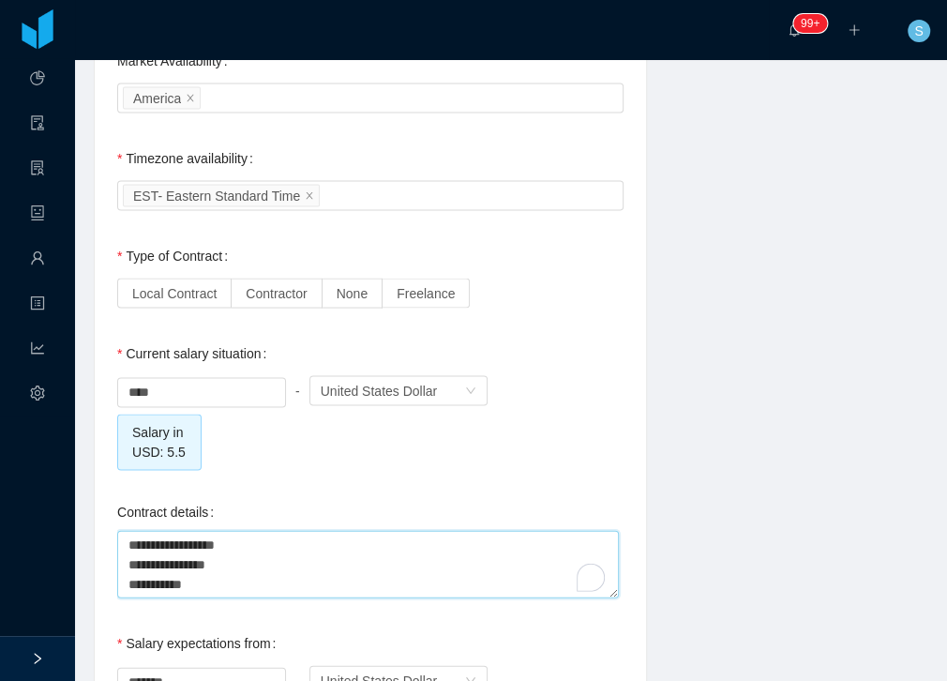
drag, startPoint x: 255, startPoint y: 592, endPoint x: 47, endPoint y: 506, distance: 224.9
click at [47, 506] on section "Dashboard Clients Allocation Users Workers Tasks Reports Configuration ··· 99+ …" at bounding box center [473, 340] width 947 height 681
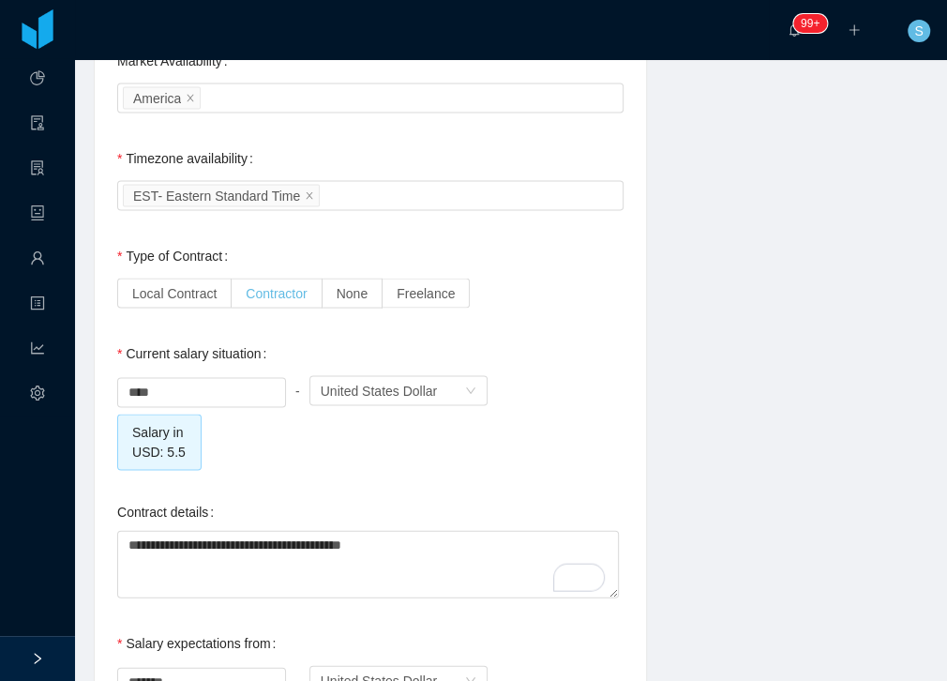
click at [271, 292] on span "Contractor" at bounding box center [276, 292] width 61 height 15
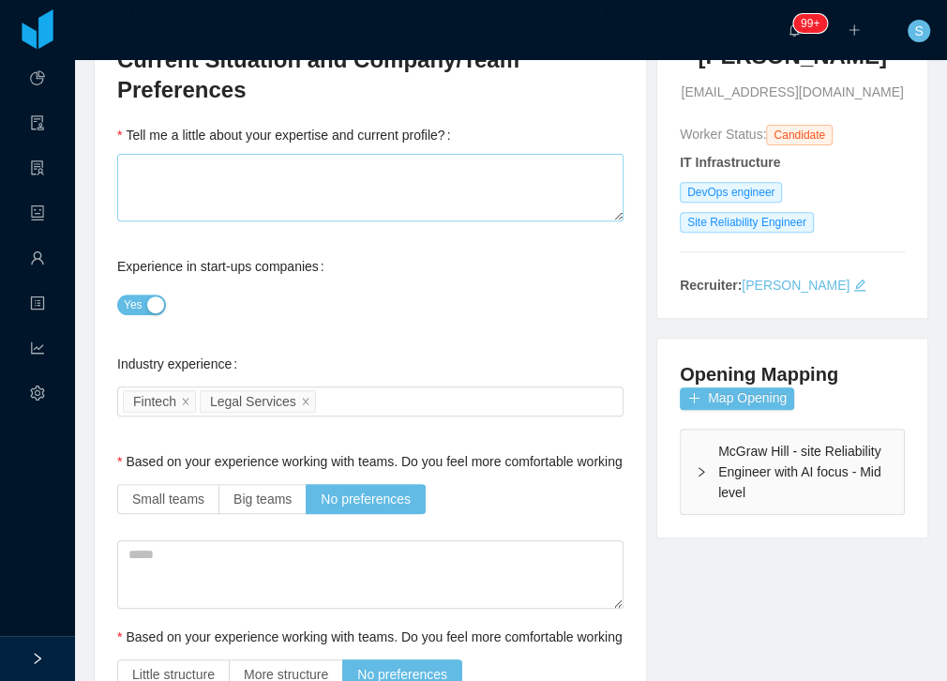
scroll to position [0, 0]
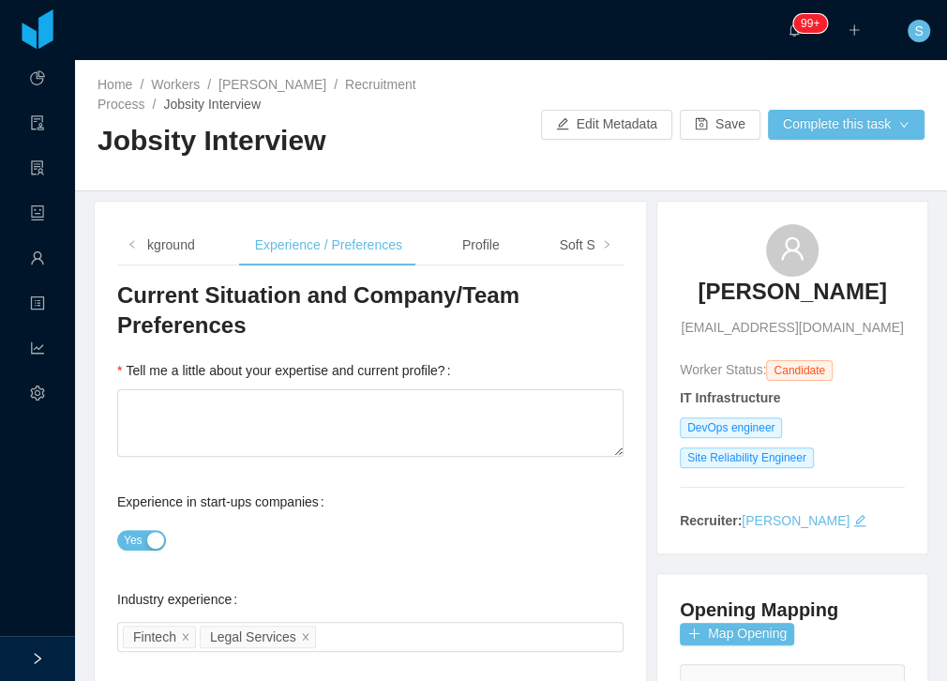
click at [683, 318] on span "[EMAIL_ADDRESS][DOMAIN_NAME]" at bounding box center [792, 328] width 222 height 20
click at [683, 326] on span "[EMAIL_ADDRESS][DOMAIN_NAME]" at bounding box center [792, 328] width 222 height 20
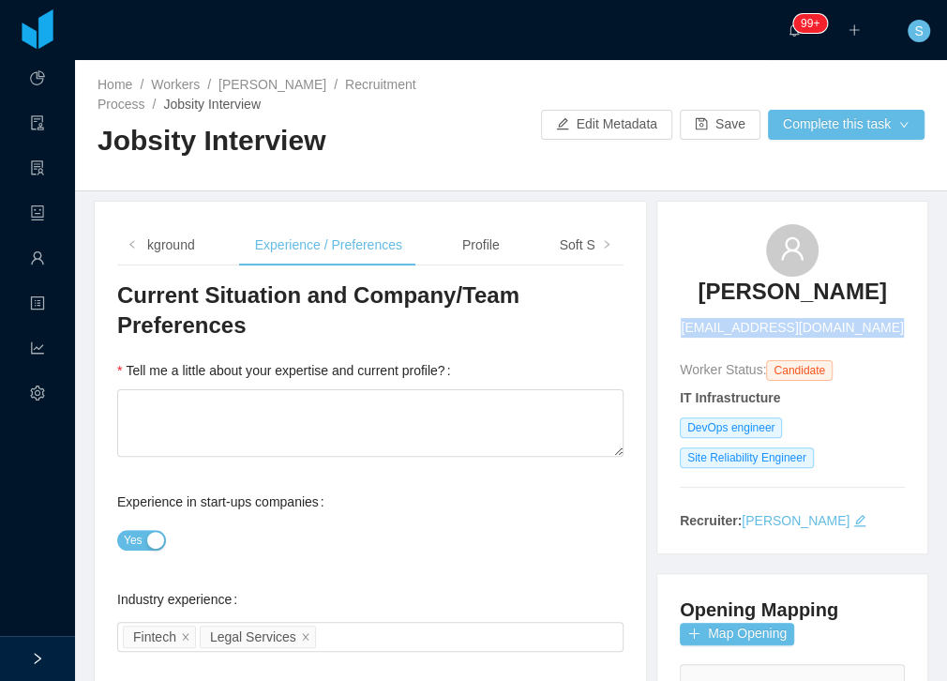
copy span "[EMAIL_ADDRESS][DOMAIN_NAME]"
click at [149, 245] on div "Background" at bounding box center [160, 245] width 100 height 42
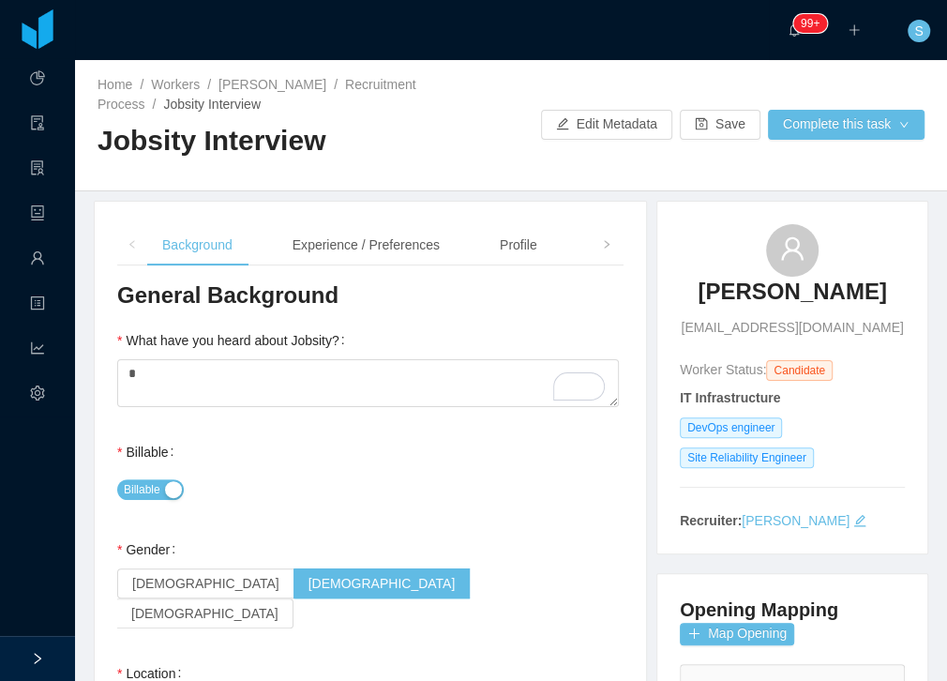
click at [127, 249] on span at bounding box center [132, 244] width 11 height 20
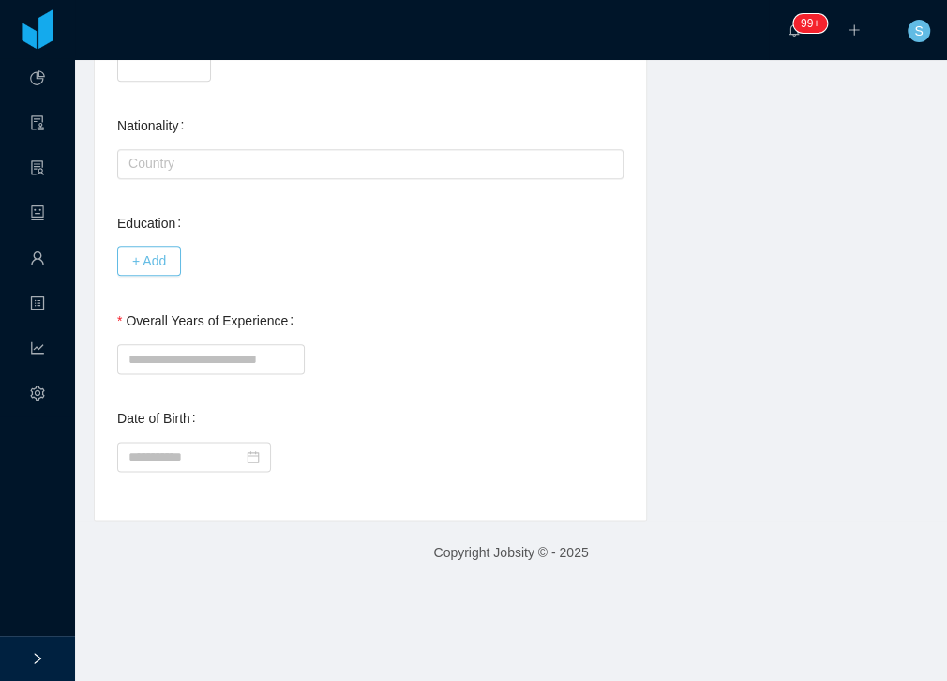
scroll to position [910, 0]
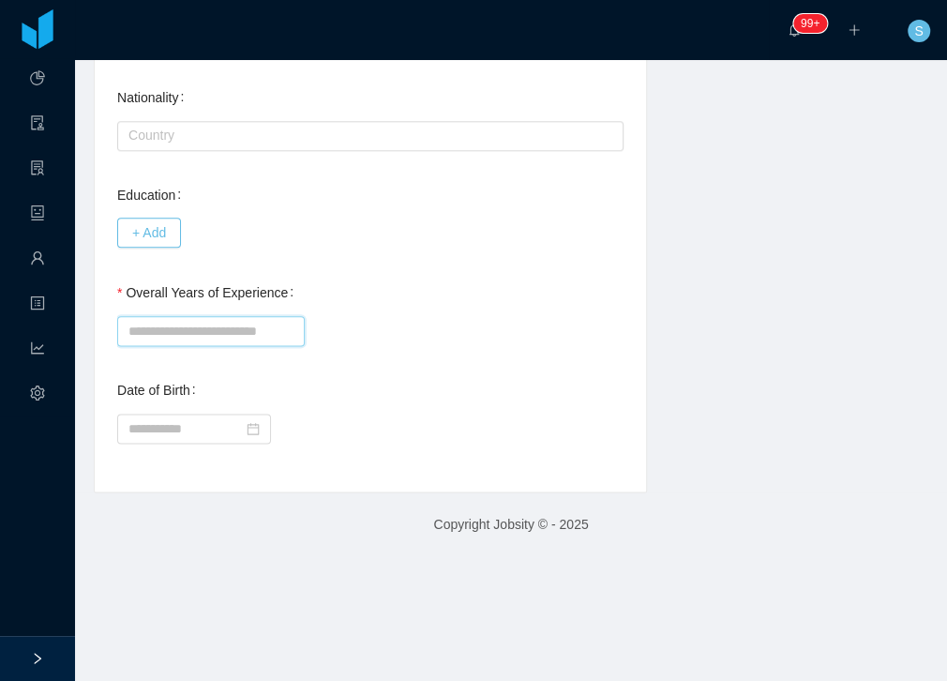
click at [235, 316] on input "Overall Years of Experience" at bounding box center [210, 331] width 187 height 30
click at [228, 316] on input "Overall Years of Experience" at bounding box center [210, 331] width 187 height 30
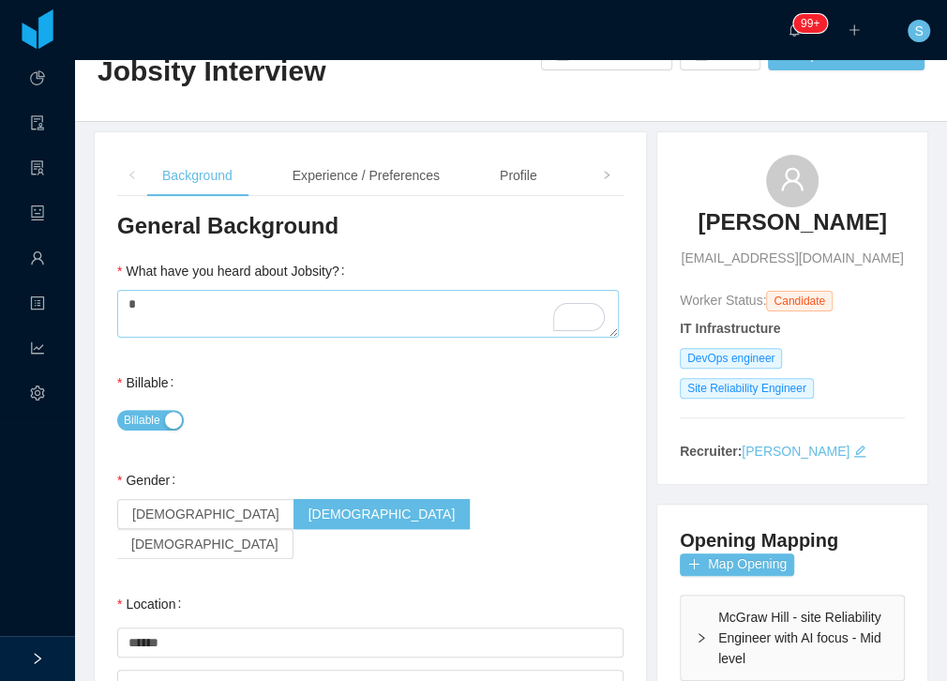
scroll to position [0, 0]
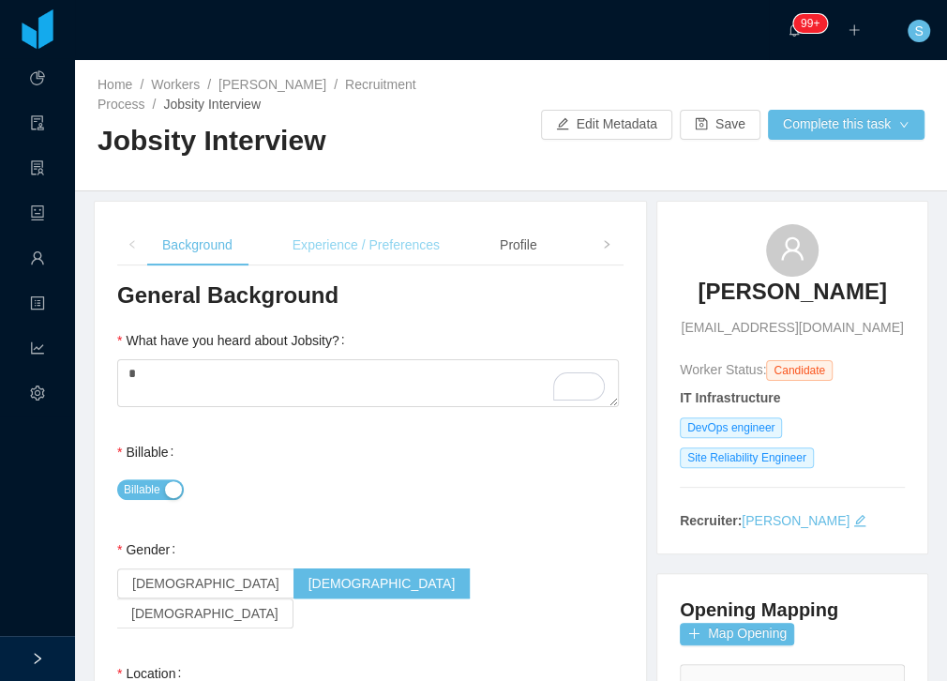
click at [365, 239] on div "Experience / Preferences" at bounding box center [365, 245] width 177 height 42
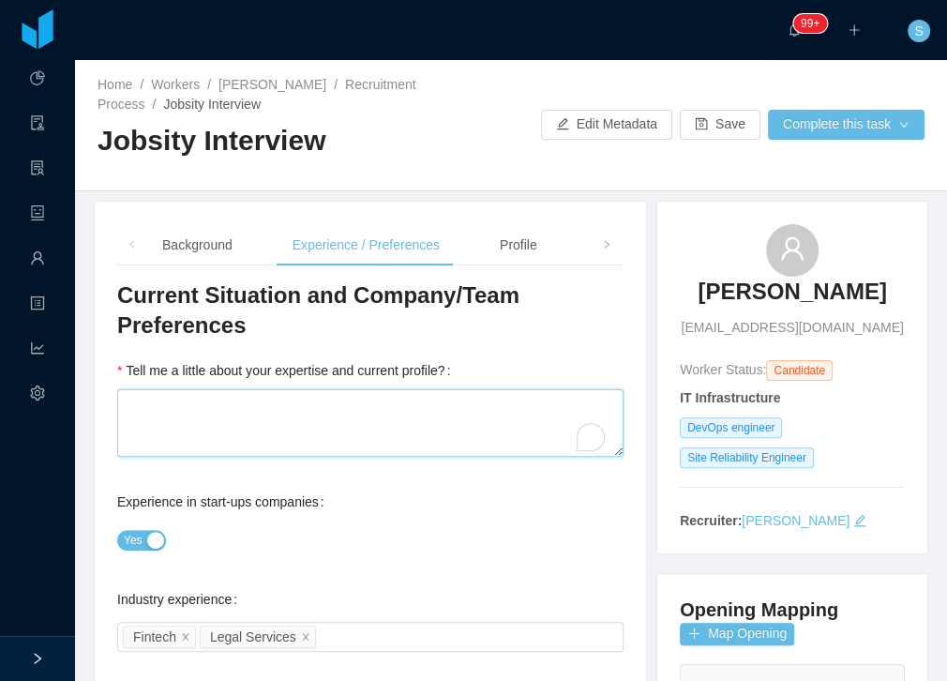
click at [172, 409] on textarea "Tell me a little about your expertise and current profile?" at bounding box center [370, 422] width 506 height 67
paste textarea "**********"
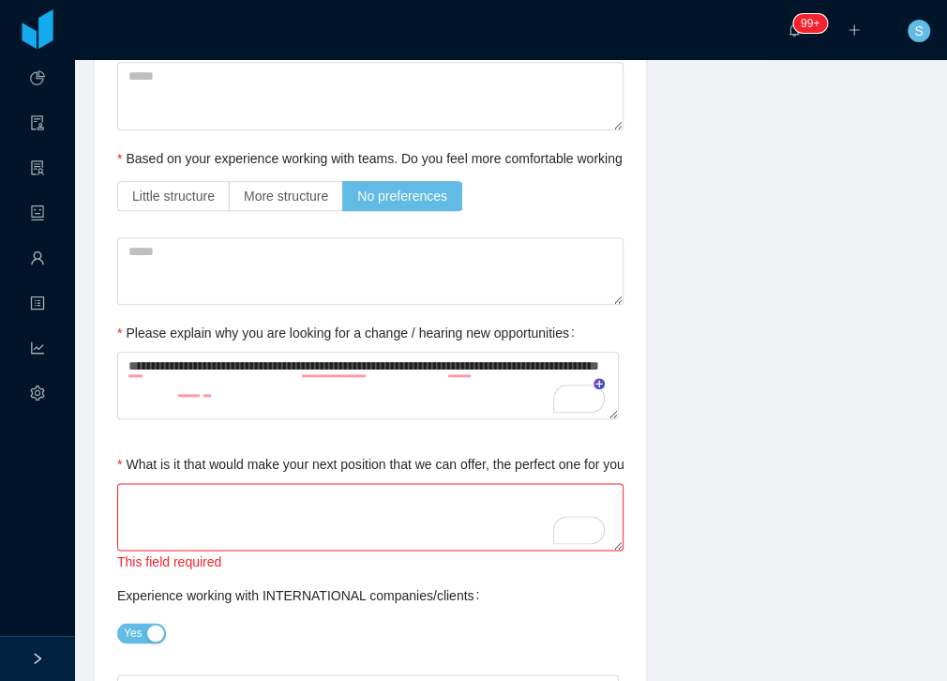
scroll to position [803, 0]
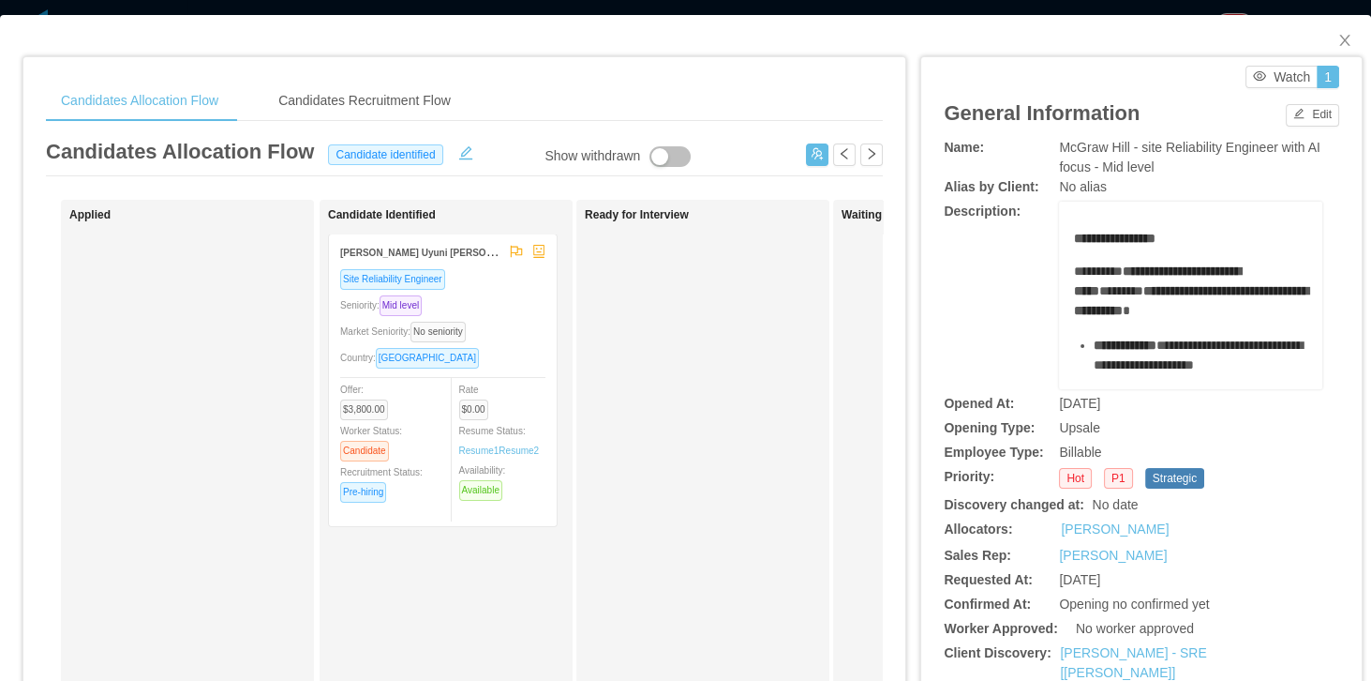
click at [441, 262] on div "[PERSON_NAME] Uyuni [PERSON_NAME]" at bounding box center [420, 251] width 160 height 35
click at [364, 261] on div "Mauricio Uyuni Miranda" at bounding box center [420, 251] width 160 height 35
click at [368, 251] on strong "Mauricio Uyuni Miranda" at bounding box center [434, 251] width 188 height 15
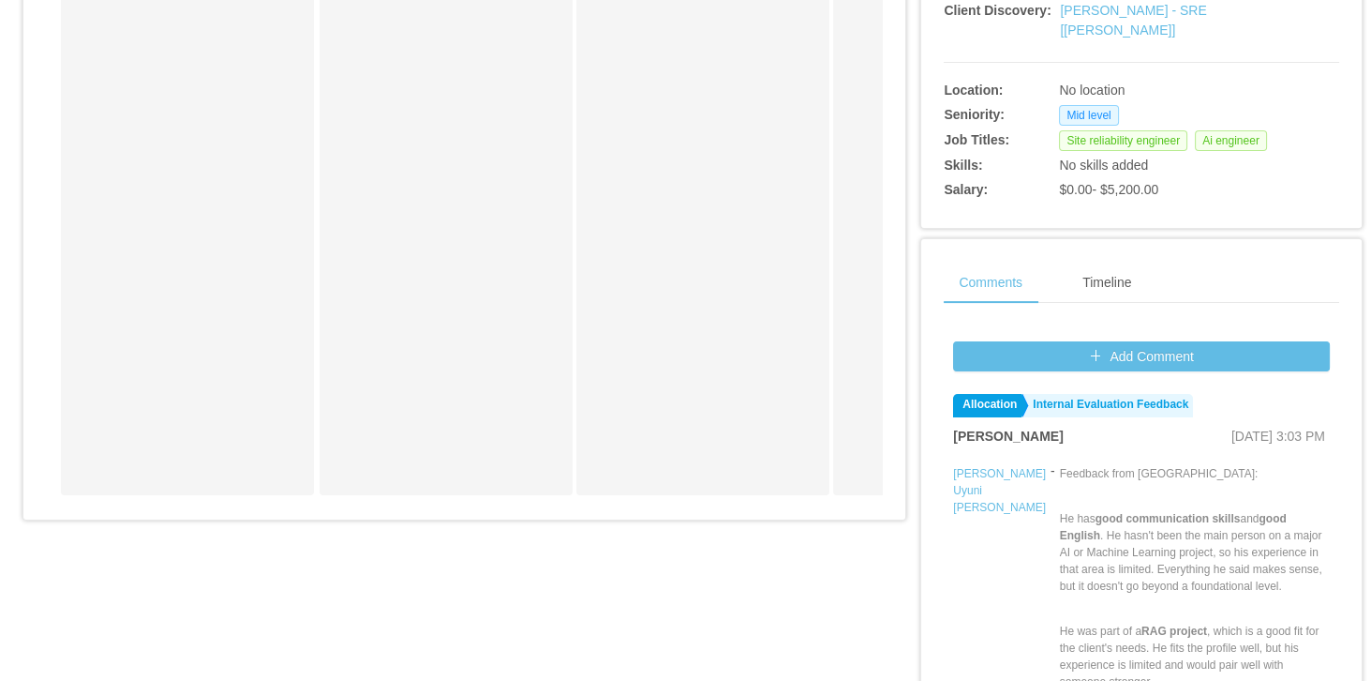
scroll to position [107, 0]
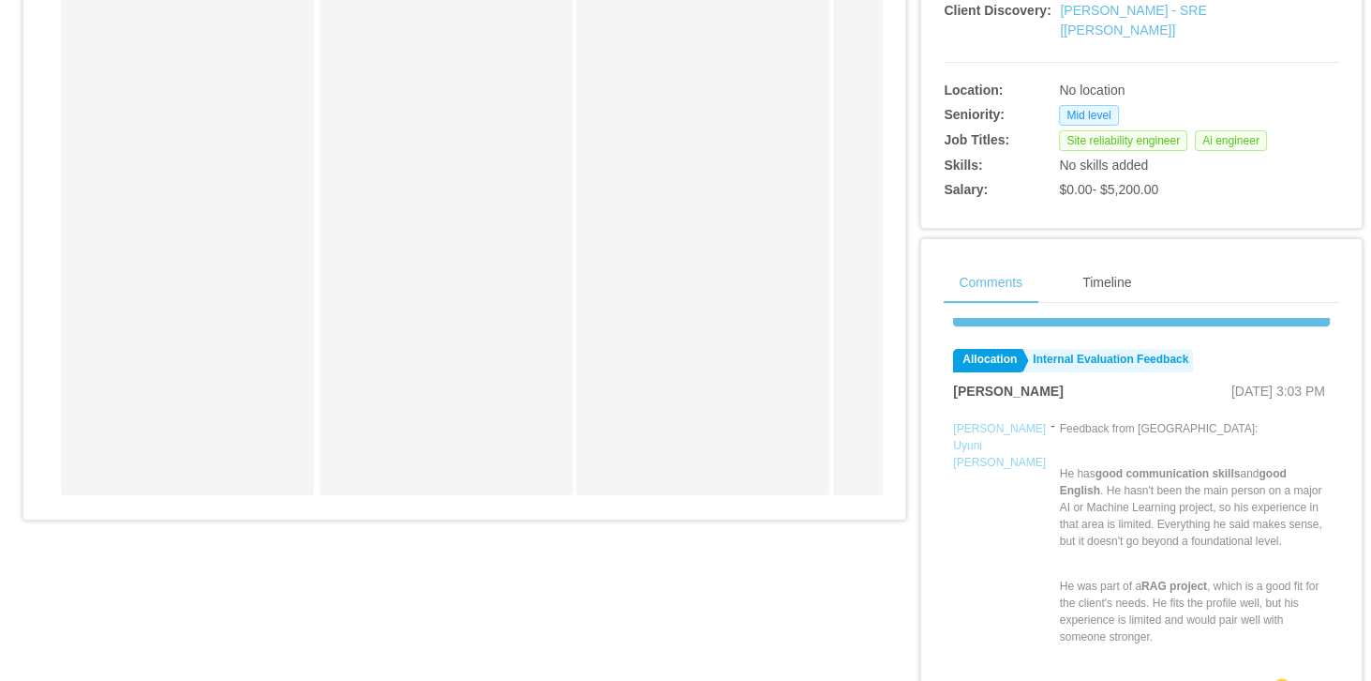
click at [968, 427] on link "Mauricio Uyuni Miranda" at bounding box center [999, 445] width 93 height 47
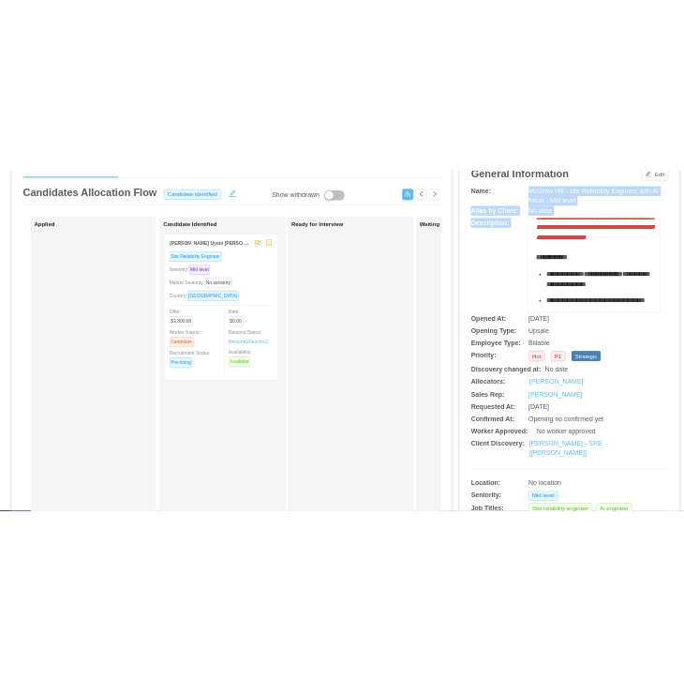
scroll to position [803, 0]
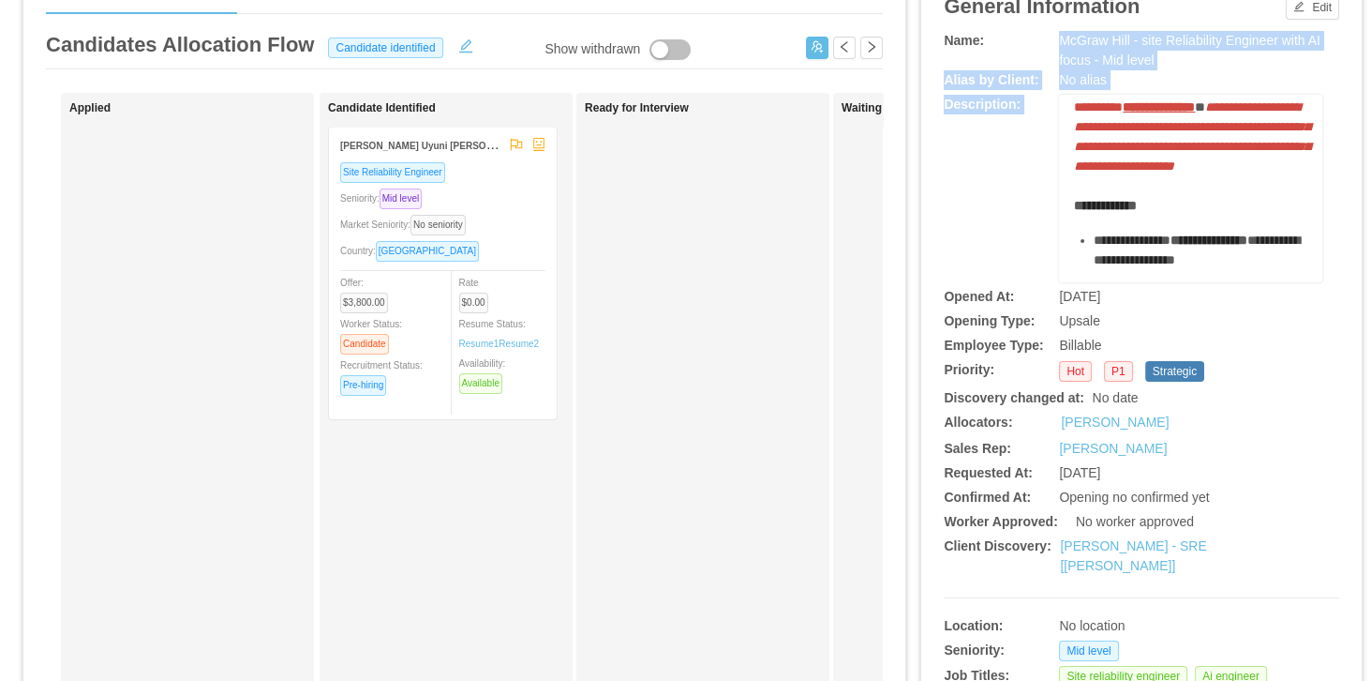
copy div "**********"
drag, startPoint x: 1052, startPoint y: 144, endPoint x: 1211, endPoint y: 165, distance: 160.7
click at [1211, 165] on div "**********" at bounding box center [1142, 386] width 396 height 710
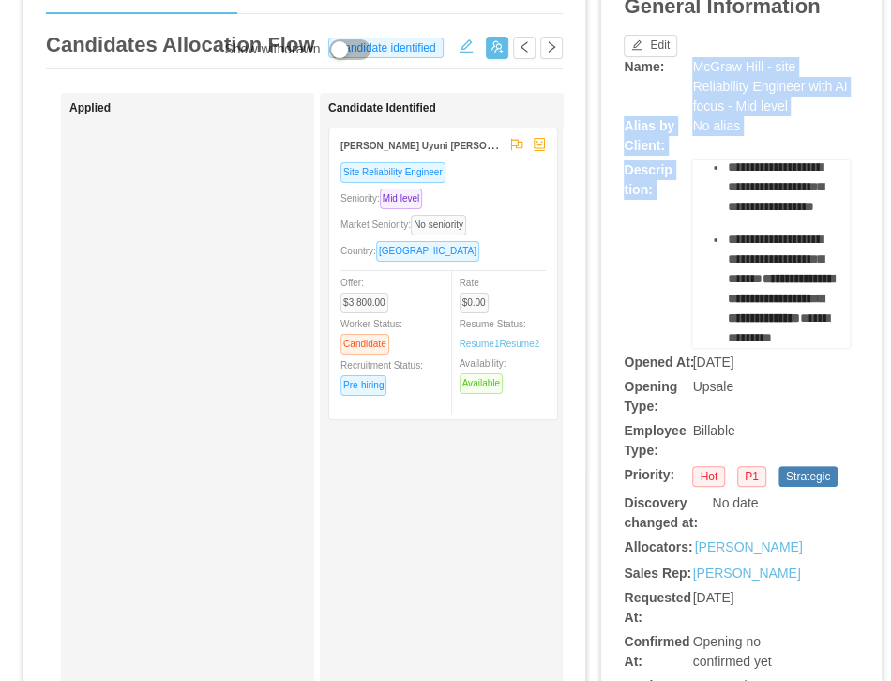
scroll to position [1476, 0]
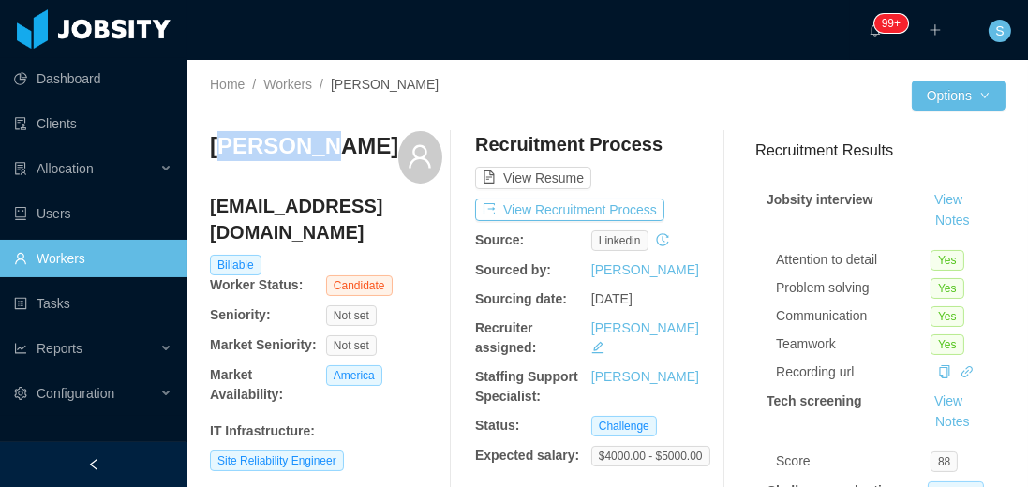
drag, startPoint x: 326, startPoint y: 153, endPoint x: 439, endPoint y: 186, distance: 117.2
click at [220, 147] on div "Danton H." at bounding box center [326, 157] width 232 height 52
click at [519, 208] on button "View Recruitment Process" at bounding box center [569, 210] width 189 height 22
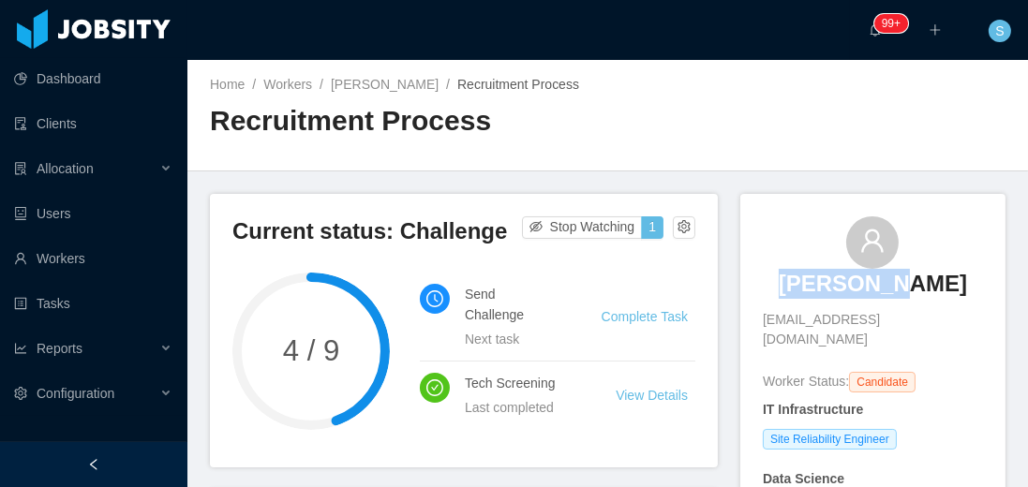
copy h3 "Danton H."
drag, startPoint x: 792, startPoint y: 252, endPoint x: 934, endPoint y: 282, distance: 144.7
click at [934, 282] on div "Danton H. danttonrafael@gmail.com" at bounding box center [873, 283] width 220 height 133
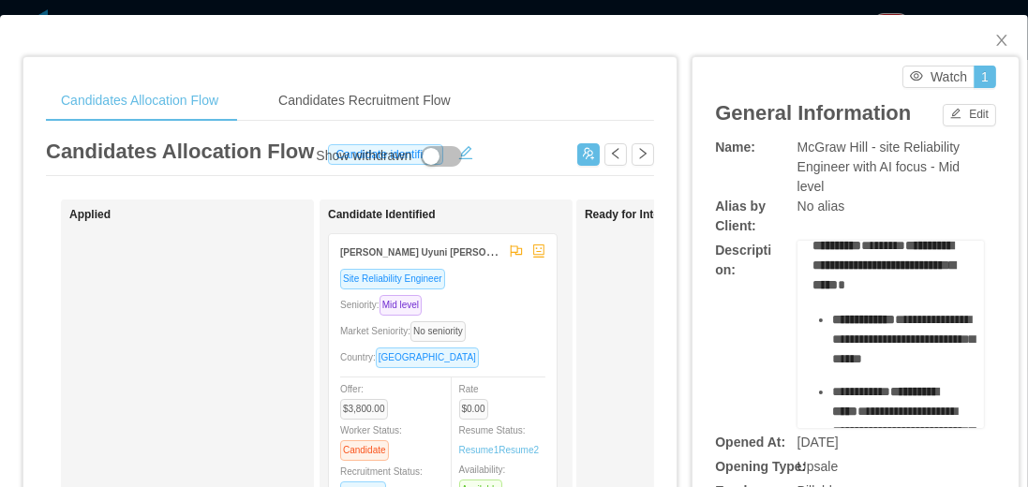
scroll to position [107, 0]
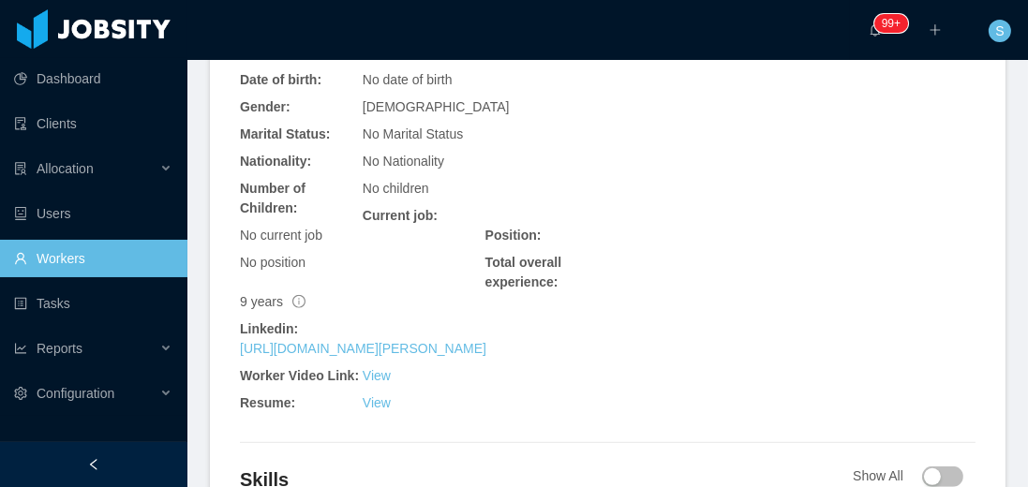
scroll to position [857, 0]
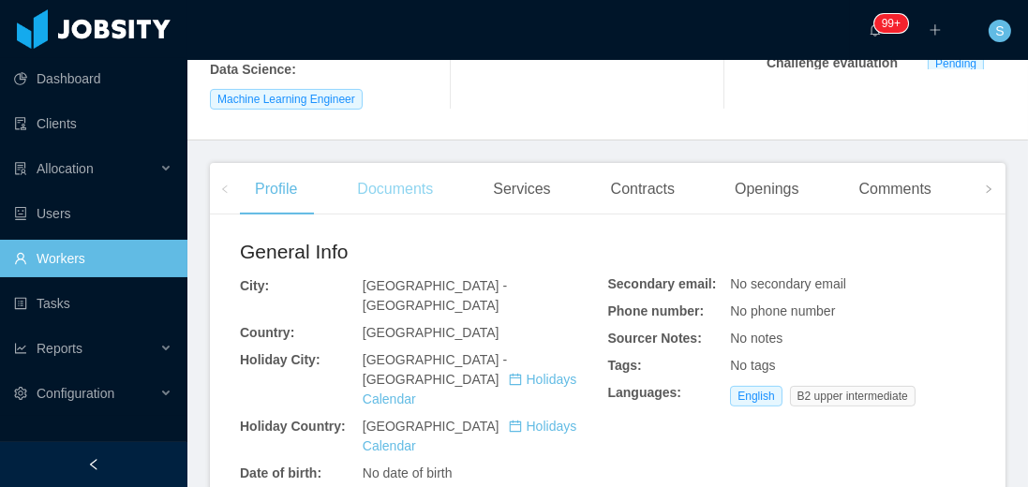
click at [410, 164] on div "Documents" at bounding box center [395, 189] width 106 height 52
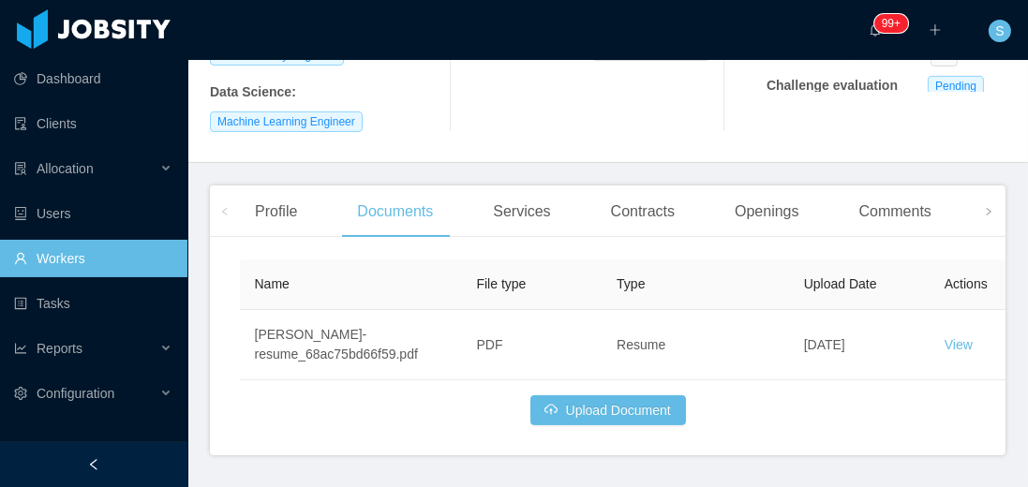
scroll to position [428, 0]
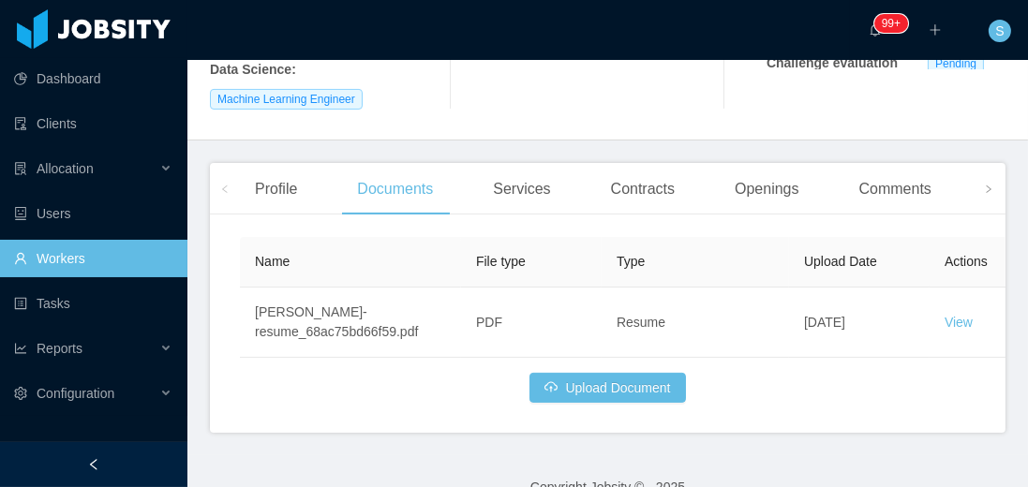
click at [103, 463] on div at bounding box center [93, 464] width 187 height 45
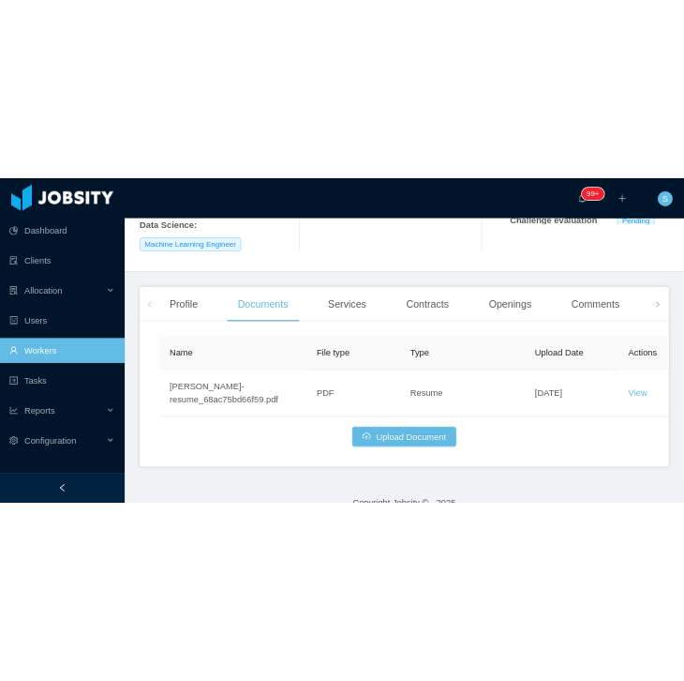
scroll to position [409, 0]
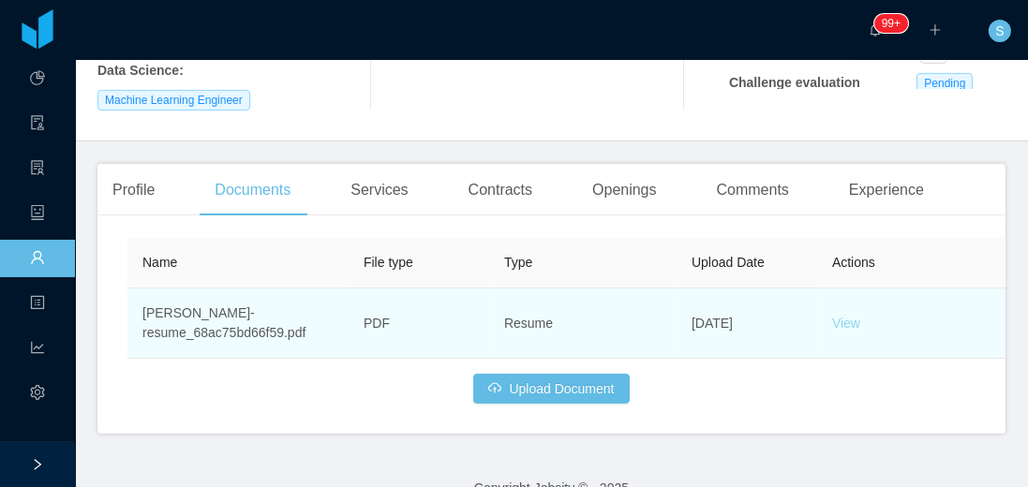
click at [843, 316] on link "View" at bounding box center [846, 323] width 28 height 15
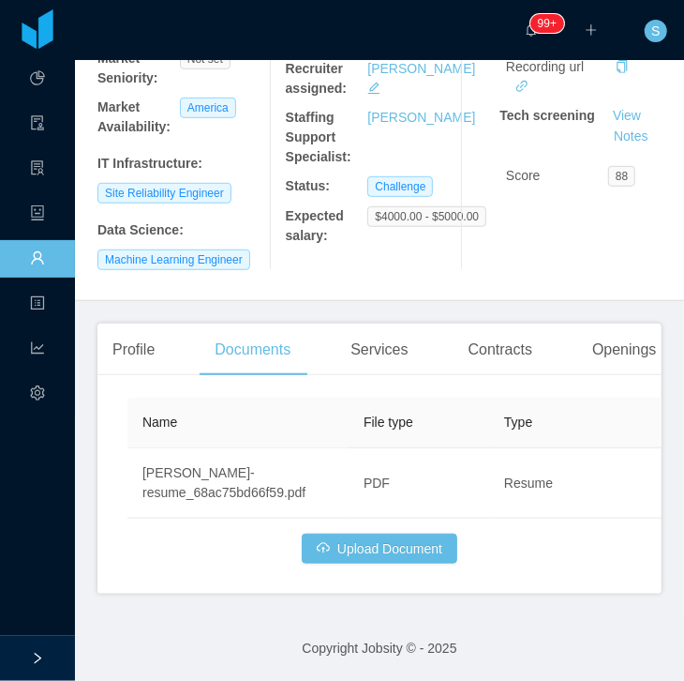
scroll to position [298, 0]
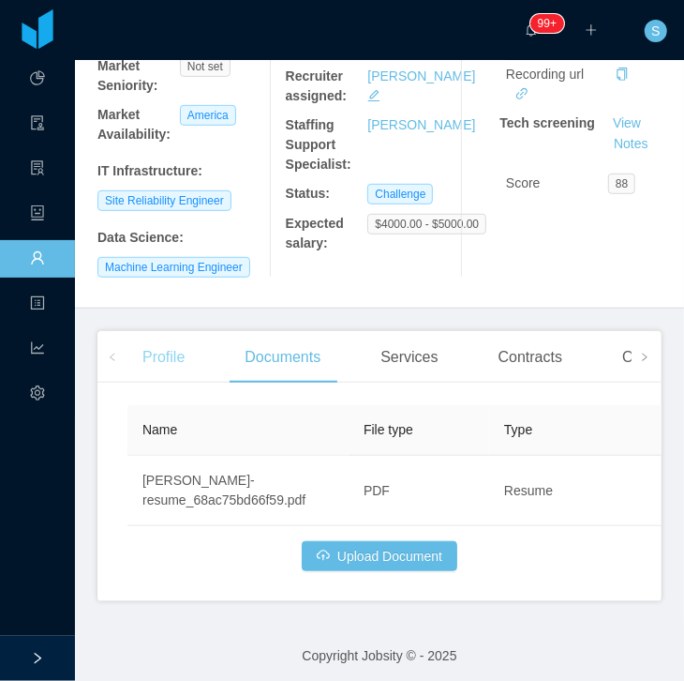
click at [156, 357] on div "Profile" at bounding box center [163, 357] width 72 height 52
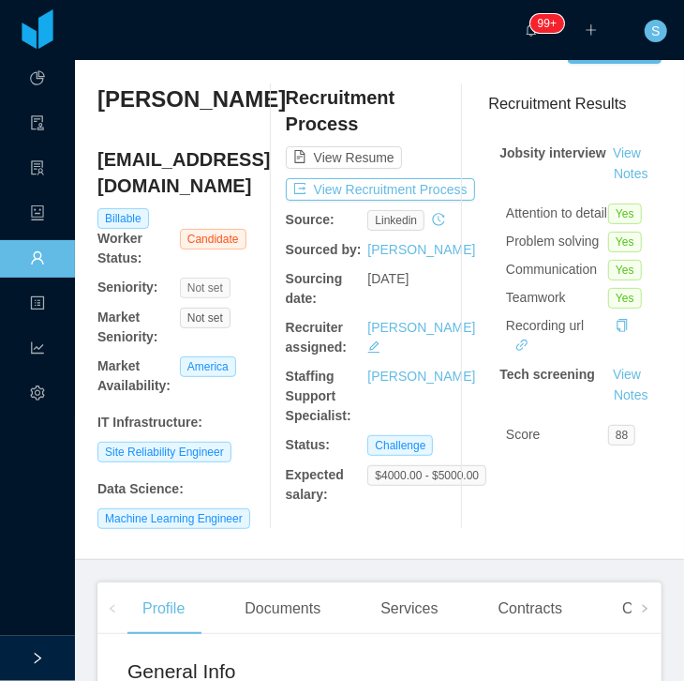
scroll to position [31, 0]
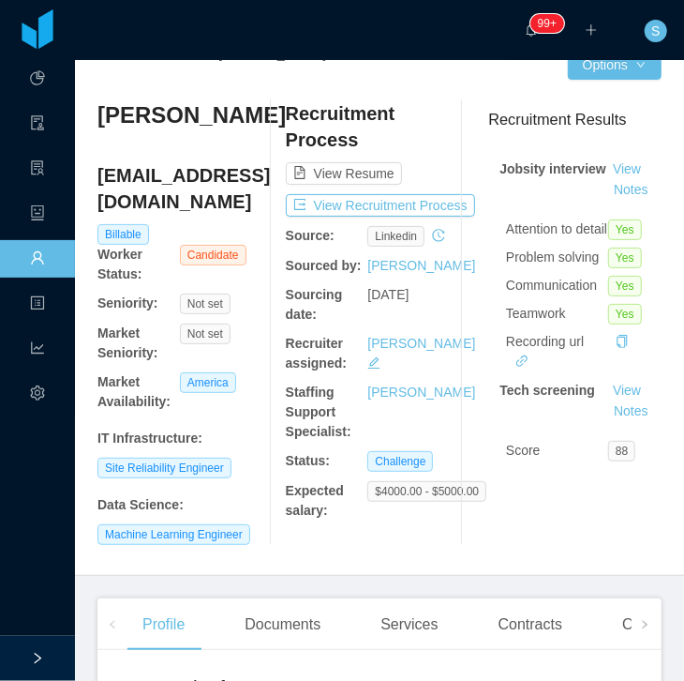
click at [215, 171] on h4 "danttonrafael@gmail.com" at bounding box center [179, 188] width 165 height 52
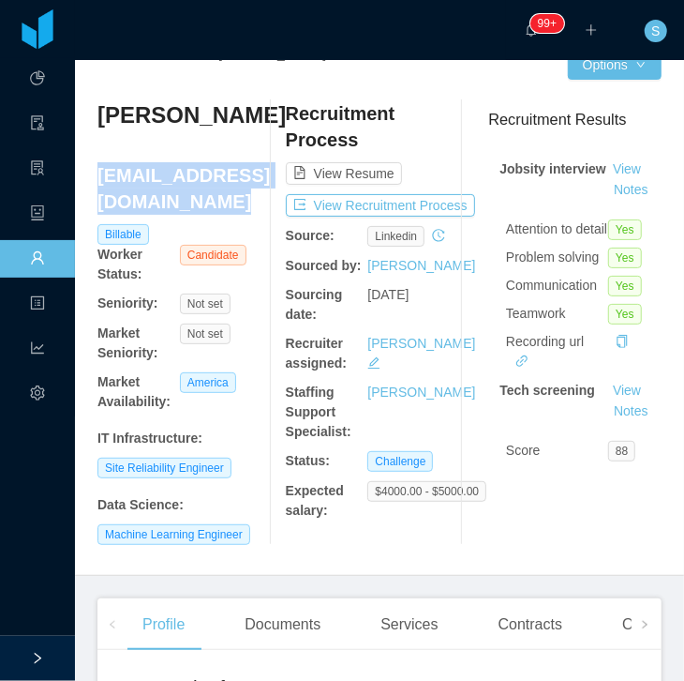
click at [215, 171] on h4 "danttonrafael@gmail.com" at bounding box center [179, 188] width 165 height 52
copy h4 "danttonrafael@gmail.com"
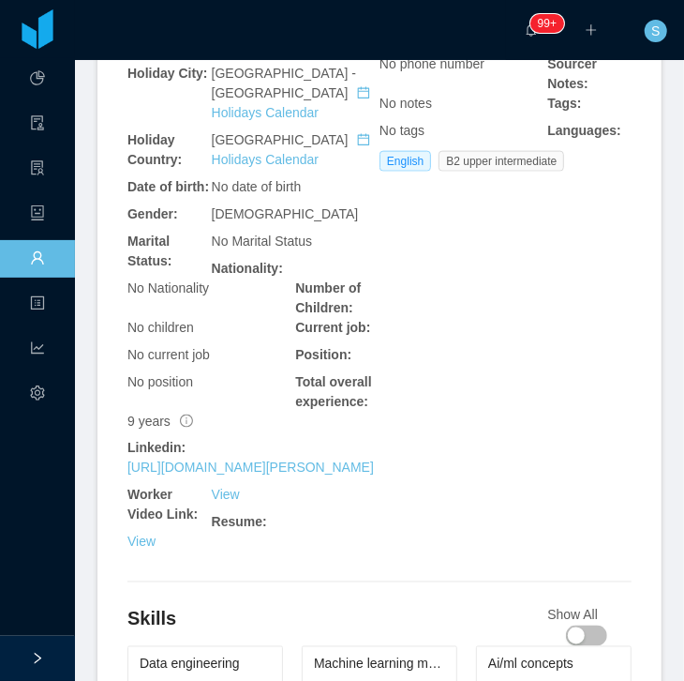
scroll to position [888, 0]
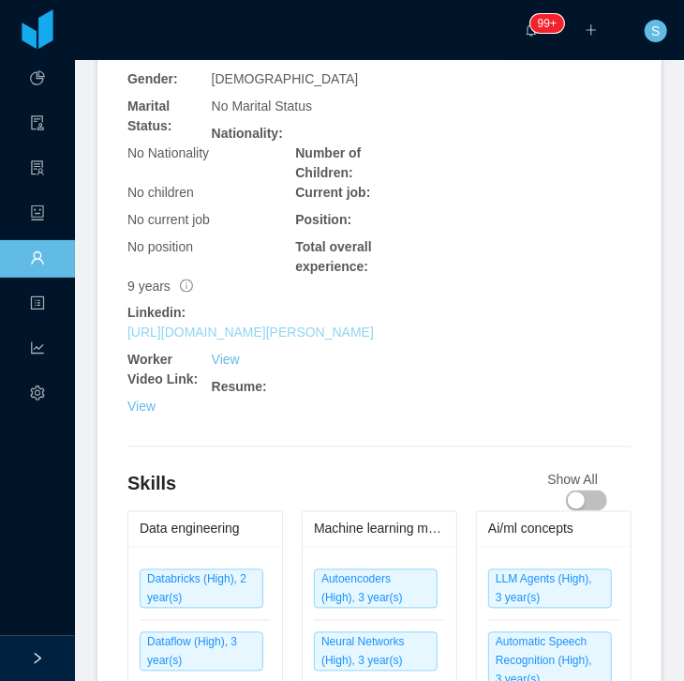
click at [247, 340] on link "https://www.linkedin.com/in/danton-rafael" at bounding box center [250, 332] width 247 height 15
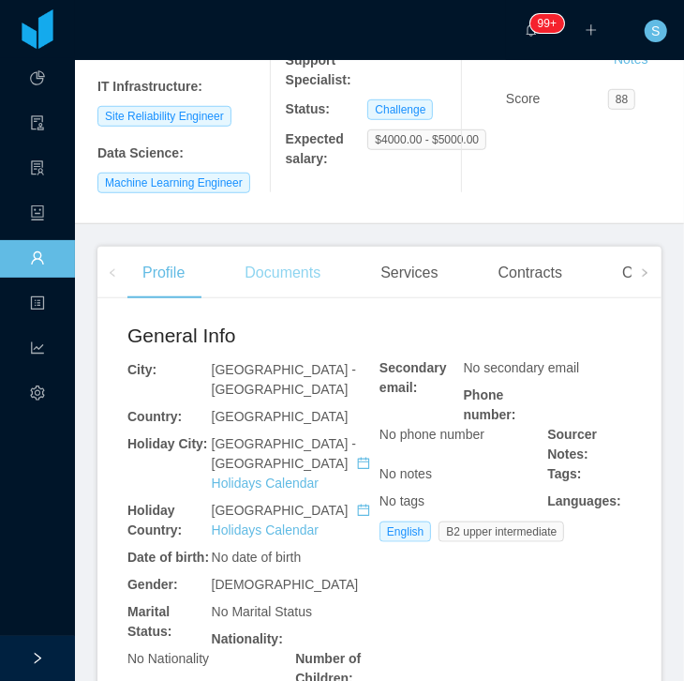
click at [279, 270] on div "Documents" at bounding box center [283, 273] width 106 height 52
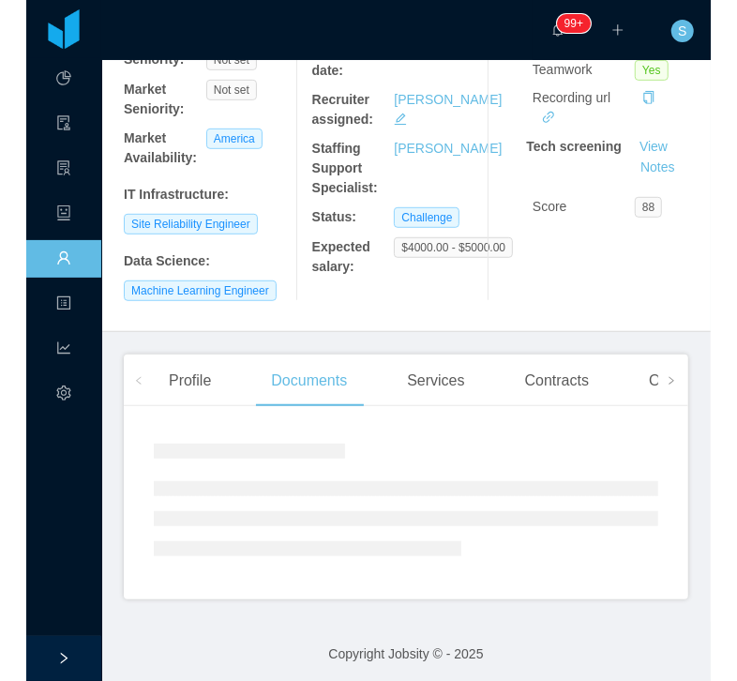
scroll to position [298, 0]
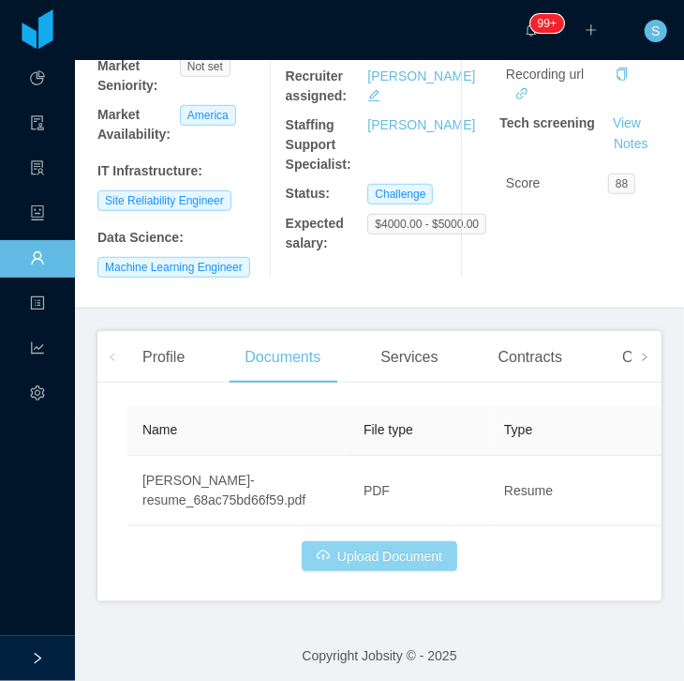
click at [353, 487] on button "Upload Document" at bounding box center [380, 556] width 156 height 30
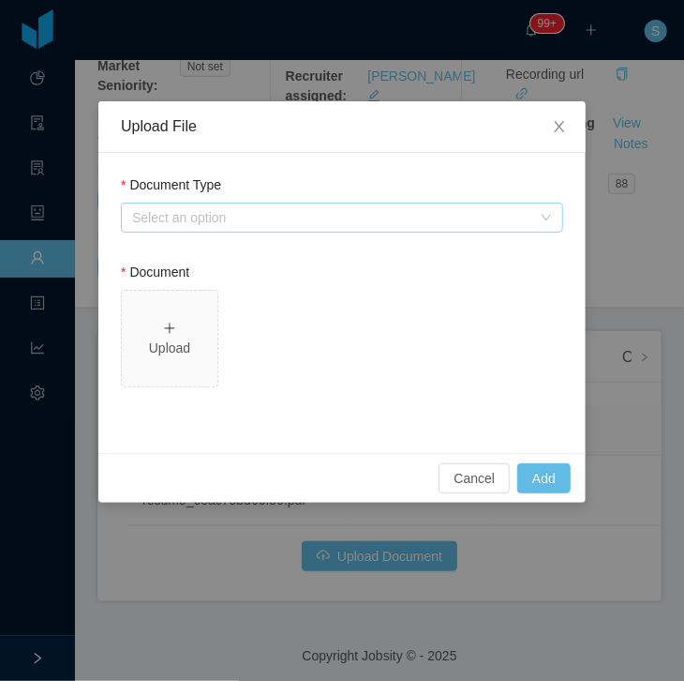
click at [373, 216] on div "Select an option" at bounding box center [331, 217] width 399 height 19
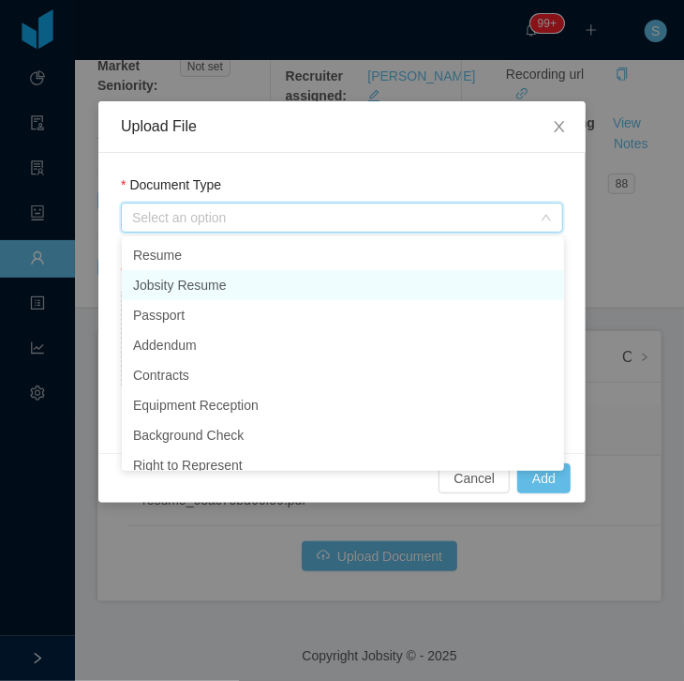
click at [222, 290] on li "Jobsity Resume" at bounding box center [343, 285] width 442 height 30
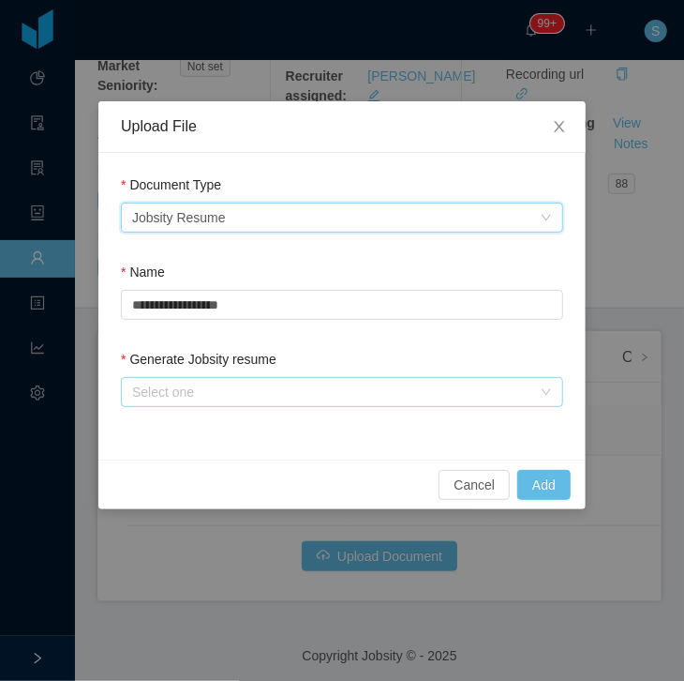
click at [242, 397] on div "Select one" at bounding box center [331, 391] width 399 height 19
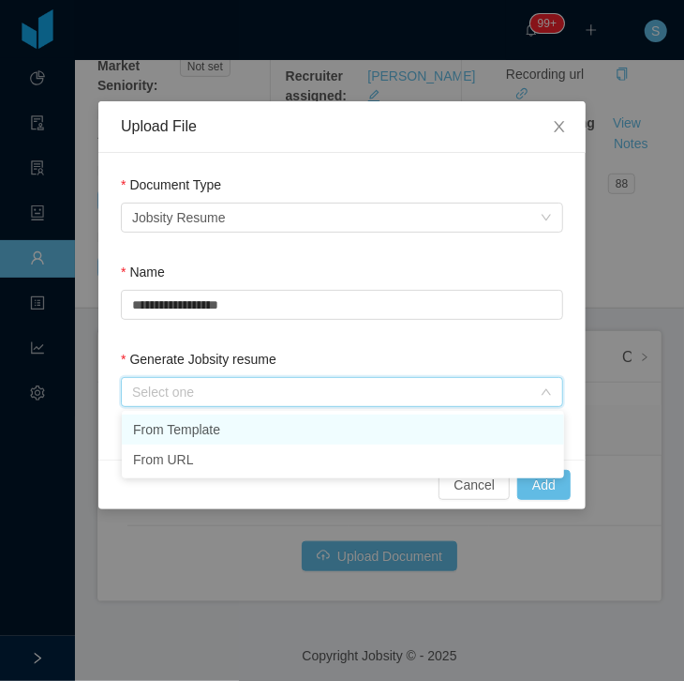
click at [207, 431] on li "From Template" at bounding box center [343, 429] width 442 height 30
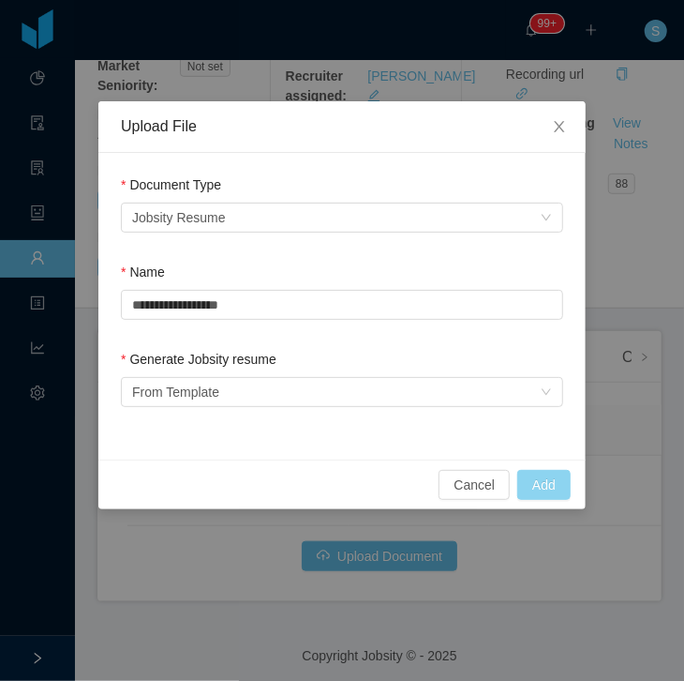
click at [547, 480] on button "Add" at bounding box center [543, 485] width 53 height 30
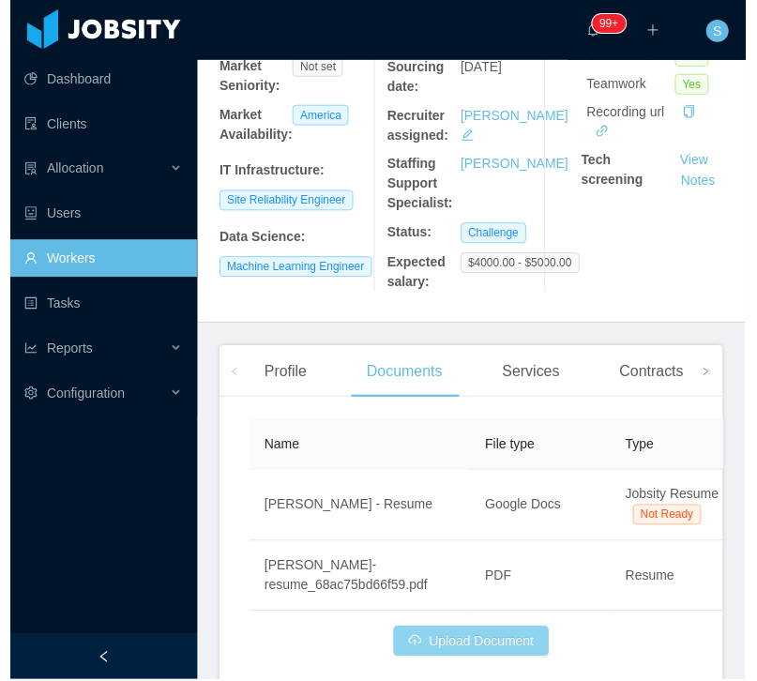
scroll to position [318, 0]
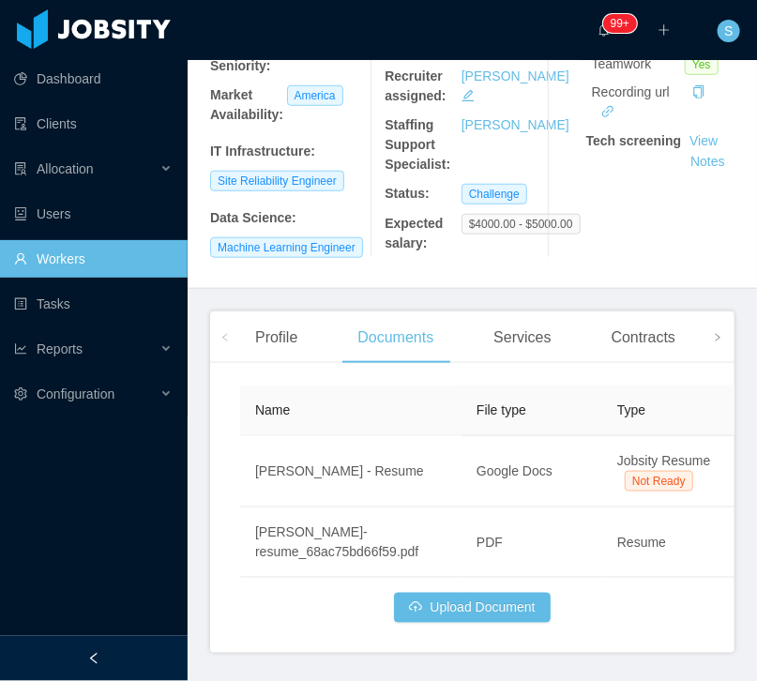
click at [135, 487] on div at bounding box center [93, 658] width 187 height 45
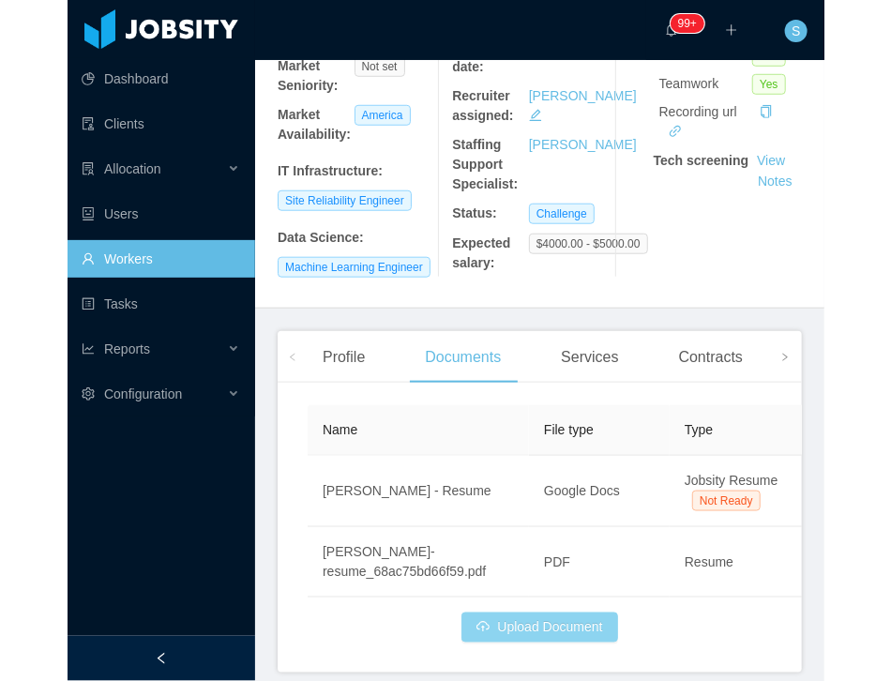
scroll to position [279, 0]
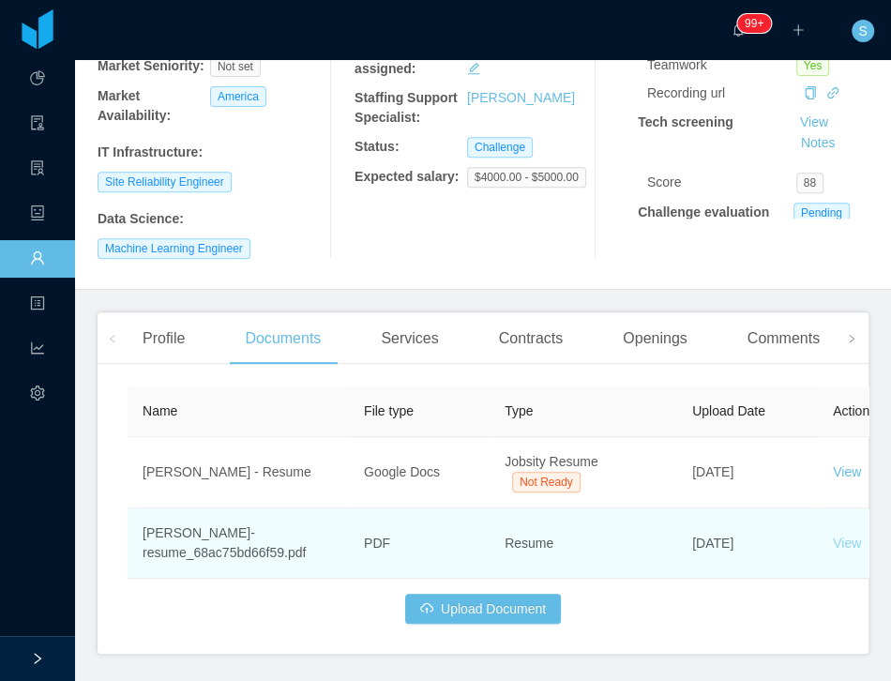
click at [847, 487] on link "View" at bounding box center [846, 542] width 28 height 15
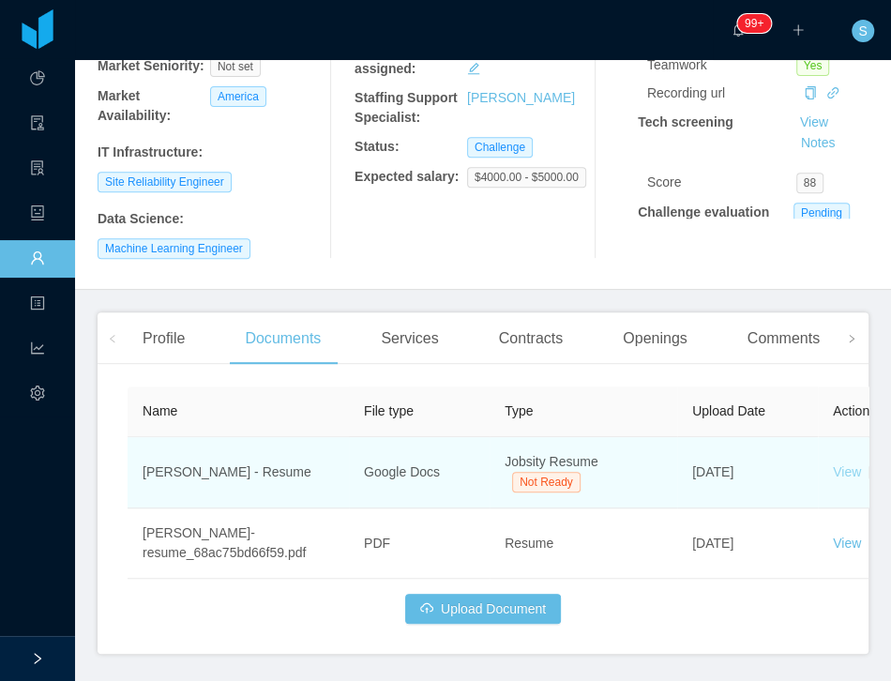
click at [837, 464] on link "View" at bounding box center [846, 471] width 28 height 15
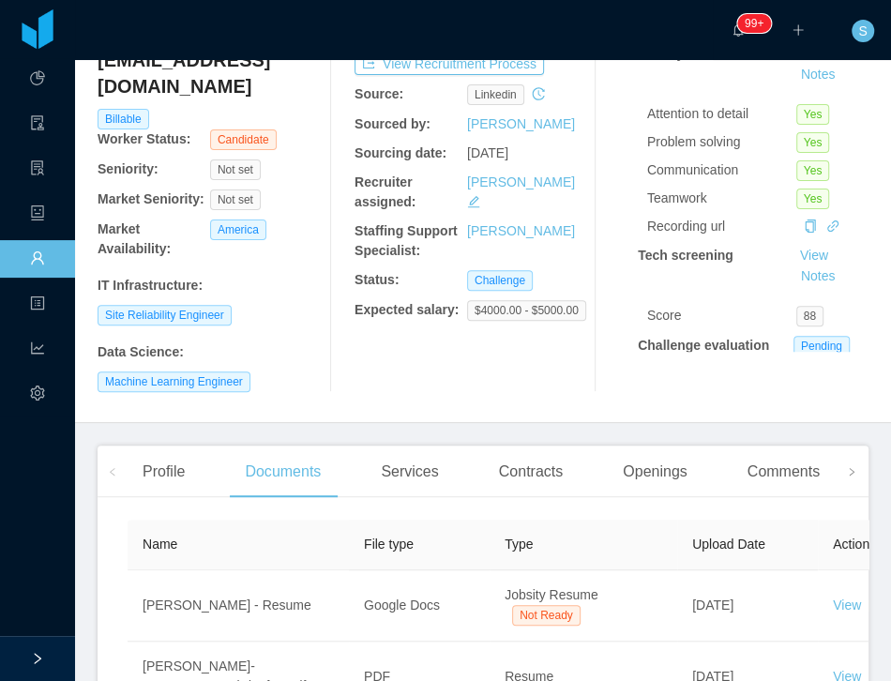
scroll to position [12, 0]
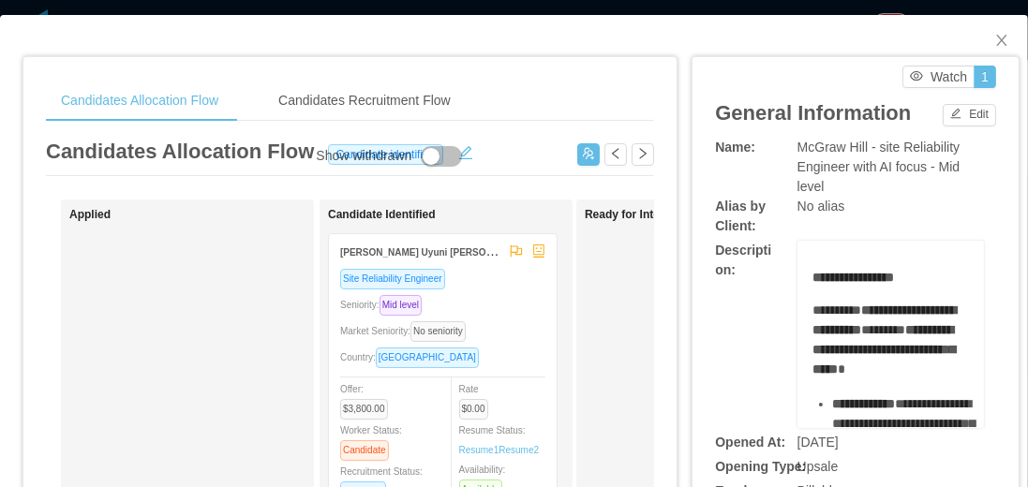
copy span "site Reliability Engineer with AI focus - Mid level"
drag, startPoint x: 872, startPoint y: 150, endPoint x: 879, endPoint y: 182, distance: 32.7
click at [879, 182] on div "McGraw Hill - site Reliability Engineer with AI focus - Mid level" at bounding box center [891, 167] width 187 height 59
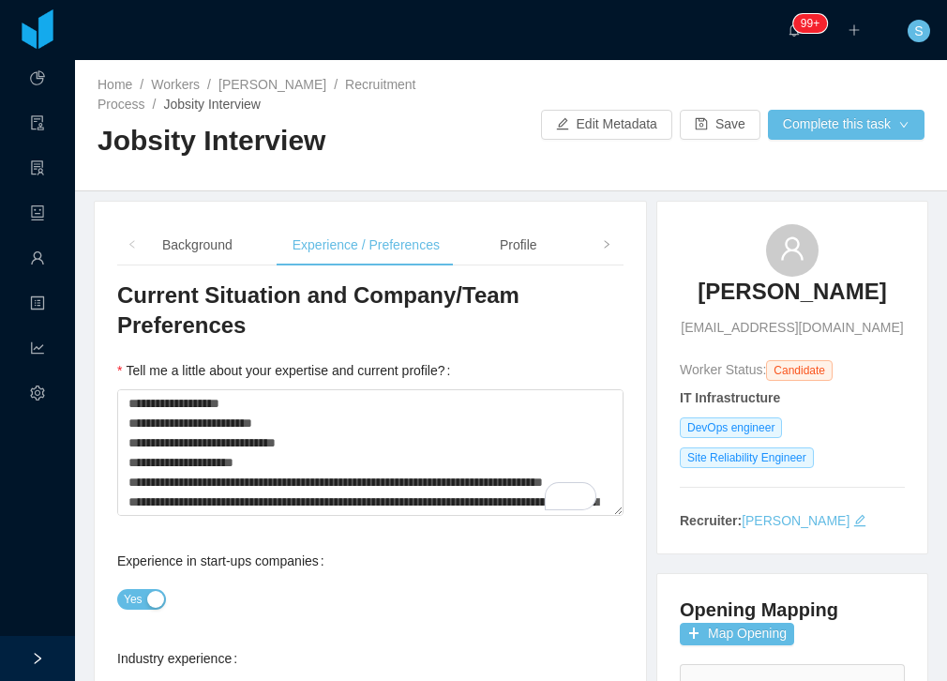
type textarea "**********"
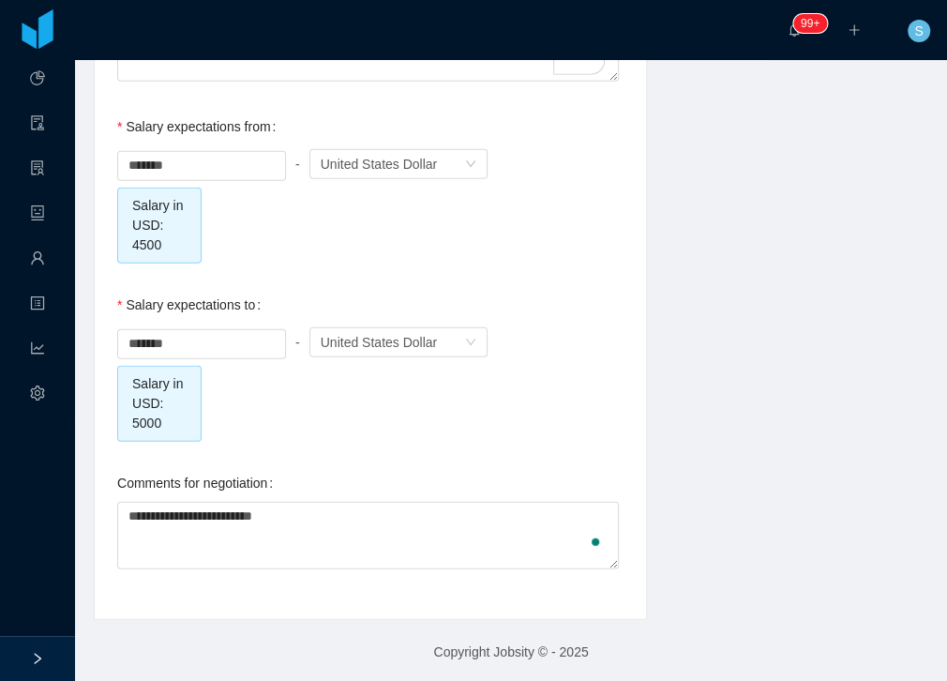
type textarea "**********"
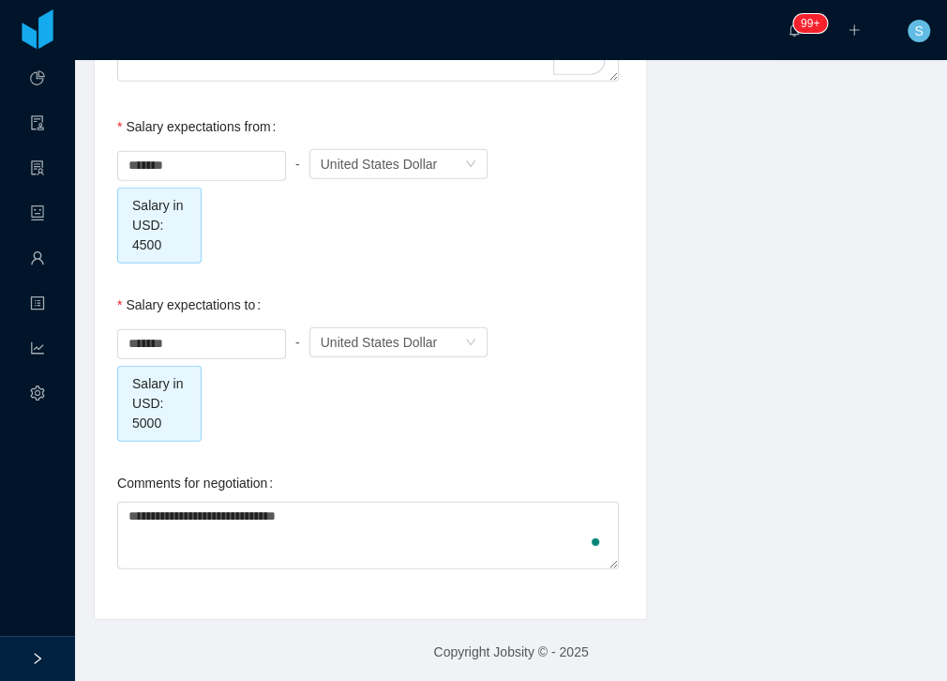
type textarea "**********"
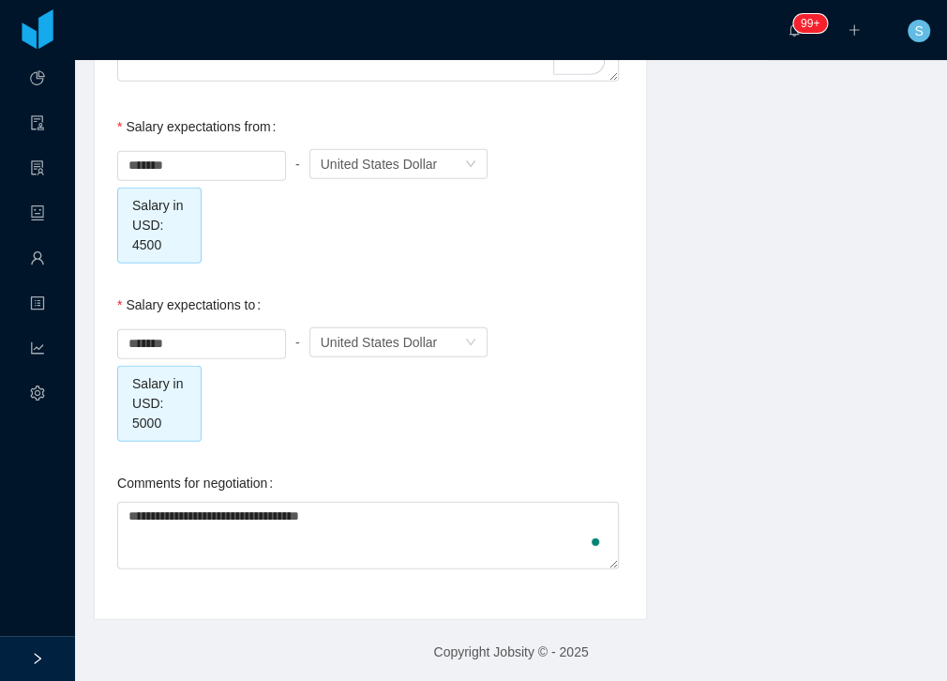
type textarea "**********"
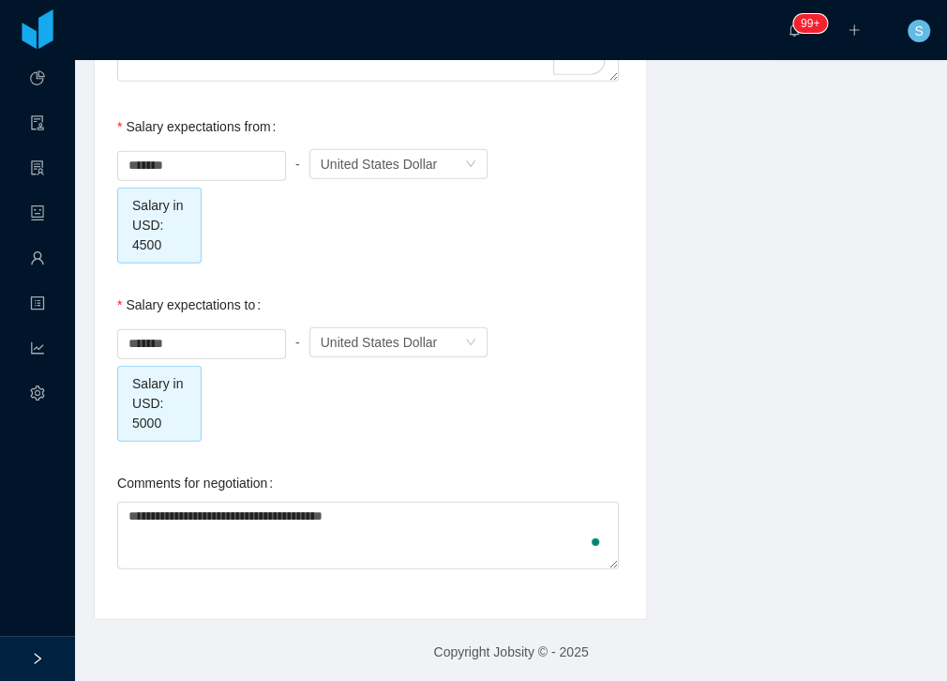
type textarea "**********"
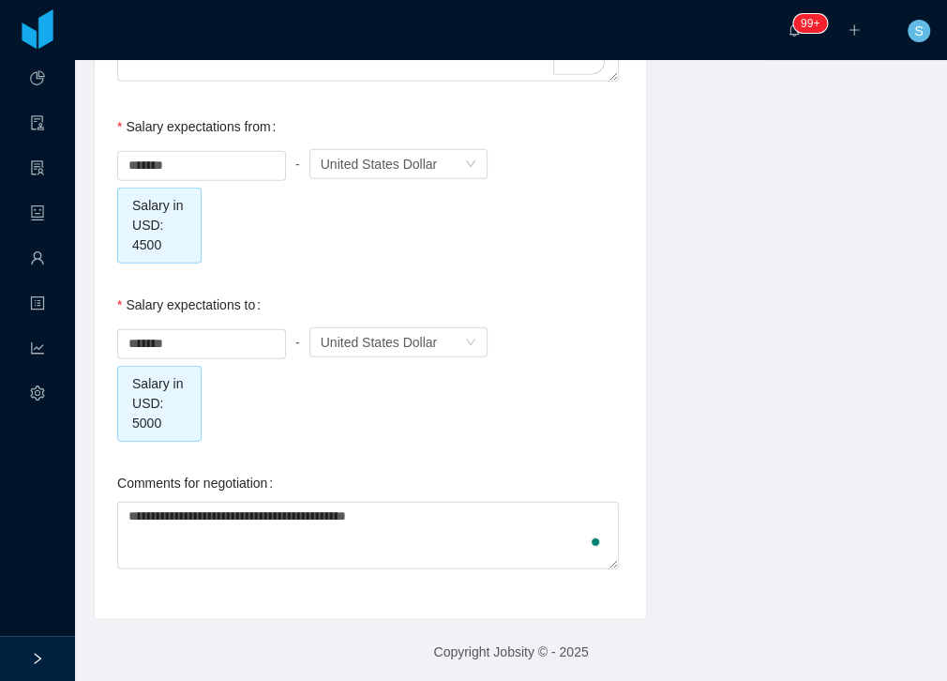
type textarea "**********"
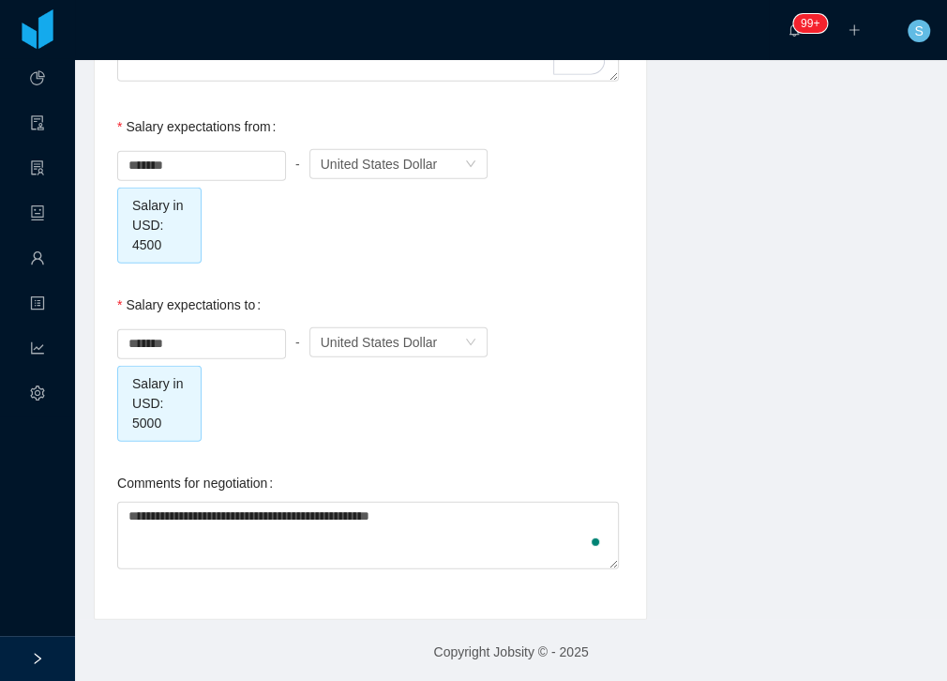
type textarea "**********"
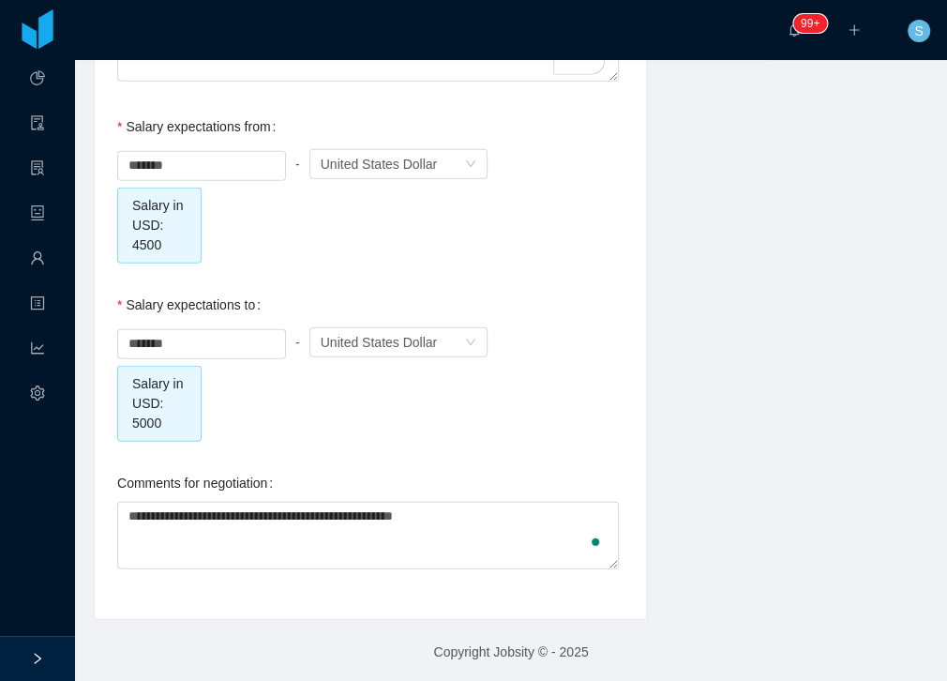
type textarea "**********"
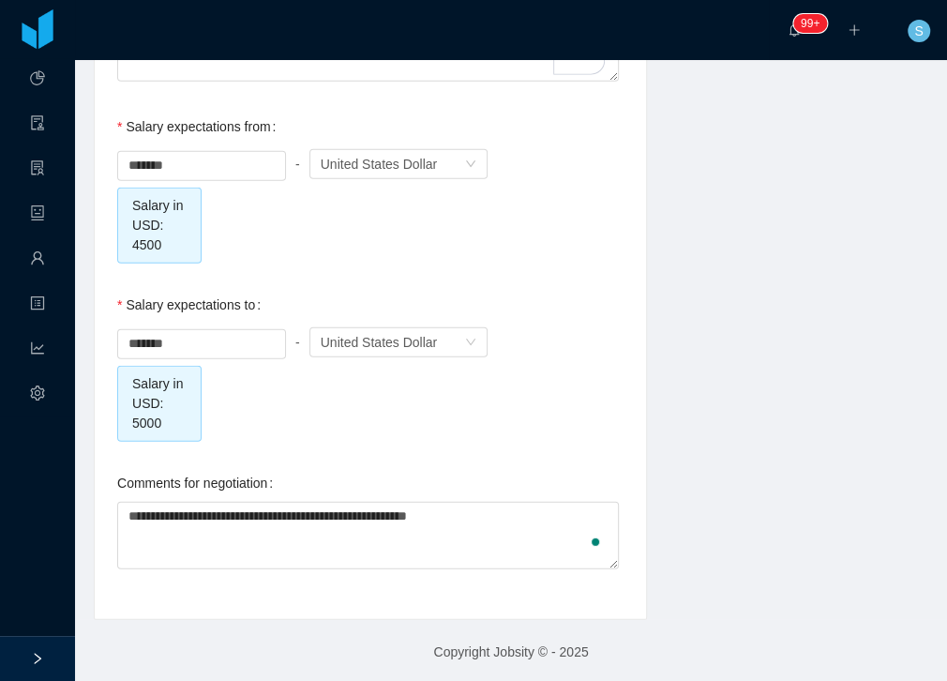
type textarea "**********"
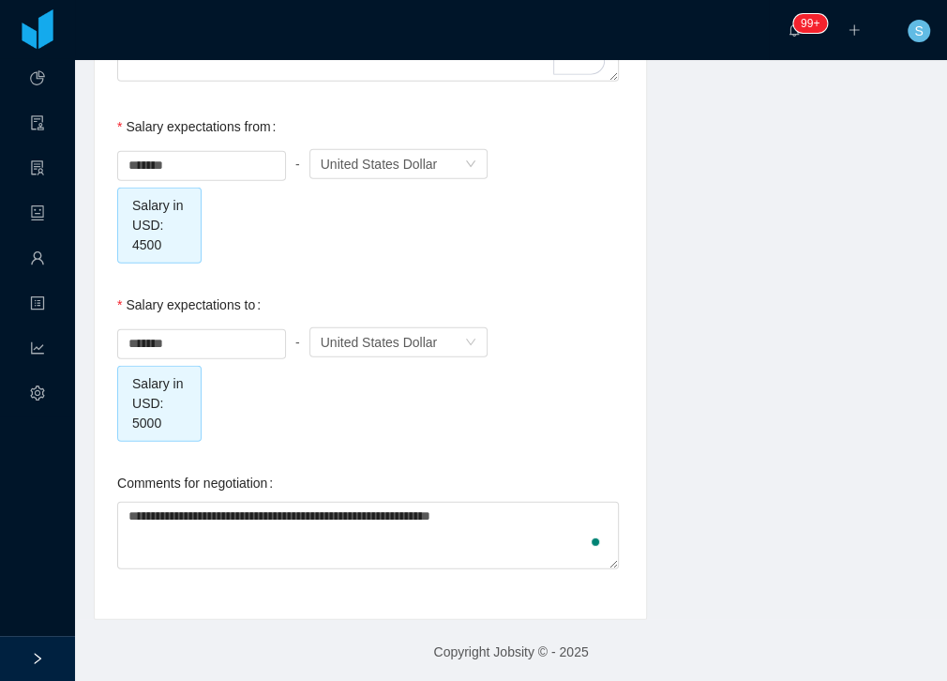
type textarea "**********"
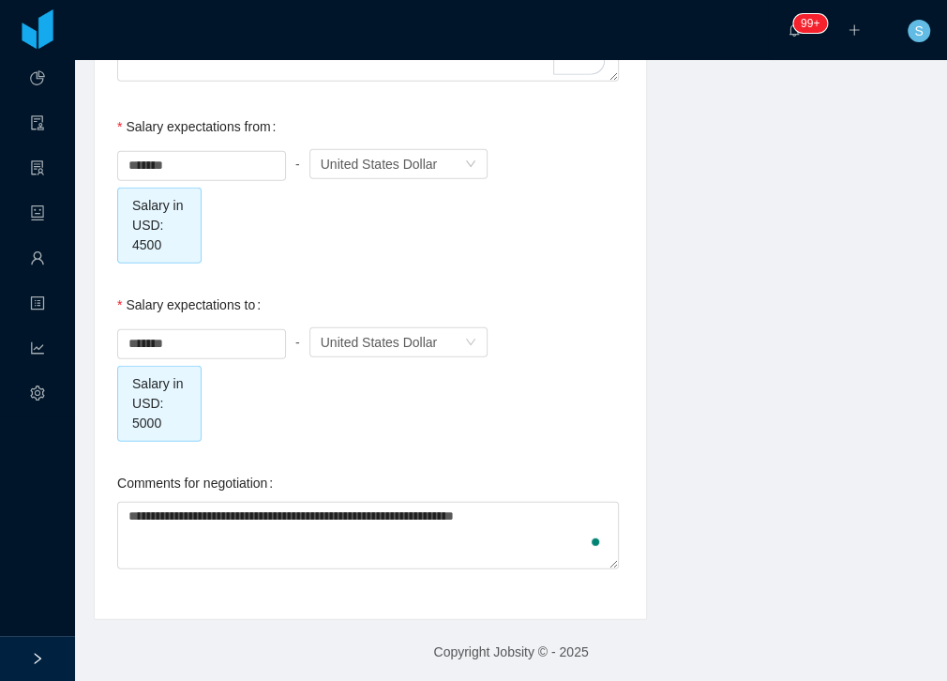
type textarea "**********"
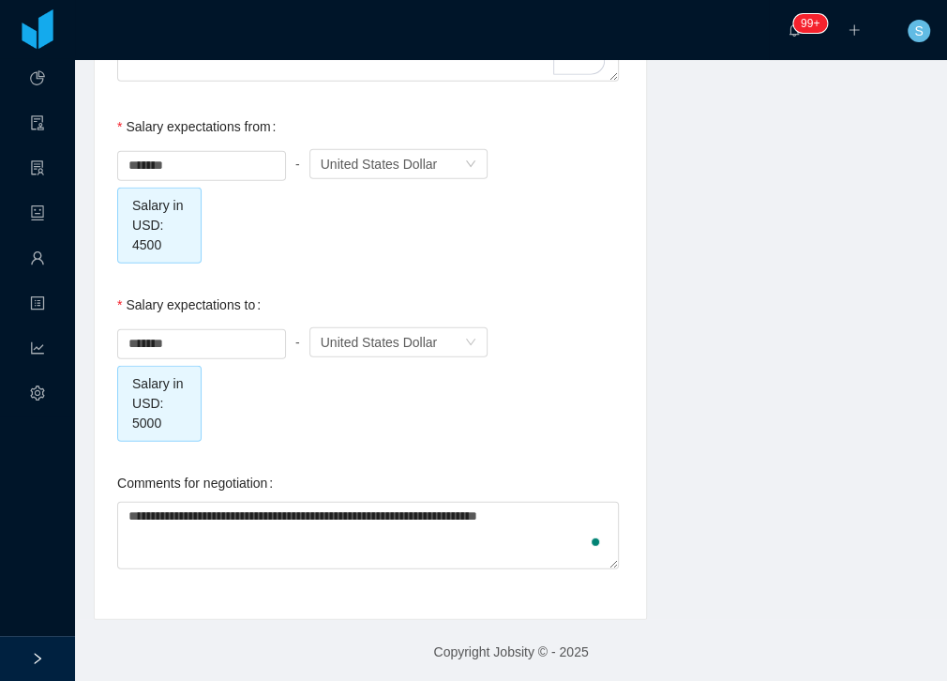
type textarea "**********"
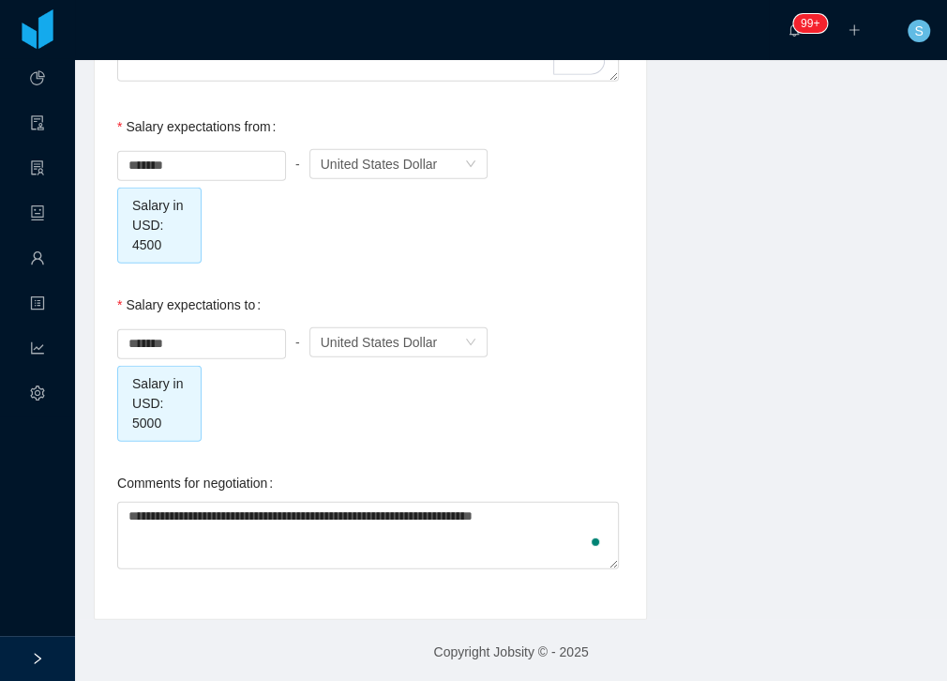
type textarea "**********"
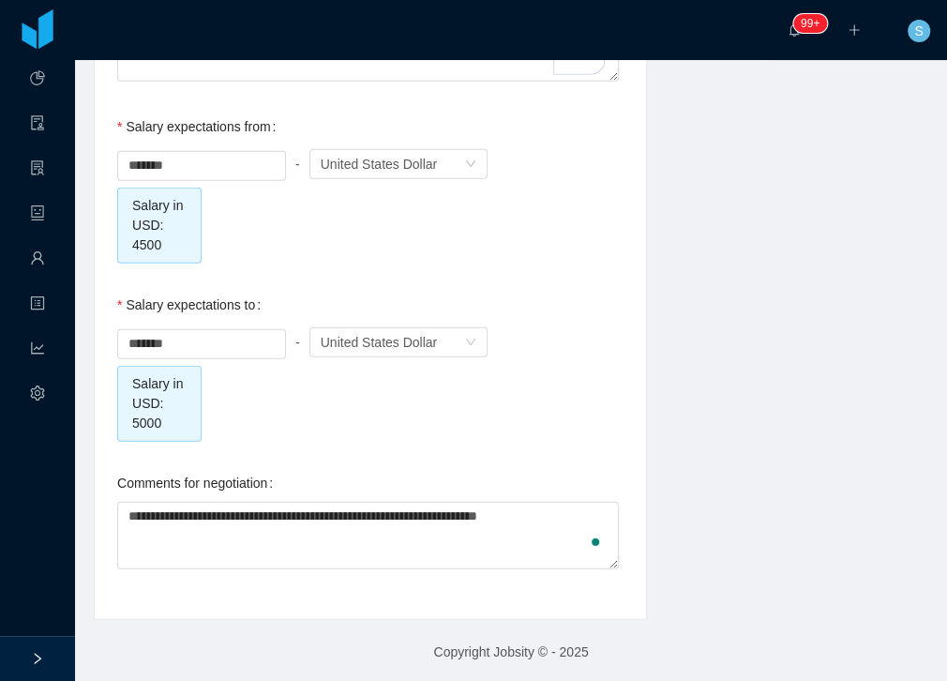
type textarea "**********"
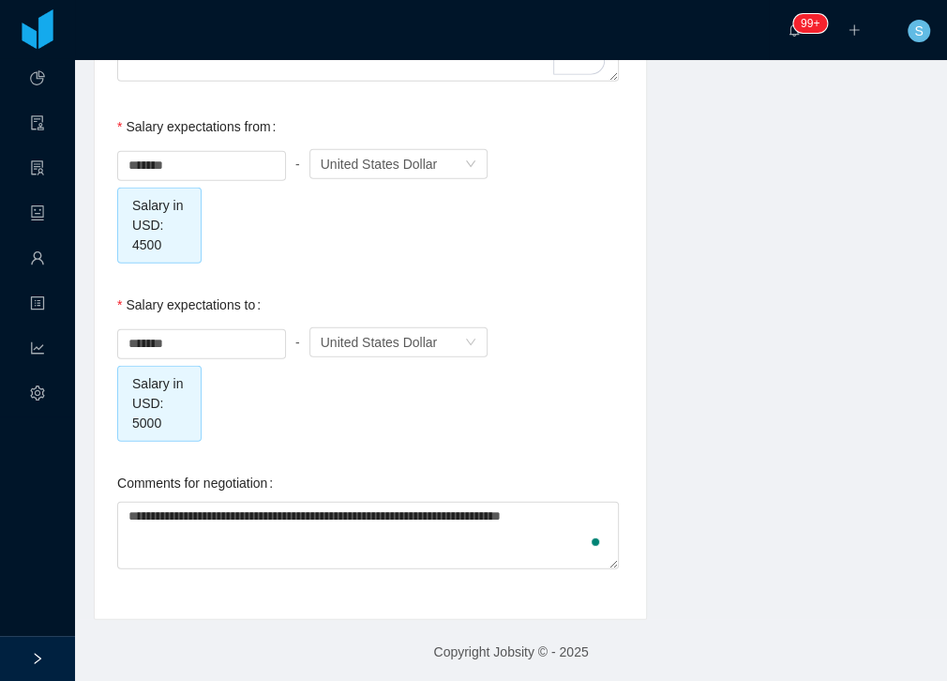
type textarea "**********"
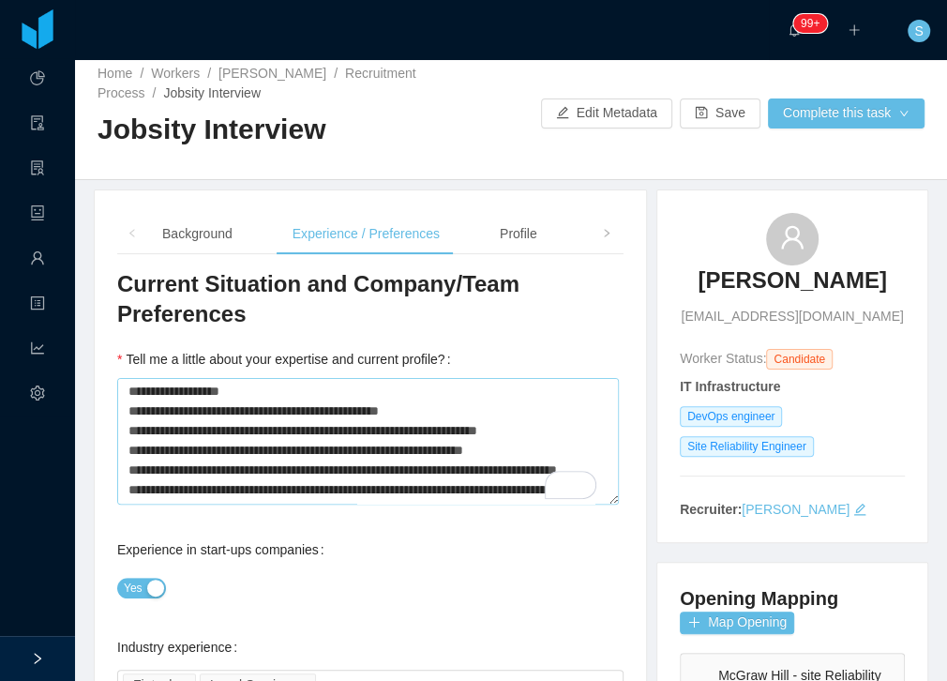
scroll to position [0, 0]
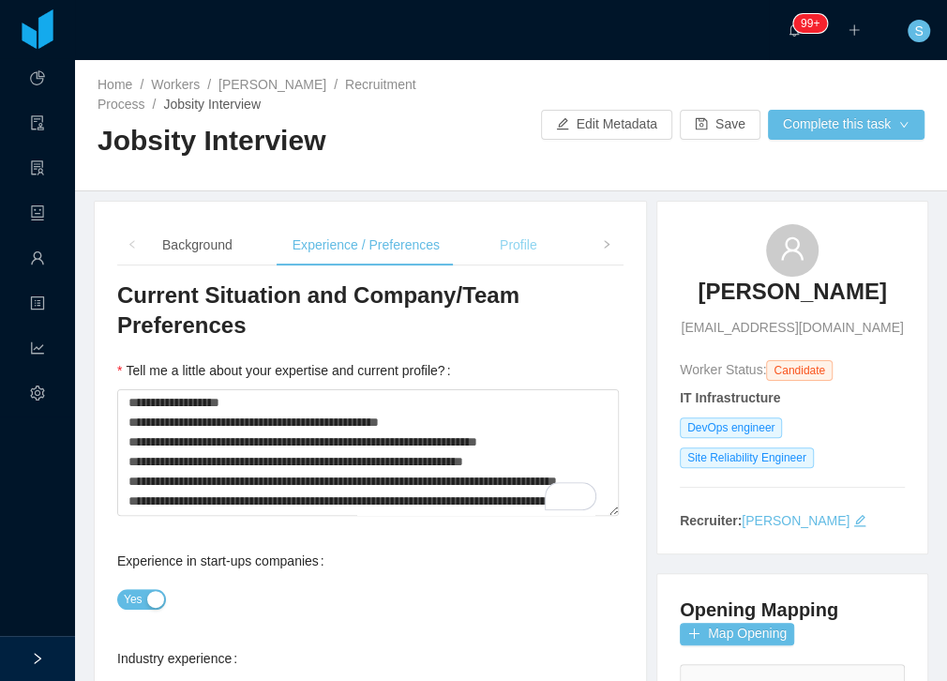
type textarea "**********"
click at [524, 248] on div "Profile" at bounding box center [518, 245] width 67 height 42
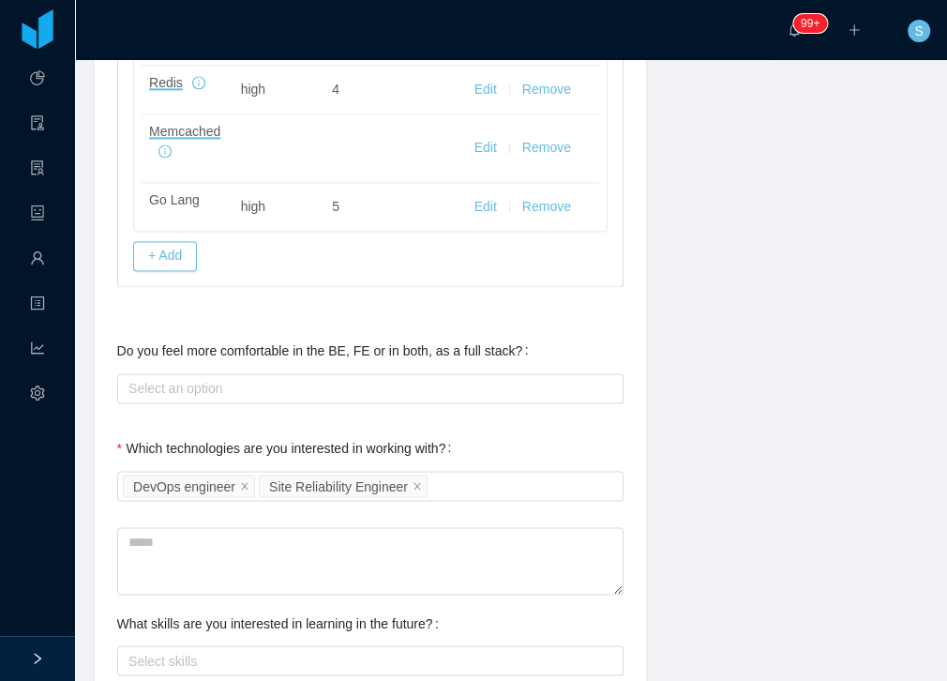
scroll to position [1232, 0]
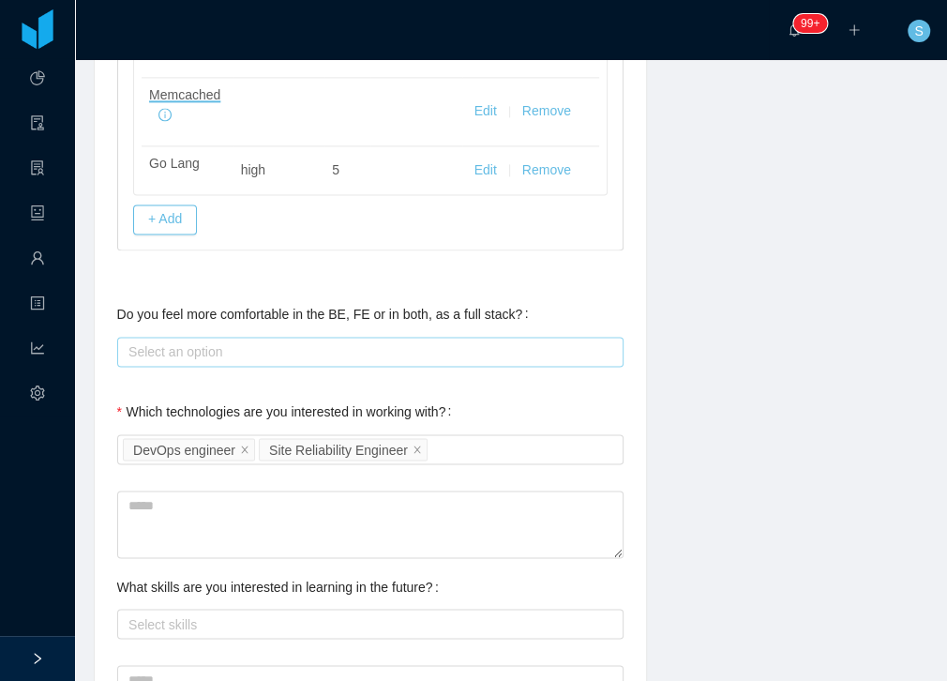
click at [298, 352] on div "Select an option" at bounding box center [367, 351] width 489 height 28
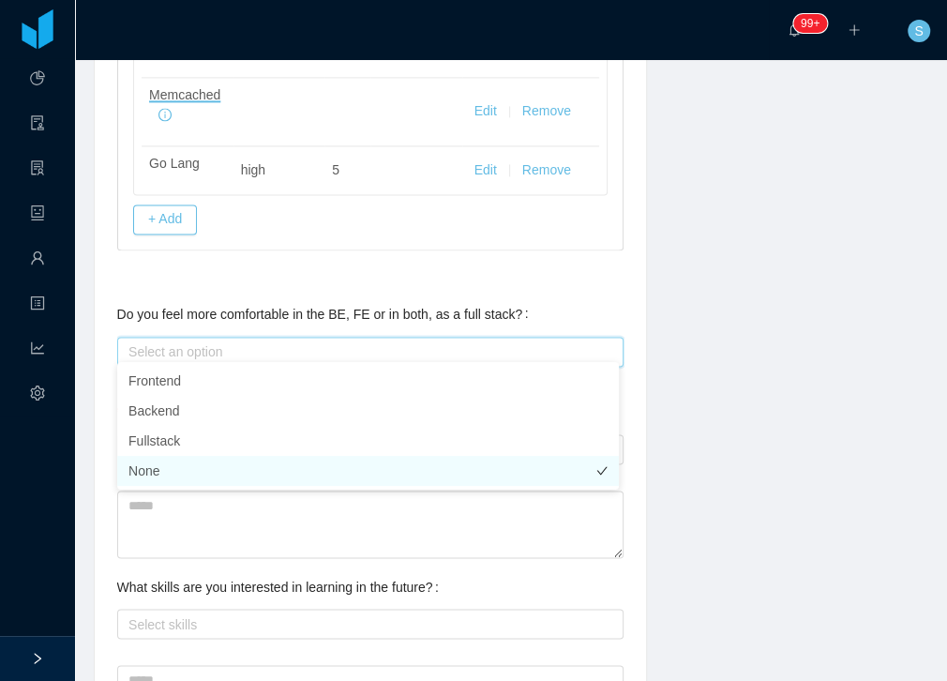
click at [187, 469] on li "None" at bounding box center [368, 471] width 502 height 30
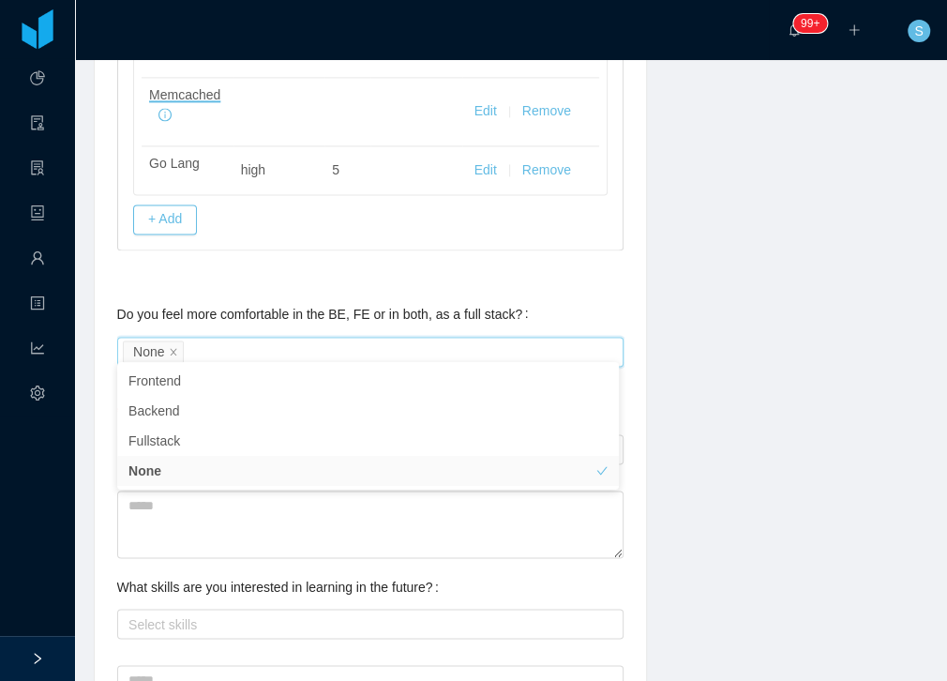
click at [750, 484] on div "Background Experience / Preferences Profile Soft Skills Language Notes General …" at bounding box center [510, 42] width 881 height 2147
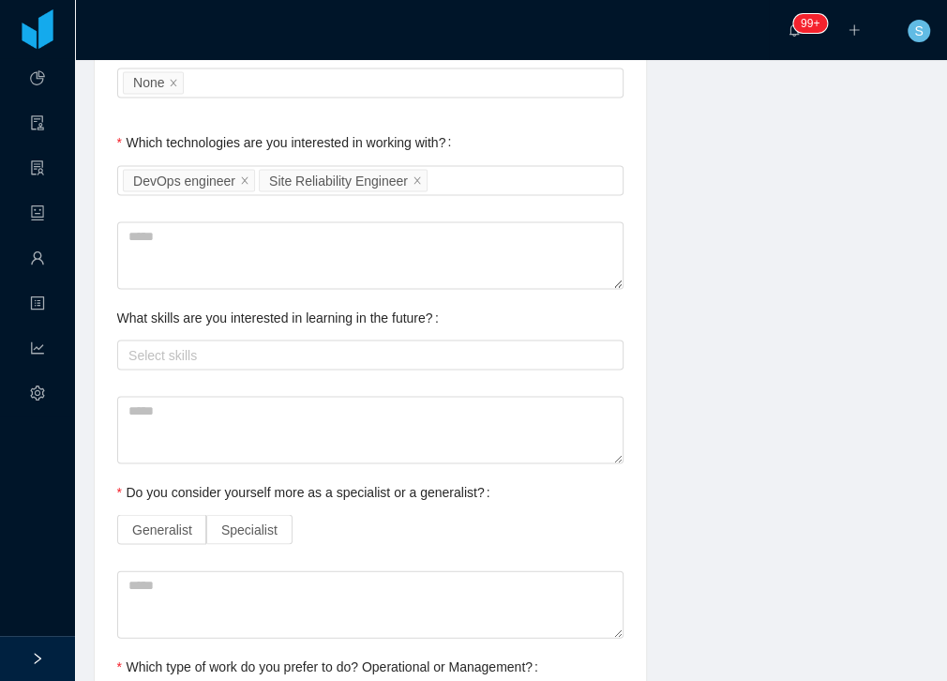
scroll to position [1446, 0]
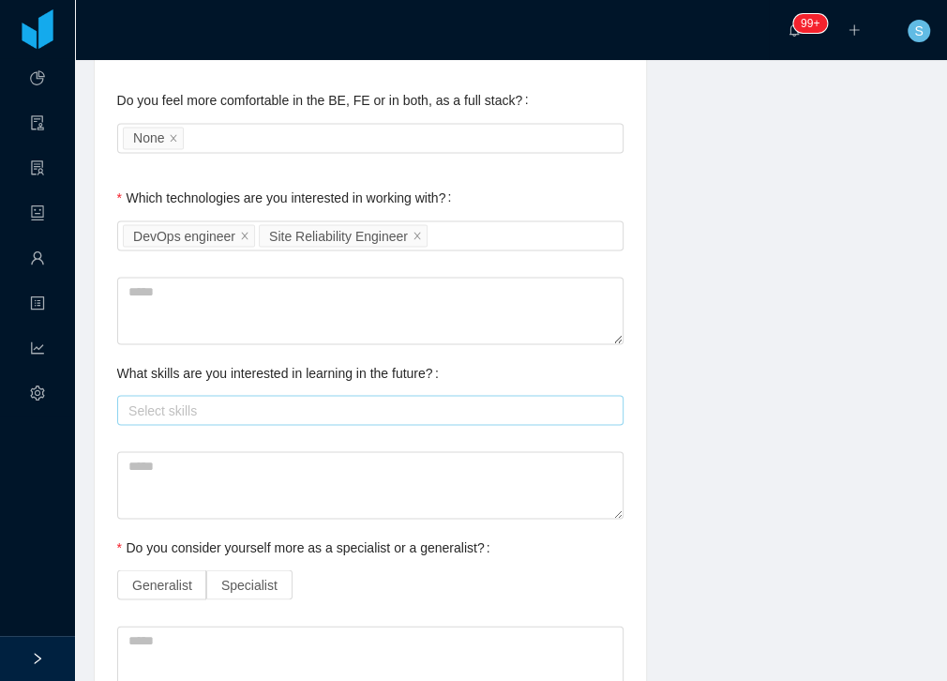
click at [311, 405] on div "Select skills" at bounding box center [365, 409] width 475 height 19
type input "****"
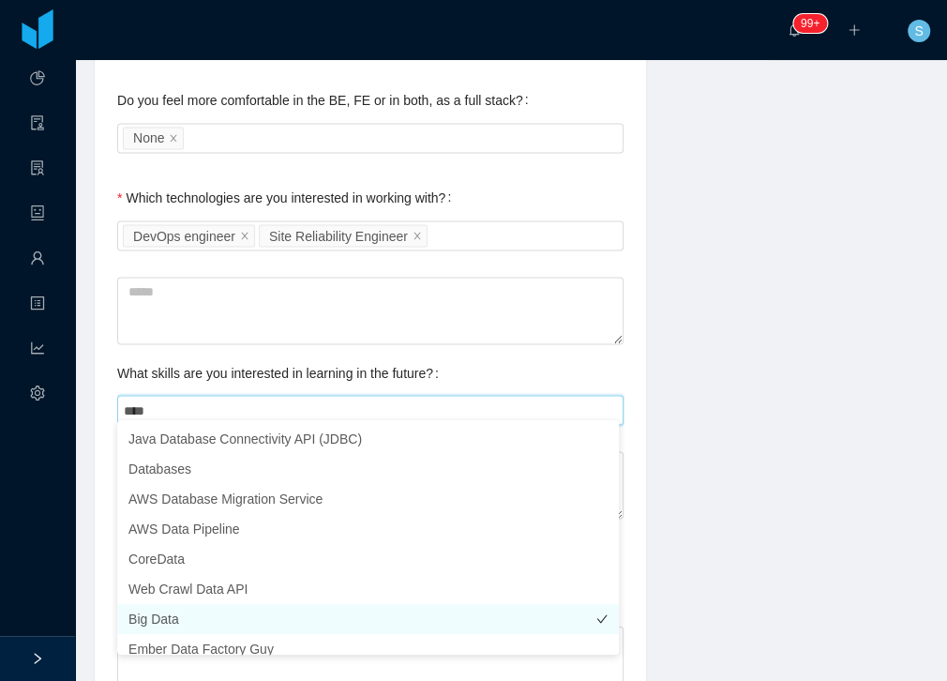
click at [176, 615] on li "Big Data" at bounding box center [368, 619] width 502 height 30
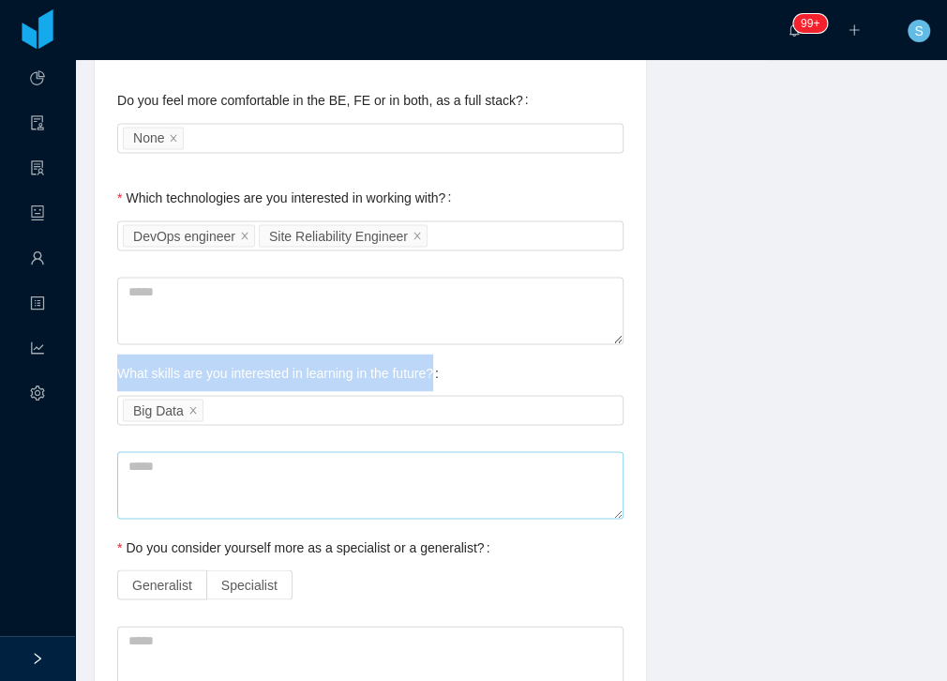
drag, startPoint x: 309, startPoint y: 508, endPoint x: 309, endPoint y: 498, distance: 10.3
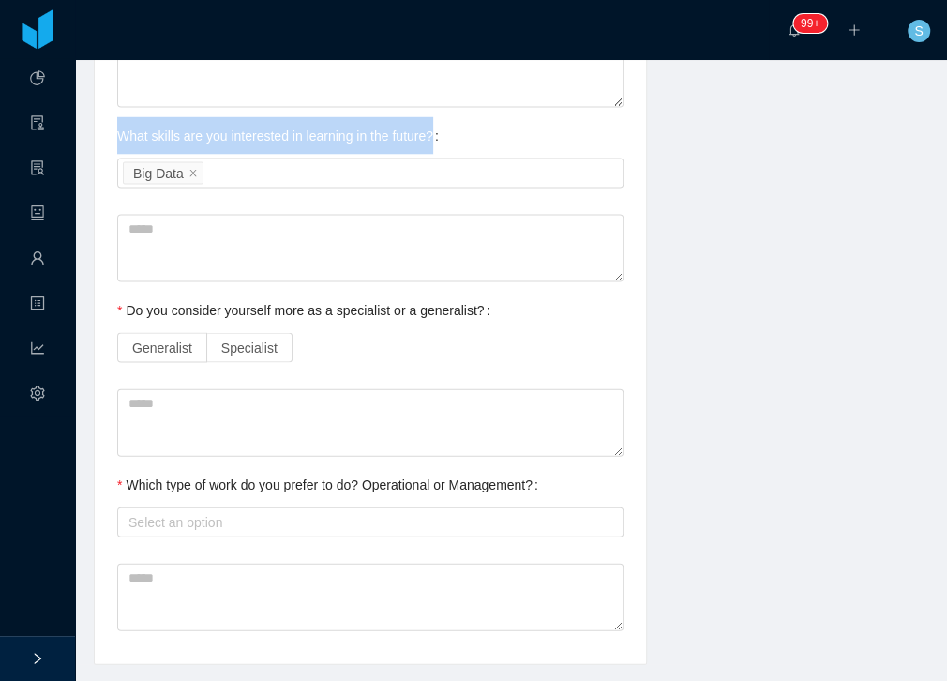
scroll to position [1612, 0]
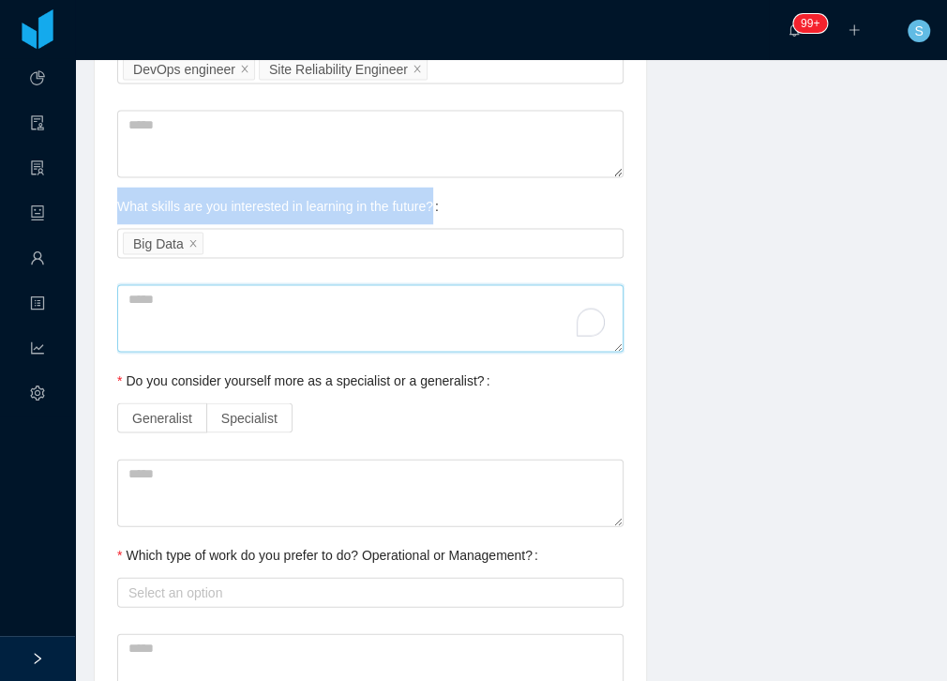
click at [232, 313] on textarea "To enrich screen reader interactions, please activate Accessibility in Grammarl…" at bounding box center [370, 317] width 506 height 67
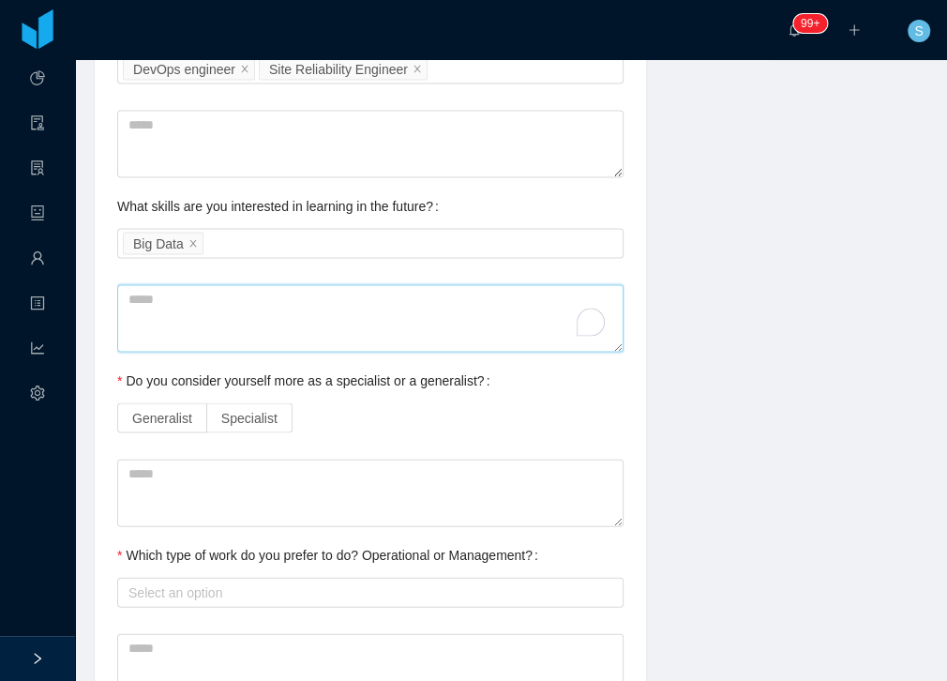
drag, startPoint x: 232, startPoint y: 313, endPoint x: 199, endPoint y: 289, distance: 41.6
click at [225, 305] on textarea "To enrich screen reader interactions, please activate Accessibility in Grammarl…" at bounding box center [370, 317] width 506 height 67
click at [199, 289] on textarea "To enrich screen reader interactions, please activate Accessibility in Grammarl…" at bounding box center [370, 317] width 506 height 67
type textarea "*"
type textarea "**"
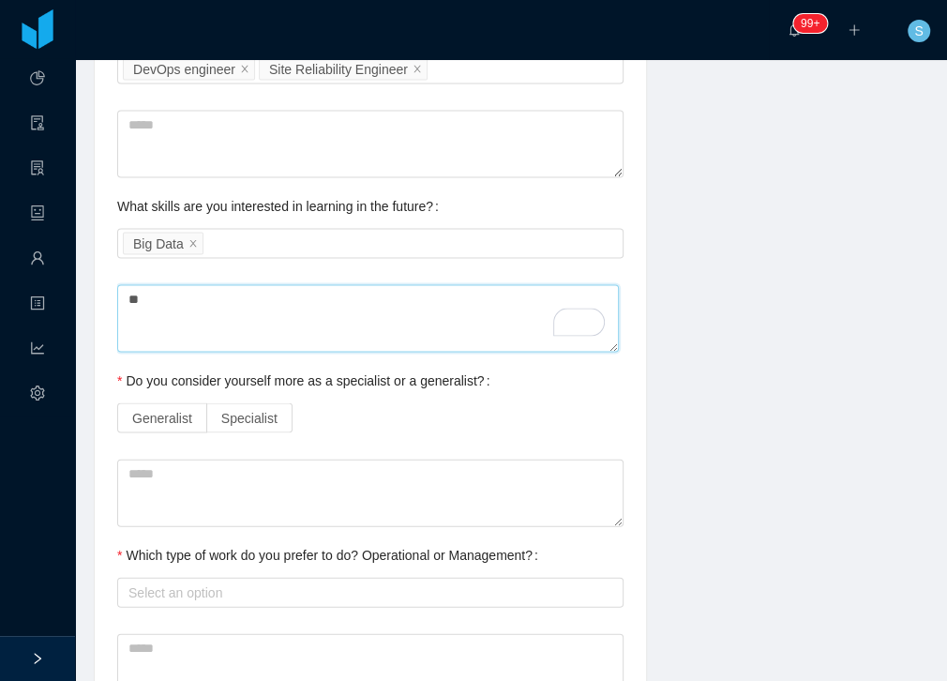
type textarea "***"
type textarea "****"
type textarea "******"
type textarea "*******"
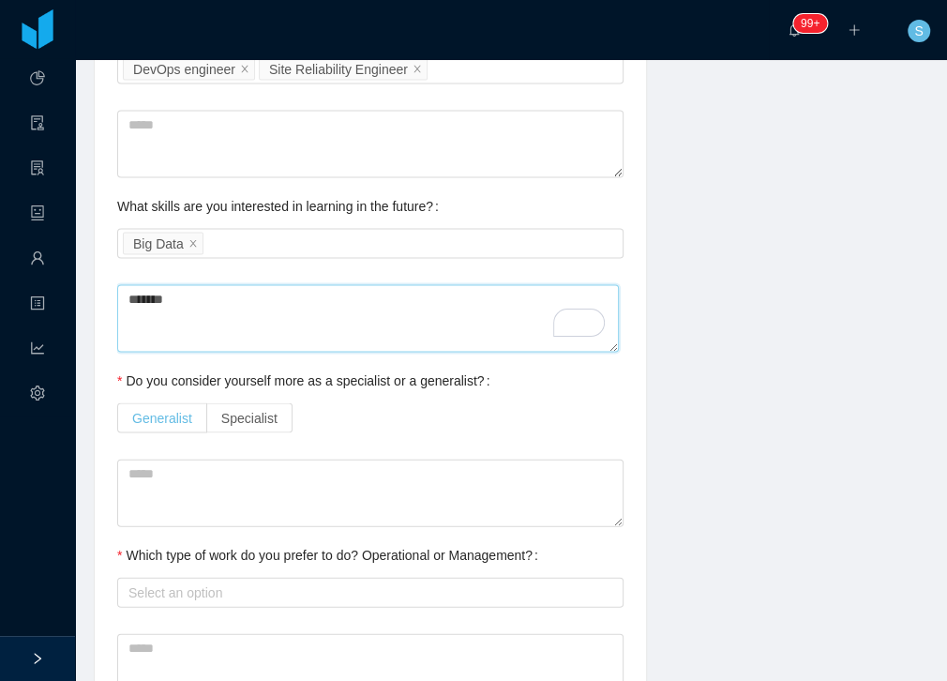
type textarea "*******"
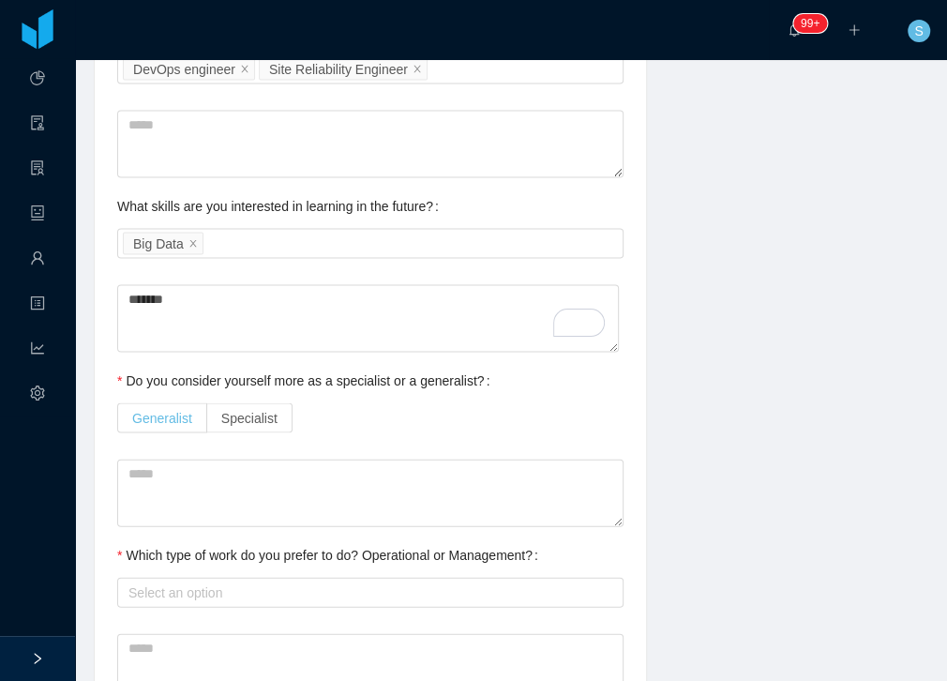
click at [184, 414] on span "Generalist" at bounding box center [162, 417] width 60 height 15
click at [203, 583] on div "Select an option" at bounding box center [365, 591] width 475 height 19
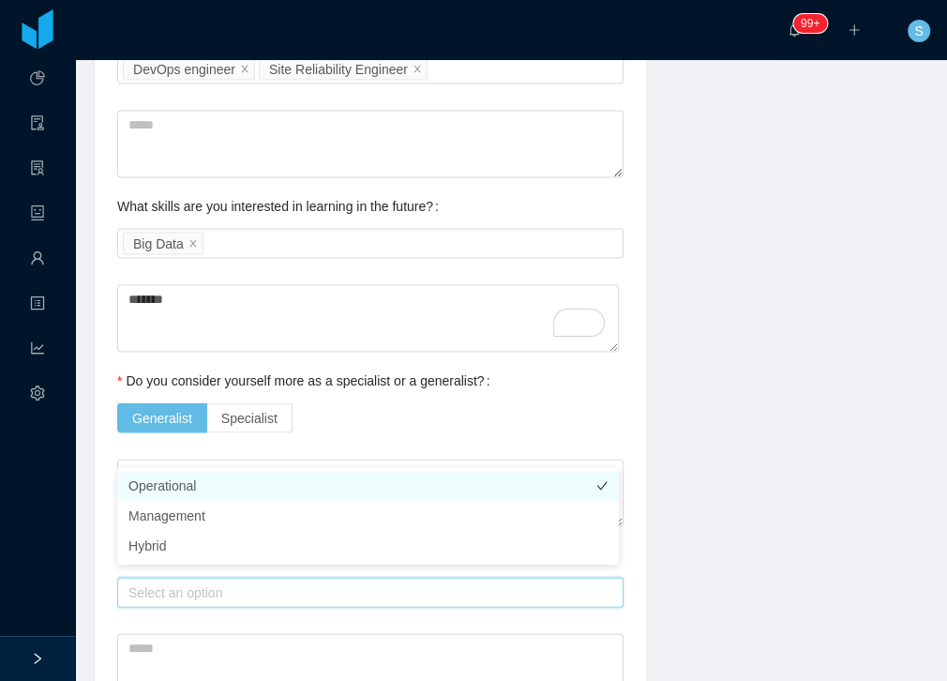
click at [175, 491] on li "Operational" at bounding box center [368, 486] width 502 height 30
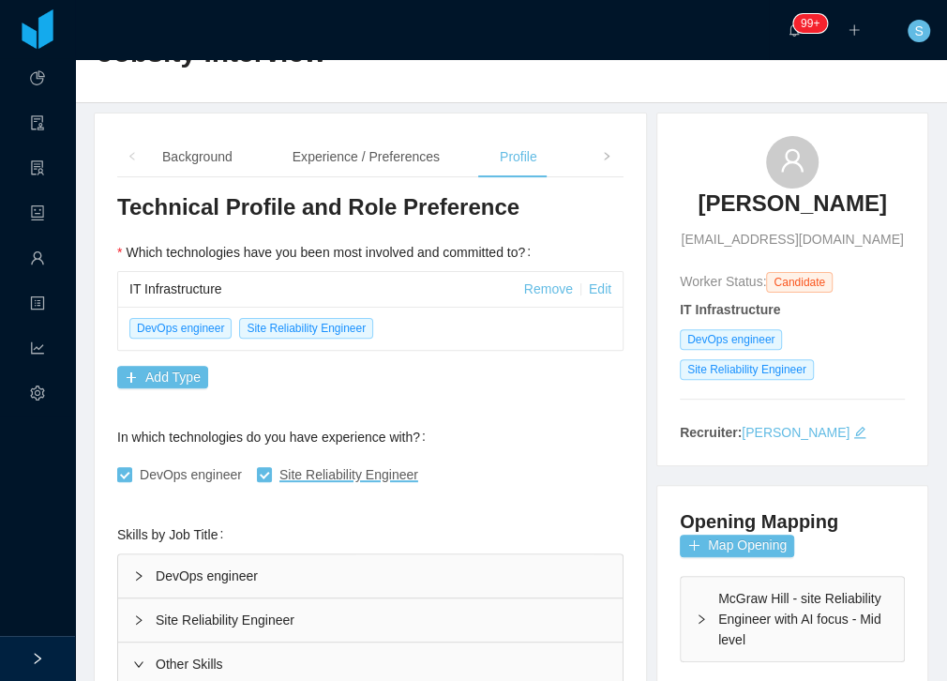
scroll to position [6, 0]
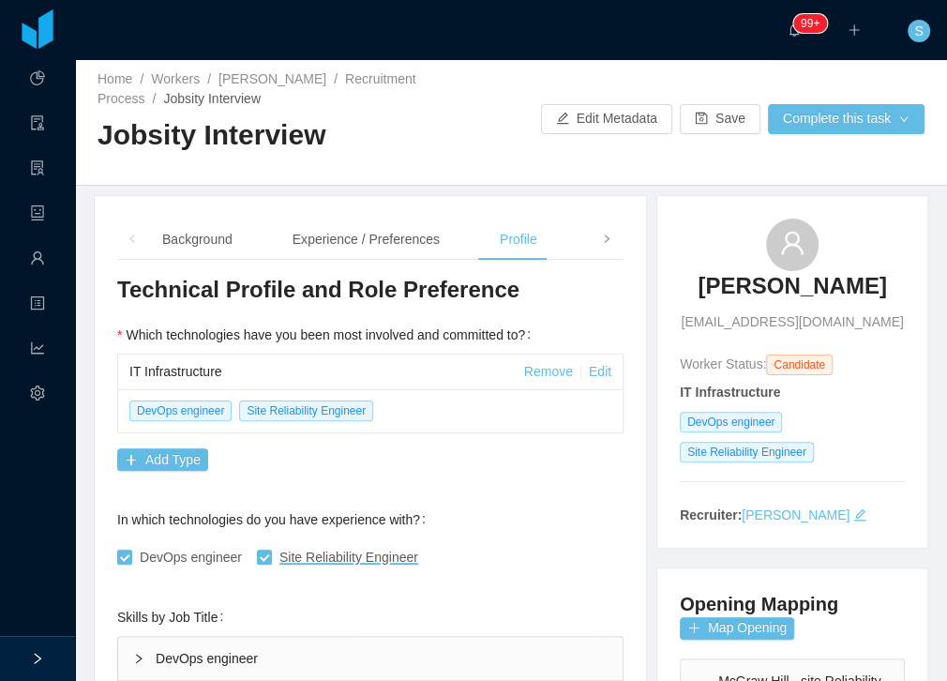
click at [605, 239] on icon "icon: right" at bounding box center [606, 238] width 9 height 9
click at [303, 236] on div "Soft Skills" at bounding box center [341, 239] width 87 height 42
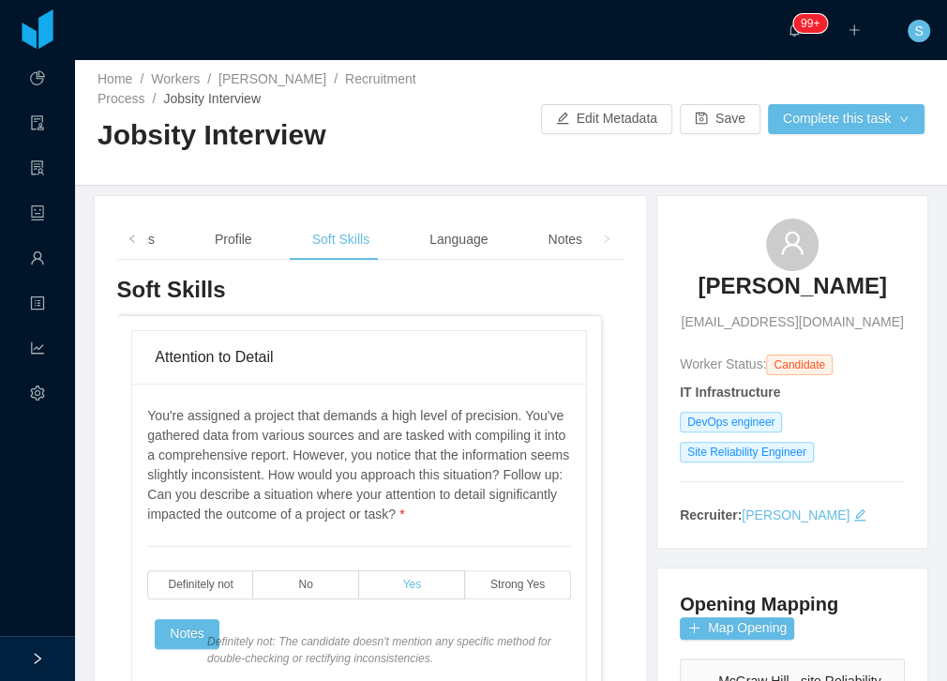
click at [403, 587] on span "Yes" at bounding box center [412, 584] width 19 height 12
click at [173, 637] on button "Notes" at bounding box center [187, 634] width 65 height 30
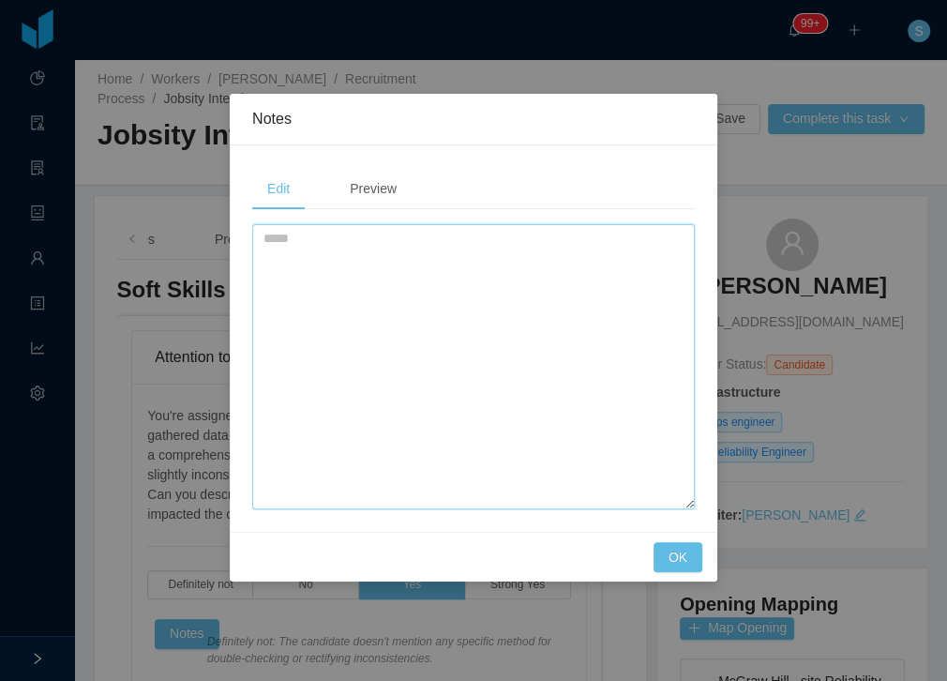
click at [488, 298] on textarea at bounding box center [473, 366] width 442 height 285
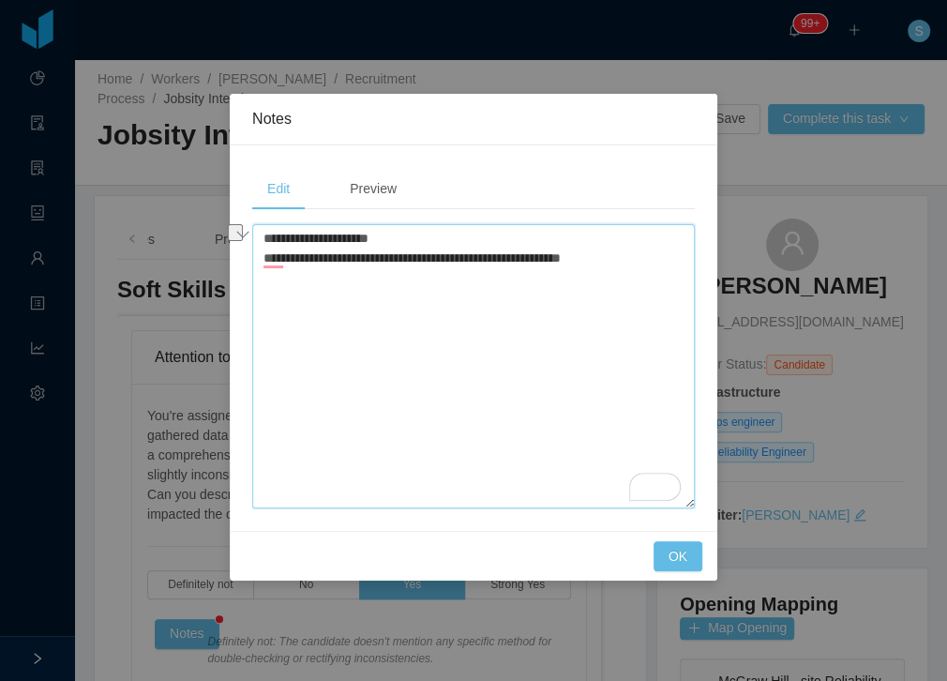
drag, startPoint x: 571, startPoint y: 258, endPoint x: 515, endPoint y: 255, distance: 56.3
click at [515, 255] on textarea "**********" at bounding box center [473, 366] width 442 height 284
click at [614, 264] on textarea "**********" at bounding box center [473, 366] width 442 height 284
type textarea "**********"
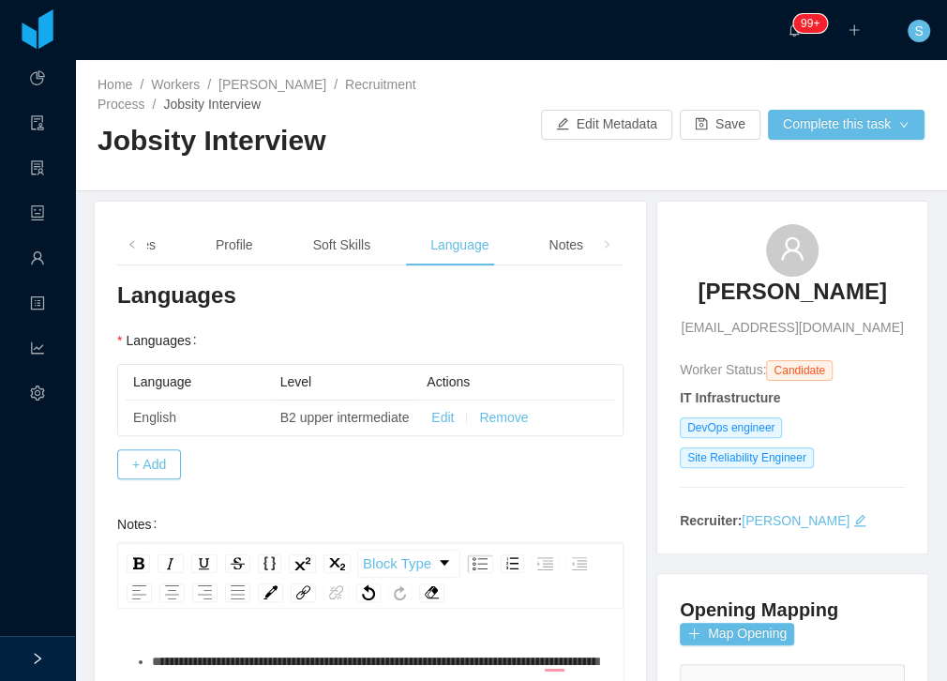
scroll to position [630, 0]
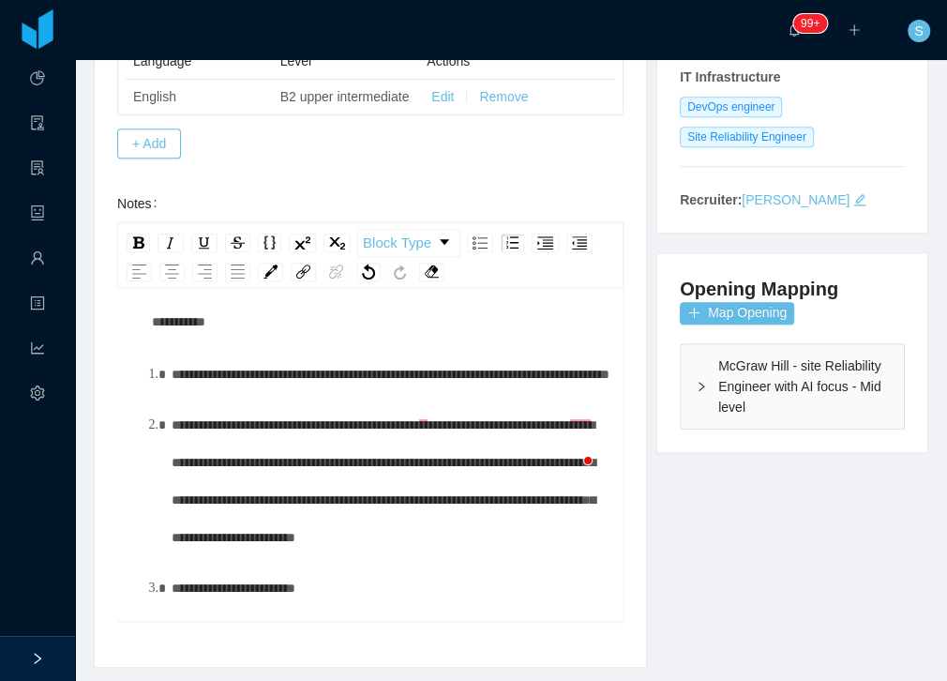
scroll to position [206, 0]
